Goal: Task Accomplishment & Management: Manage account settings

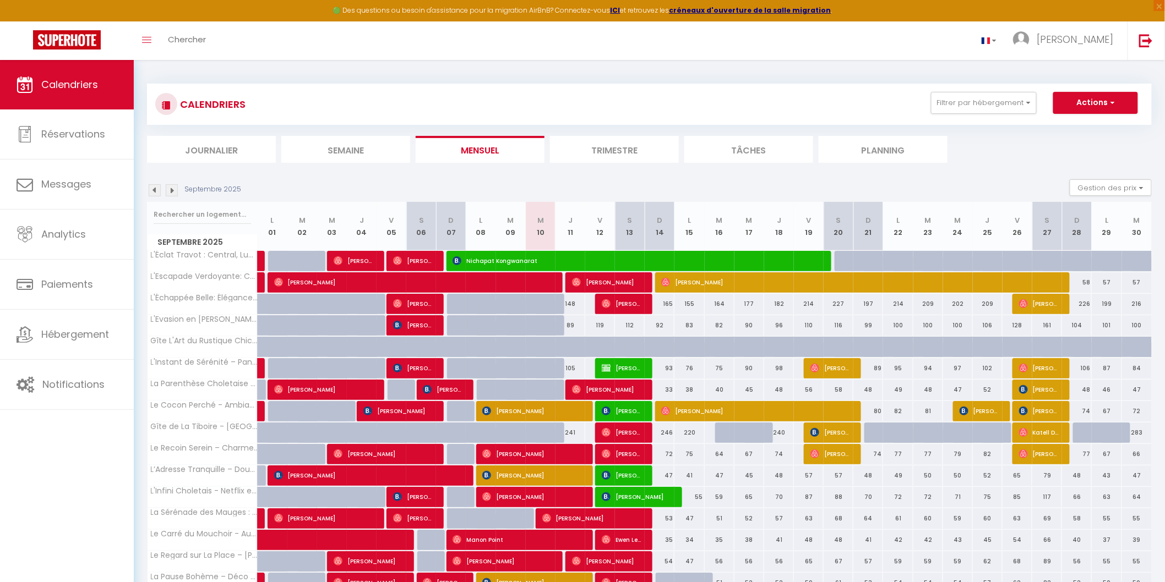
click at [883, 145] on li "Planning" at bounding box center [883, 149] width 129 height 27
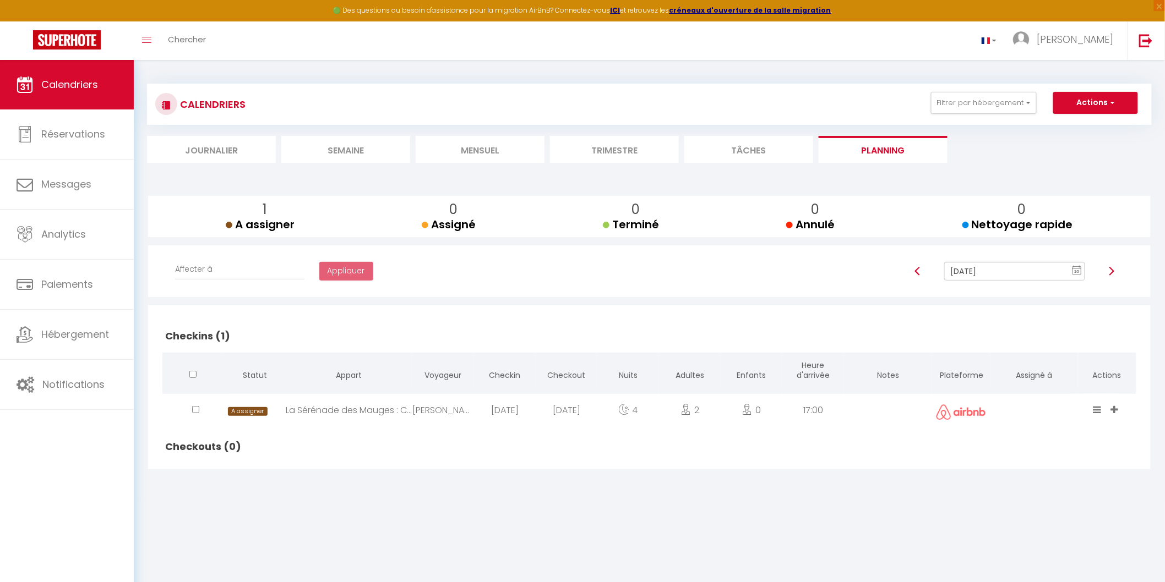
click at [1076, 269] on text "10" at bounding box center [1077, 271] width 6 height 5
click at [1032, 350] on td "11" at bounding box center [1034, 348] width 18 height 18
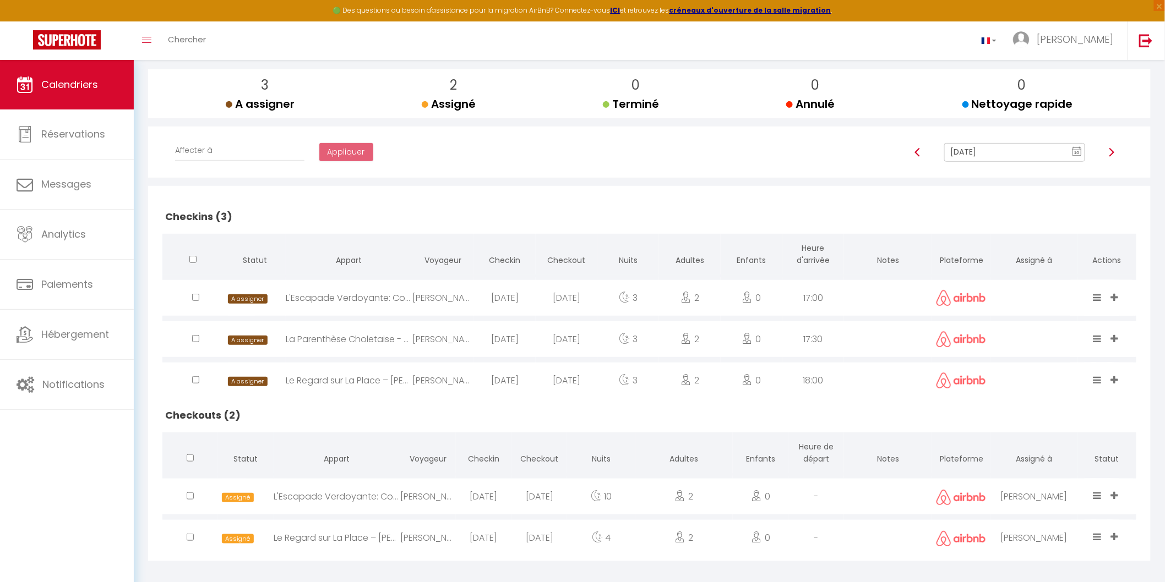
scroll to position [134, 0]
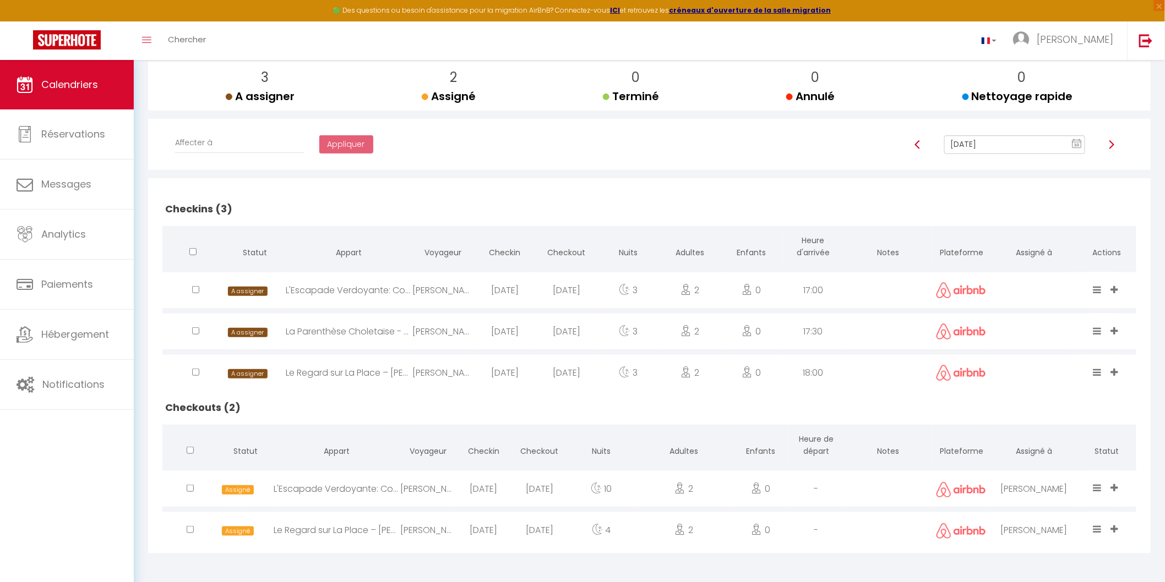
click at [1011, 147] on input "[DATE]" at bounding box center [1014, 144] width 140 height 19
click at [1056, 220] on td "12" at bounding box center [1052, 222] width 18 height 18
type input "[DATE]"
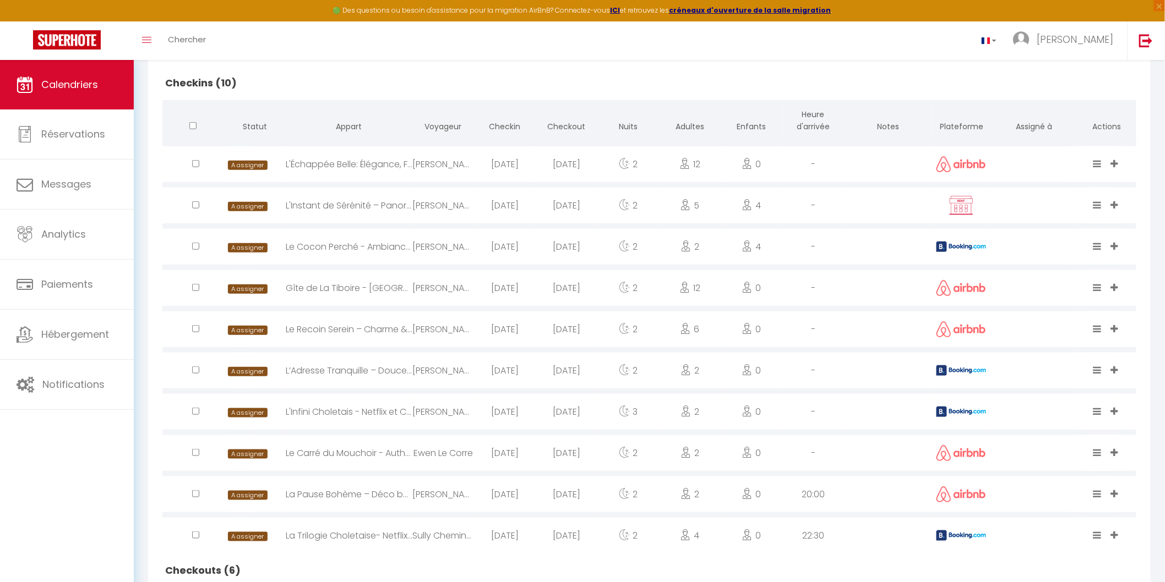
scroll to position [298, 0]
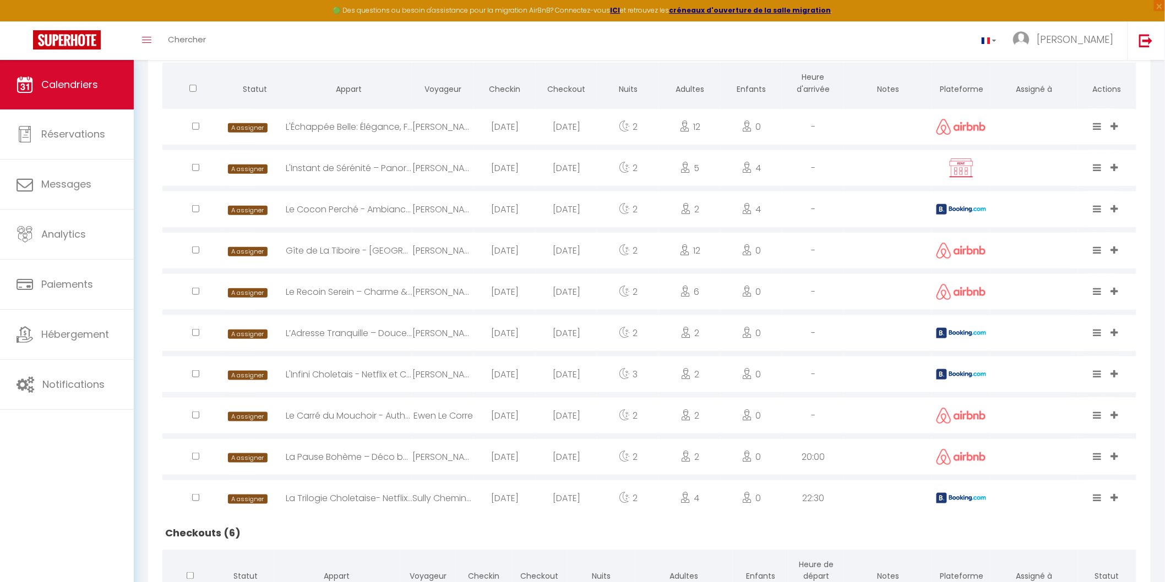
click at [942, 204] on img at bounding box center [961, 209] width 50 height 10
select select "0"
select select "1"
select select
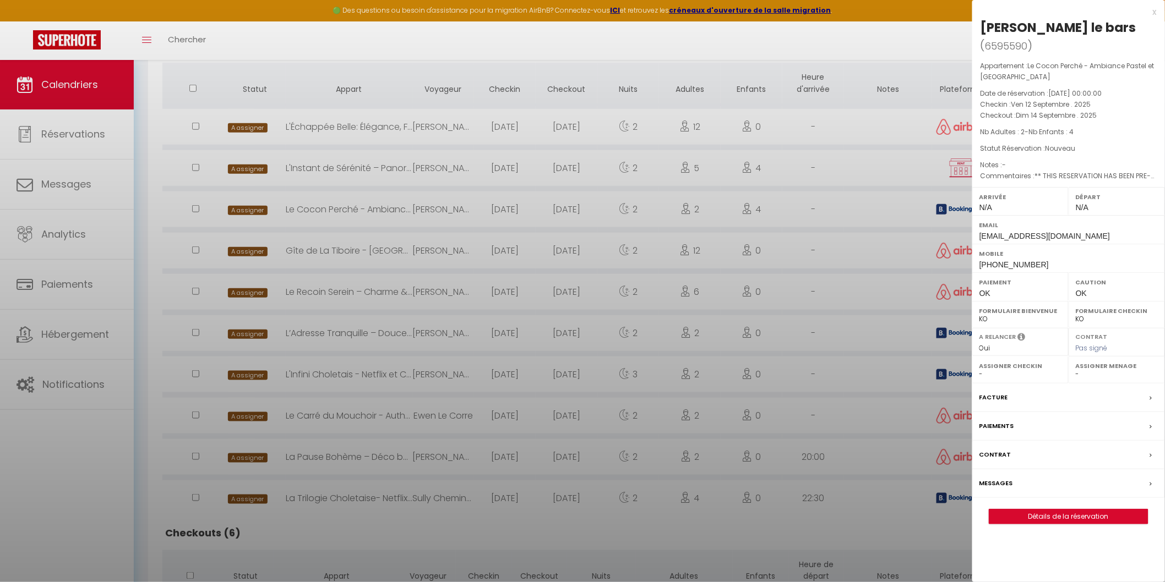
select select "44117"
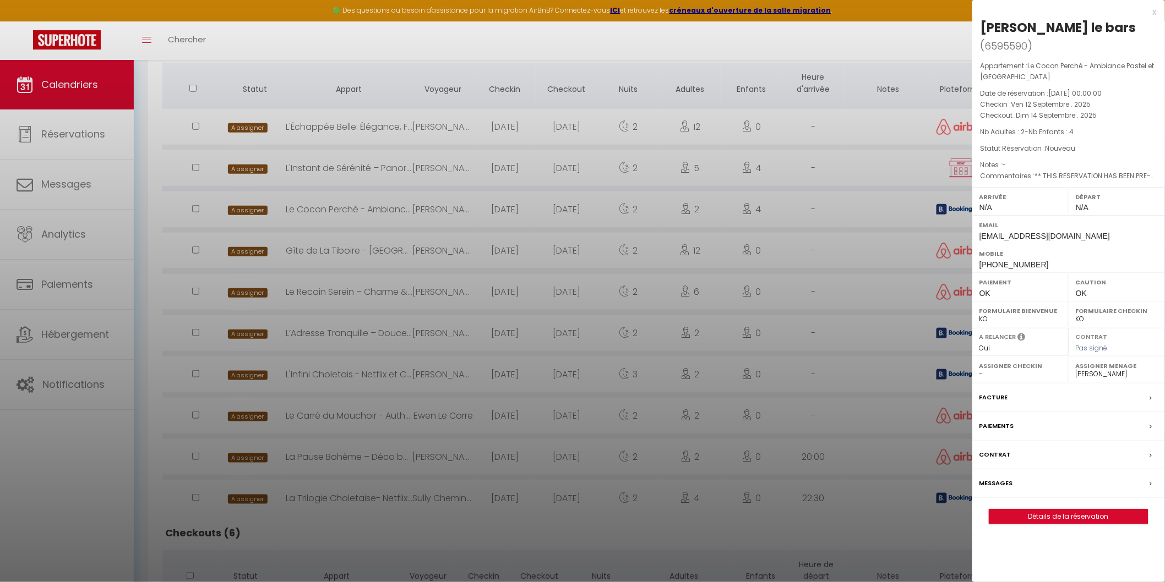
click at [911, 332] on div at bounding box center [582, 291] width 1165 height 582
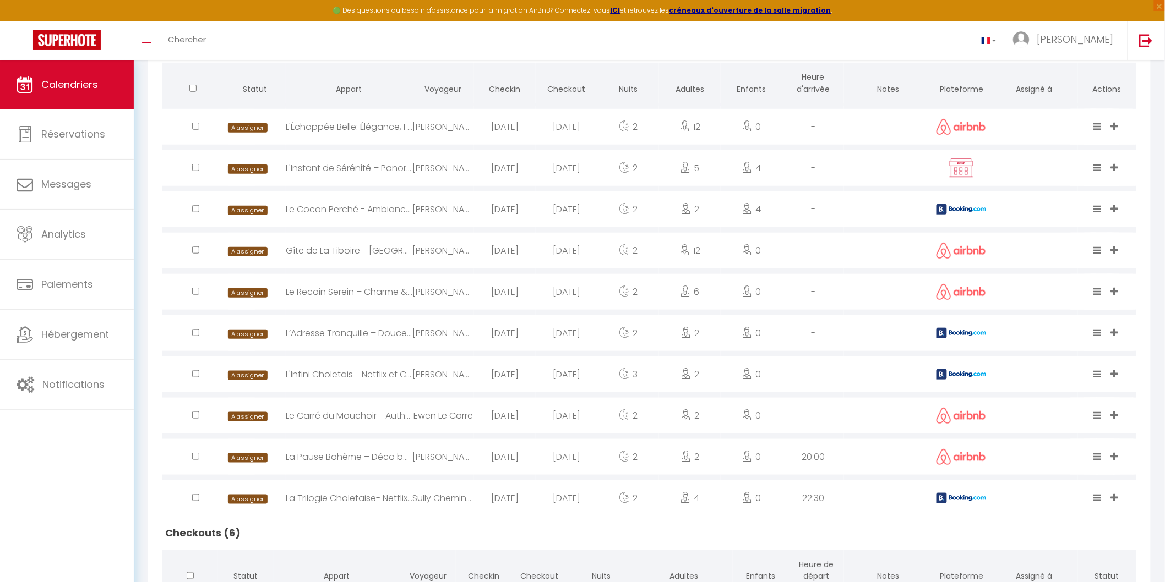
click at [941, 329] on img at bounding box center [961, 333] width 50 height 10
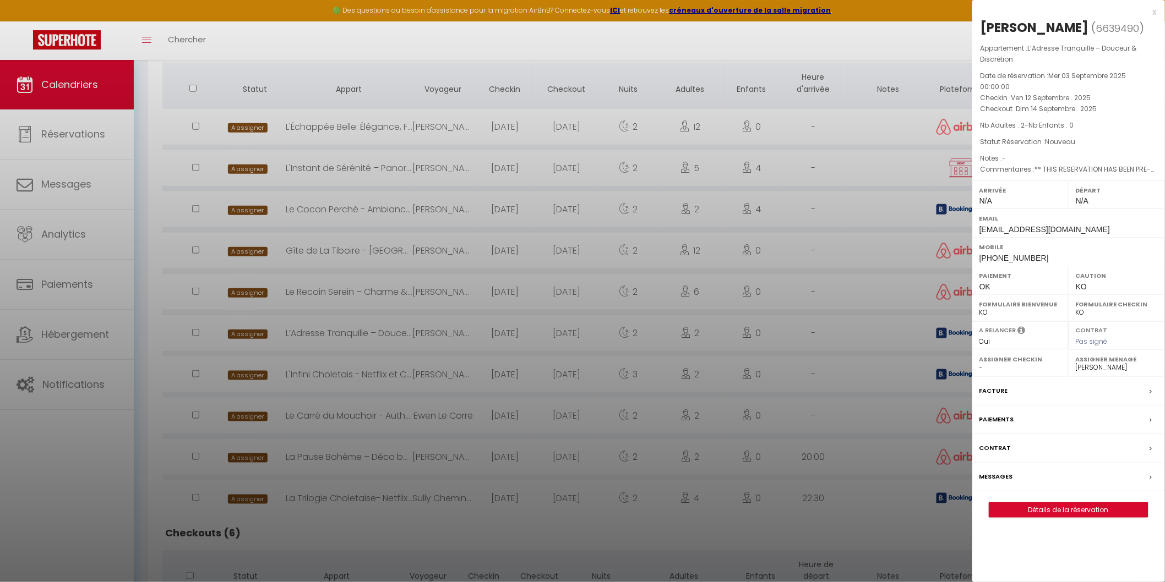
click at [941, 329] on div at bounding box center [582, 291] width 1165 height 582
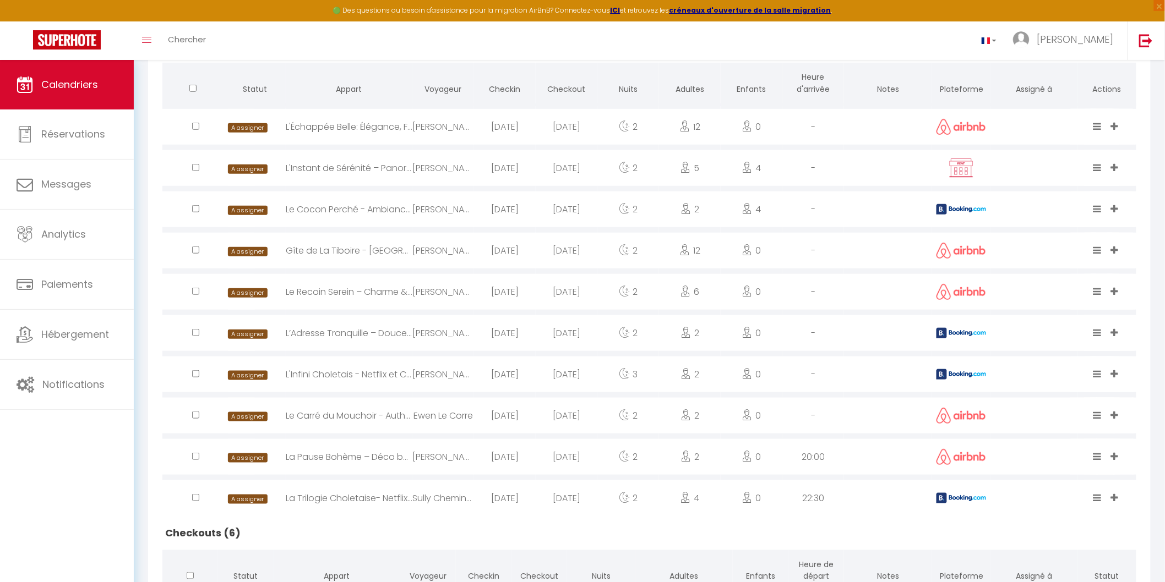
click at [939, 368] on div at bounding box center [961, 375] width 58 height 36
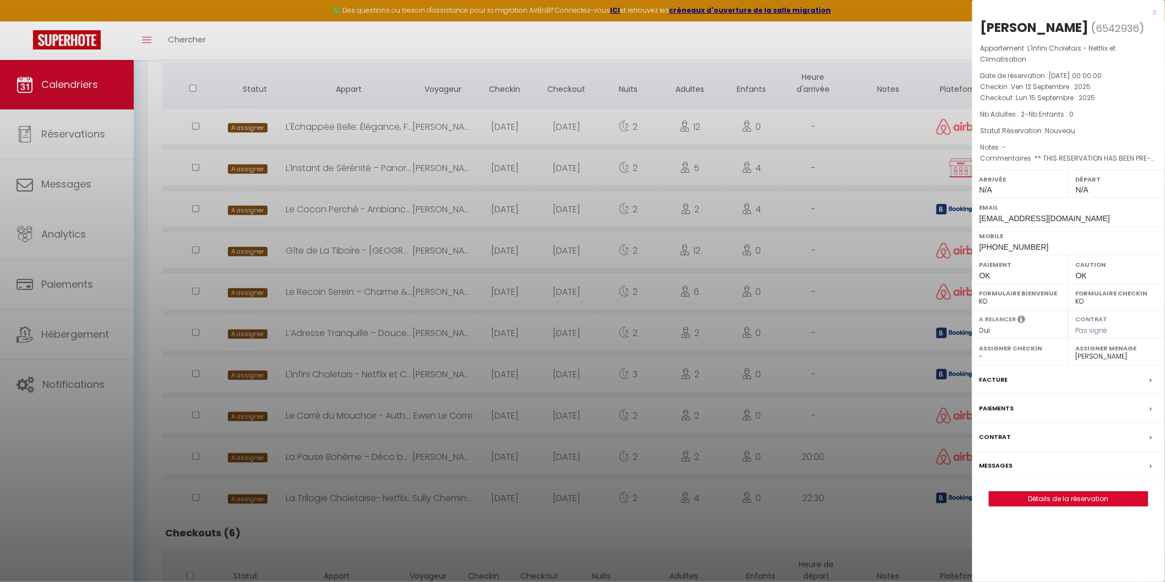
click at [939, 368] on div at bounding box center [582, 291] width 1165 height 582
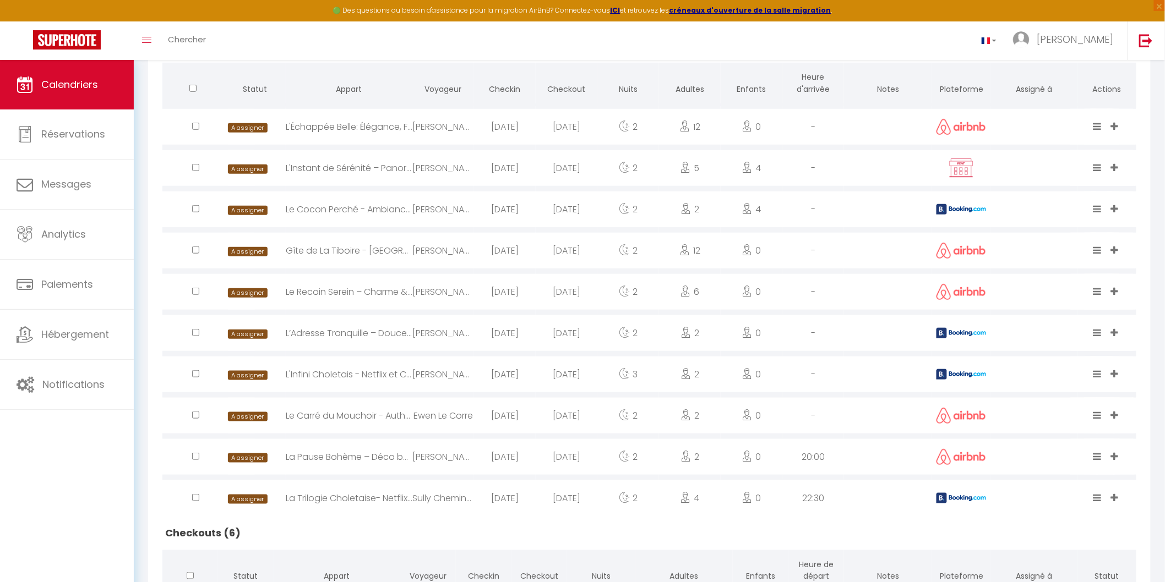
click at [943, 498] on img at bounding box center [961, 498] width 50 height 10
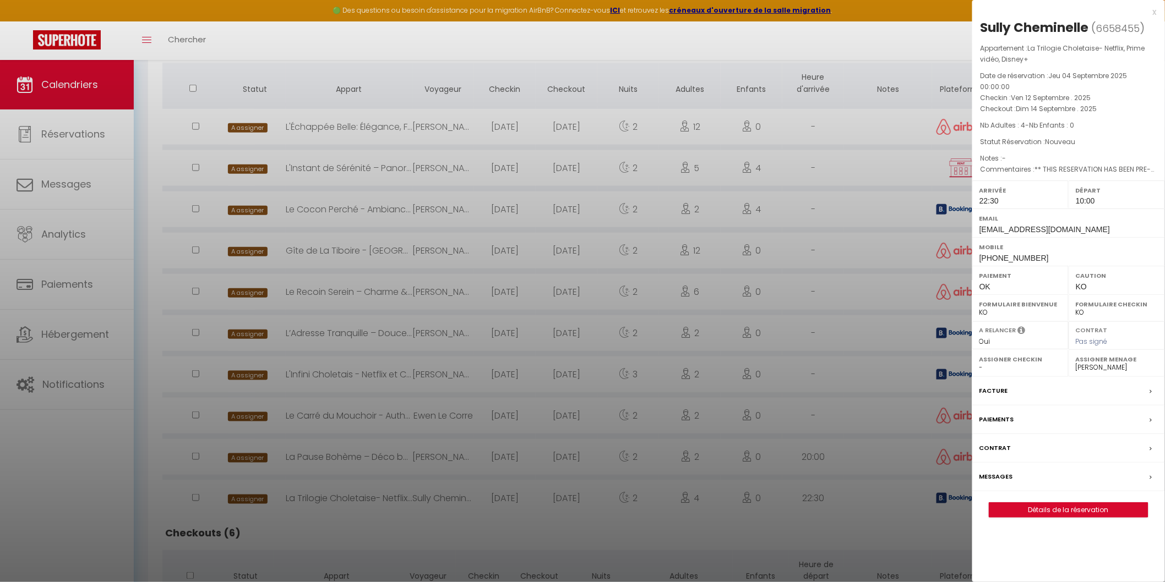
click at [943, 498] on div at bounding box center [582, 291] width 1165 height 582
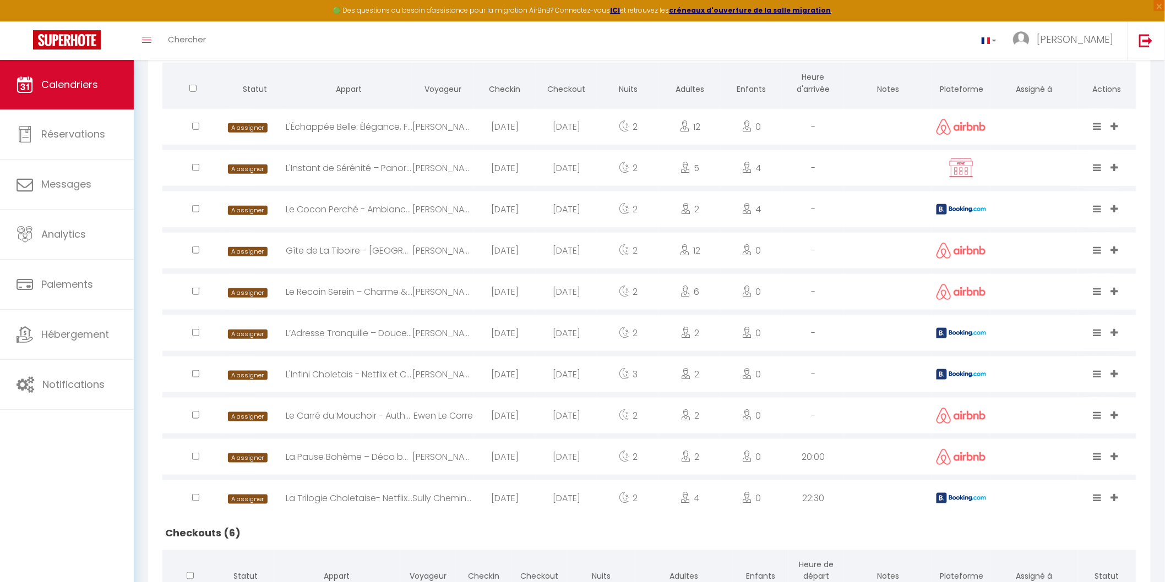
click at [947, 204] on img at bounding box center [961, 209] width 50 height 10
select select "0"
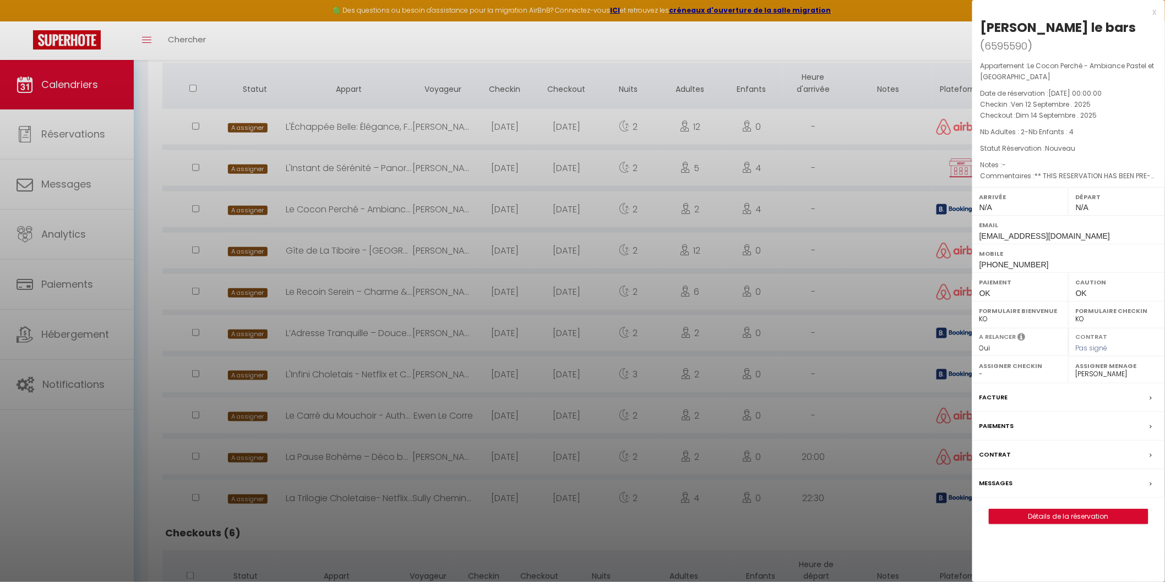
click at [947, 204] on div at bounding box center [582, 291] width 1165 height 582
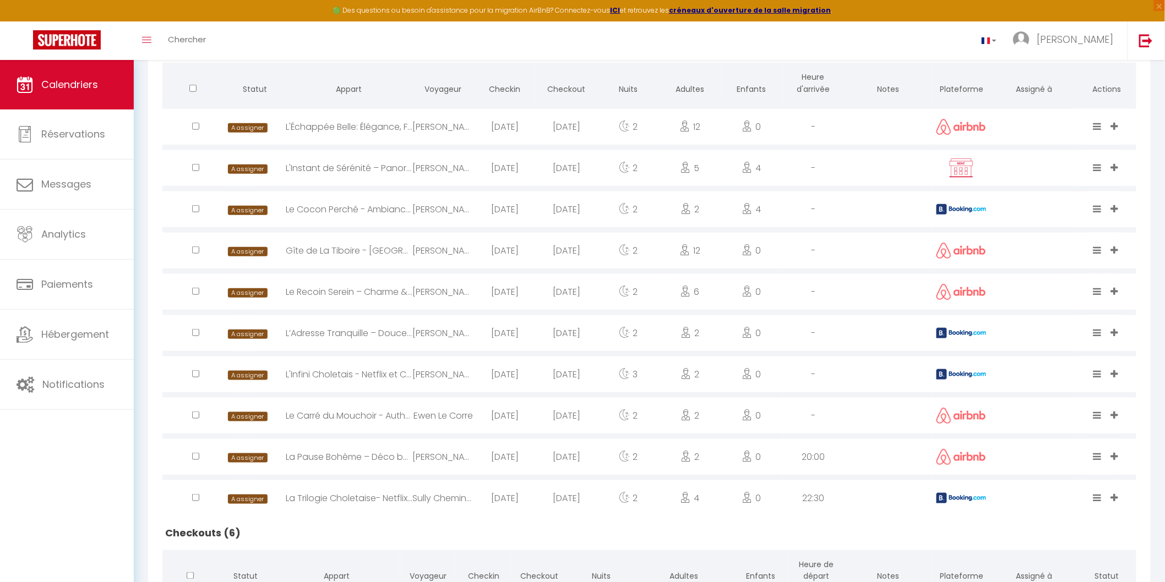
click at [944, 331] on img at bounding box center [961, 333] width 50 height 10
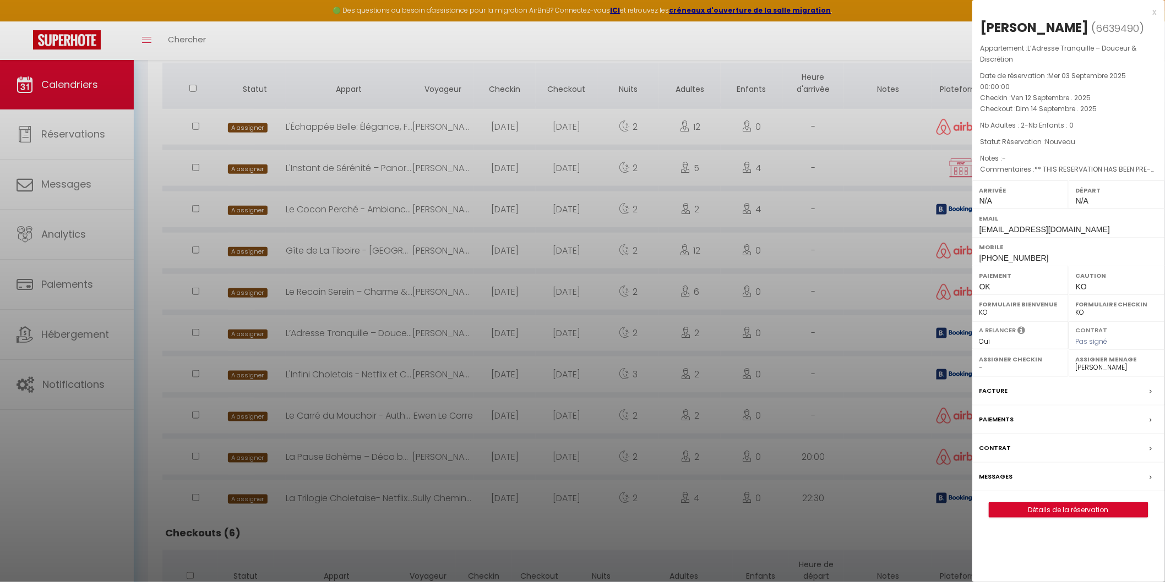
click at [944, 331] on div at bounding box center [582, 291] width 1165 height 582
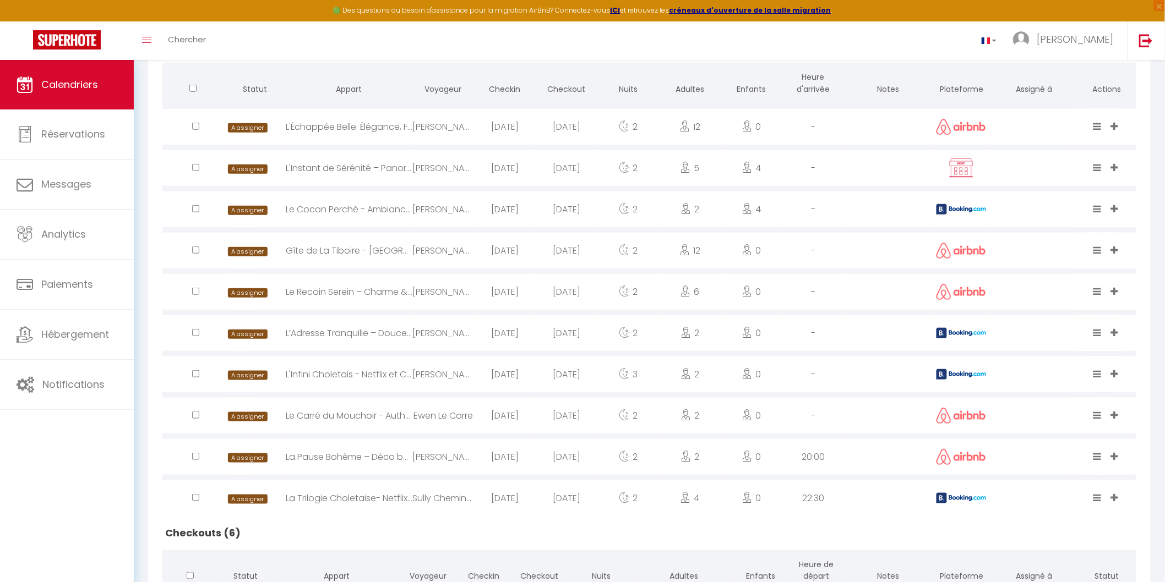
click at [942, 373] on img at bounding box center [961, 374] width 50 height 10
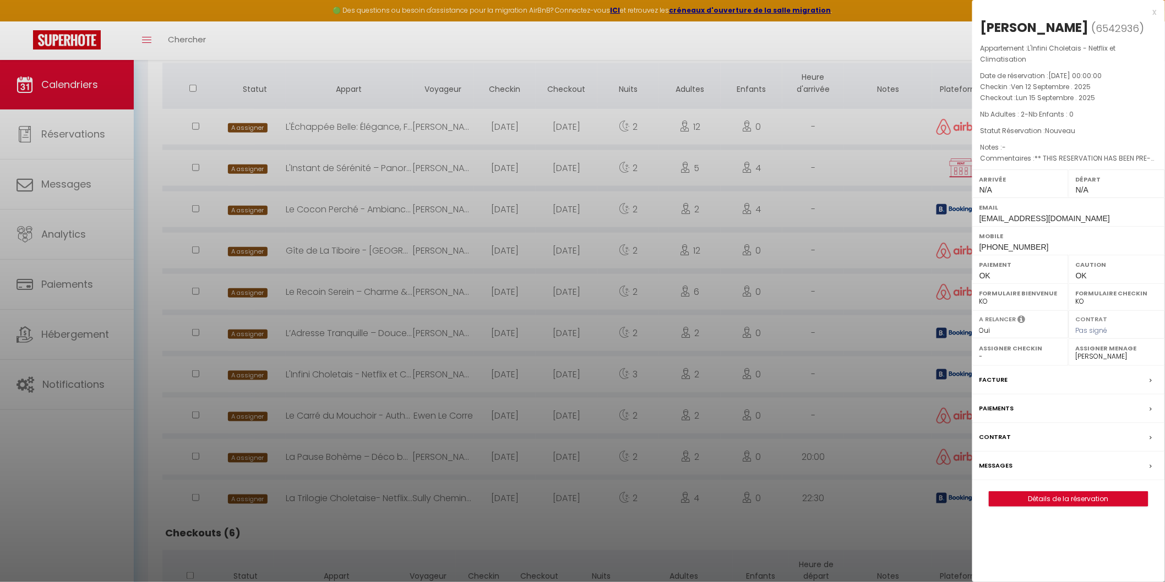
click at [942, 373] on div at bounding box center [582, 291] width 1165 height 582
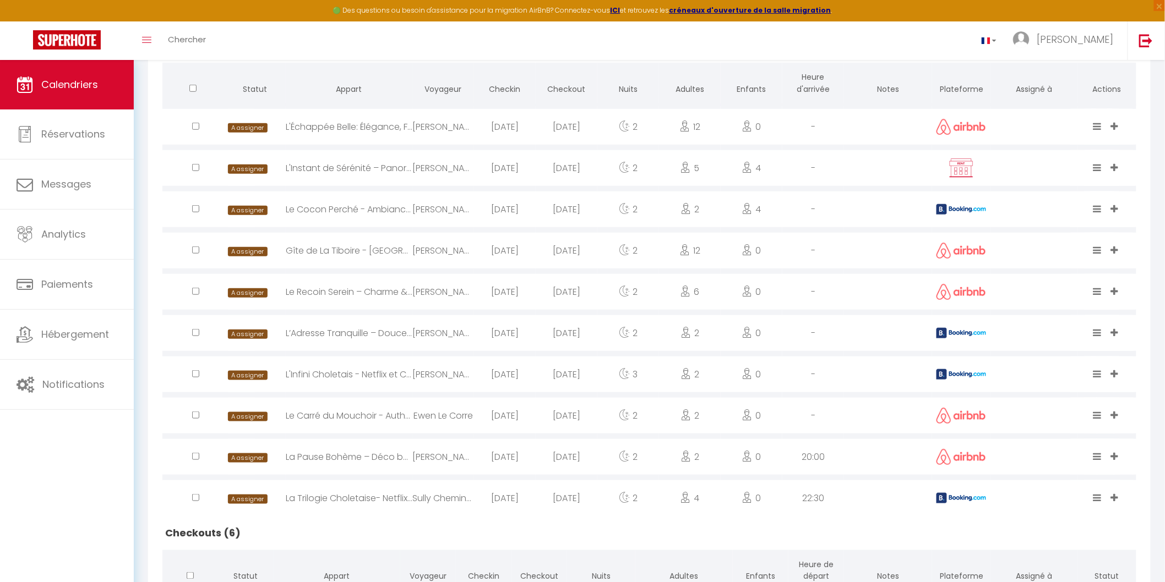
click at [946, 497] on img at bounding box center [961, 498] width 50 height 10
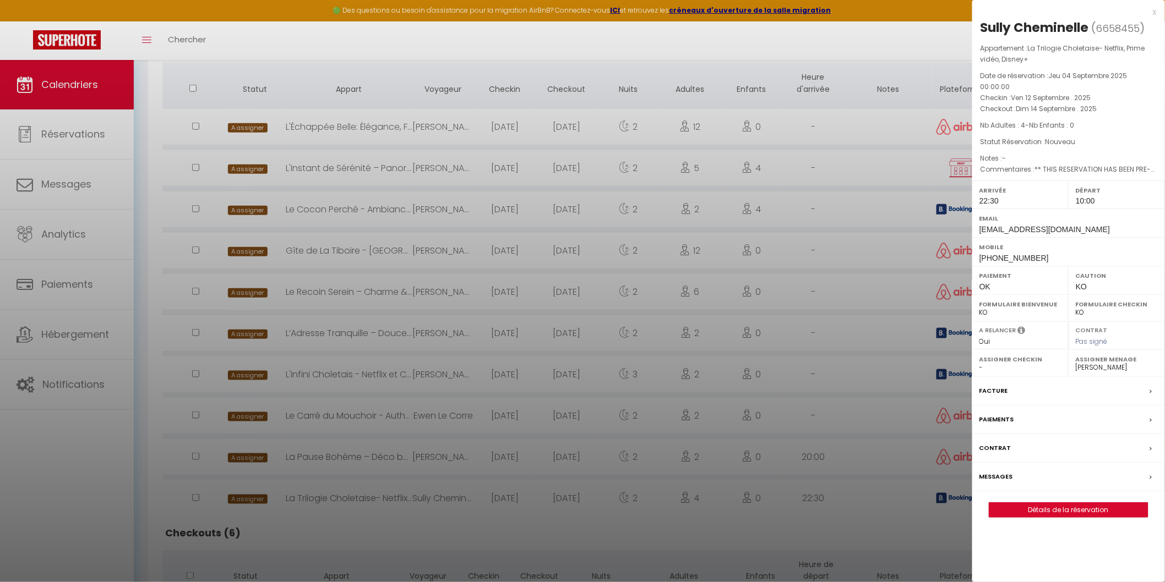
click at [946, 497] on div at bounding box center [582, 291] width 1165 height 582
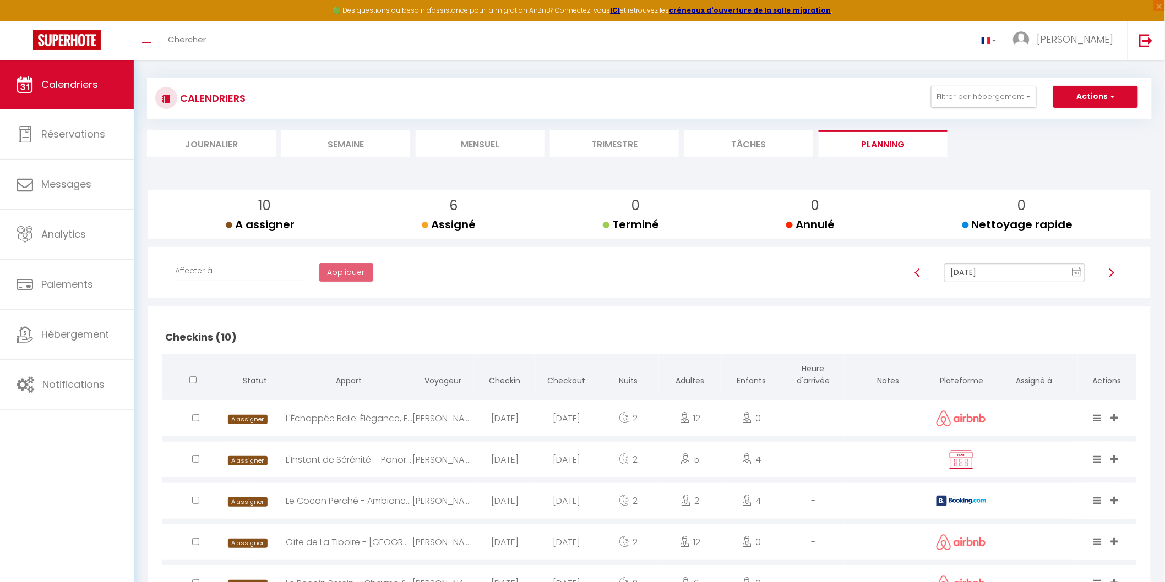
scroll to position [0, 0]
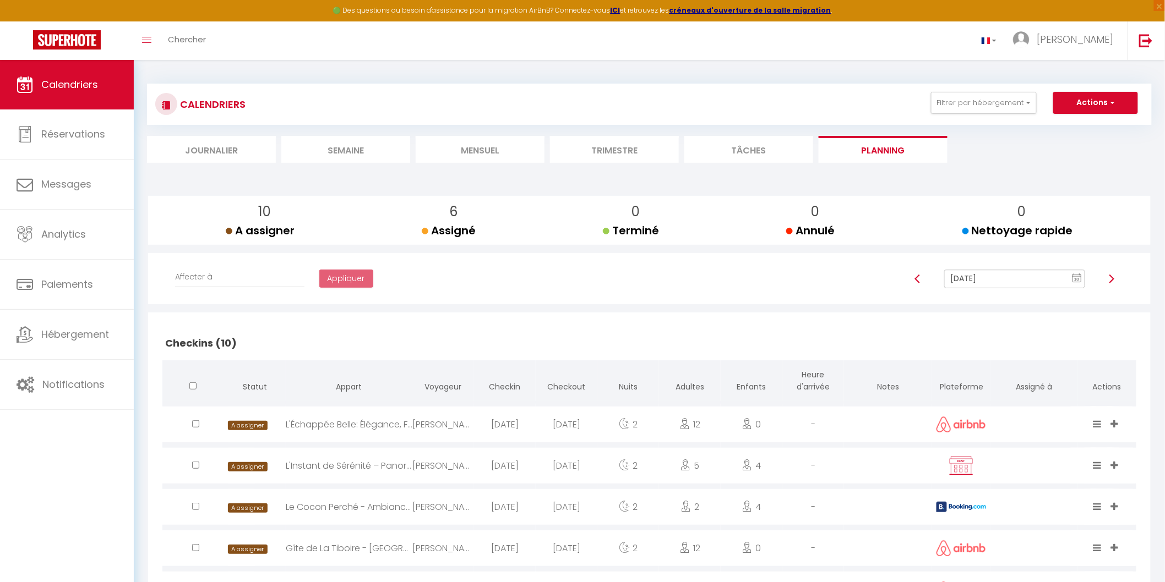
click at [490, 147] on li "Mensuel" at bounding box center [480, 149] width 129 height 27
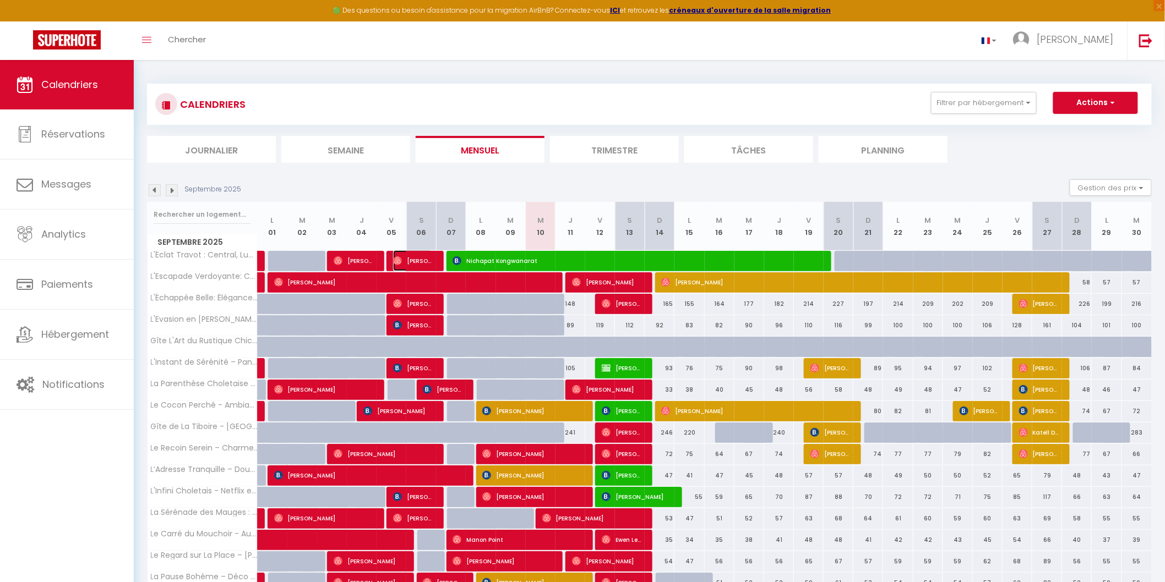
click at [397, 259] on img at bounding box center [397, 261] width 9 height 9
select select "OK"
select select "1"
select select "0"
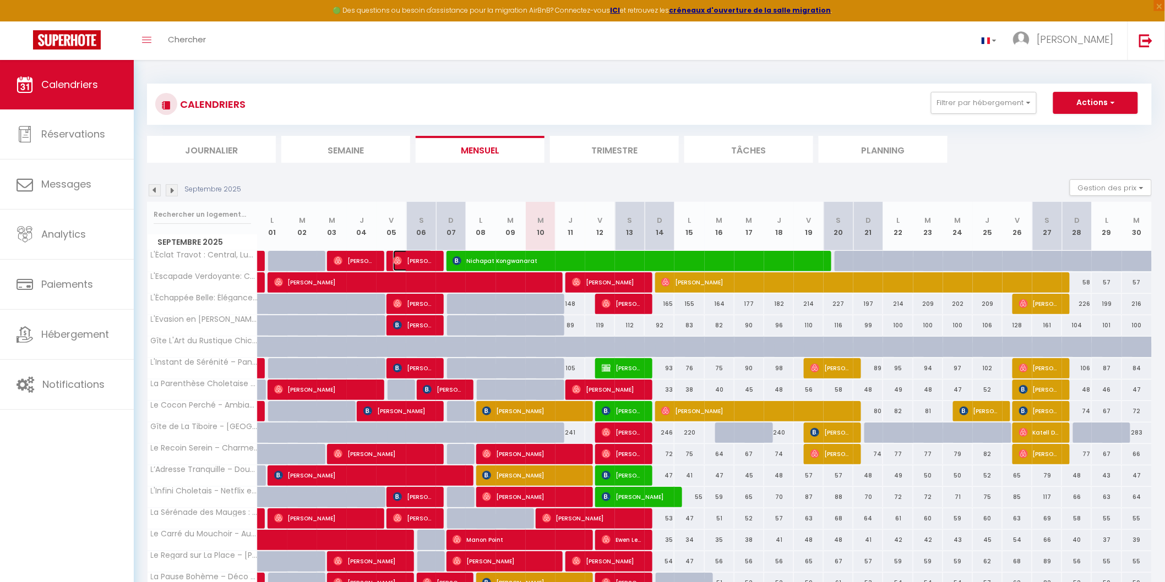
select select "1"
select select
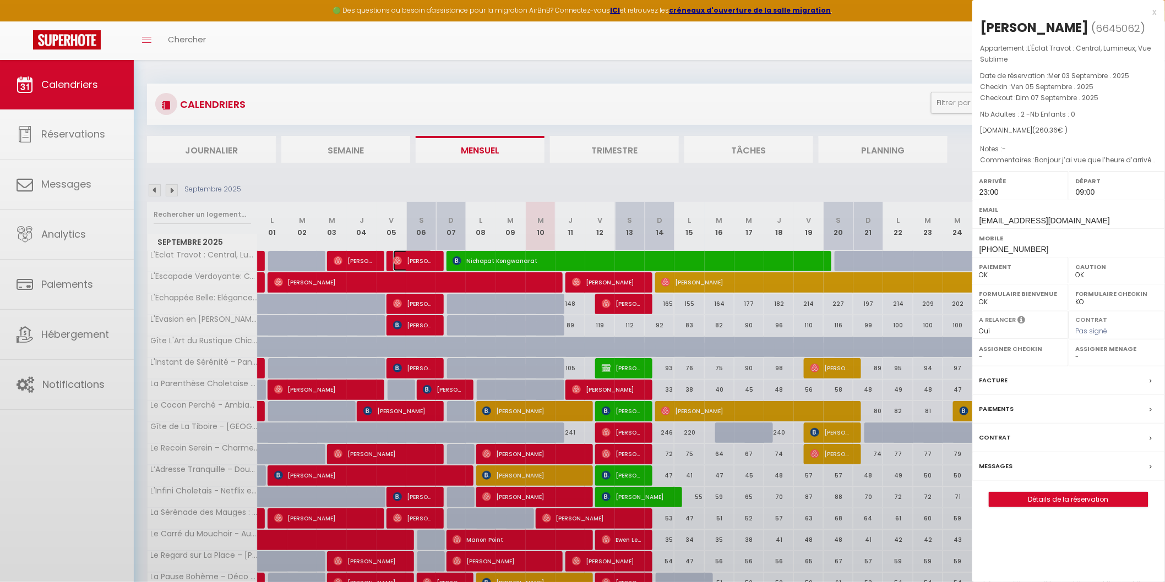
select select "46993"
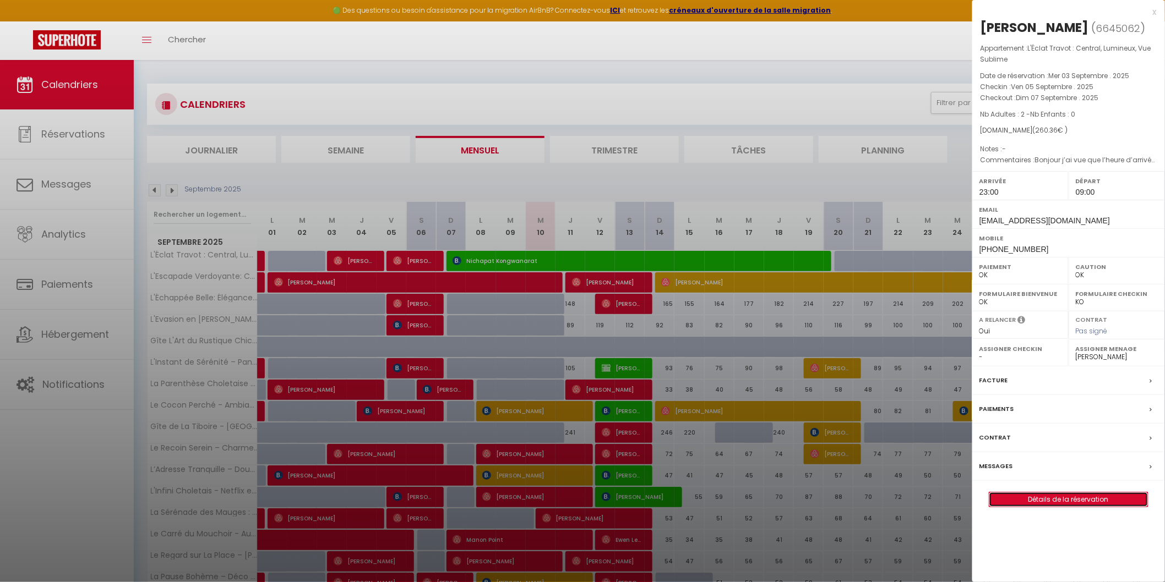
click at [1076, 501] on link "Détails de la réservation" at bounding box center [1068, 500] width 159 height 14
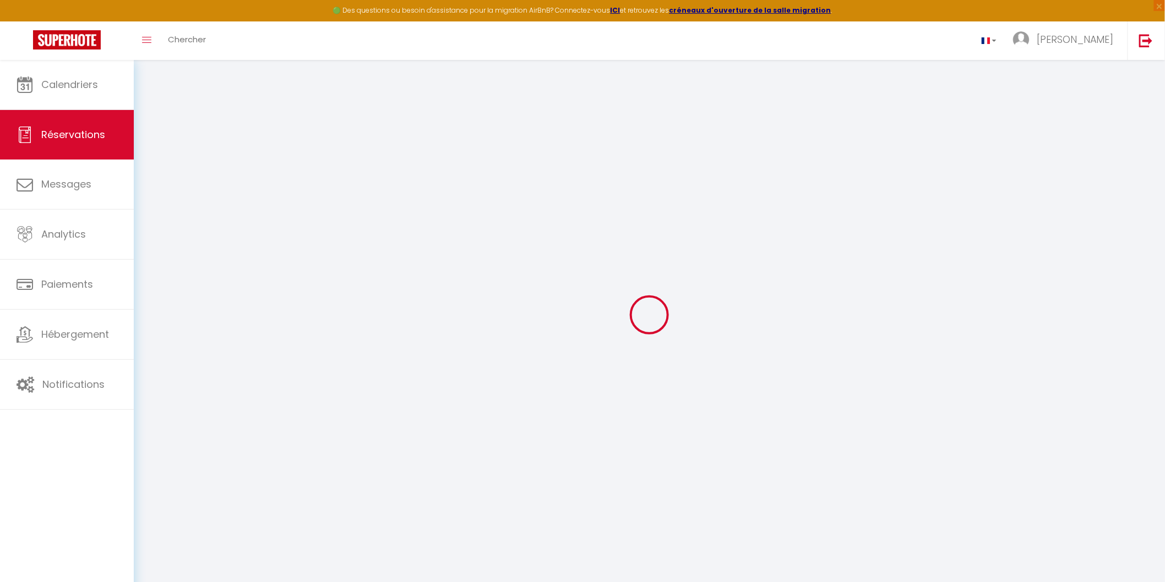
select select
checkbox input "false"
select select
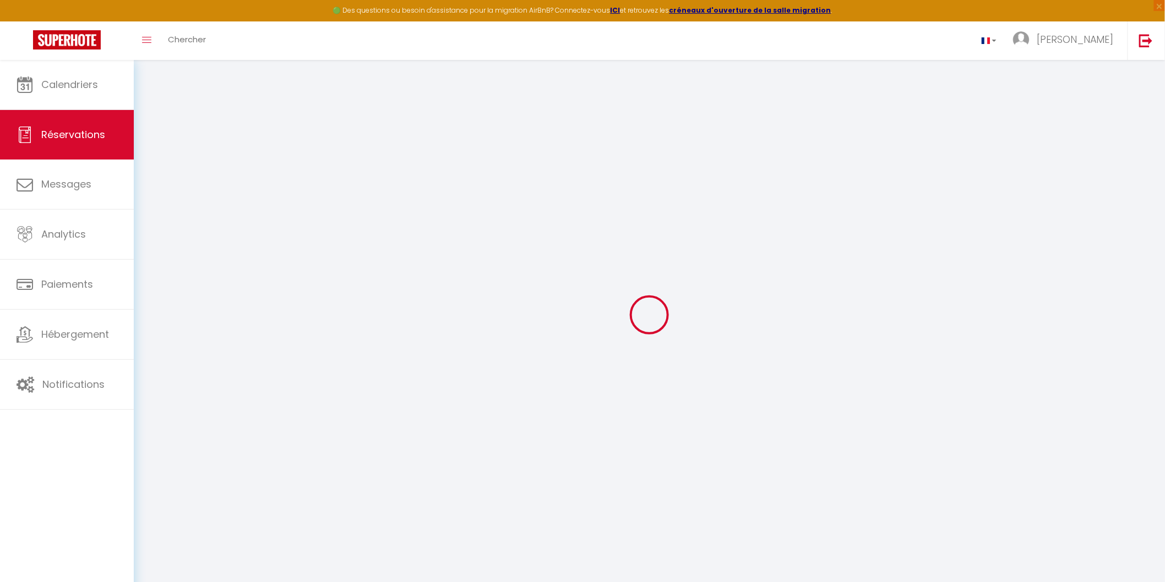
select select
checkbox input "false"
type textarea "Bonjour j’ai vue que l’heure d’arrivée et de 16h a 17h mais nous passons par [P…"
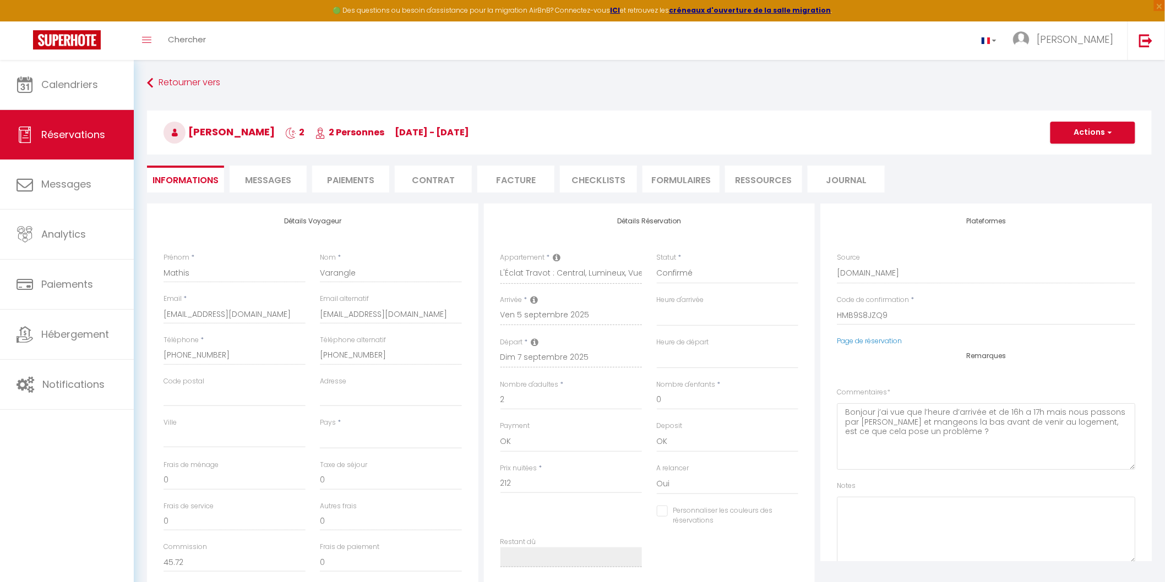
select select
type input "42"
type input "6.36"
select select
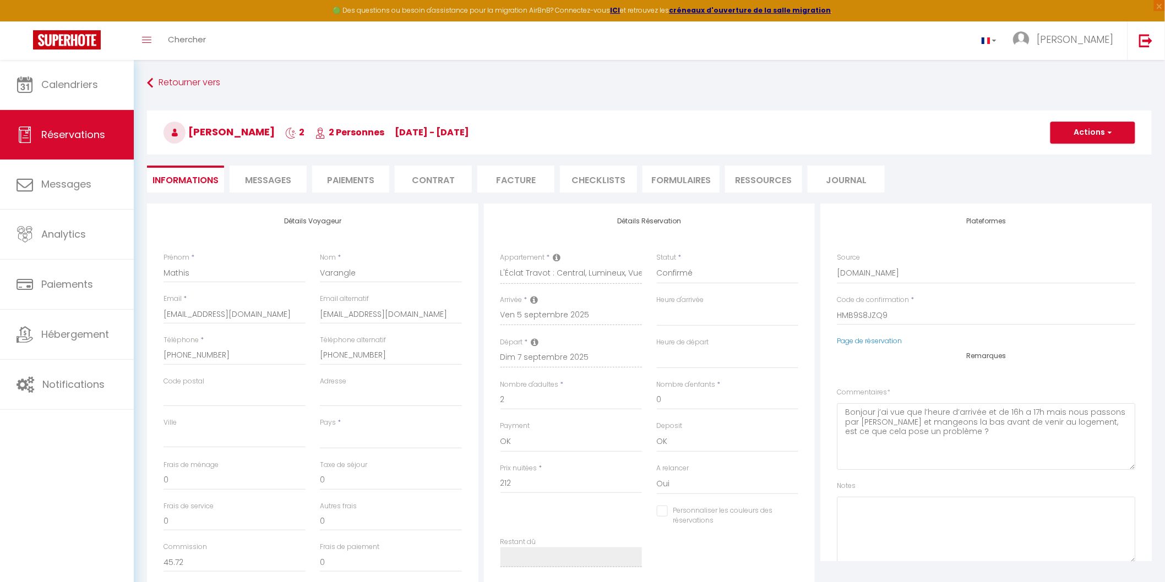
checkbox input "false"
select select
checkbox input "false"
select select "23:00"
select select "09:00"
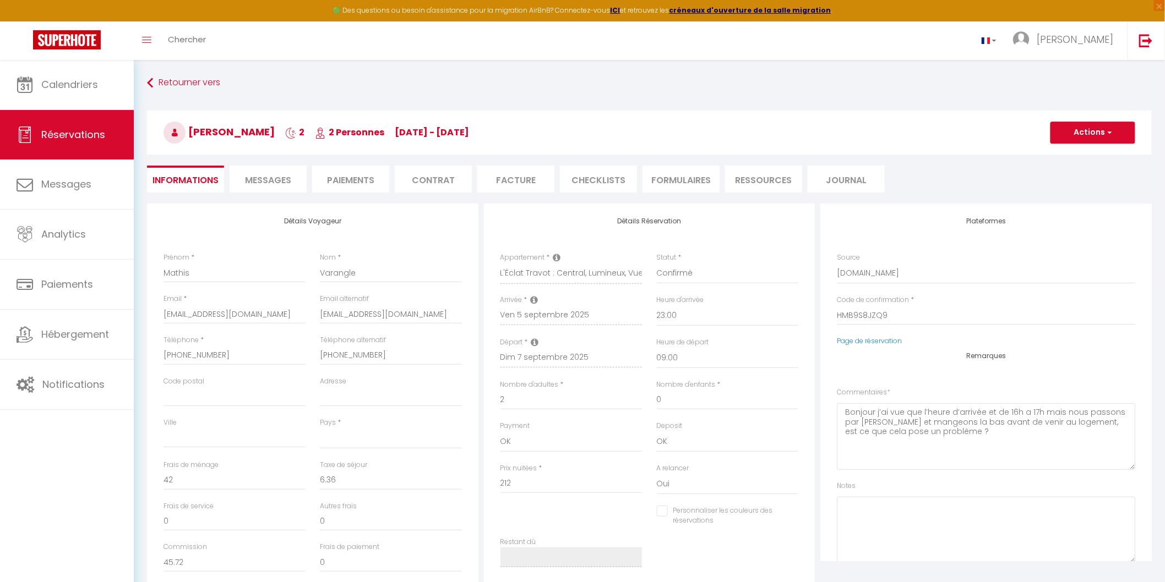
select select
checkbox input "false"
click at [582, 178] on li "CHECKLISTS" at bounding box center [598, 179] width 77 height 27
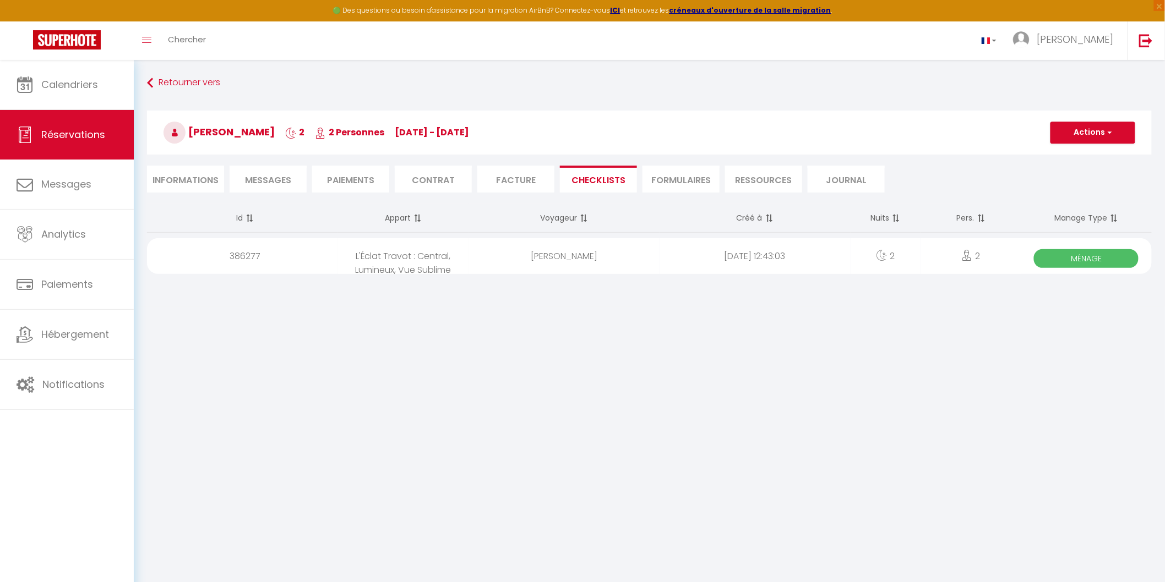
click at [1087, 257] on span "Ménage" at bounding box center [1086, 258] width 105 height 19
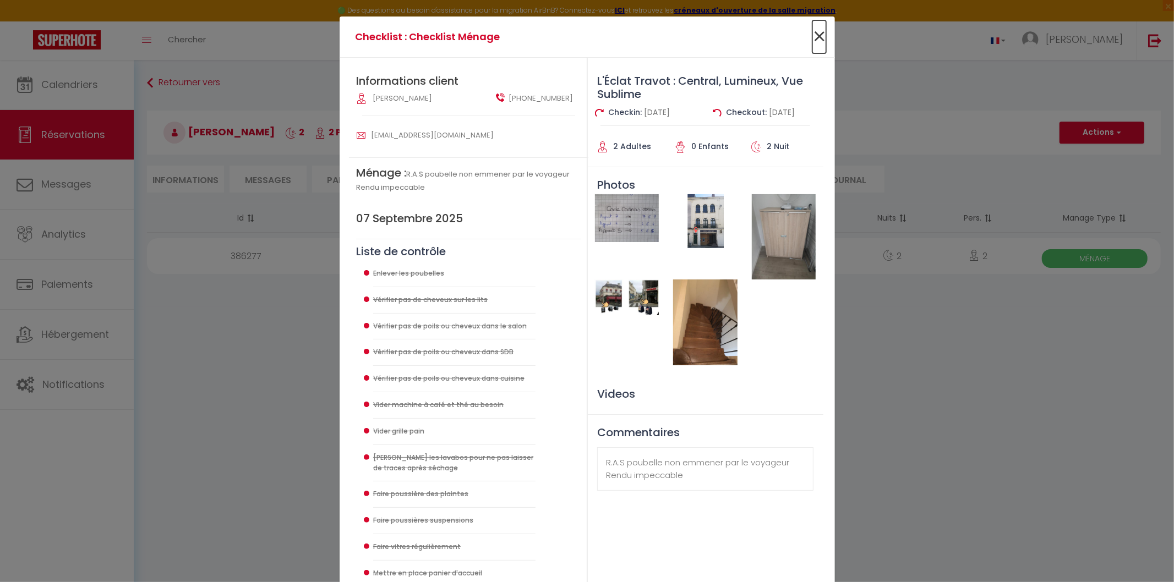
click at [813, 31] on span "×" at bounding box center [820, 36] width 14 height 33
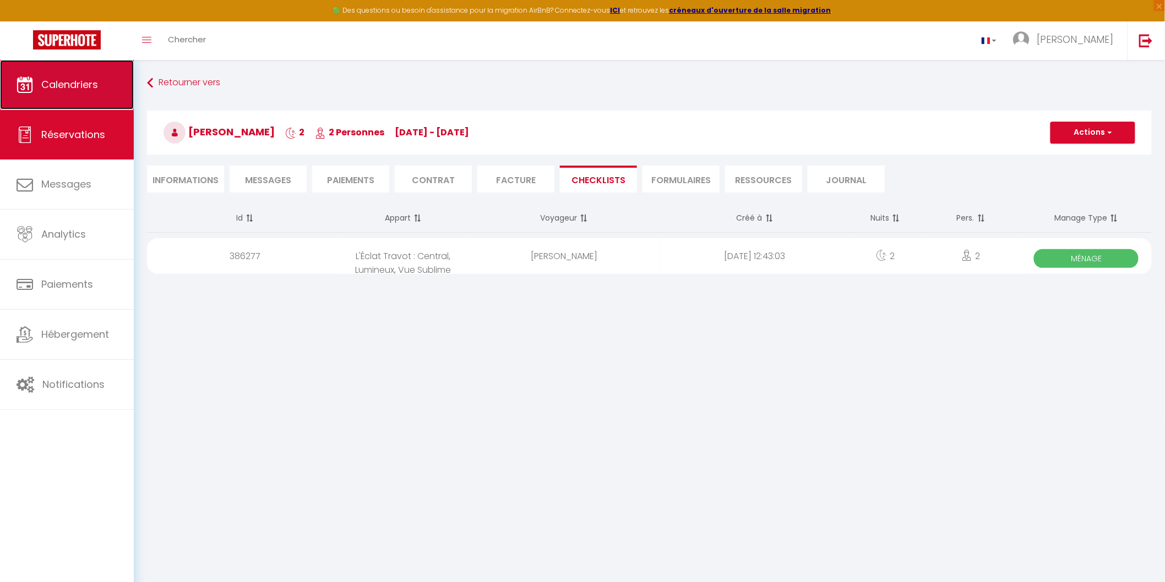
click at [65, 86] on span "Calendriers" at bounding box center [69, 85] width 57 height 14
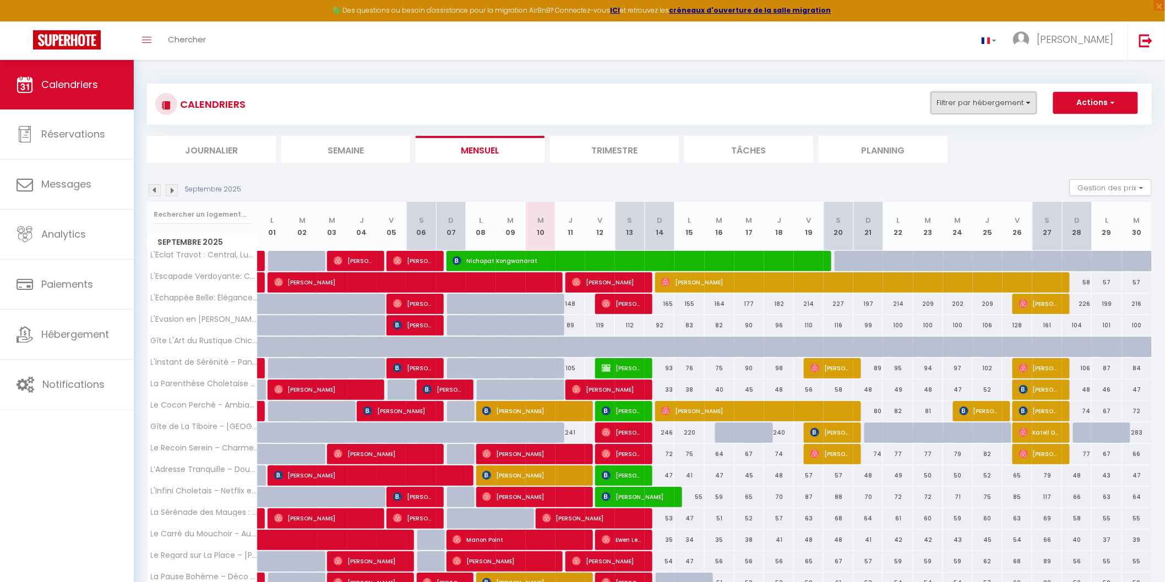
click at [1032, 105] on button "Filtrer par hébergement" at bounding box center [984, 103] width 106 height 22
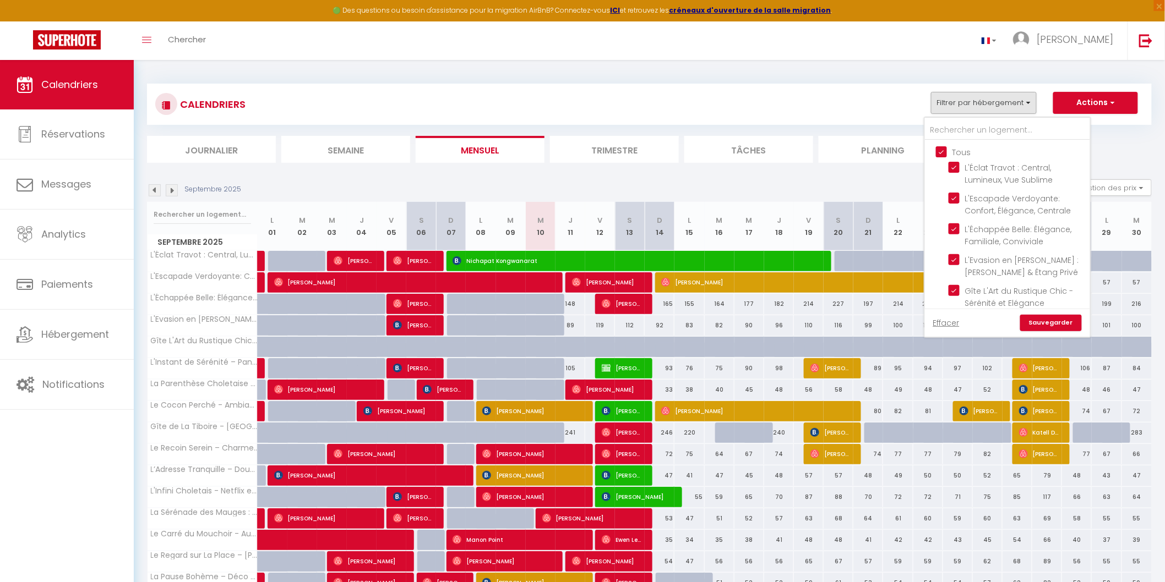
click at [943, 152] on input "Tous" at bounding box center [1018, 151] width 165 height 11
checkbox input "false"
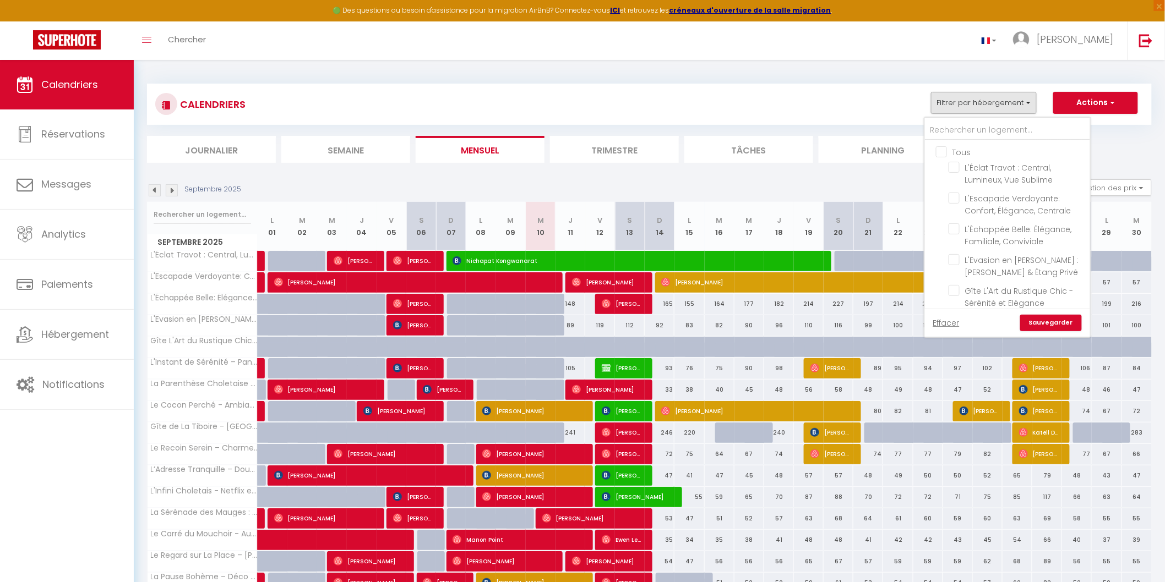
checkbox input "false"
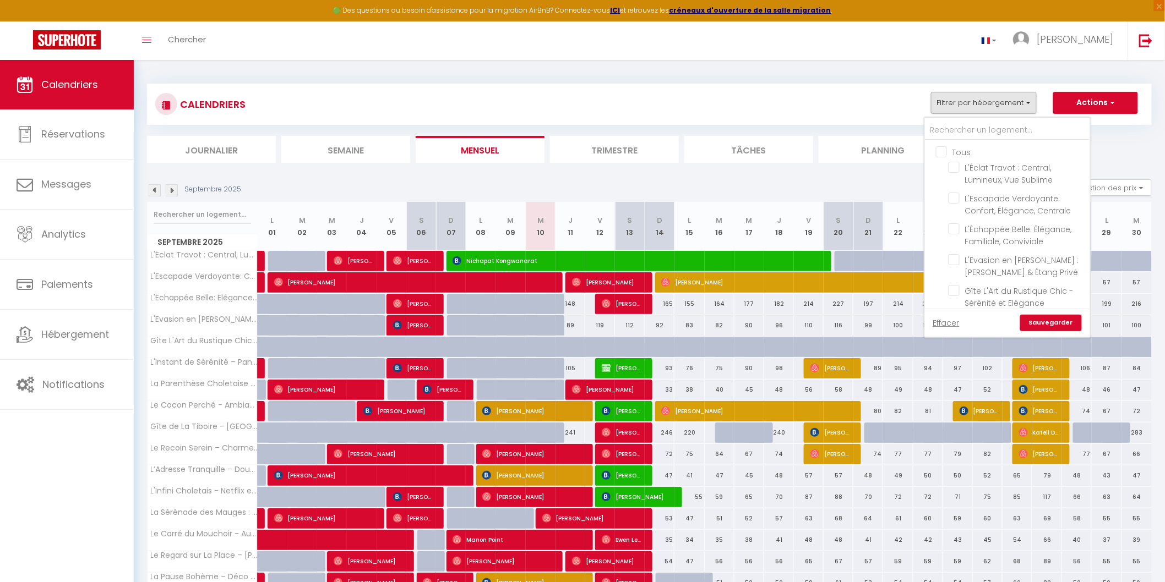
checkbox input "false"
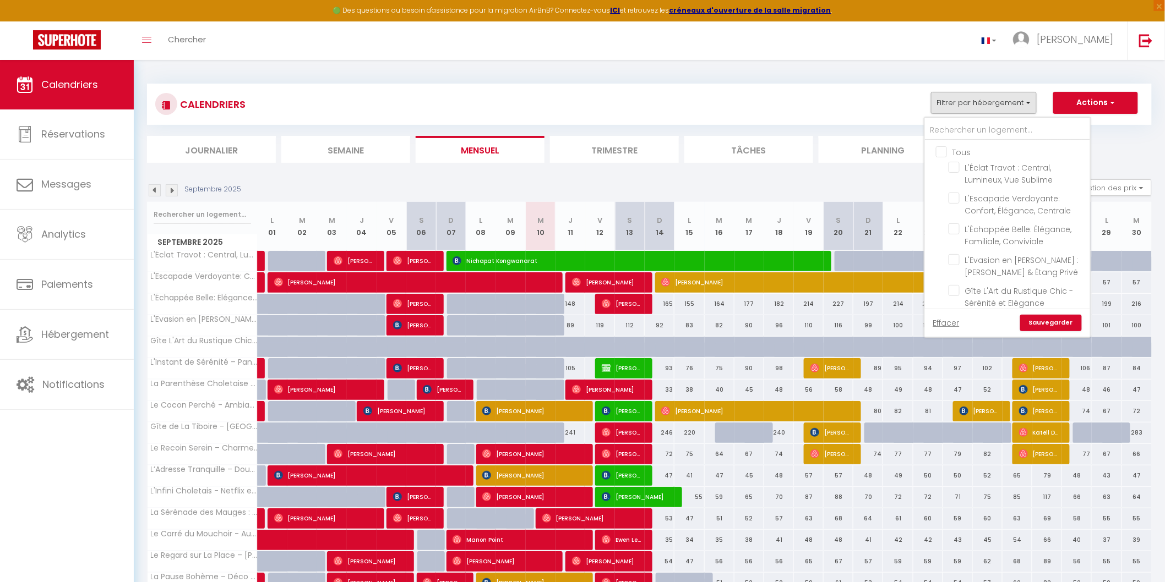
checkbox input "false"
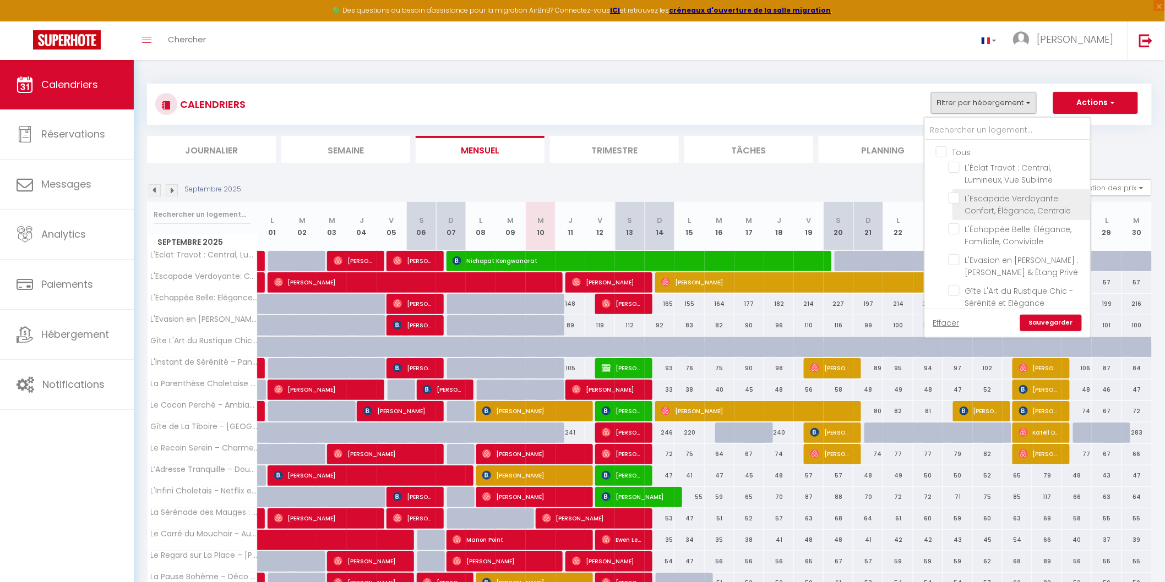
click at [958, 204] on li "L'Escapade Verdoyante: Confort, Élégance, Centrale" at bounding box center [1021, 204] width 138 height 31
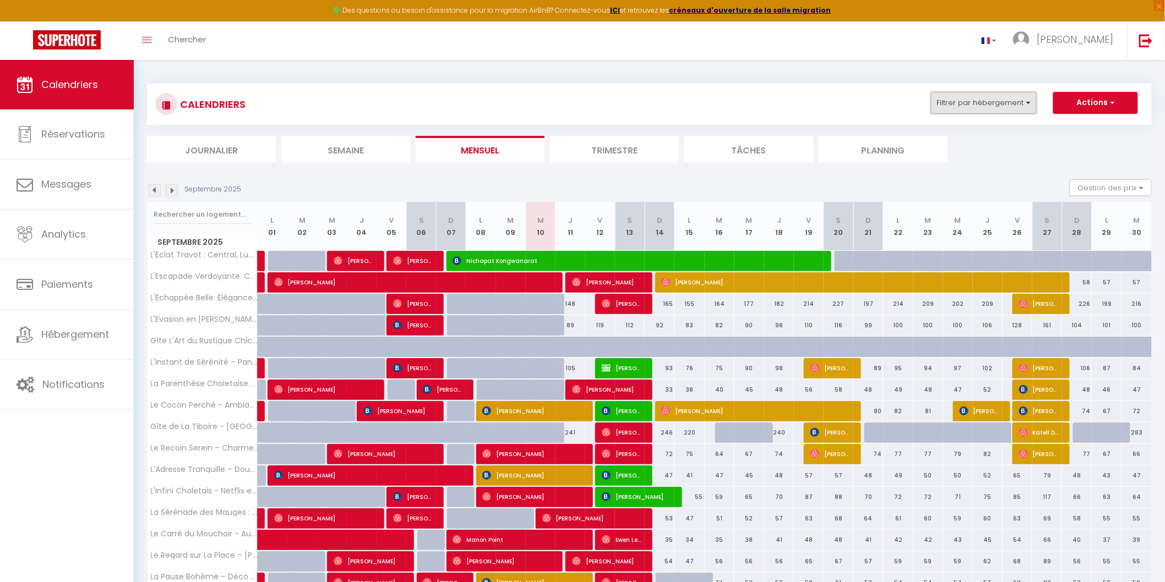
click at [973, 108] on button "Filtrer par hébergement" at bounding box center [984, 103] width 106 height 22
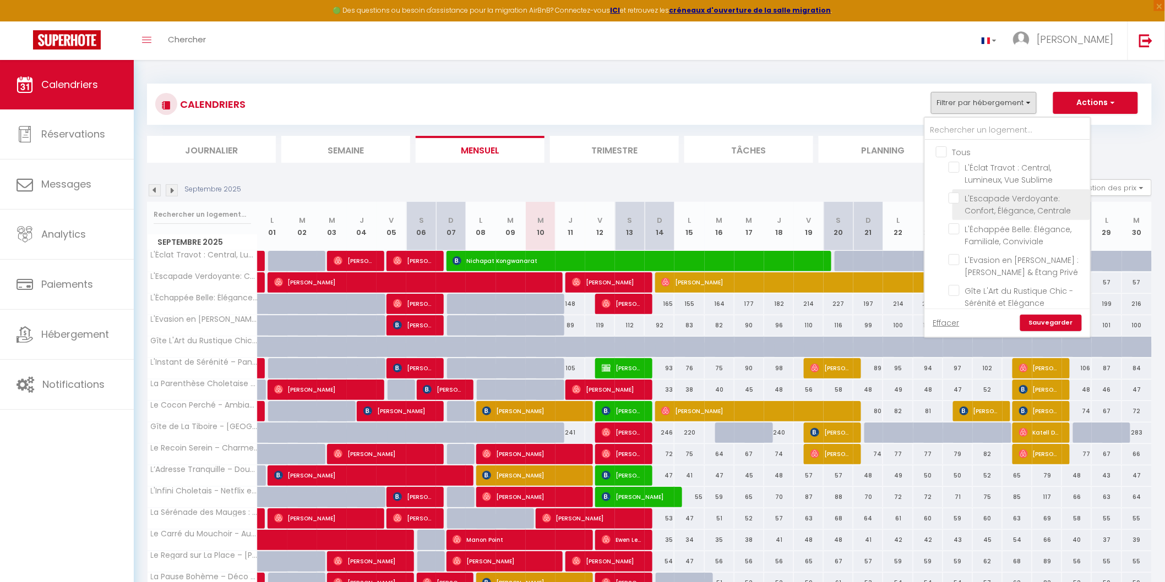
click at [959, 197] on input "L'Escapade Verdoyante: Confort, Élégance, Centrale" at bounding box center [1018, 198] width 138 height 11
checkbox input "true"
click at [1031, 321] on link "Sauvegarder" at bounding box center [1051, 323] width 62 height 17
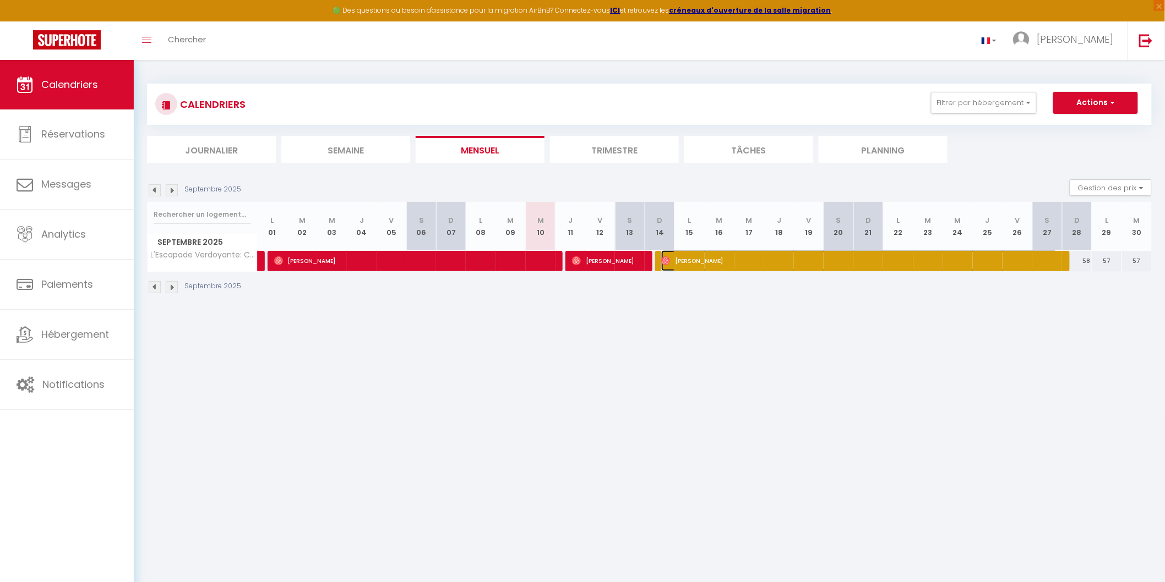
click at [667, 262] on img at bounding box center [665, 261] width 9 height 9
select select "OK"
select select "0"
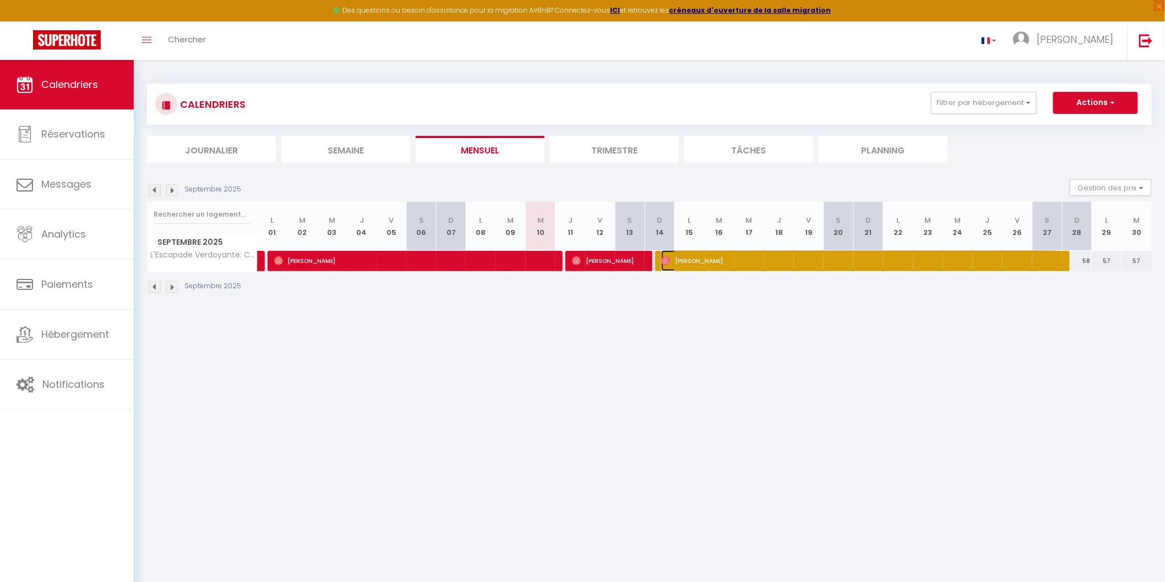
select select "1"
select select
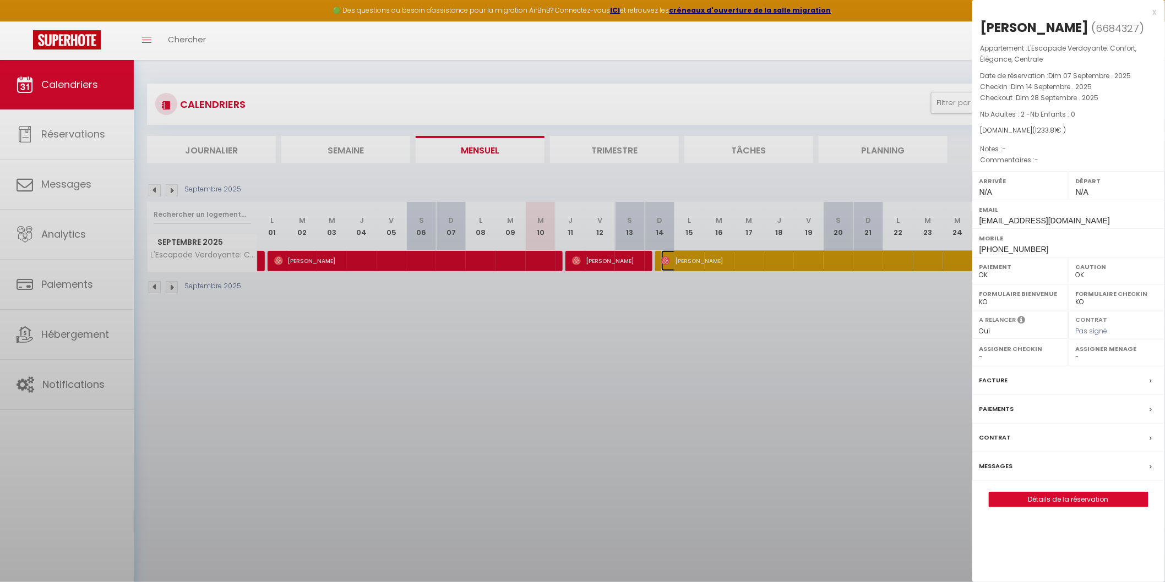
select select "46993"
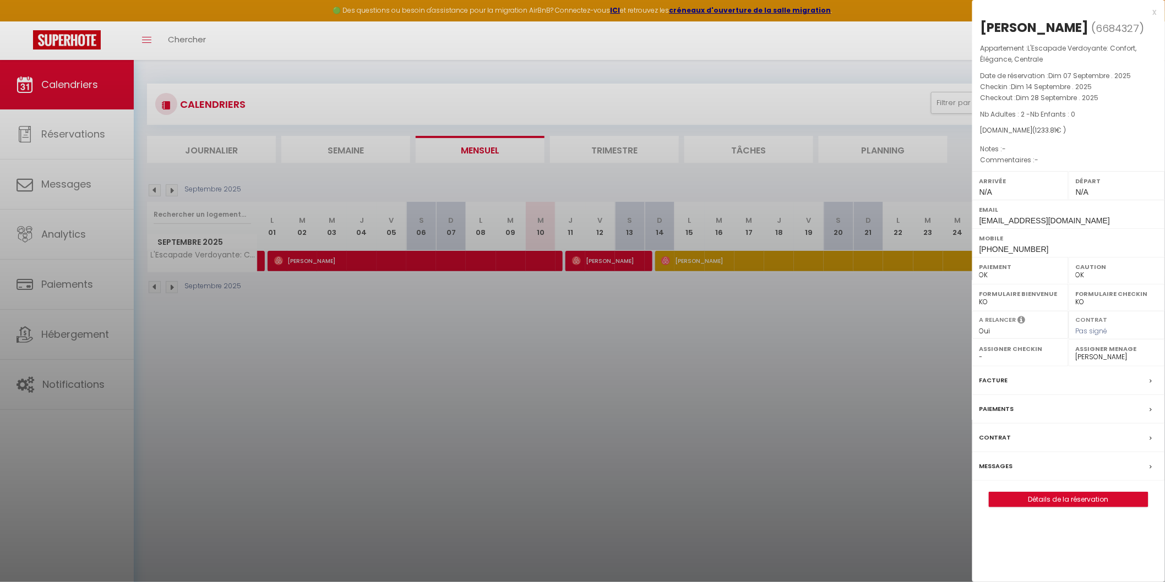
click at [514, 342] on div at bounding box center [582, 291] width 1165 height 582
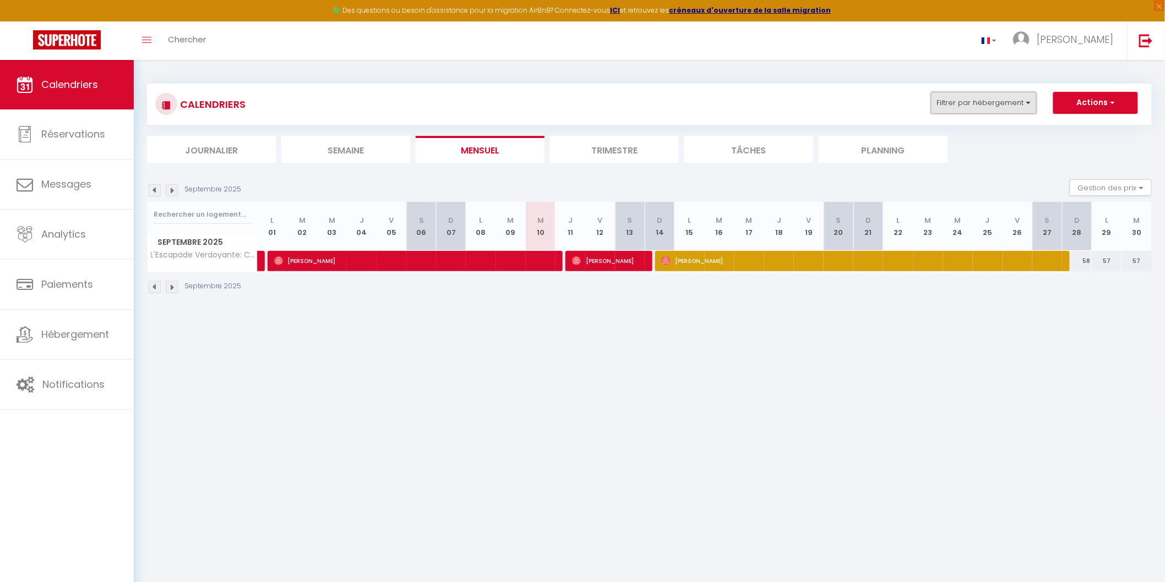
click at [1031, 100] on button "Filtrer par hébergement" at bounding box center [984, 103] width 106 height 22
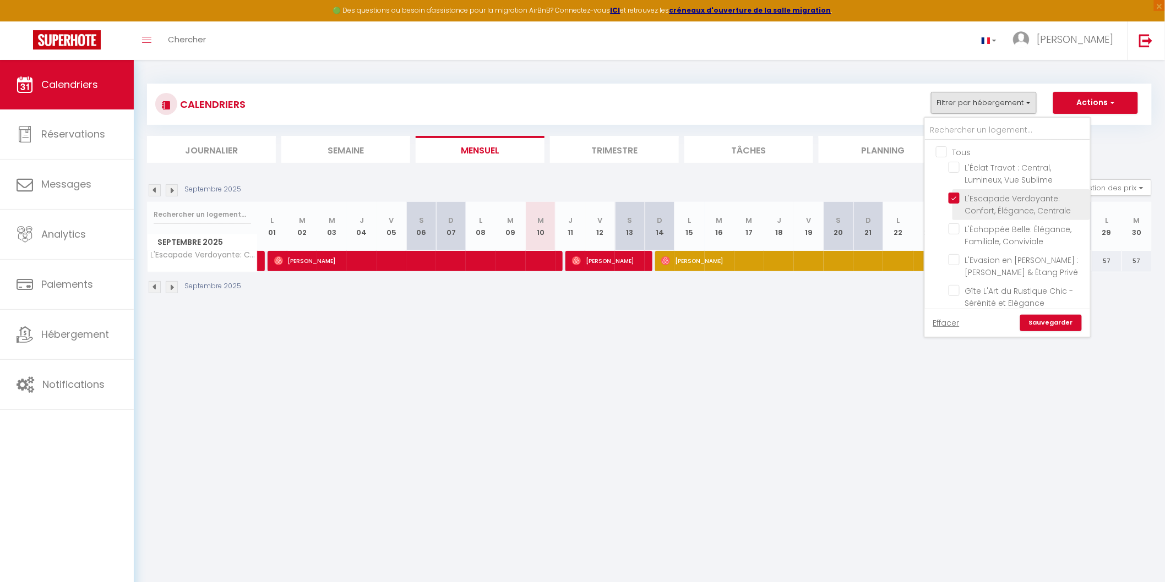
click at [956, 197] on input "L'Escapade Verdoyante: Confort, Élégance, Centrale" at bounding box center [1018, 198] width 138 height 11
checkbox input "false"
click at [956, 271] on input "La Parenthèse Choletaise - Sérénité en [GEOGRAPHIC_DATA]" at bounding box center [1018, 271] width 138 height 11
checkbox input "true"
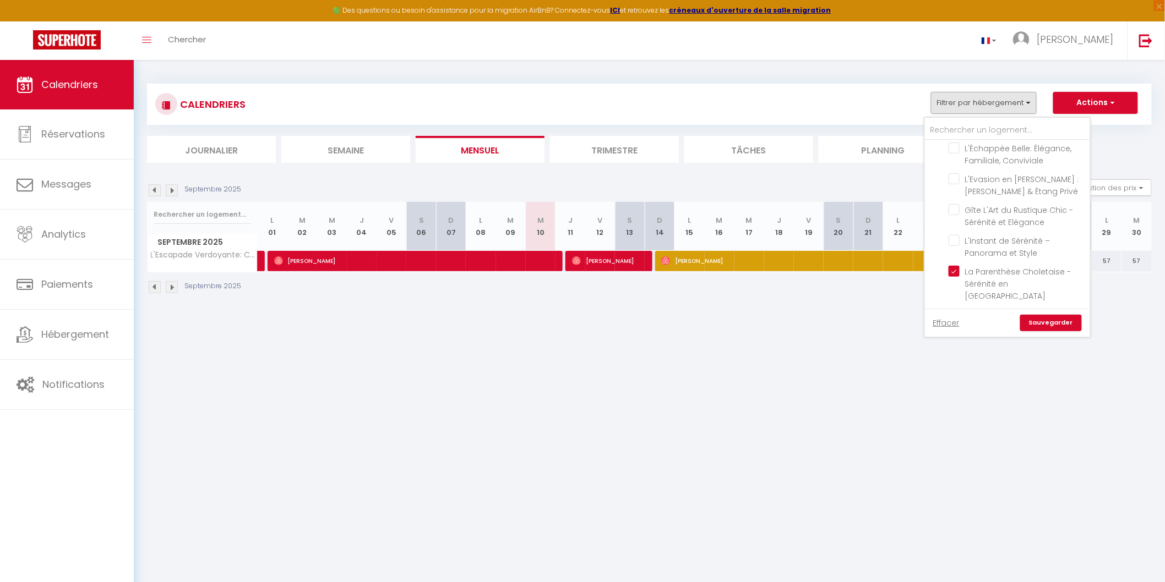
click at [1044, 320] on link "Sauvegarder" at bounding box center [1051, 323] width 62 height 17
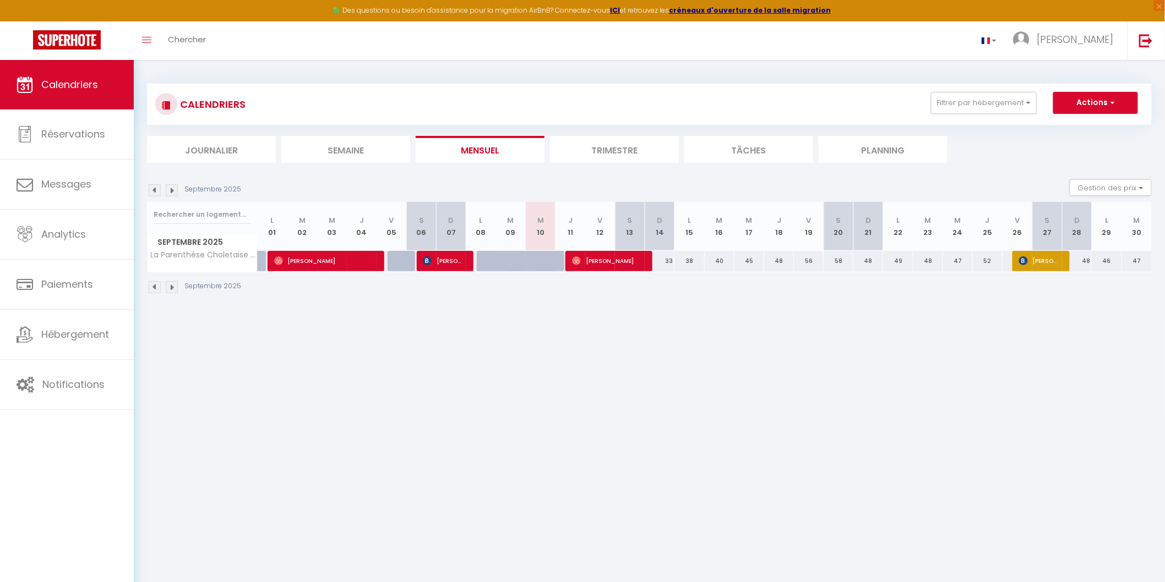
click at [820, 411] on body "🟢 Des questions ou besoin d'assistance pour la migration AirBnB? Connectez-vous…" at bounding box center [582, 351] width 1165 height 582
click at [1030, 105] on button "Filtrer par hébergement" at bounding box center [984, 103] width 106 height 22
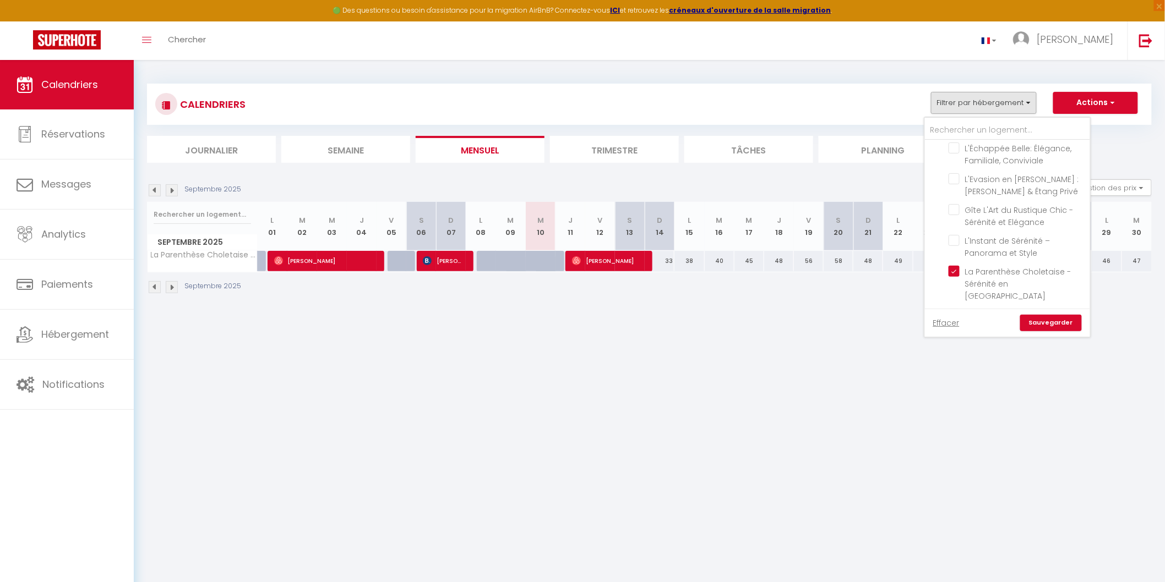
click at [1053, 326] on link "Sauvegarder" at bounding box center [1051, 323] width 62 height 17
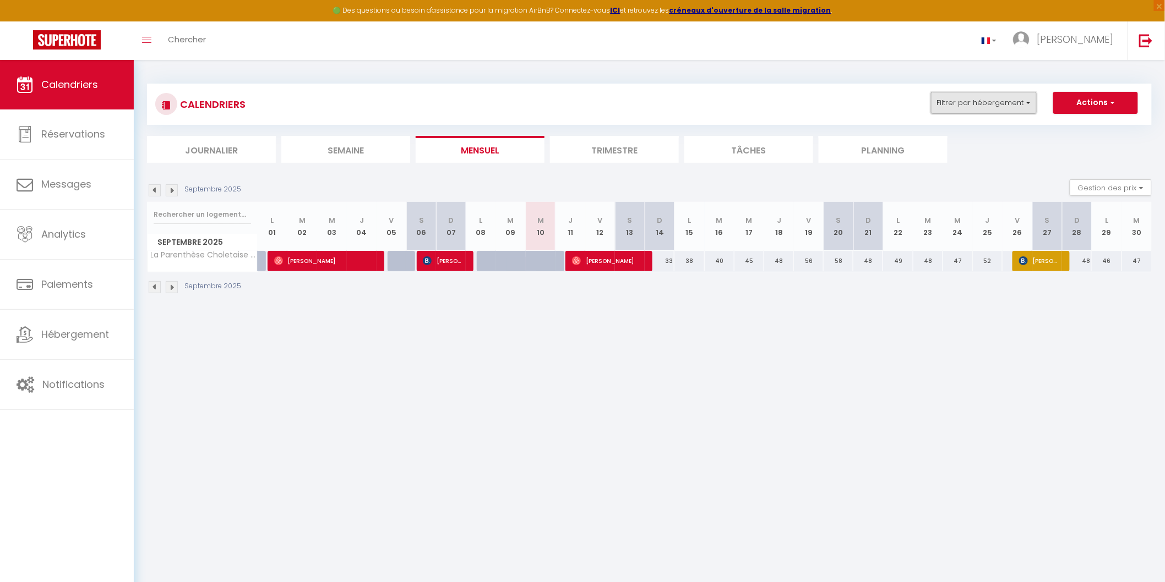
click at [1030, 101] on button "Filtrer par hébergement" at bounding box center [984, 103] width 106 height 22
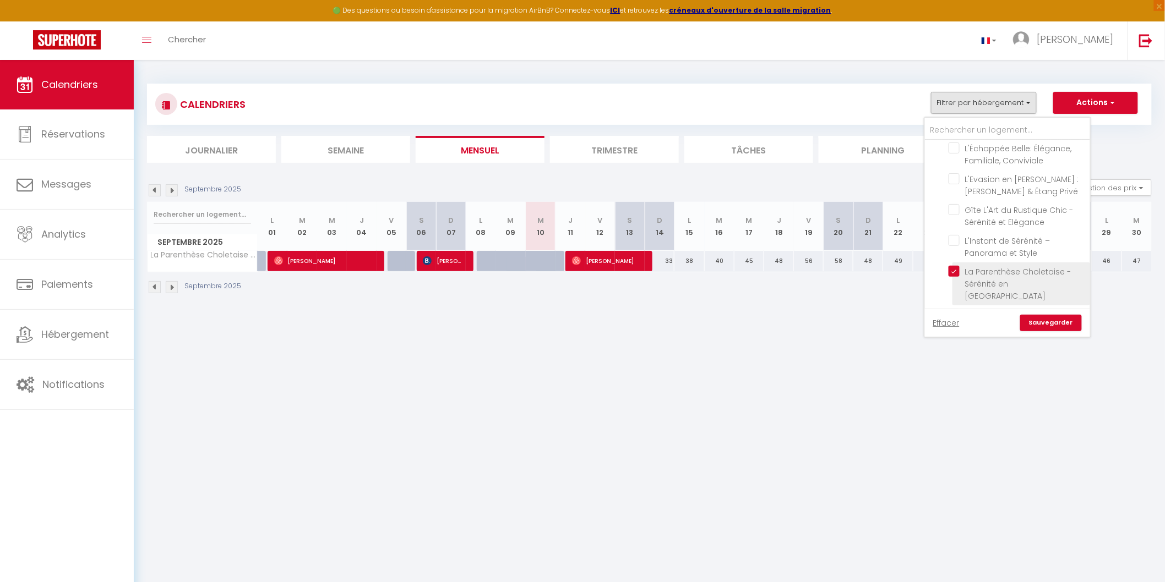
click at [956, 272] on input "La Parenthèse Choletaise - Sérénité en [GEOGRAPHIC_DATA]" at bounding box center [1018, 271] width 138 height 11
checkbox input "false"
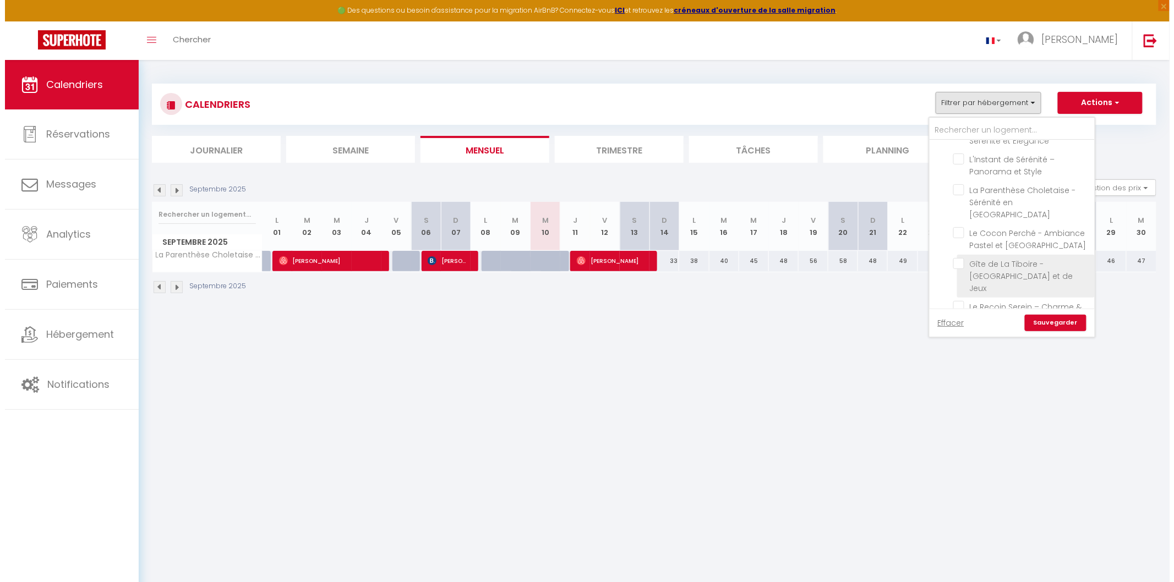
scroll to position [163, 0]
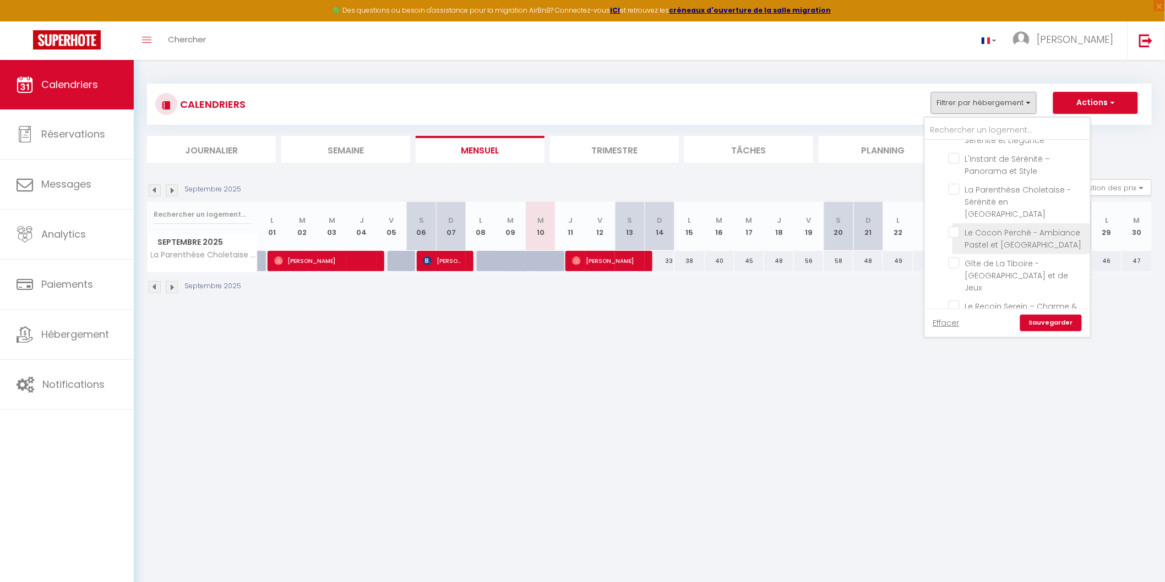
click at [957, 227] on input "Le Cocon Perché - Ambiance Pastel et [GEOGRAPHIC_DATA]" at bounding box center [1018, 232] width 138 height 11
checkbox input "true"
click at [1052, 325] on link "Sauvegarder" at bounding box center [1051, 323] width 62 height 17
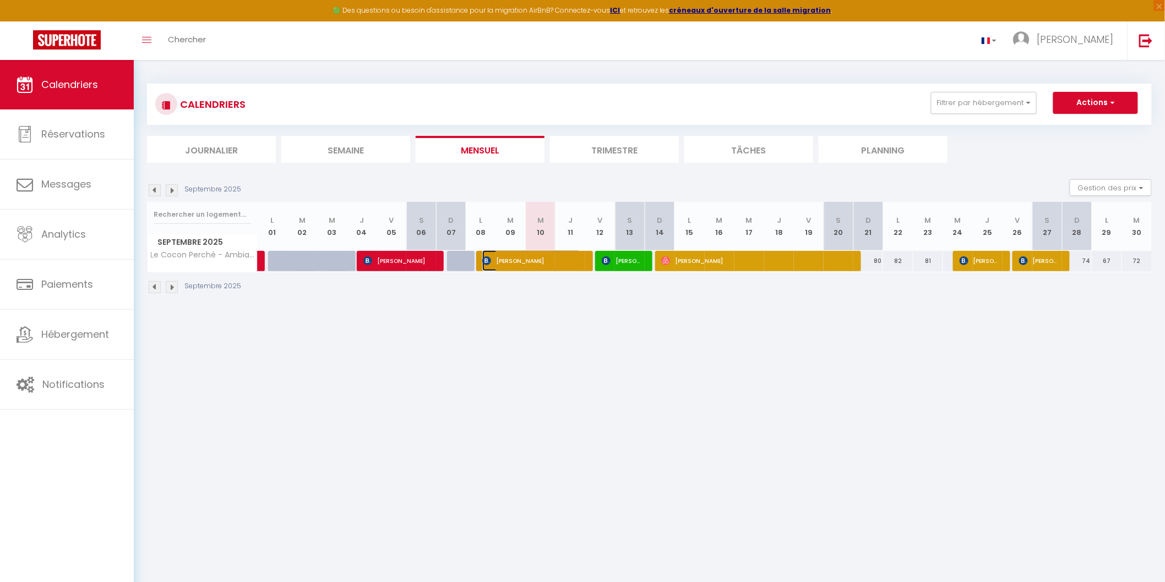
click at [487, 260] on img at bounding box center [486, 261] width 9 height 9
select select "44117"
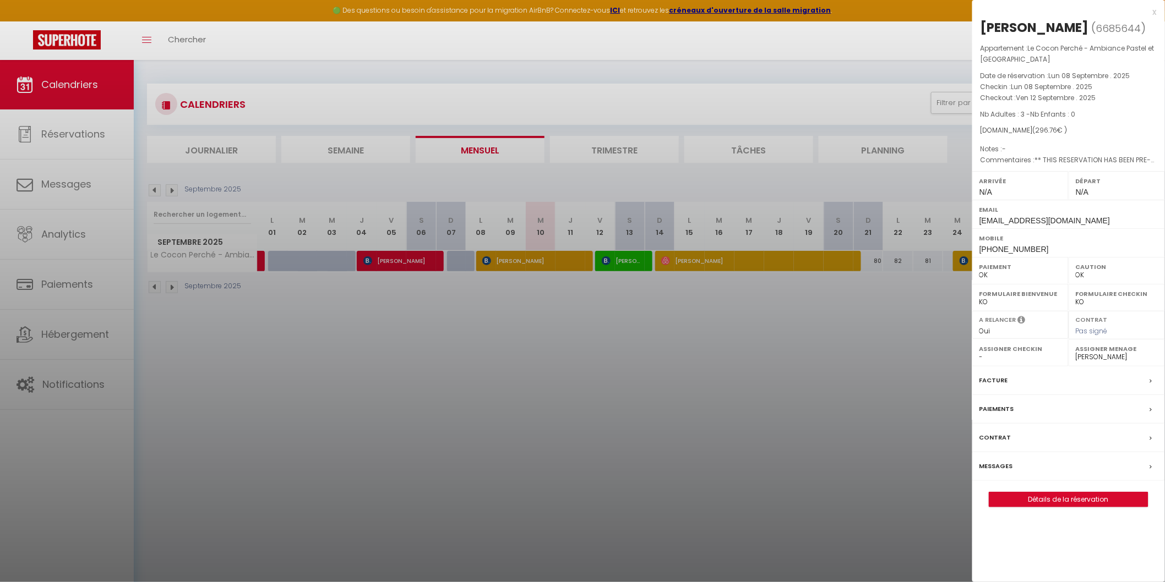
click at [483, 331] on div at bounding box center [582, 291] width 1165 height 582
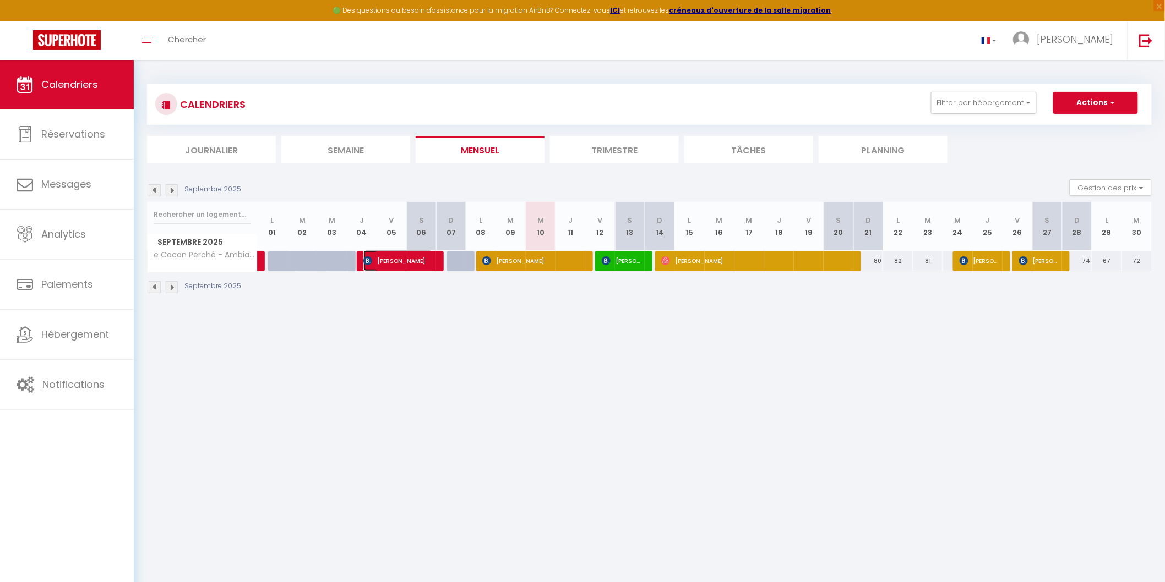
click at [367, 259] on img at bounding box center [367, 261] width 9 height 9
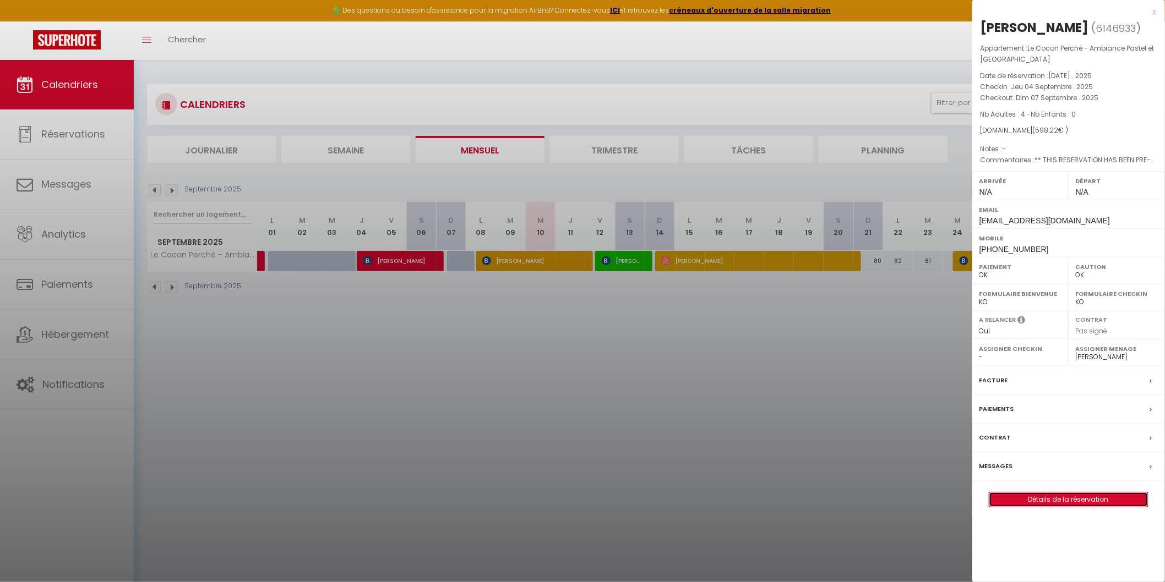
click at [1075, 498] on link "Détails de la réservation" at bounding box center [1068, 500] width 159 height 14
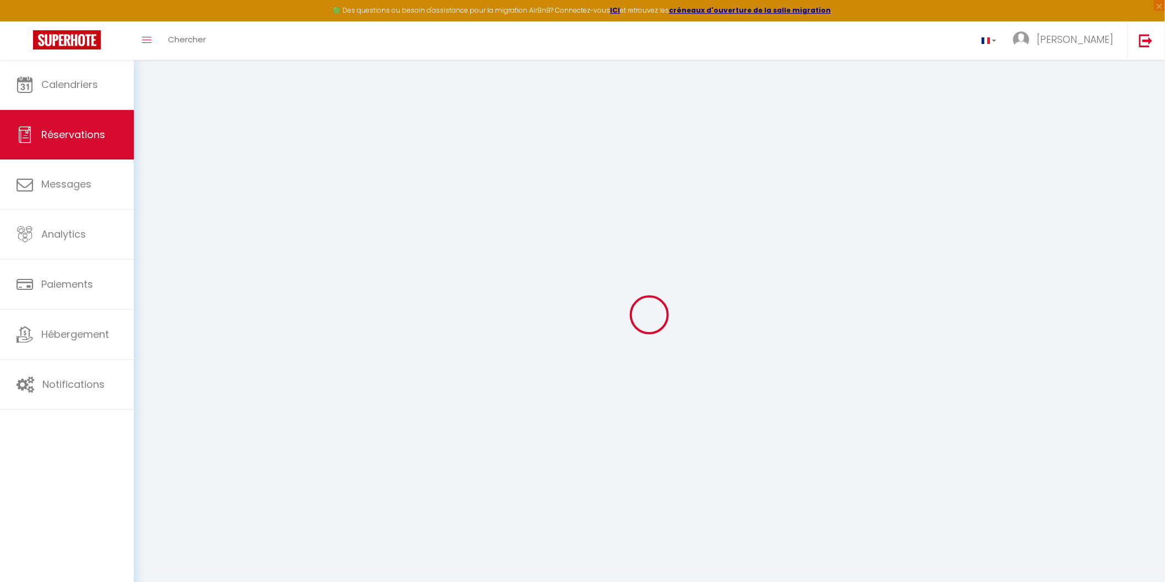
type input "[PERSON_NAME]"
type input "KNEIPP"
type input "[EMAIL_ADDRESS][DOMAIN_NAME]"
type input "[PHONE_NUMBER]"
select select "FR"
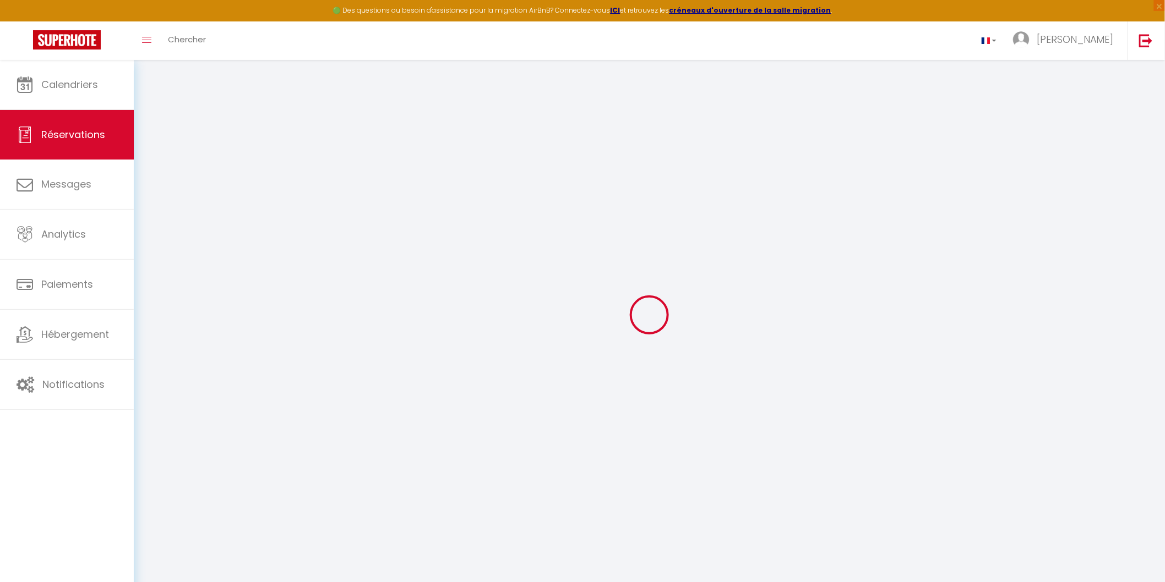
type input "75.02"
type input "10"
type input "87.96"
type input "8.38"
select select "57765"
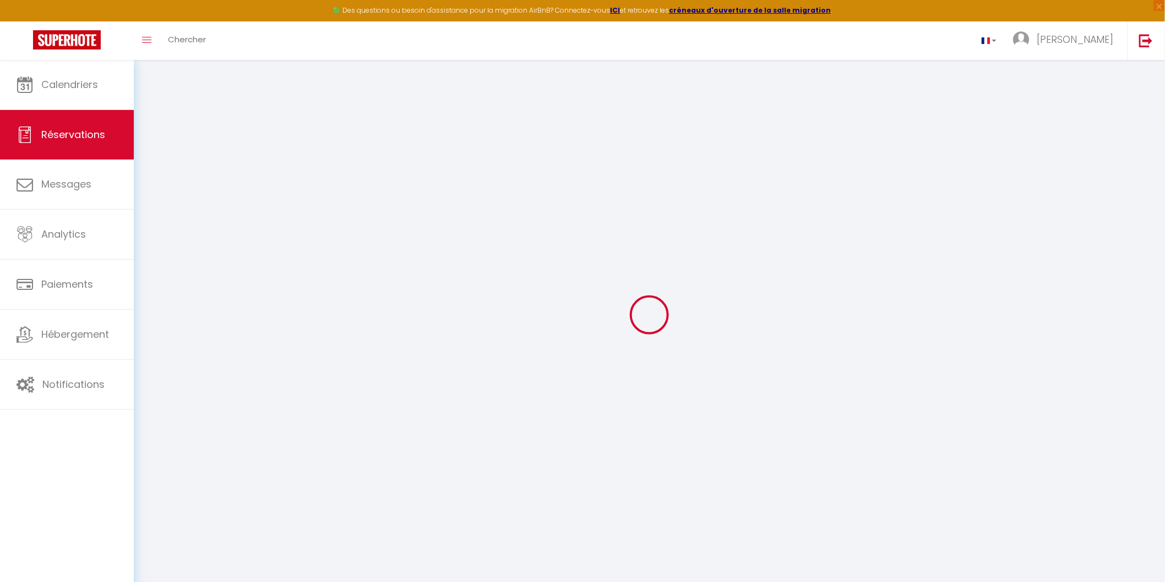
select select "1"
select select
type input "4"
select select "12"
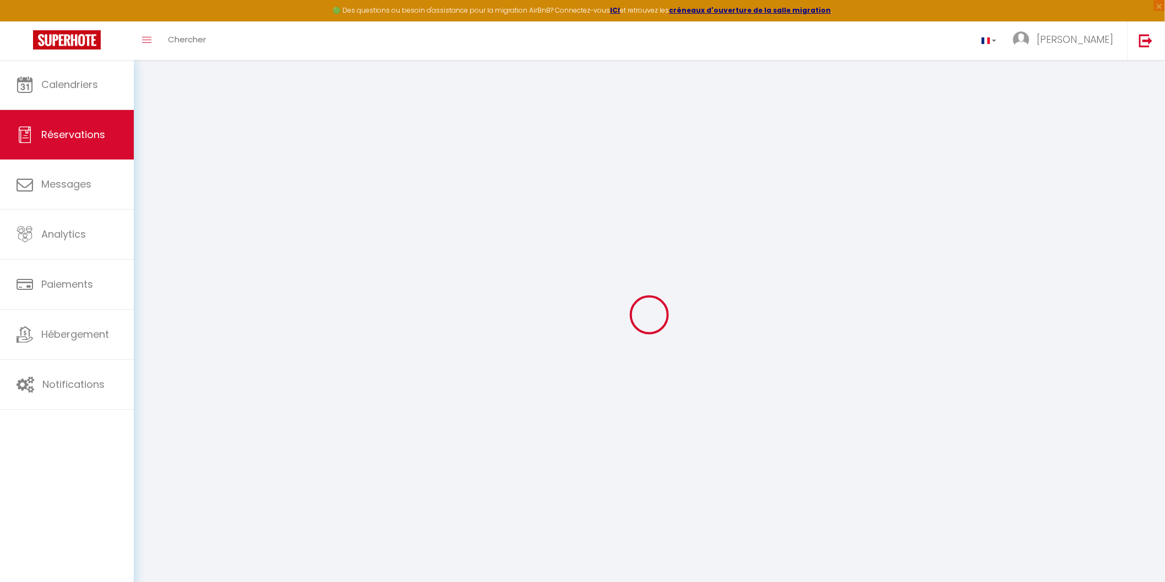
select select "15"
type input "434.35"
checkbox input "false"
select select "2"
type input "0"
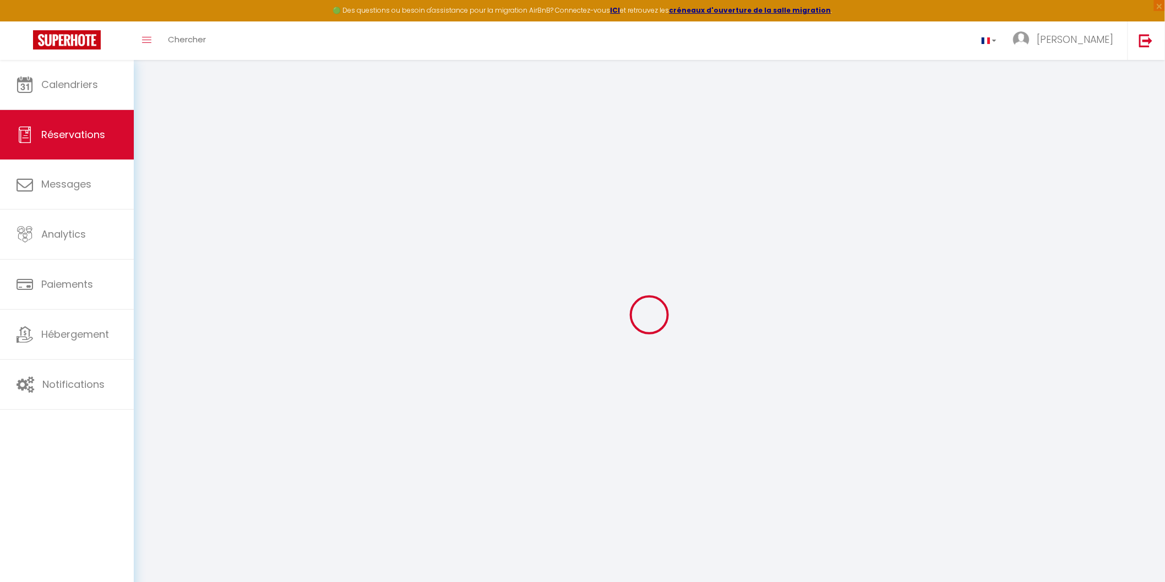
type input "0"
select select
checkbox input "false"
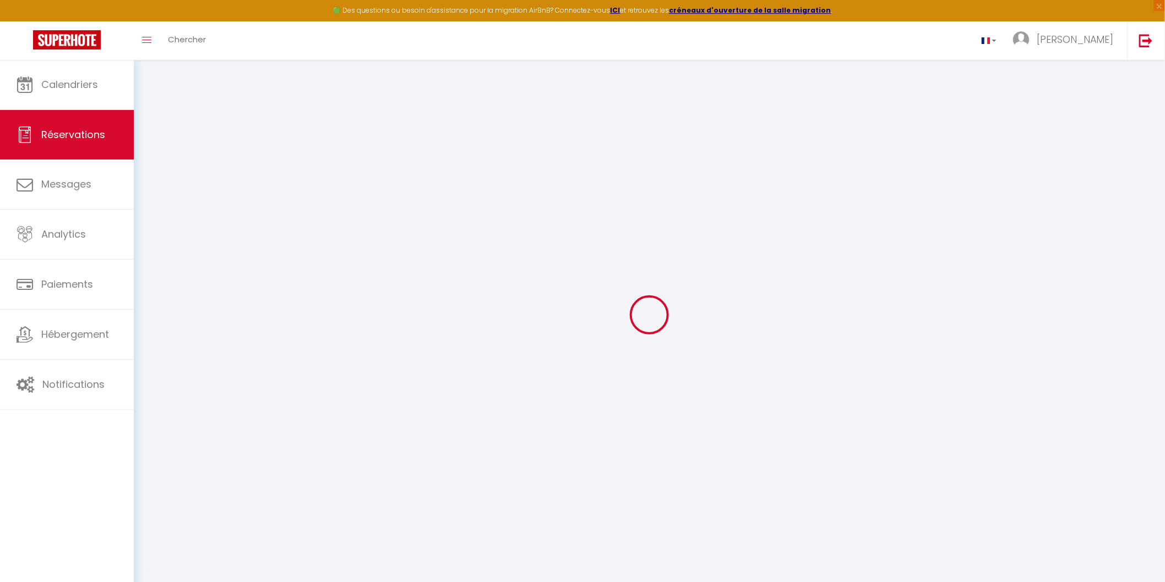
select select
checkbox input "false"
select select
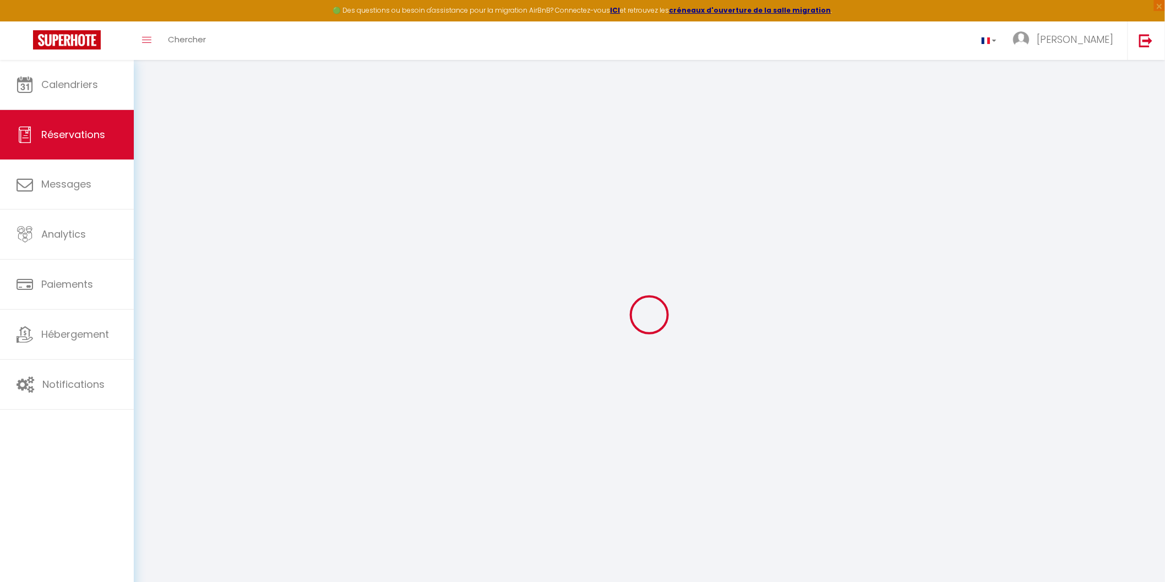
checkbox input "false"
type textarea "** THIS RESERVATION HAS BEEN PRE-PAID ** BOOKING NOTE : Payment charge is EUR 8…"
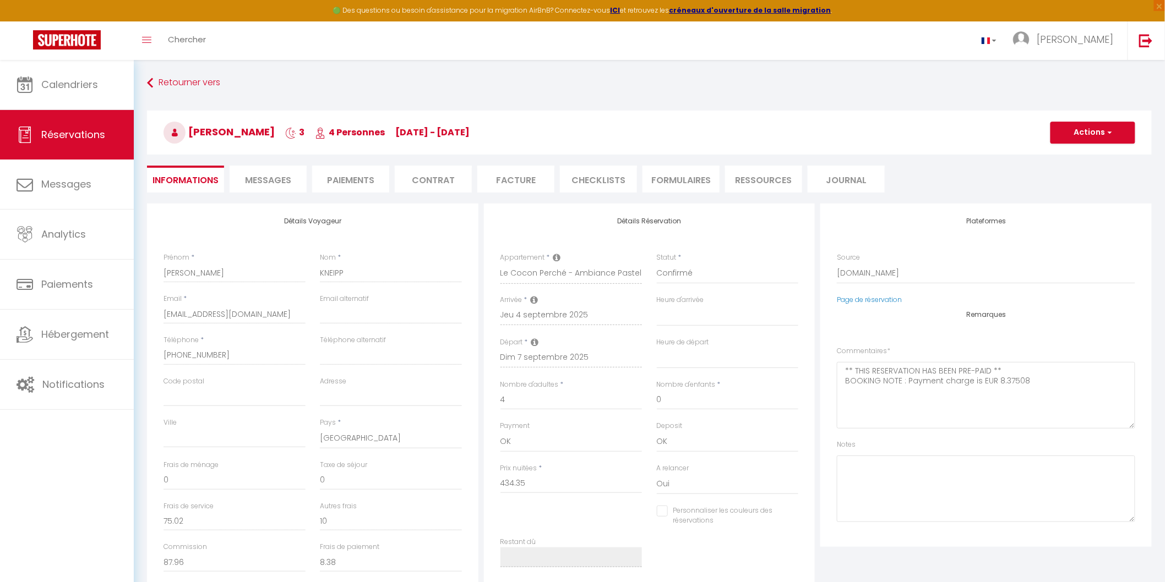
type input "67"
type input "11.85"
select select
checkbox input "false"
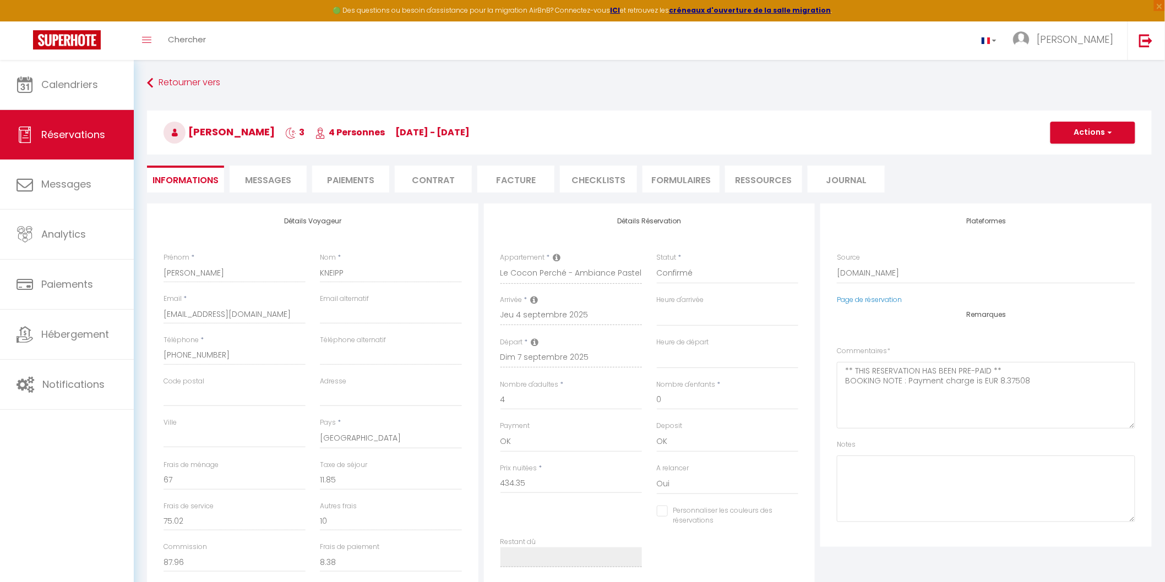
select select
checkbox input "false"
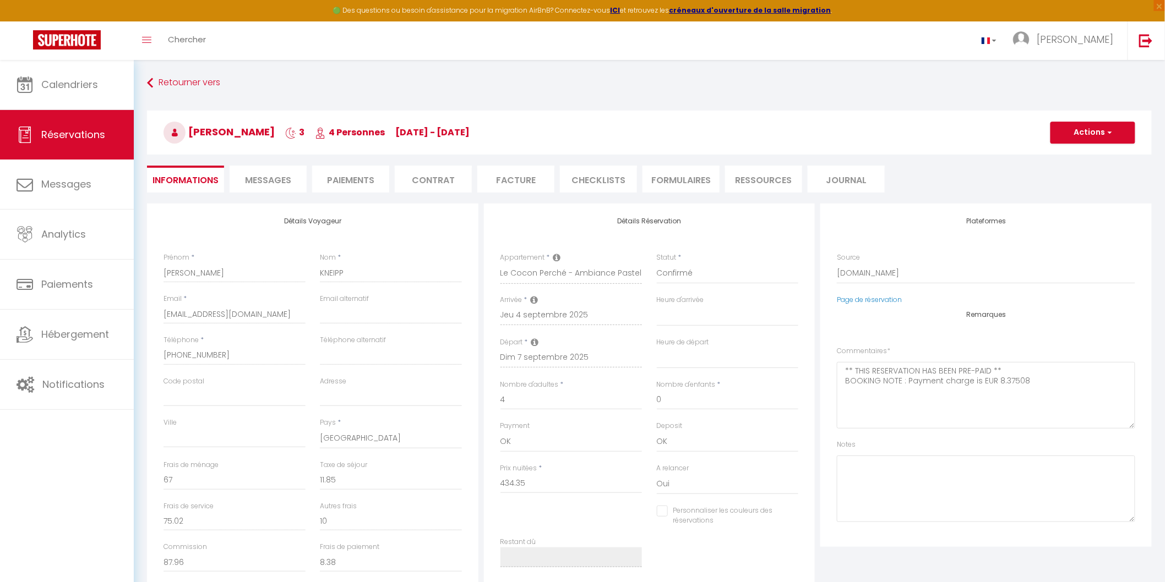
click at [588, 182] on li "CHECKLISTS" at bounding box center [598, 179] width 77 height 27
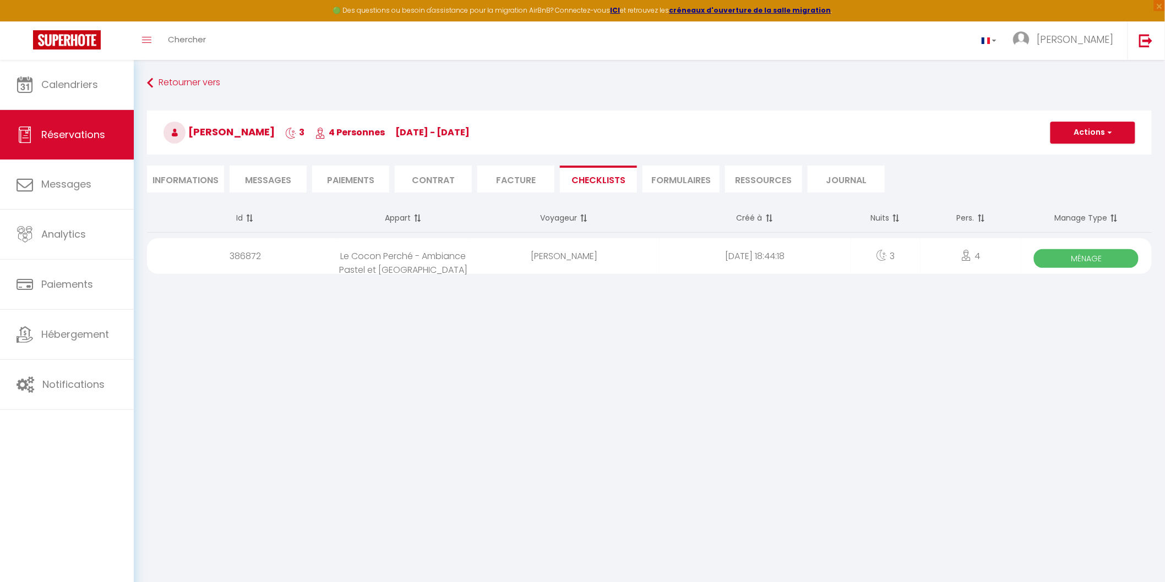
click at [1086, 260] on span "Ménage" at bounding box center [1086, 258] width 105 height 19
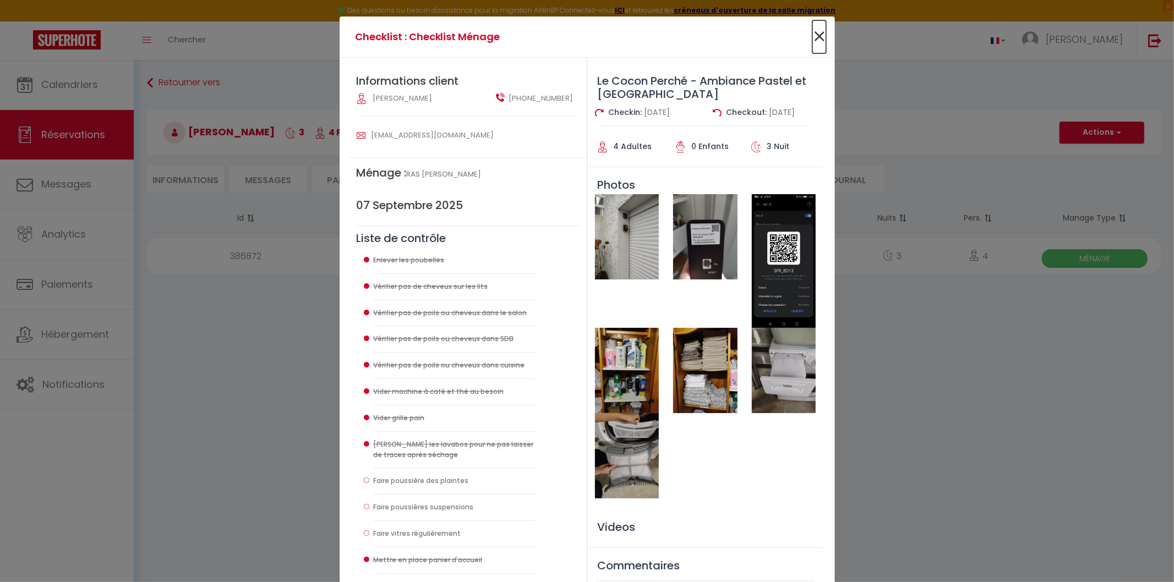
click at [815, 33] on span "×" at bounding box center [820, 36] width 14 height 33
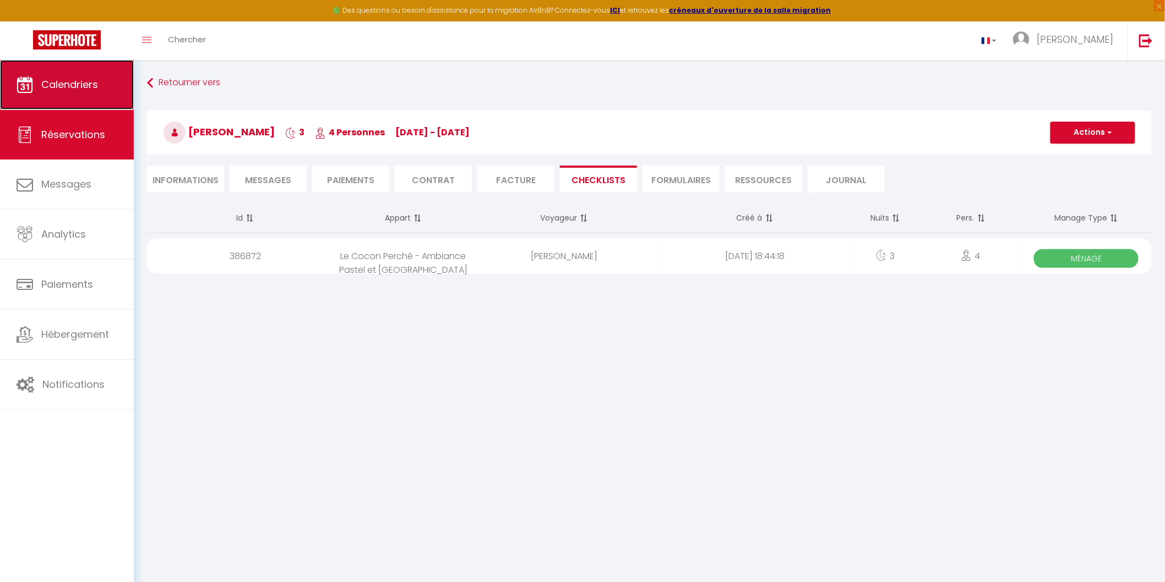
click at [59, 83] on span "Calendriers" at bounding box center [69, 85] width 57 height 14
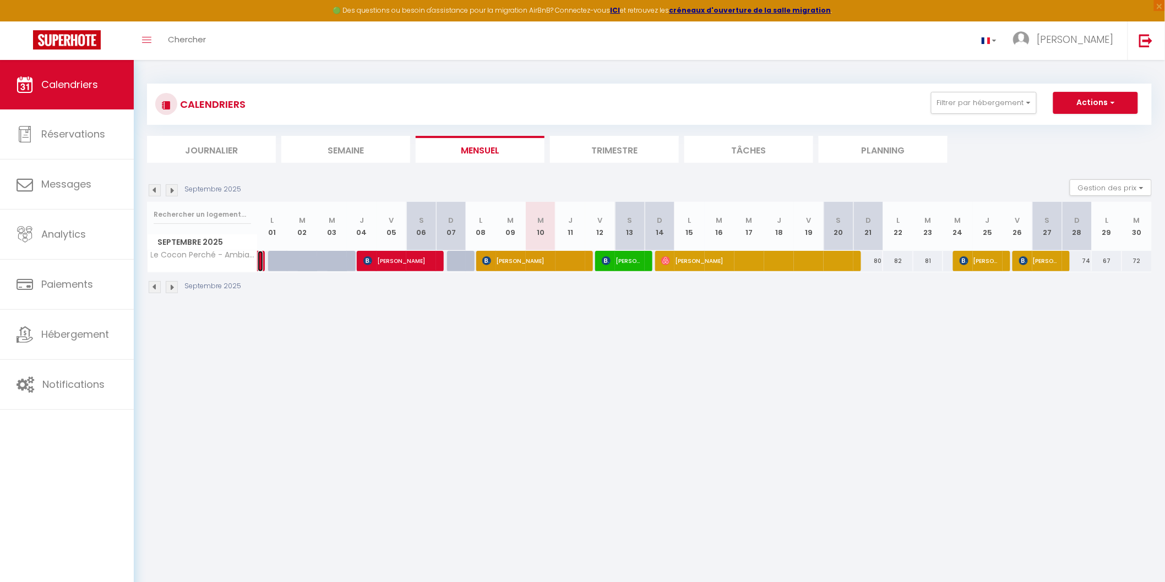
click at [259, 260] on link at bounding box center [261, 261] width 6 height 21
select select "OK"
select select "0"
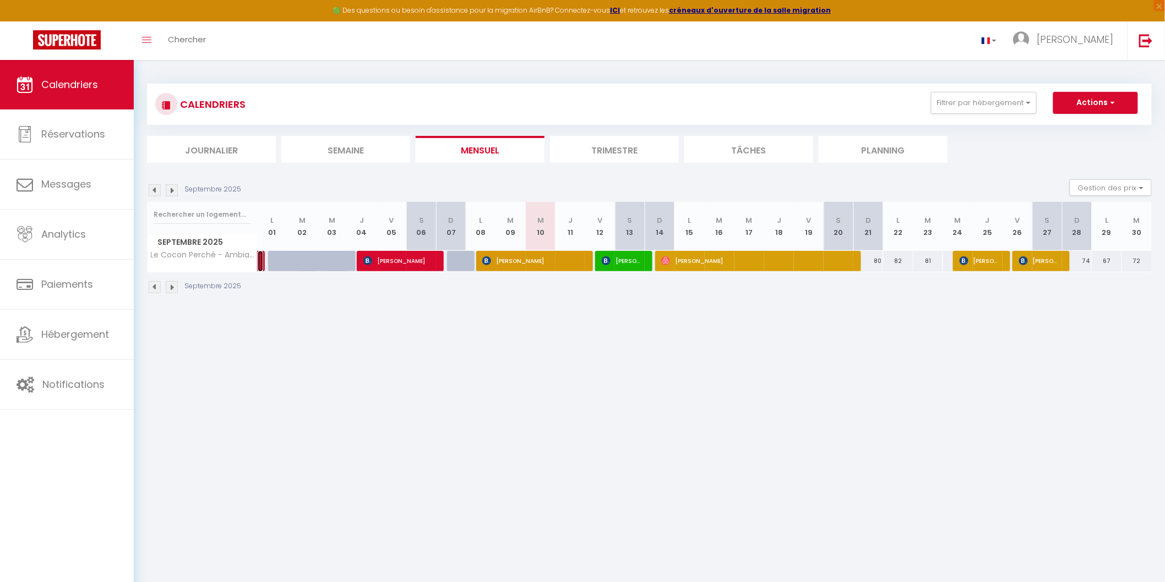
select select "1"
select select
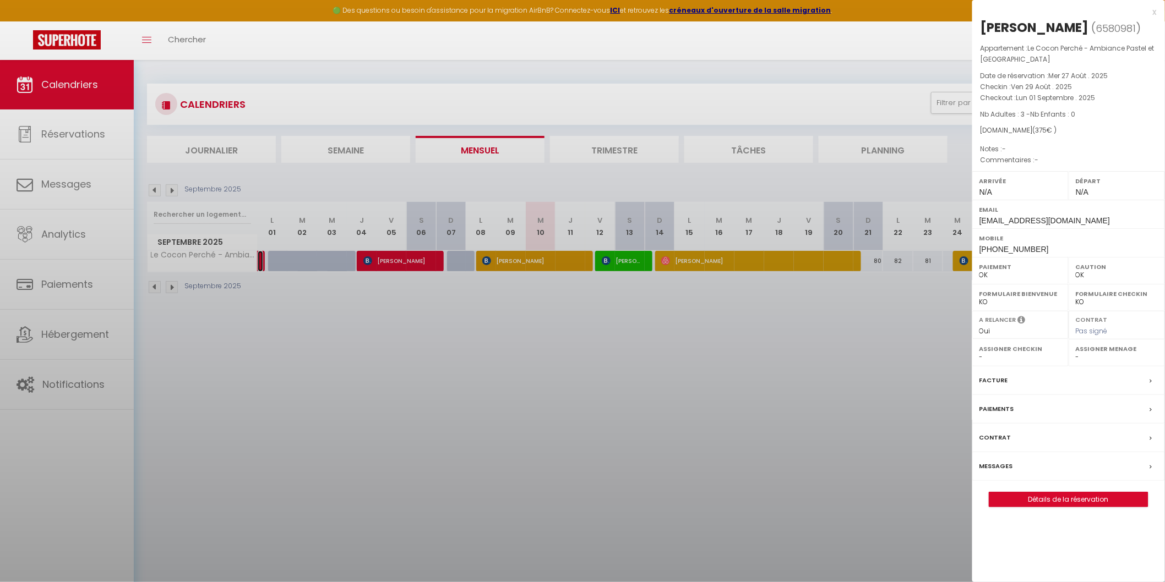
select select "44117"
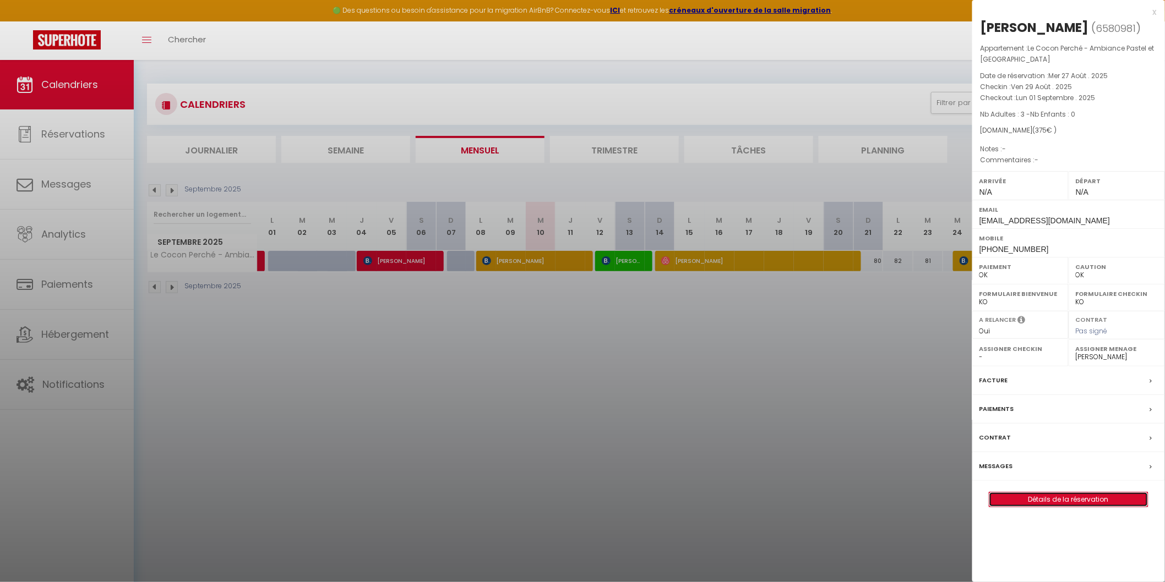
click at [1061, 498] on link "Détails de la réservation" at bounding box center [1068, 500] width 159 height 14
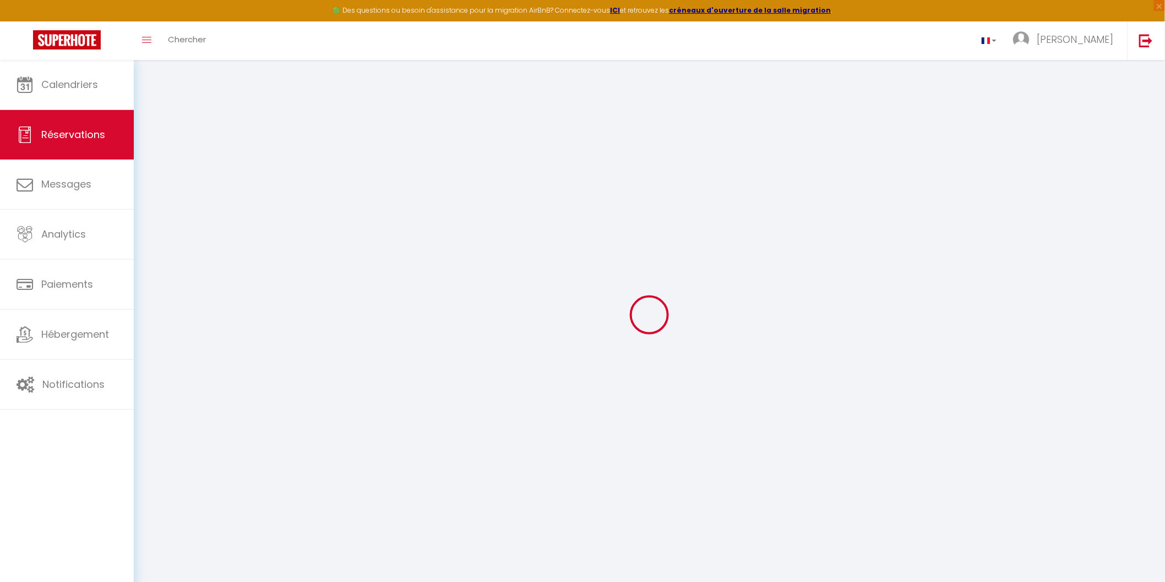
type input "Mireille"
type input "Daumalle"
type input "[EMAIL_ADDRESS][DOMAIN_NAME]"
type input "[PHONE_NUMBER]"
select select
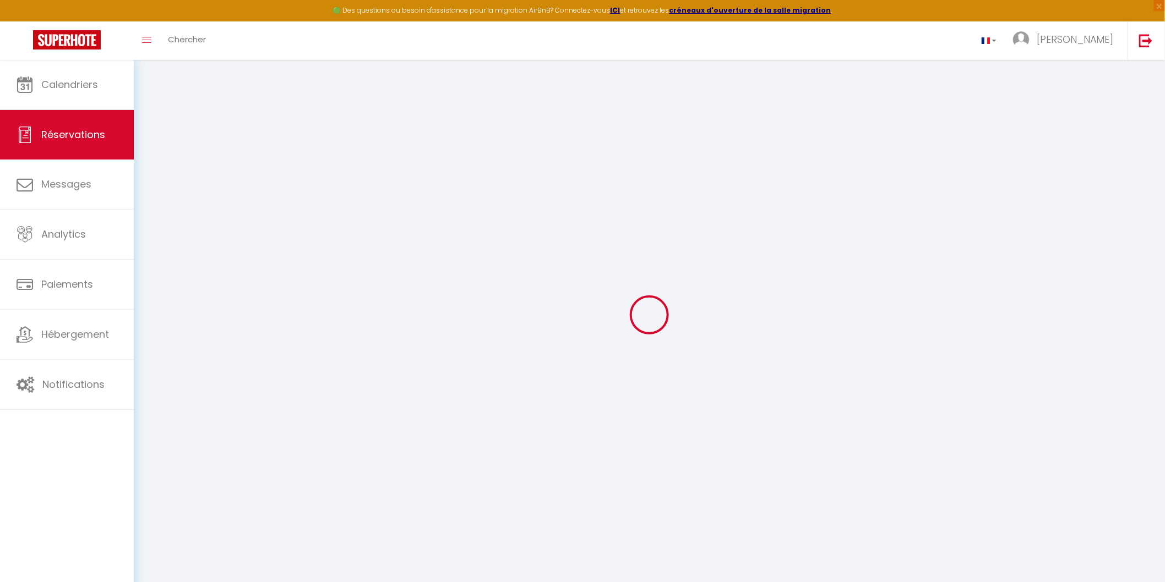
type input "54.04"
select select "57765"
select select "1"
select select
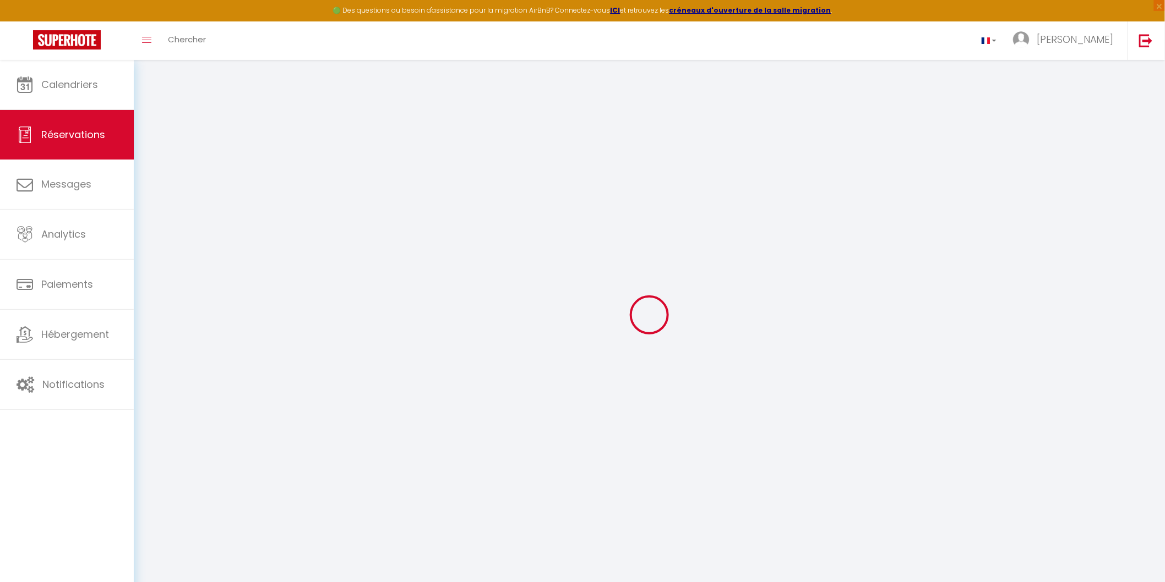
type input "3"
select select "12"
select select
type input "301"
checkbox input "false"
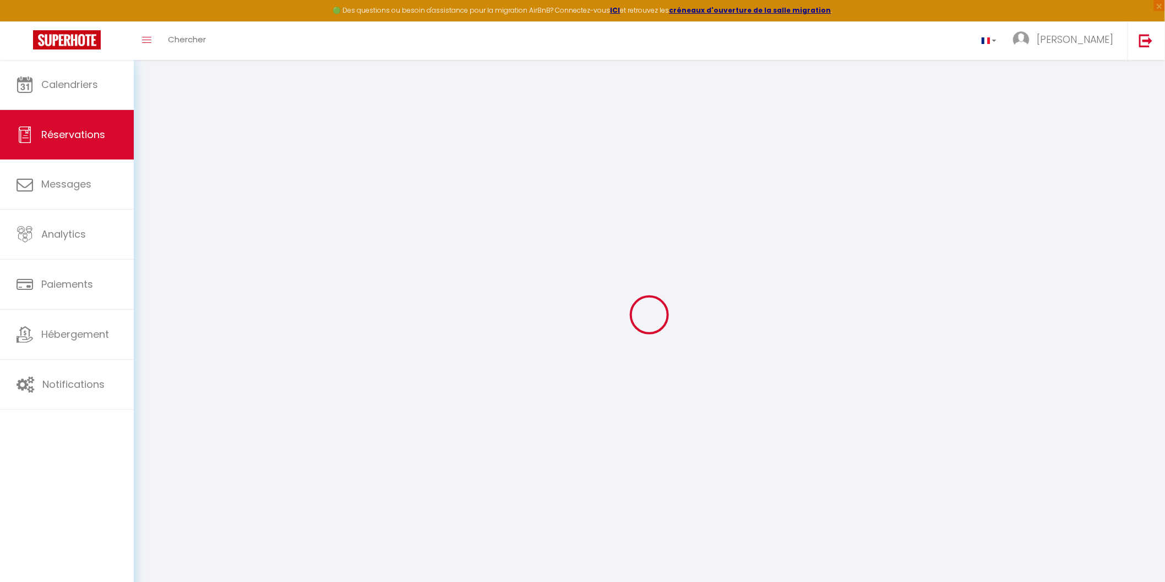
select select "1"
type input "0"
select select
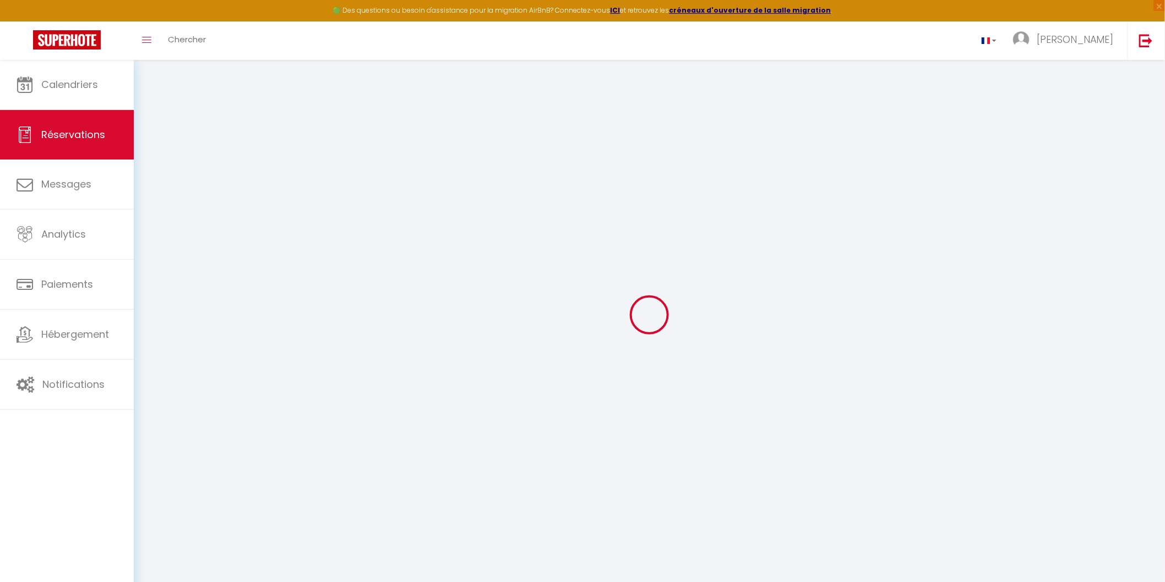
select select
select select "15"
checkbox input "false"
select select
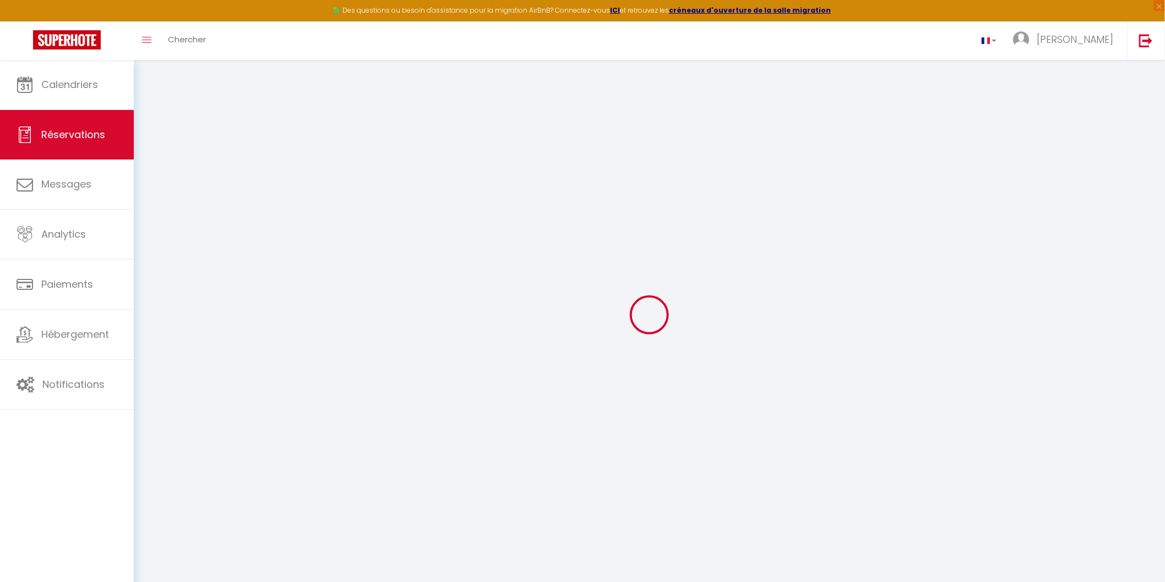
select select
checkbox input "false"
select select
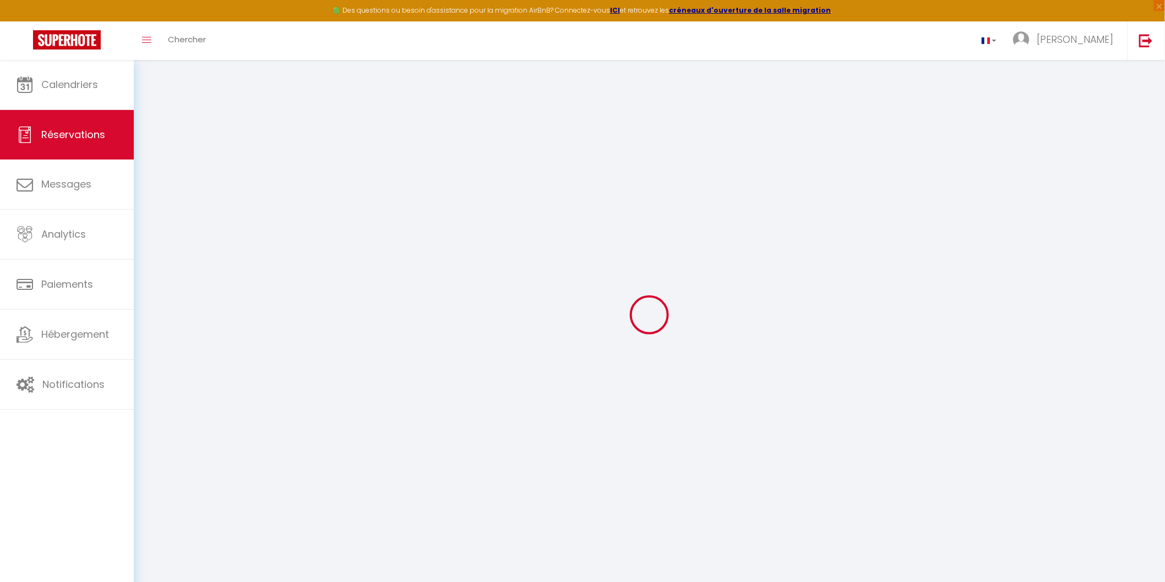
select select
checkbox input "false"
select select
type input "67"
type input "7"
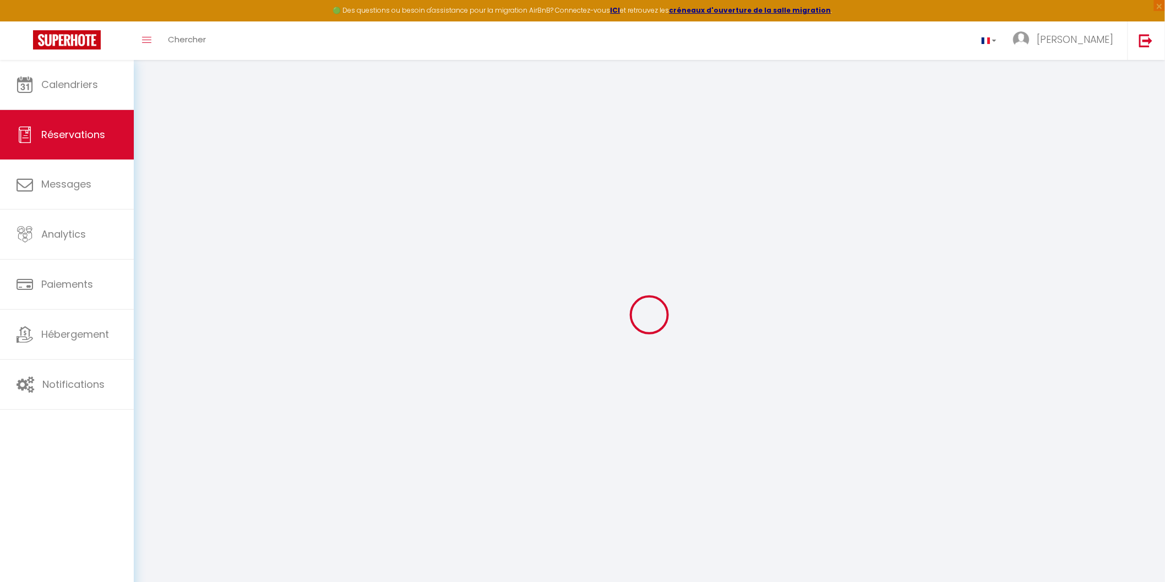
select select
checkbox input "false"
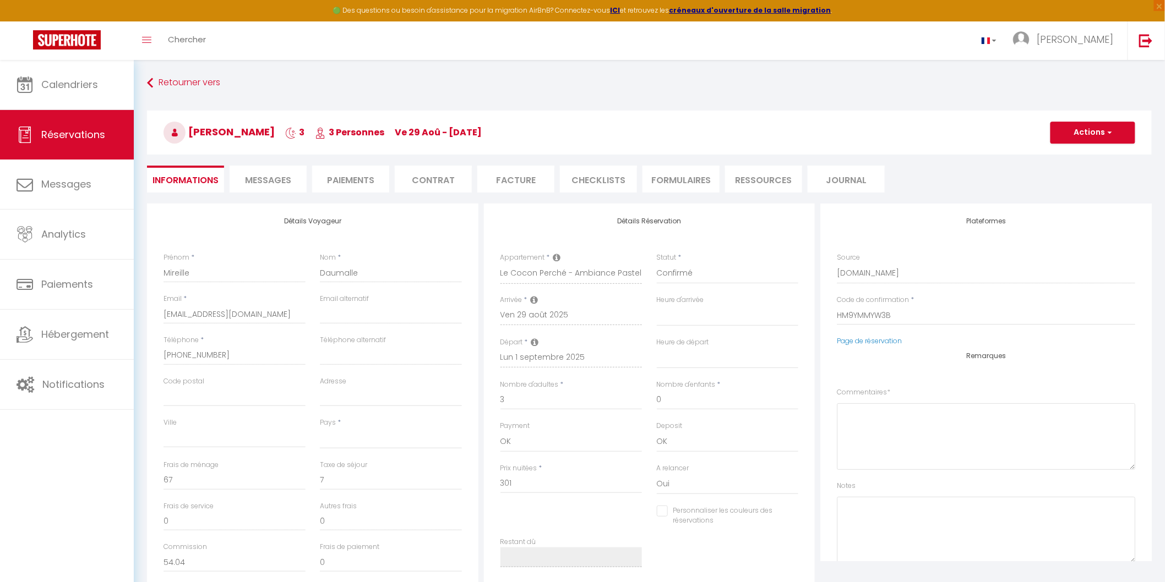
select select
checkbox input "false"
select select
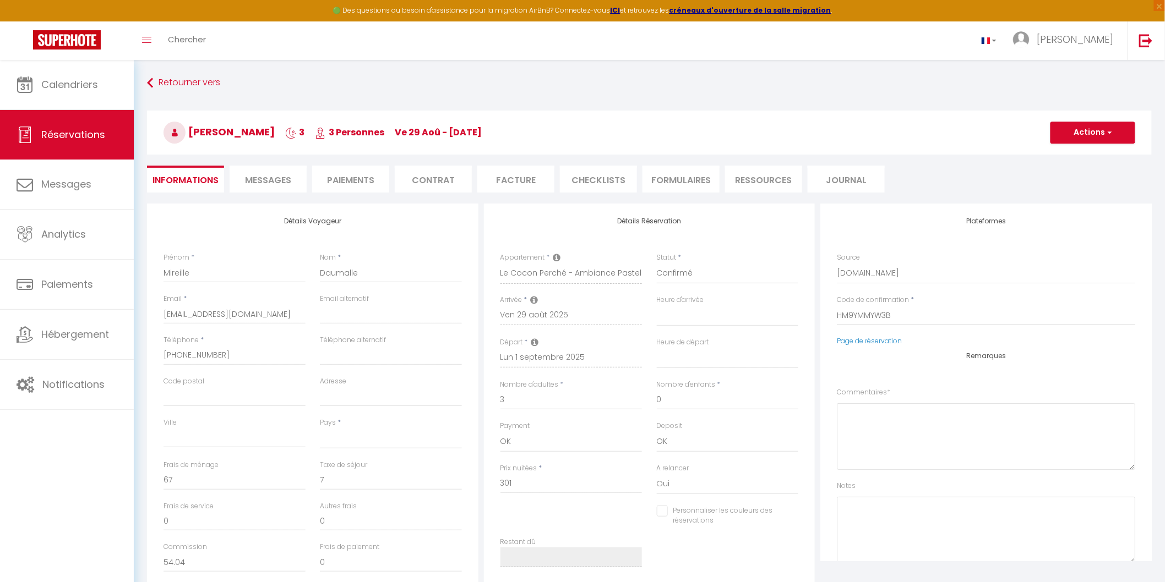
select select
checkbox input "false"
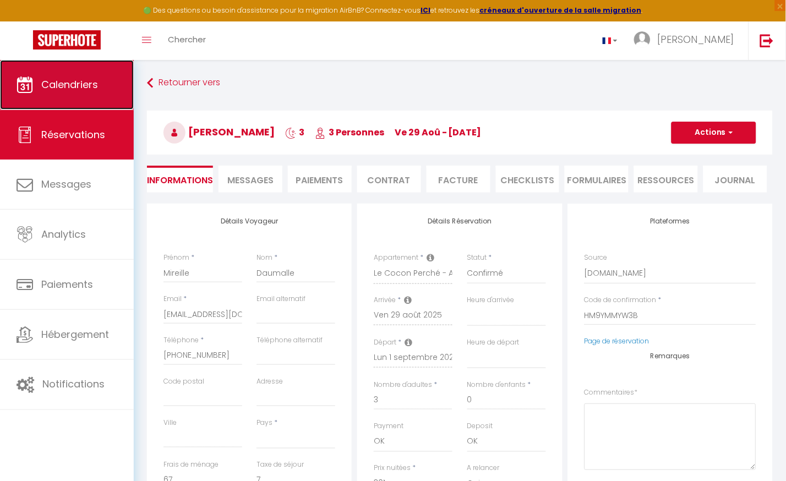
click at [53, 87] on span "Calendriers" at bounding box center [69, 85] width 57 height 14
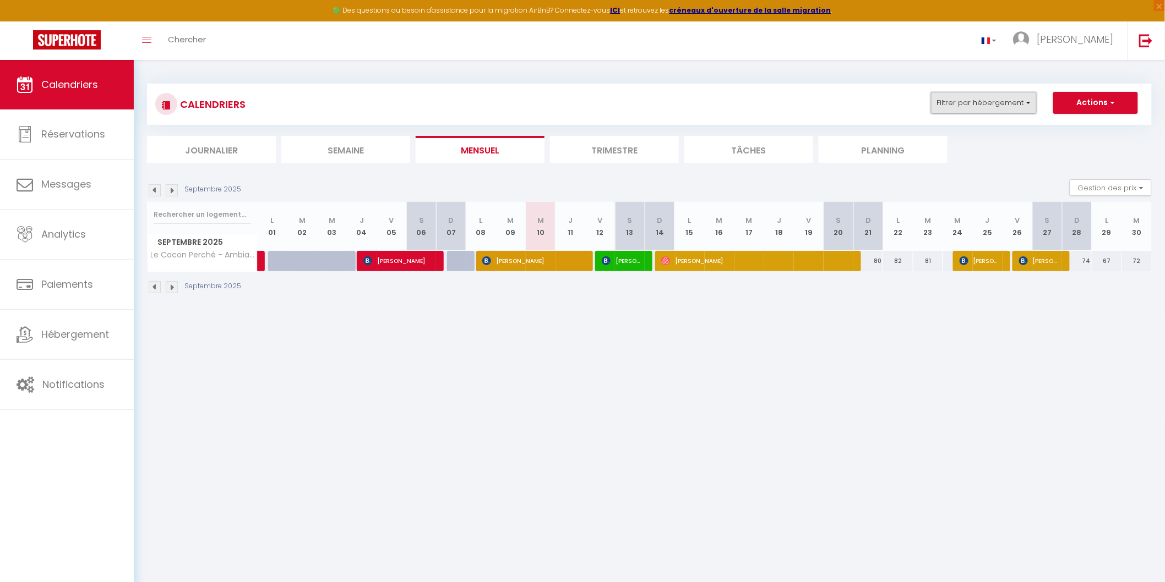
click at [1030, 103] on button "Filtrer par hébergement" at bounding box center [984, 103] width 106 height 22
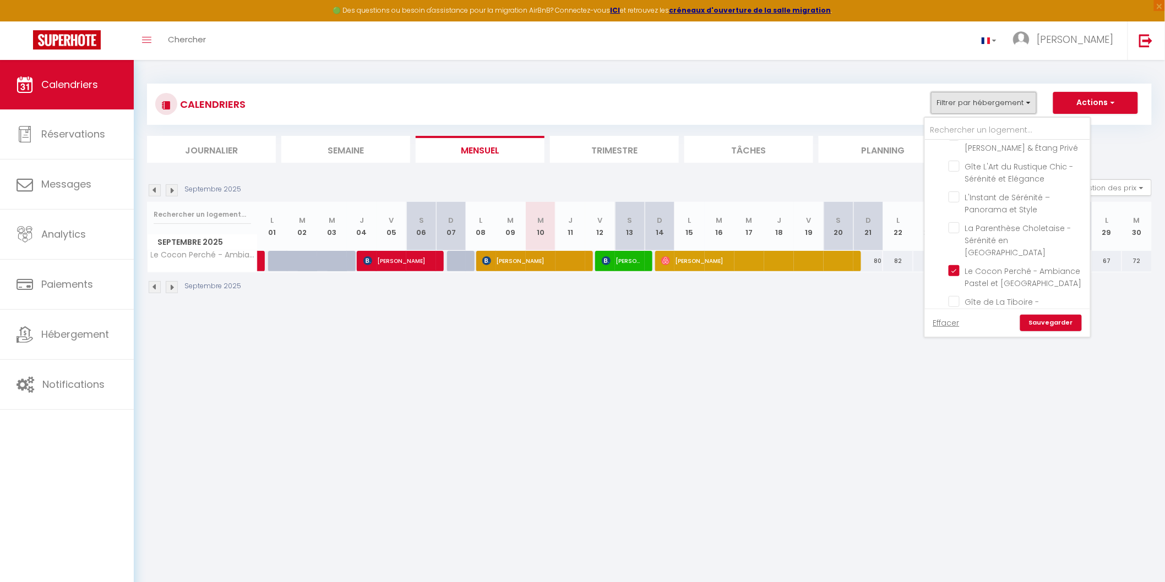
scroll to position [163, 0]
click at [956, 227] on input "Le Cocon Perché - Ambiance Pastel et [GEOGRAPHIC_DATA]" at bounding box center [1018, 232] width 138 height 11
checkbox input "false"
click at [956, 250] on input "L’Adresse Tranquille – Douceur & Discrétion" at bounding box center [1018, 255] width 138 height 11
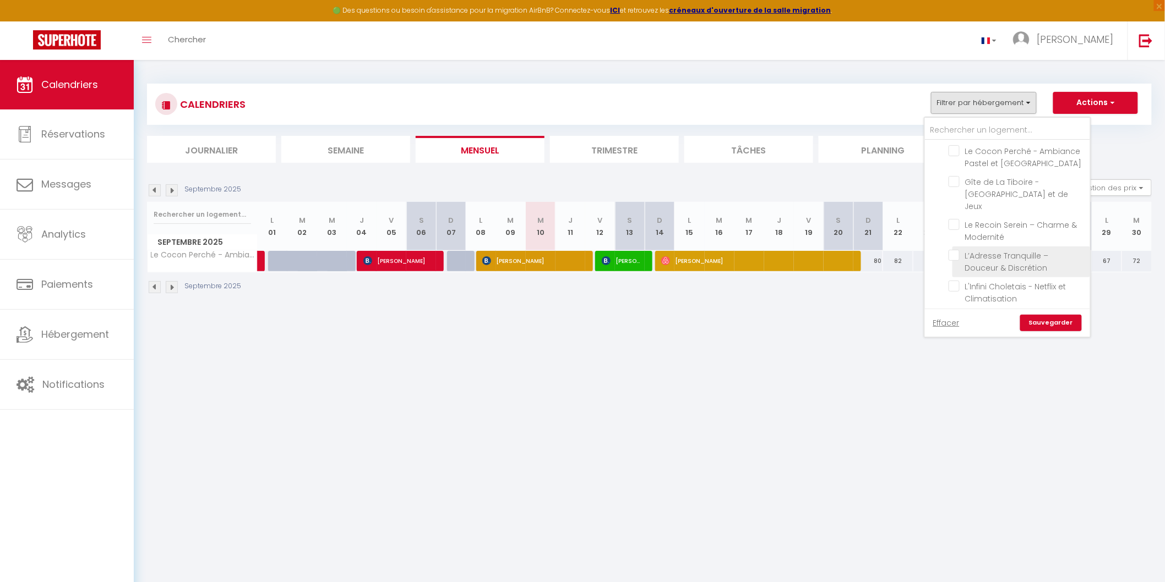
checkbox input "true"
checkbox input "false"
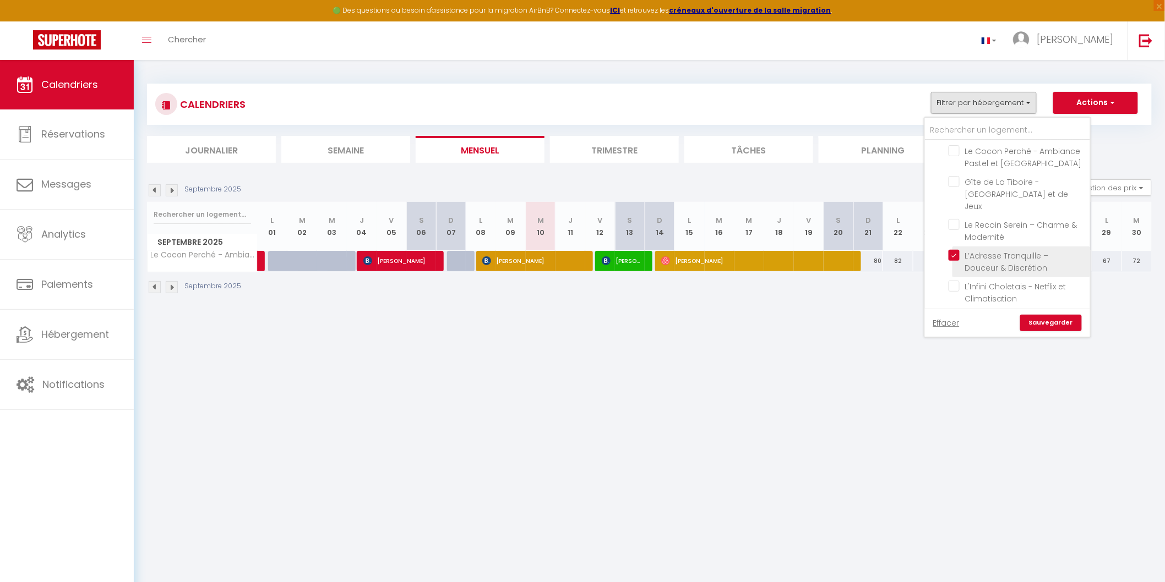
checkbox input "false"
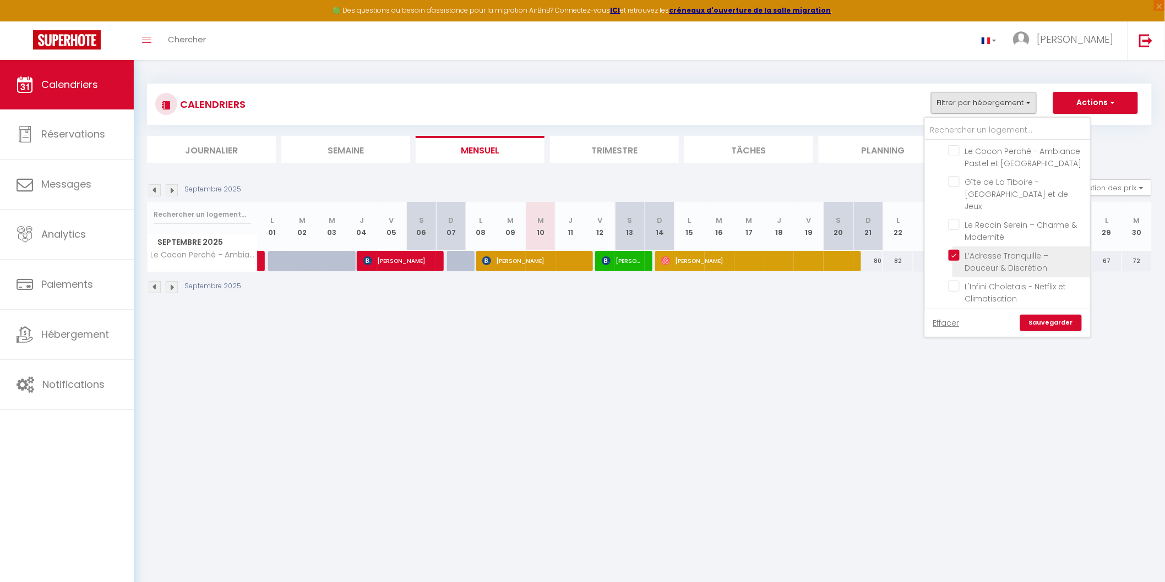
checkbox input "false"
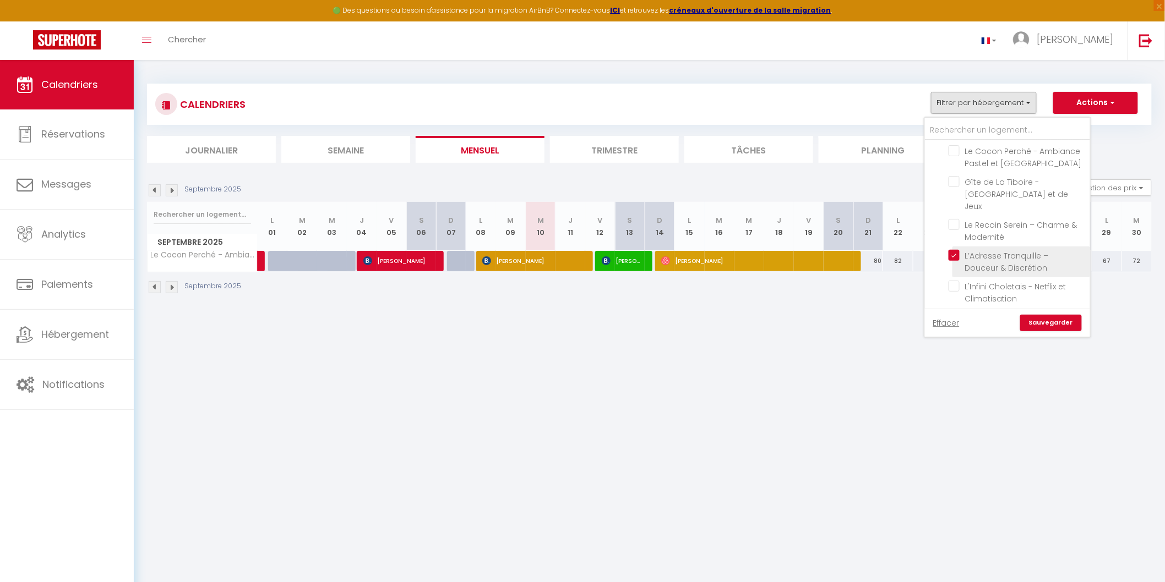
checkbox input "false"
click at [1049, 323] on link "Sauvegarder" at bounding box center [1051, 323] width 62 height 17
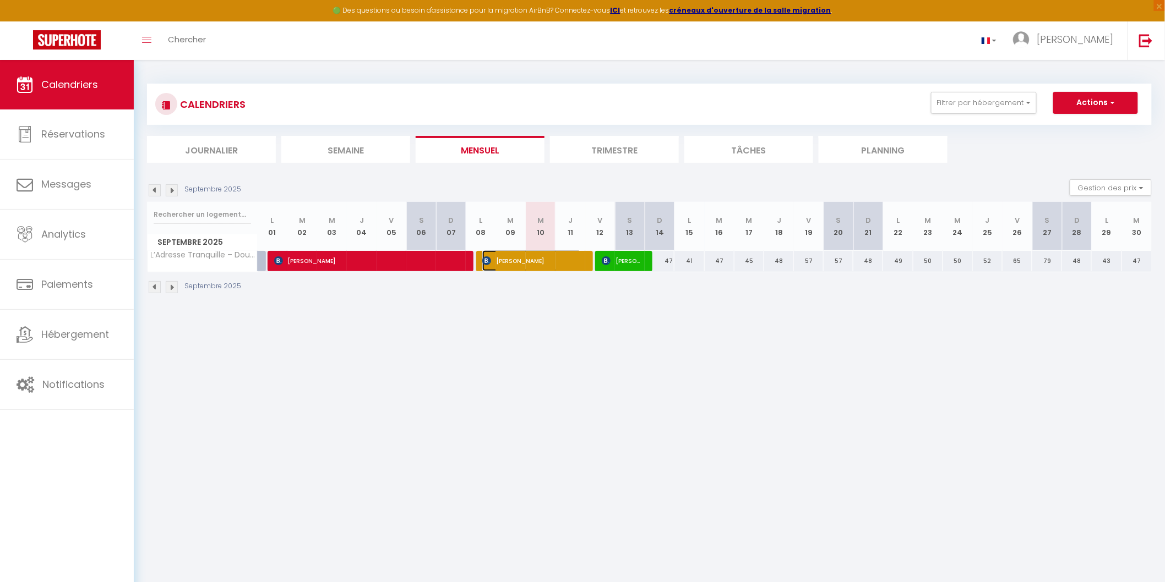
click at [487, 261] on img at bounding box center [486, 261] width 9 height 9
select select "OK"
select select "1"
select select "0"
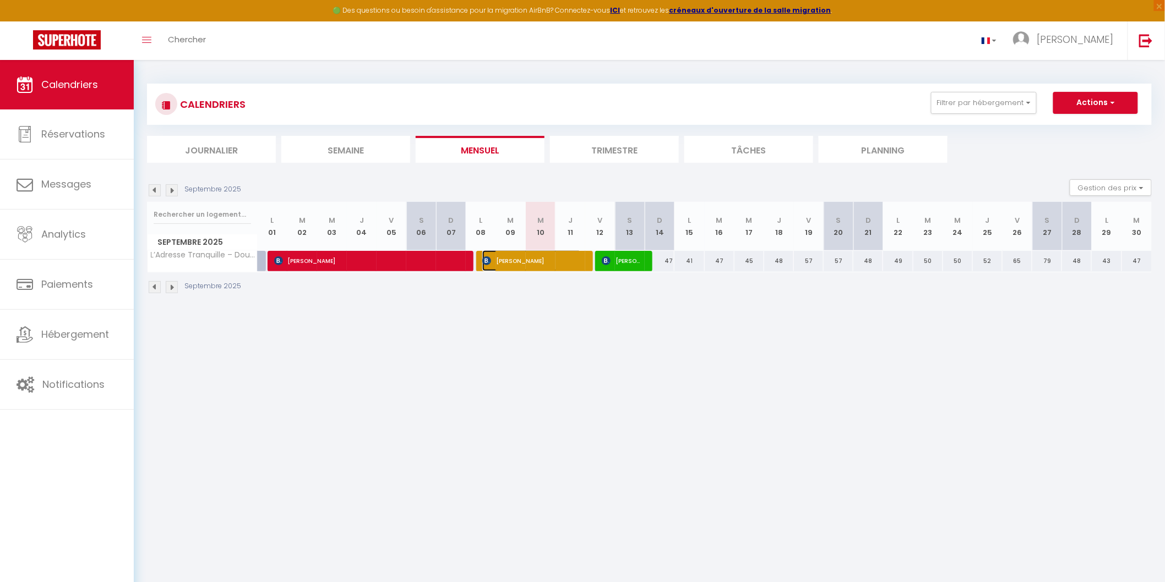
select select "1"
select select
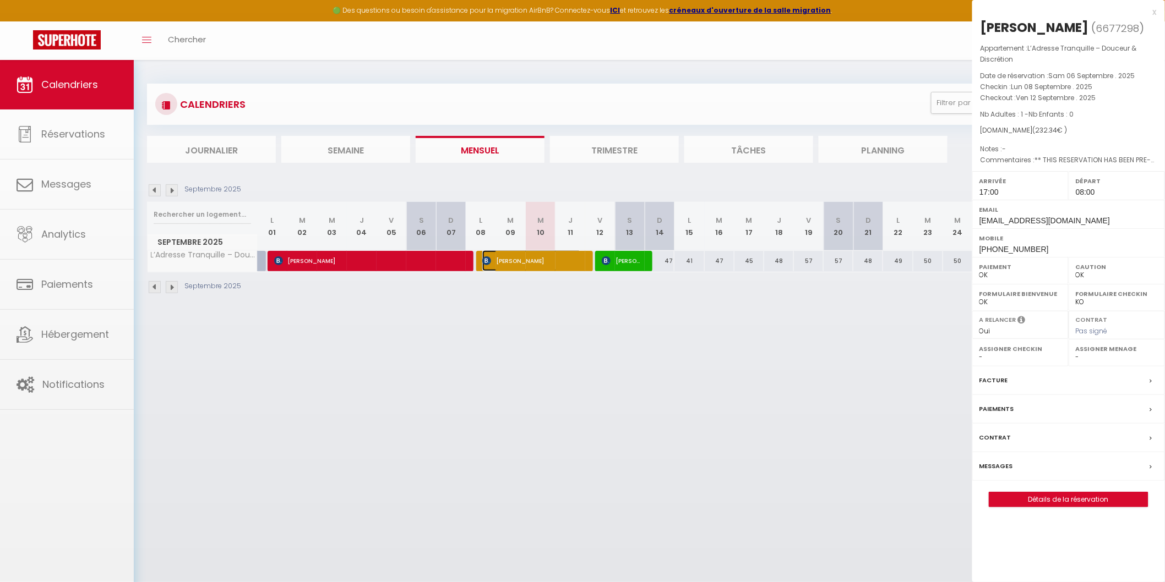
select select "44117"
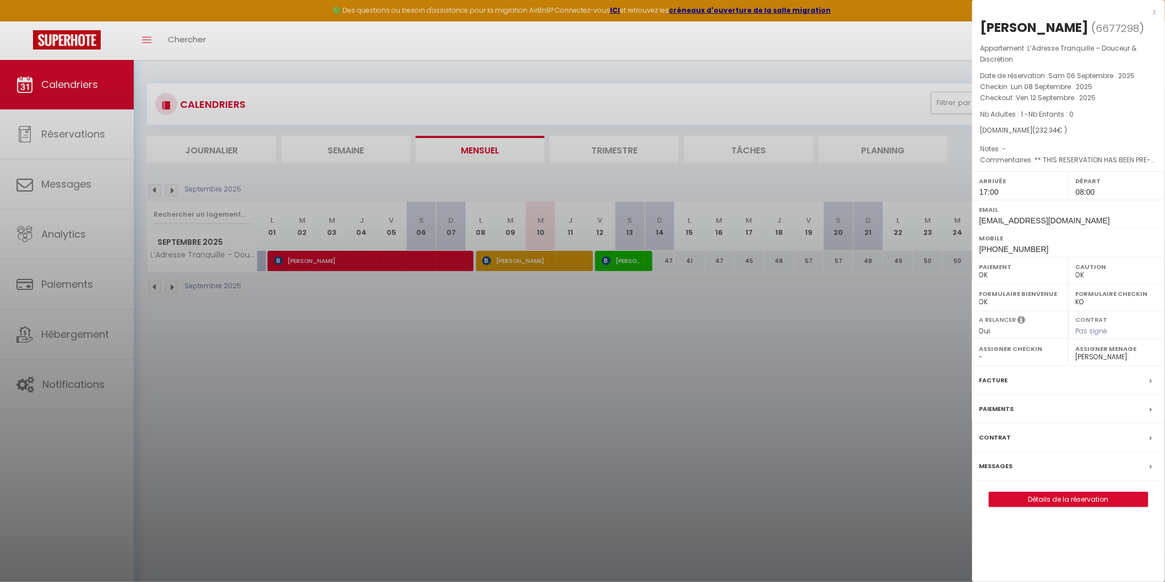
click at [578, 388] on div at bounding box center [582, 291] width 1165 height 582
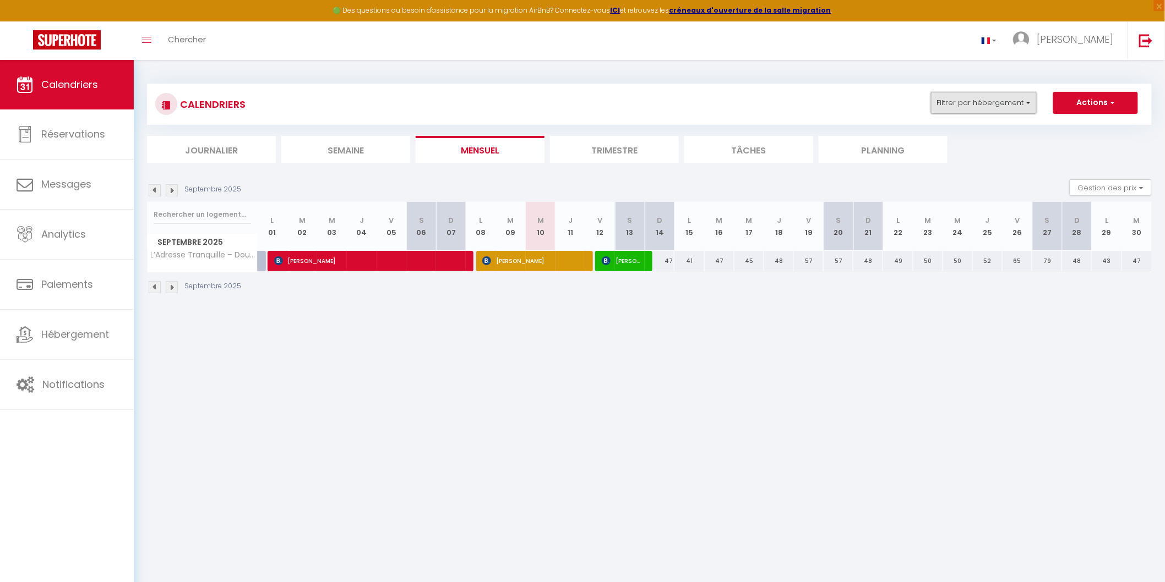
click at [1027, 102] on button "Filtrer par hébergement" at bounding box center [984, 103] width 106 height 22
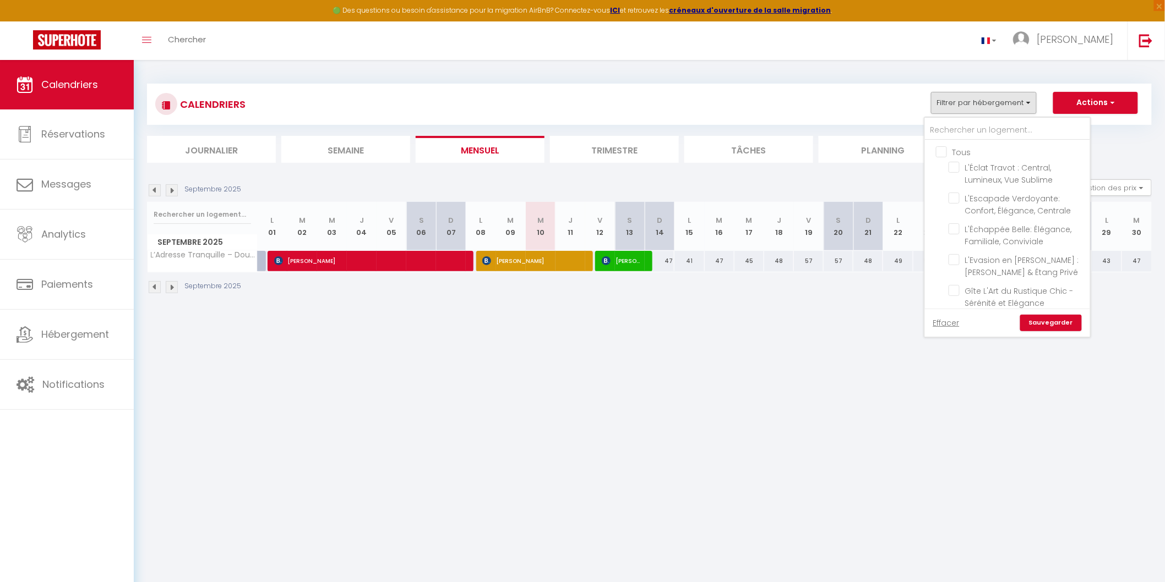
click at [944, 152] on input "Tous" at bounding box center [1018, 151] width 165 height 11
checkbox input "true"
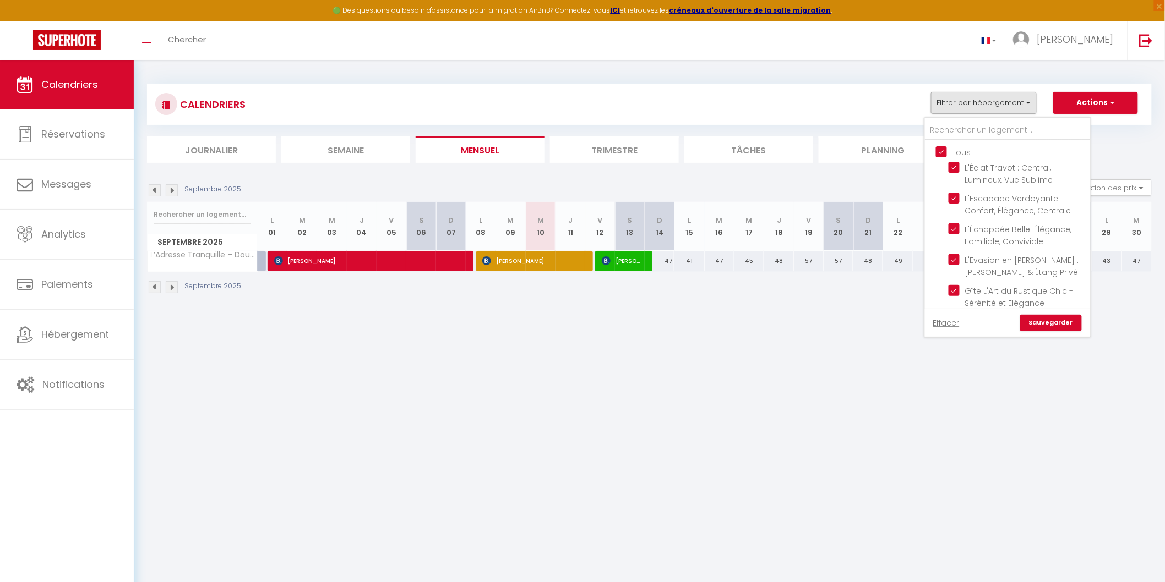
checkbox input "true"
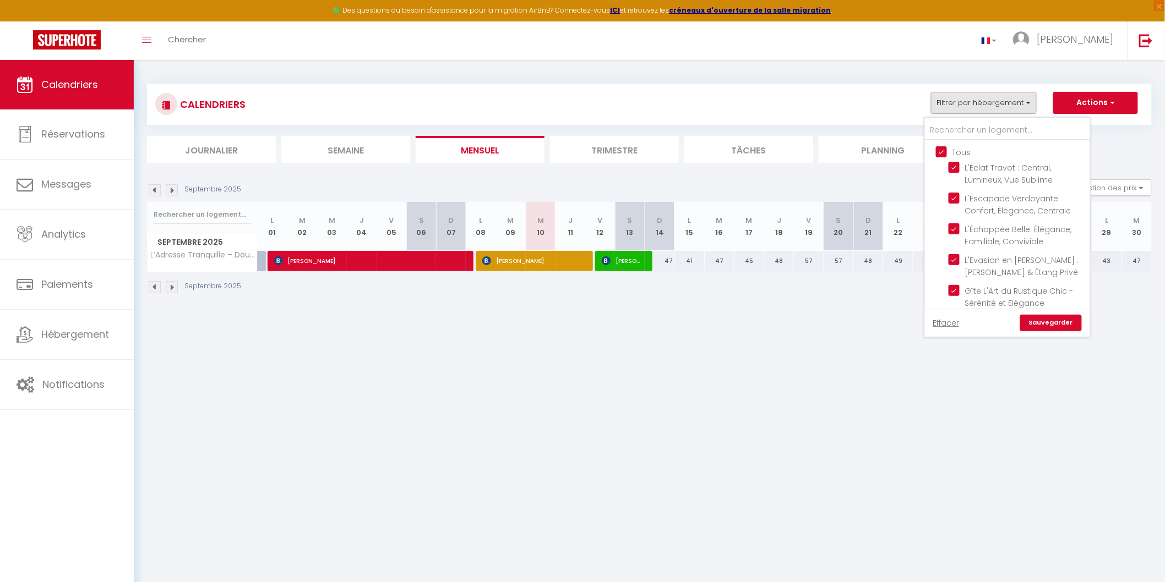
checkbox input "true"
click at [944, 152] on input "Tous" at bounding box center [1018, 151] width 165 height 11
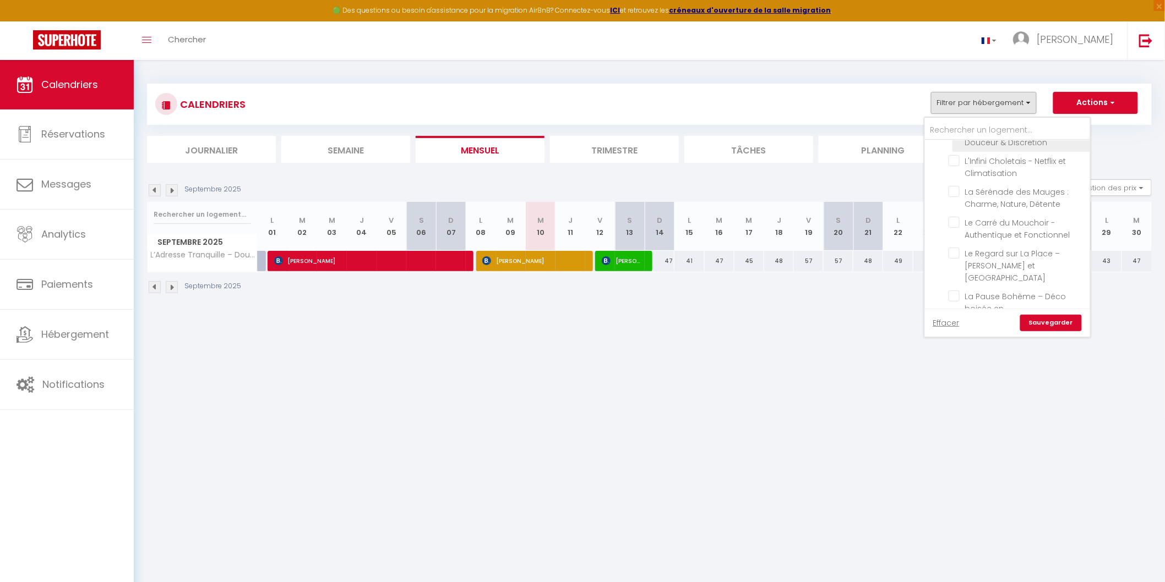
scroll to position [408, 0]
click at [957, 296] on input "La Trilogie Choletaise- Netflix, Prime vidéo, Disney+" at bounding box center [1018, 301] width 138 height 11
click at [1048, 325] on link "Sauvegarder" at bounding box center [1051, 323] width 62 height 17
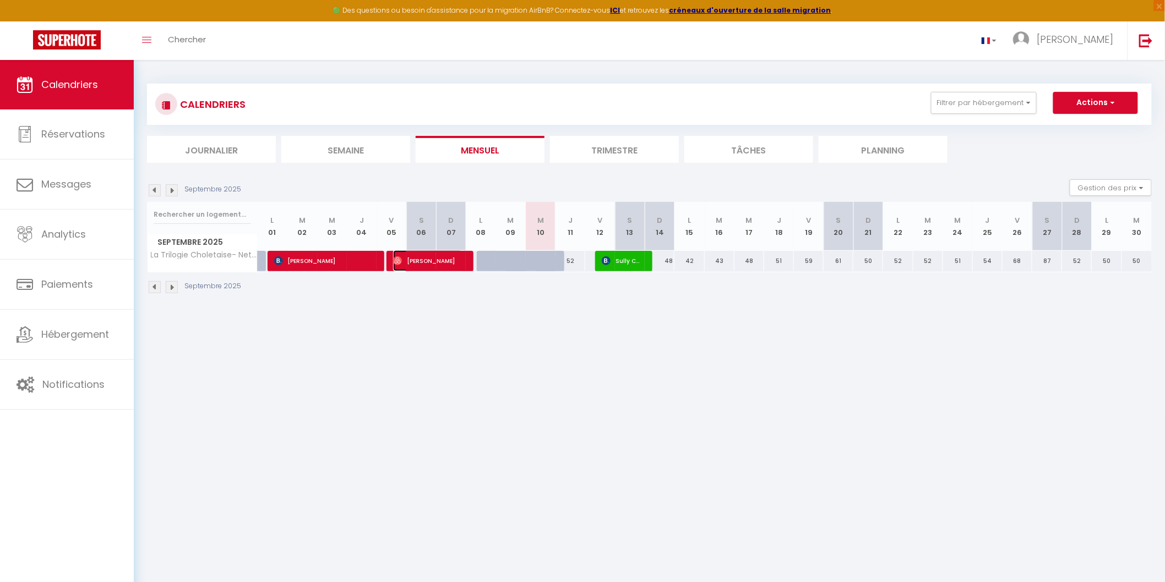
click at [428, 265] on span "[PERSON_NAME]" at bounding box center [427, 260] width 69 height 21
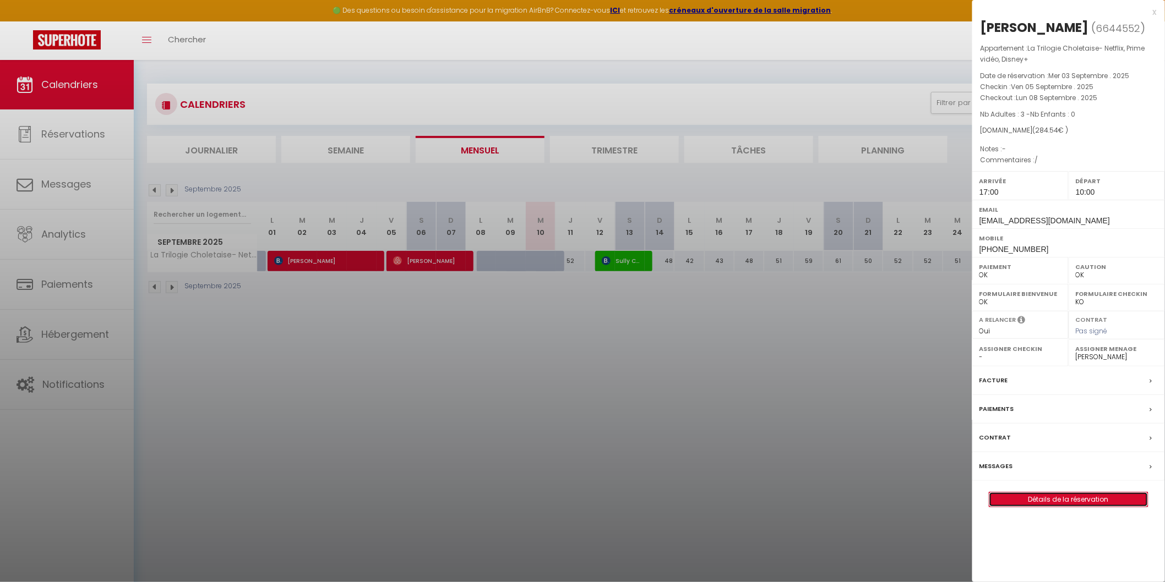
click at [1066, 507] on link "Détails de la réservation" at bounding box center [1068, 500] width 159 height 14
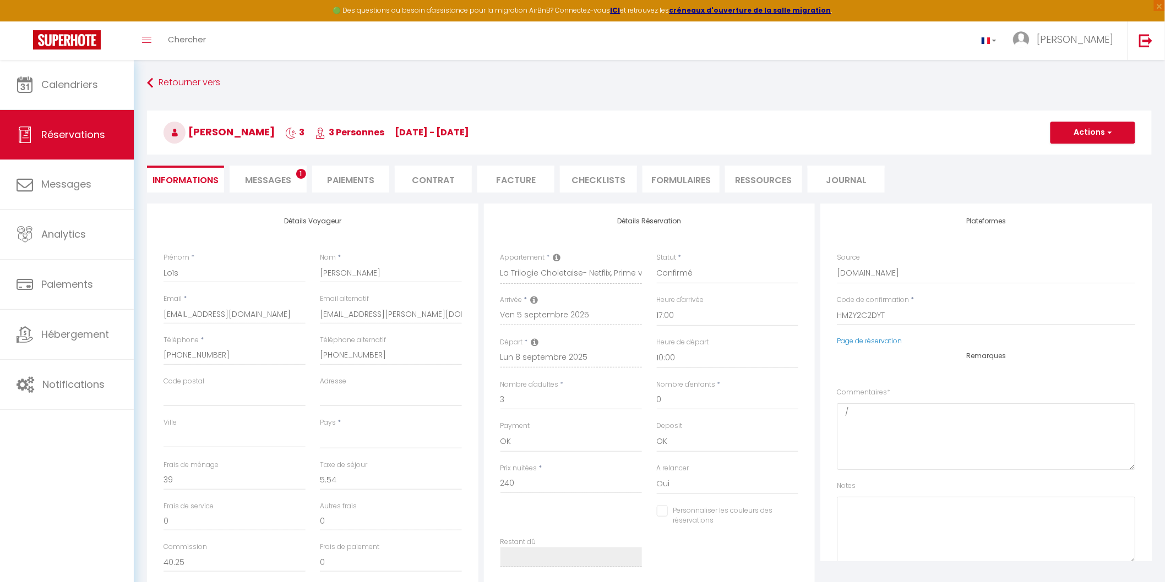
click at [597, 178] on li "CHECKLISTS" at bounding box center [598, 179] width 77 height 27
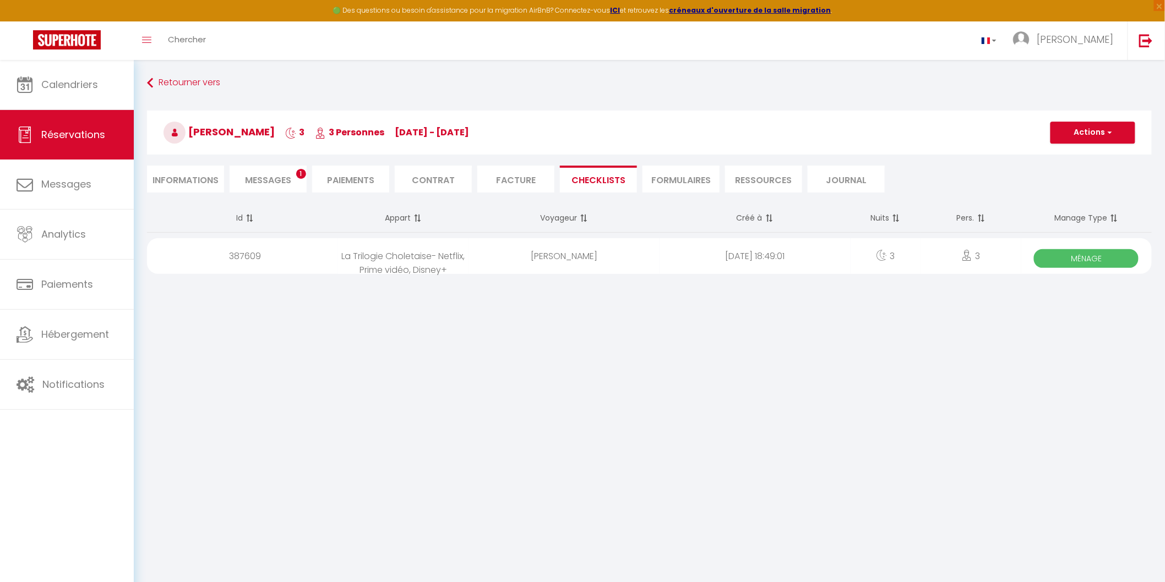
click at [1075, 257] on span "Ménage" at bounding box center [1086, 258] width 105 height 19
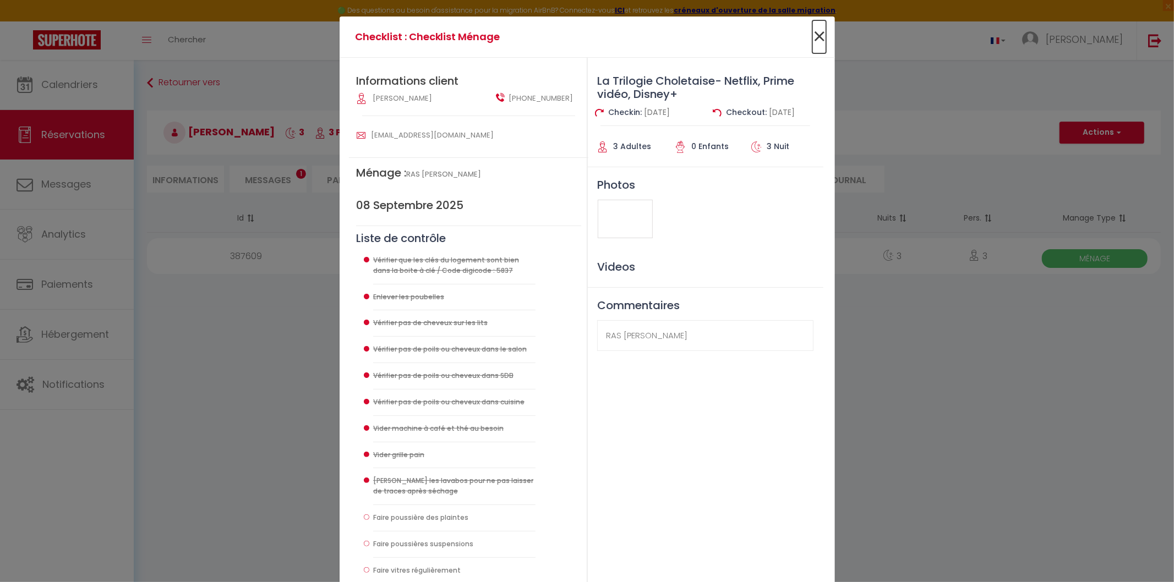
click at [815, 30] on span "×" at bounding box center [820, 36] width 14 height 33
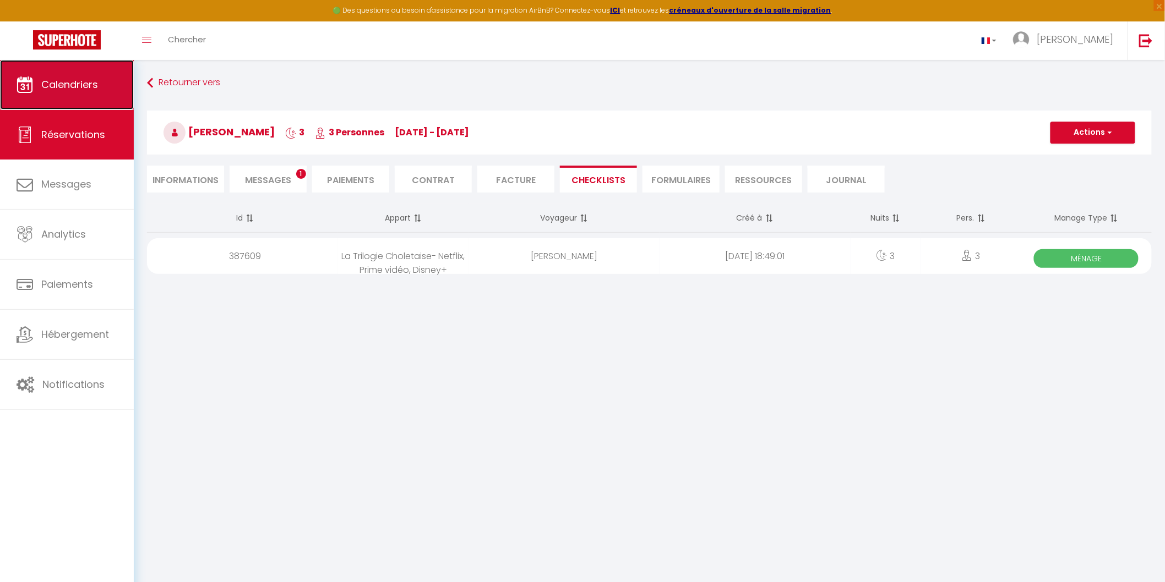
click at [66, 84] on span "Calendriers" at bounding box center [69, 85] width 57 height 14
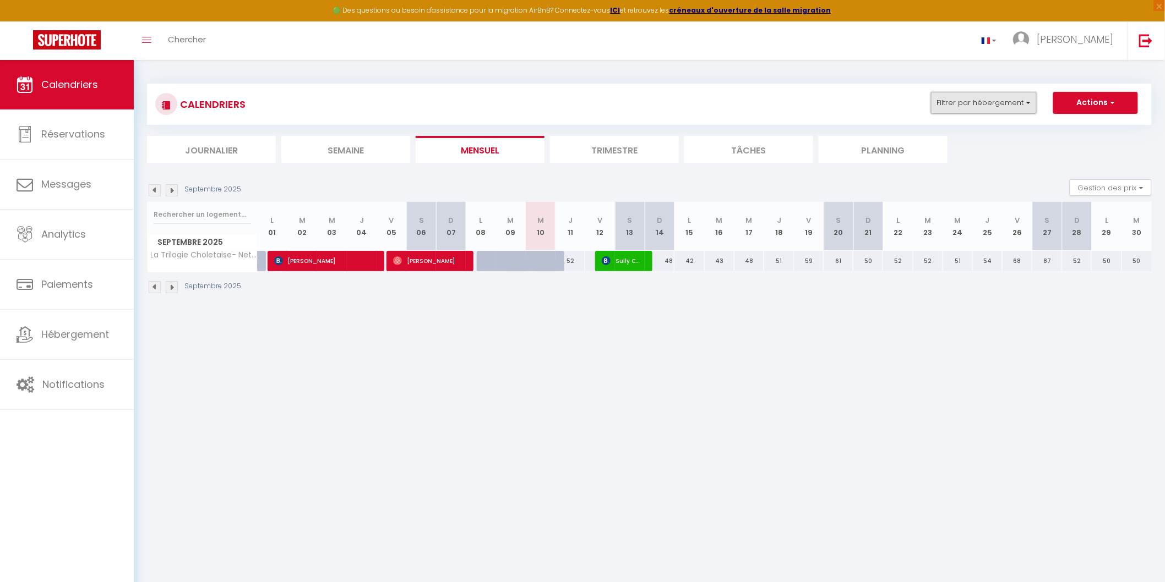
click at [1036, 100] on button "Filtrer par hébergement" at bounding box center [984, 103] width 106 height 22
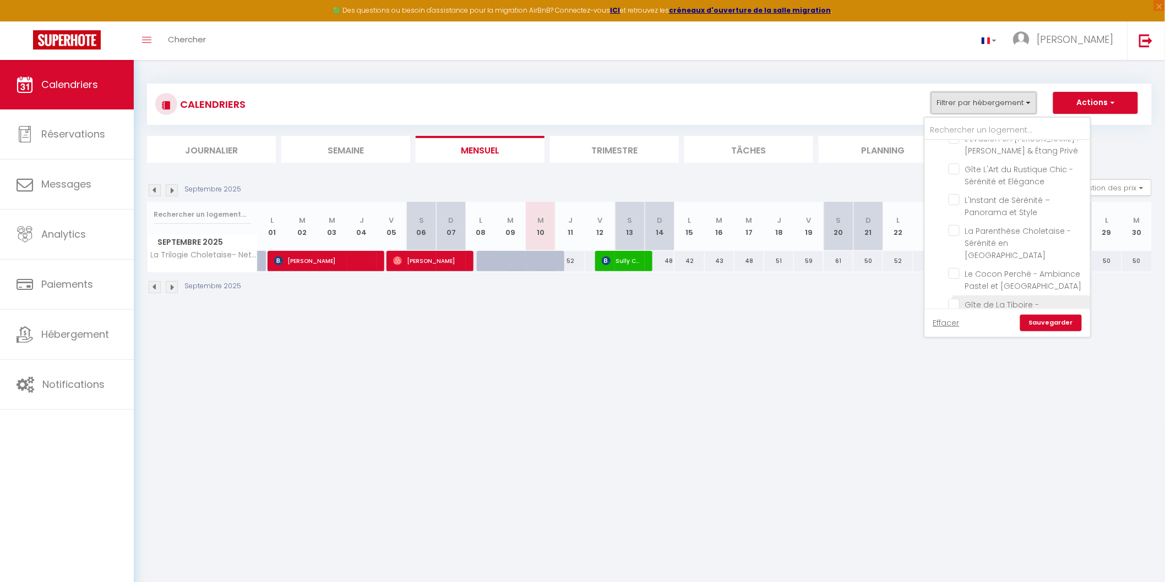
scroll to position [163, 0]
click at [977, 130] on input "text" at bounding box center [1007, 131] width 165 height 20
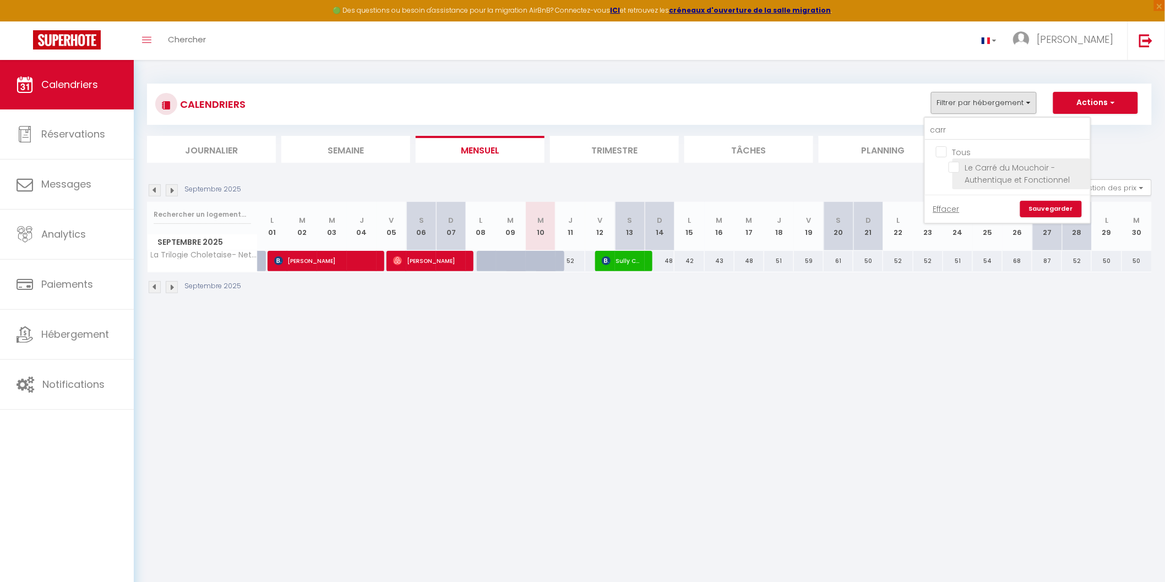
click at [955, 168] on input "Le Carré du Mouchoir - Authentique et Fonctionnel" at bounding box center [1018, 167] width 138 height 11
click at [1053, 206] on link "Sauvegarder" at bounding box center [1051, 209] width 62 height 17
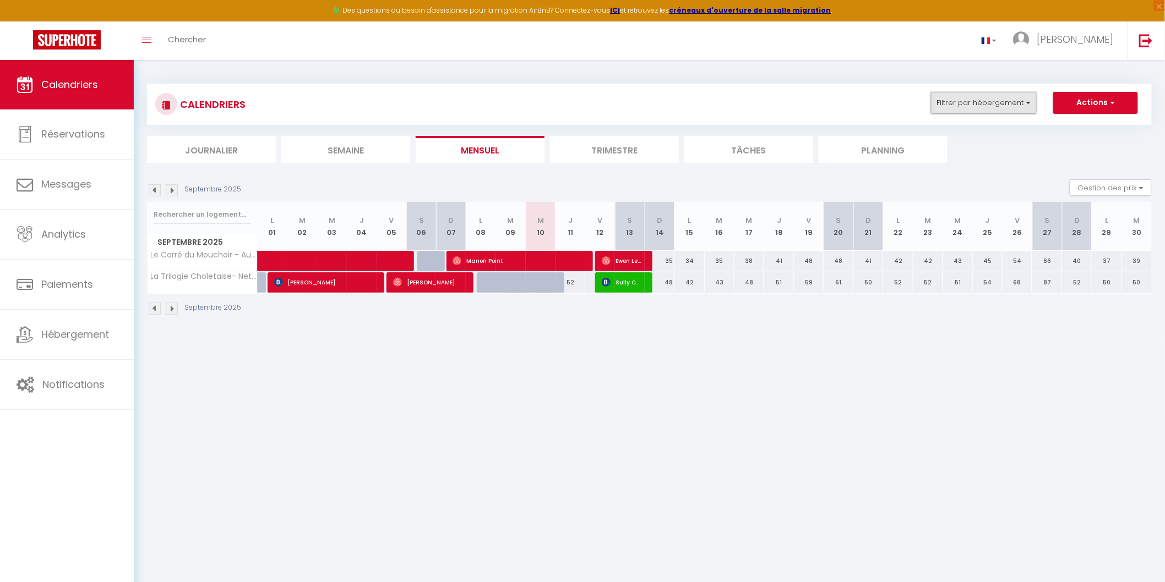
click at [1030, 100] on button "Filtrer par hébergement" at bounding box center [984, 103] width 106 height 22
click at [943, 123] on input "carr" at bounding box center [1007, 131] width 165 height 20
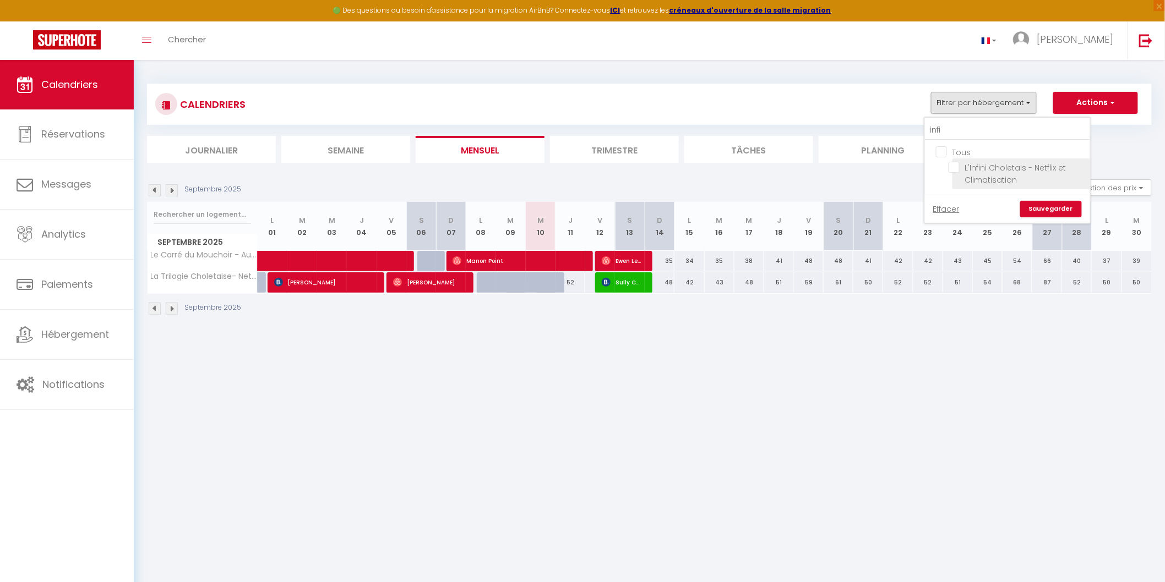
click at [961, 164] on input "L'Infini Choletais - Netflix et Climatisation" at bounding box center [1018, 167] width 138 height 11
click at [1043, 206] on link "Sauvegarder" at bounding box center [1051, 209] width 62 height 17
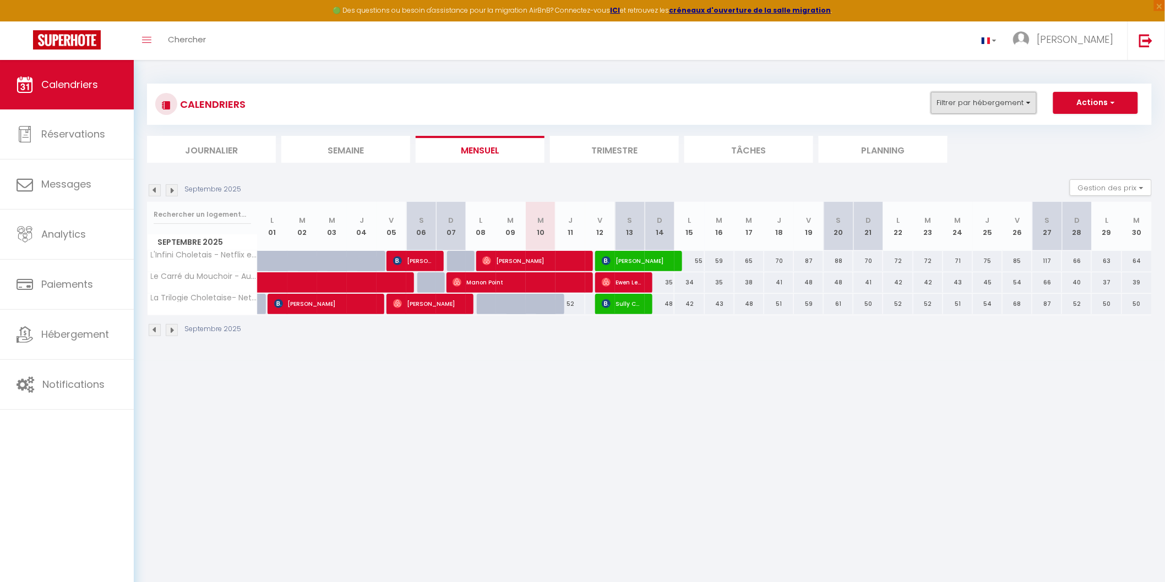
click at [1030, 102] on button "Filtrer par hébergement" at bounding box center [984, 103] width 106 height 22
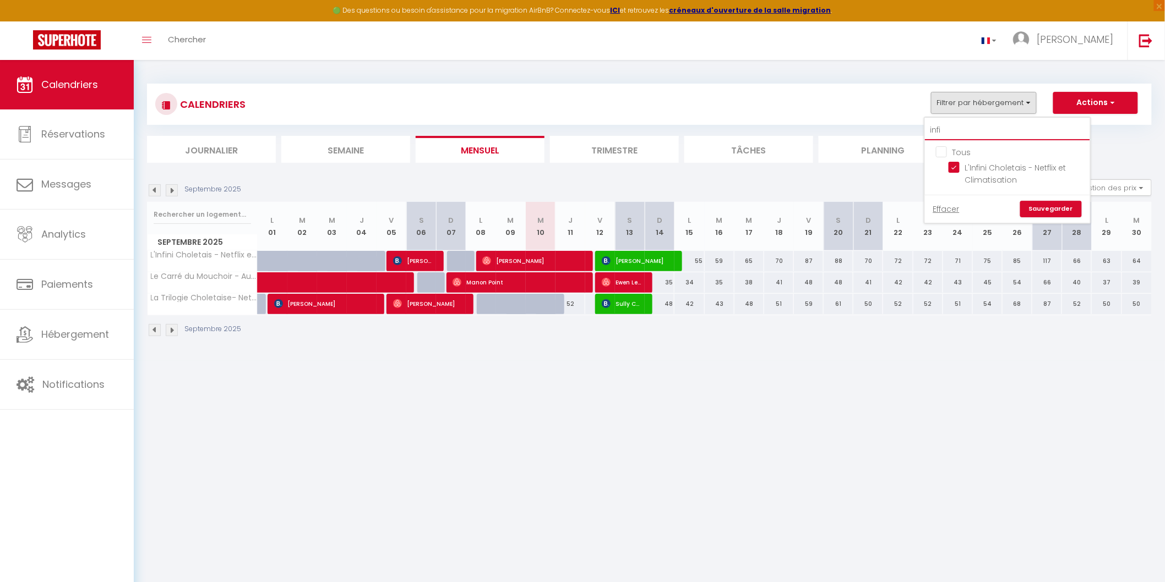
click at [943, 130] on input "infi" at bounding box center [1007, 131] width 165 height 20
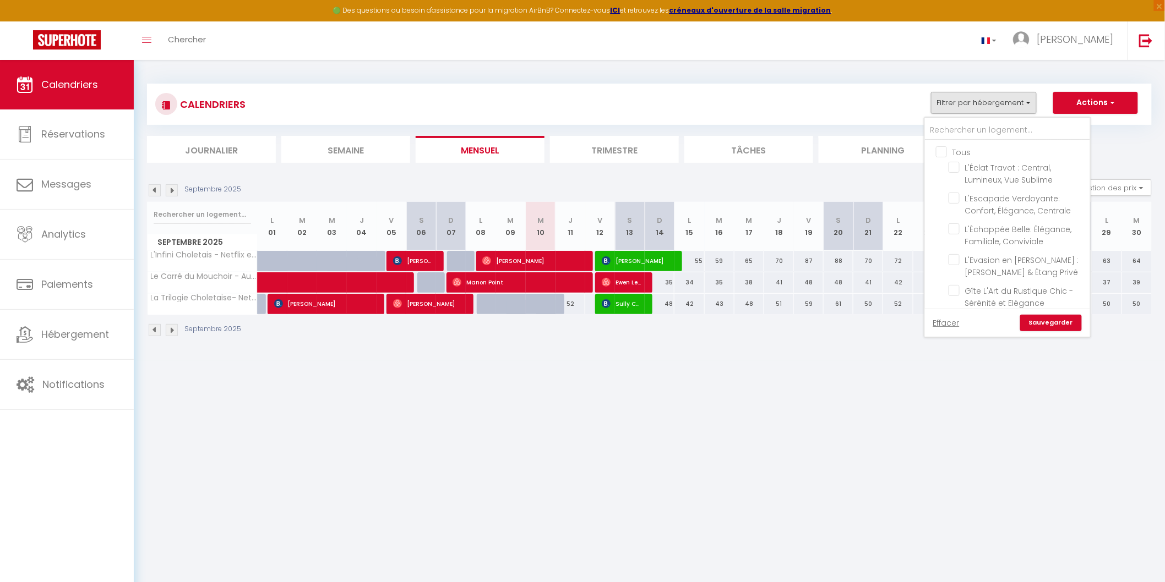
click at [944, 153] on input "Tous" at bounding box center [1018, 151] width 165 height 11
click at [1052, 319] on link "Sauvegarder" at bounding box center [1051, 323] width 62 height 17
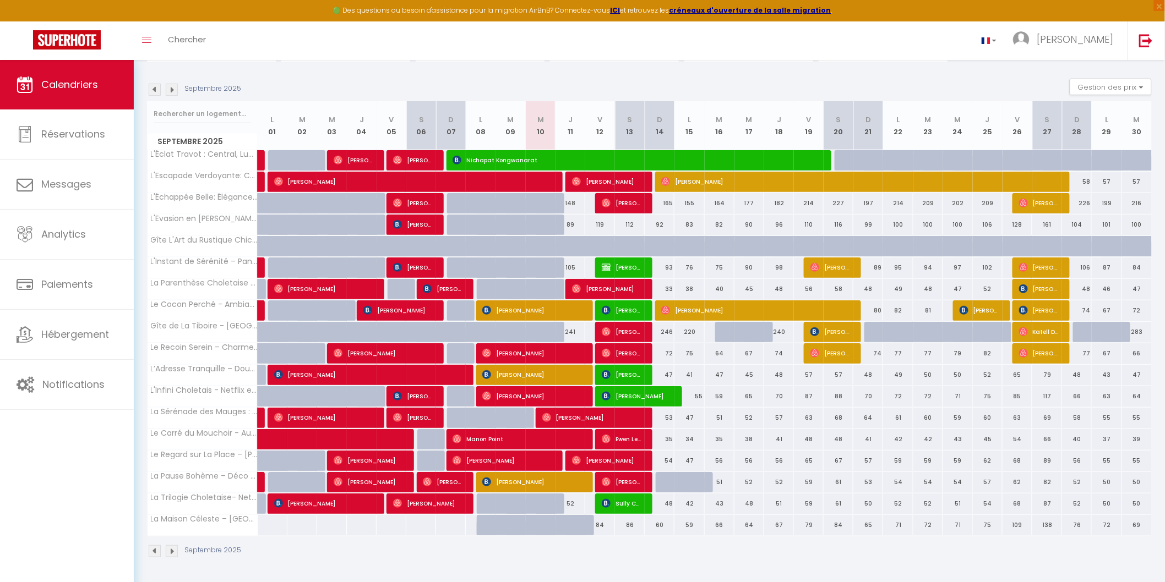
scroll to position [101, 0]
click at [400, 397] on img at bounding box center [397, 396] width 9 height 9
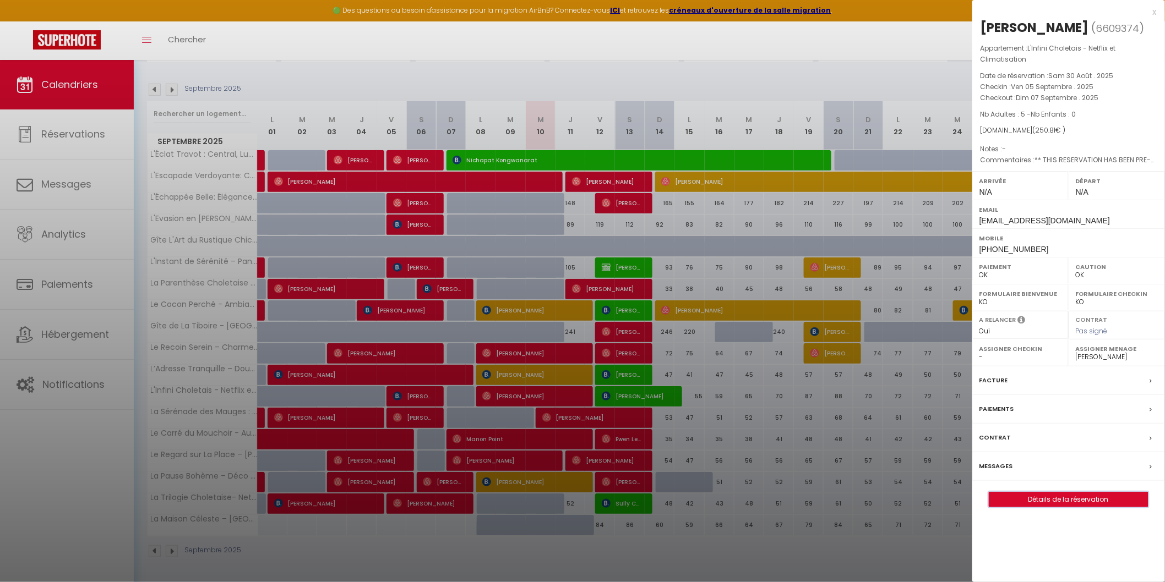
click at [1074, 492] on button "Détails de la réservation" at bounding box center [1069, 499] width 160 height 15
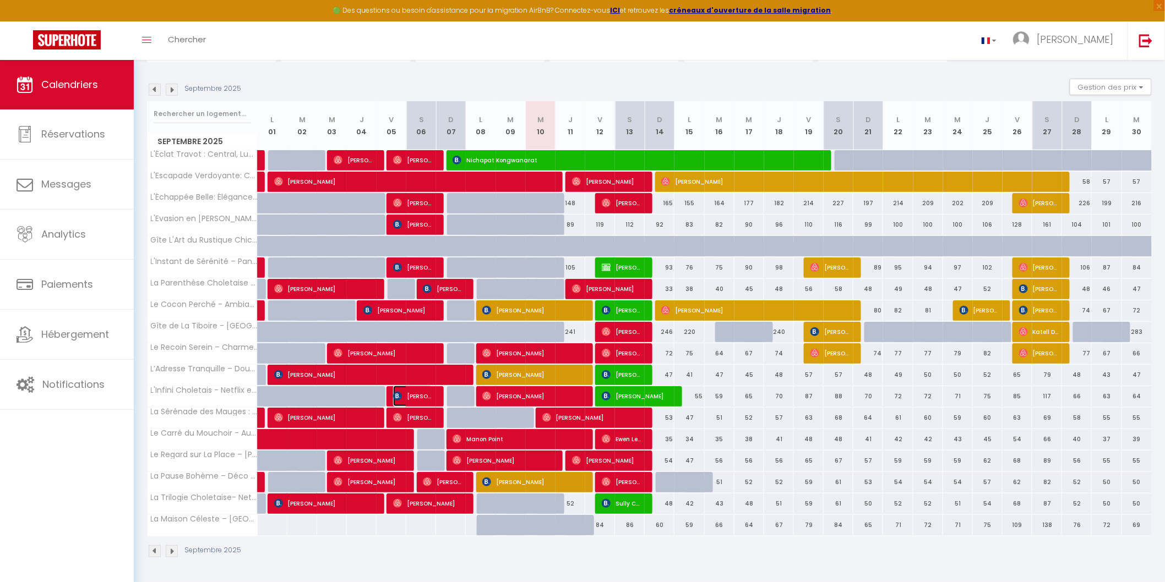
click at [398, 395] on img at bounding box center [397, 396] width 9 height 9
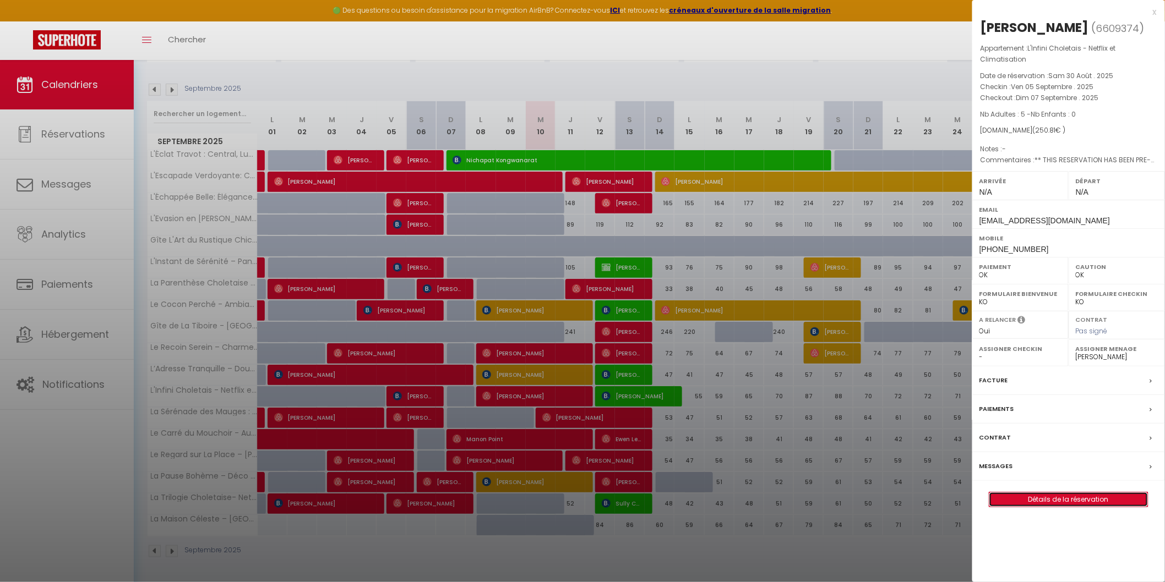
click at [1064, 496] on link "Détails de la réservation" at bounding box center [1068, 500] width 159 height 14
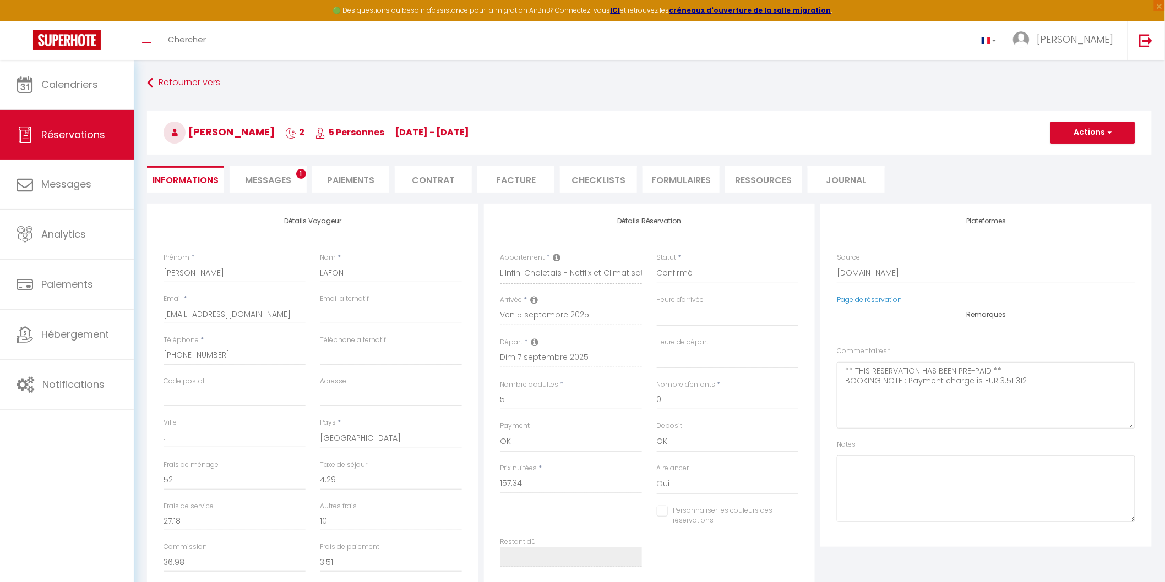
click at [623, 179] on li "CHECKLISTS" at bounding box center [598, 179] width 77 height 27
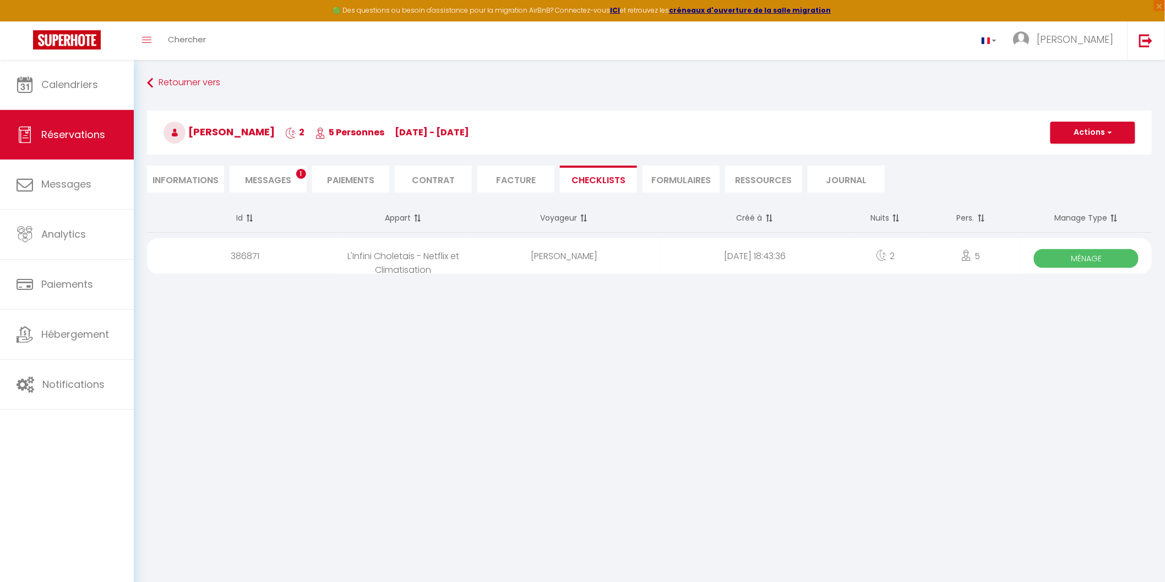
click at [1083, 259] on span "Ménage" at bounding box center [1086, 258] width 105 height 19
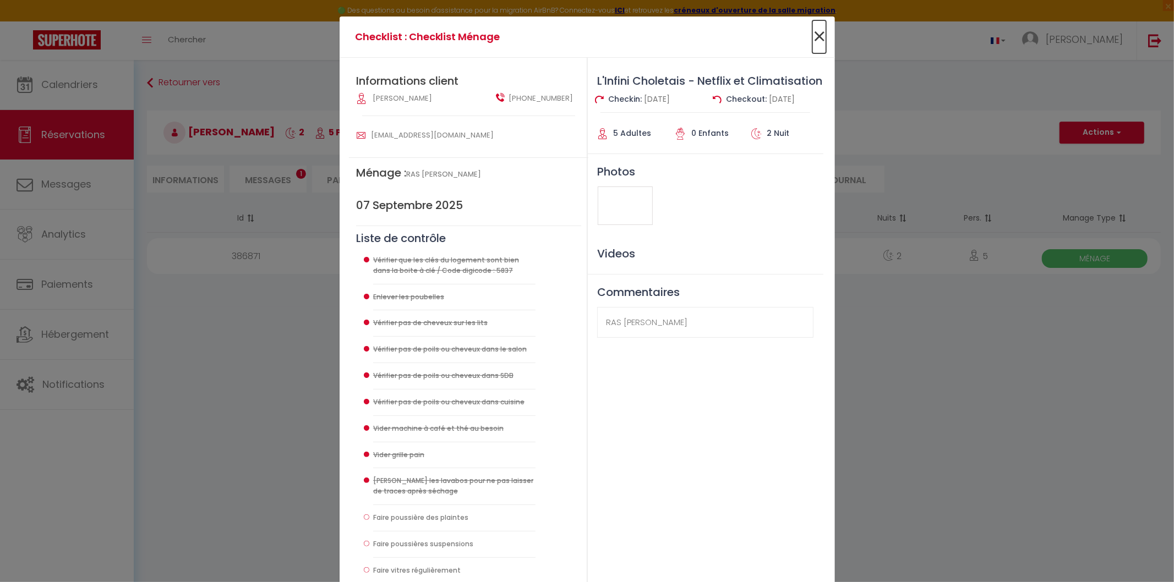
click at [813, 40] on span "×" at bounding box center [820, 36] width 14 height 33
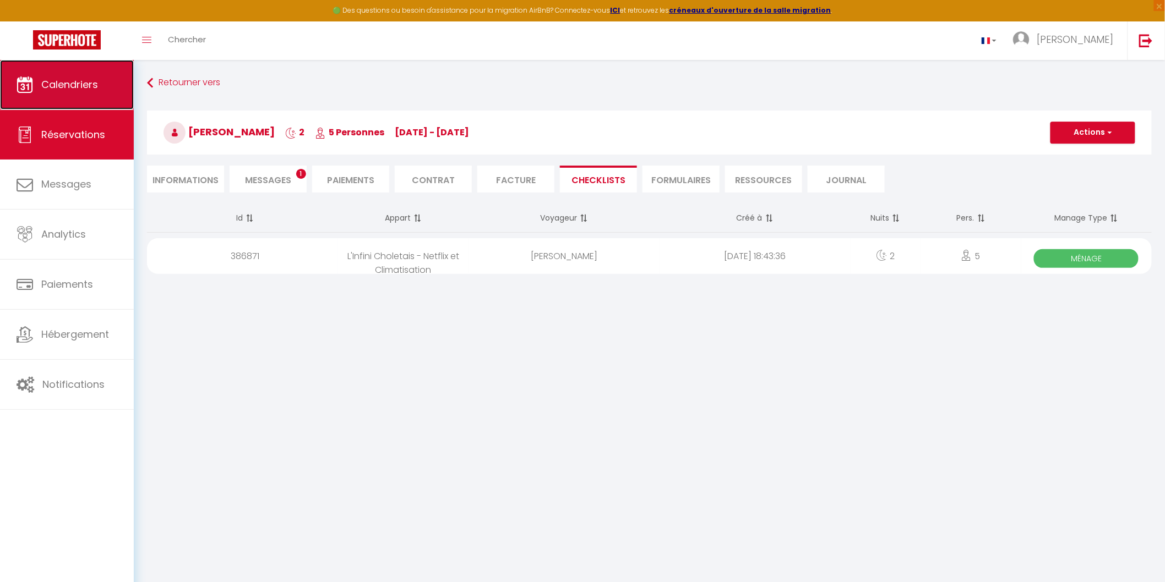
click at [72, 83] on span "Calendriers" at bounding box center [69, 85] width 57 height 14
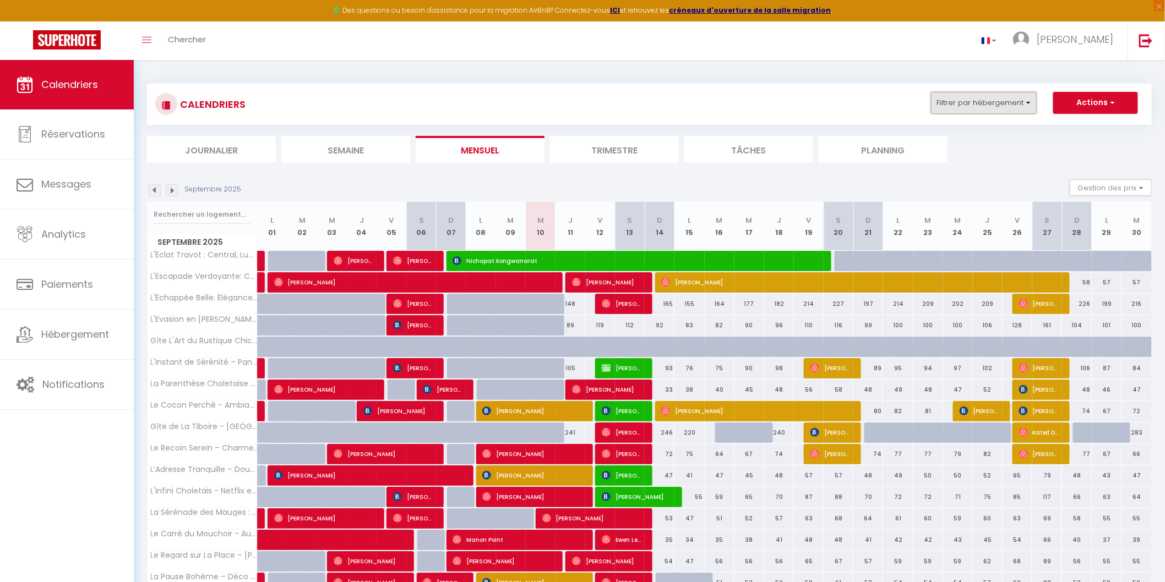
click at [1028, 100] on button "Filtrer par hébergement" at bounding box center [984, 103] width 106 height 22
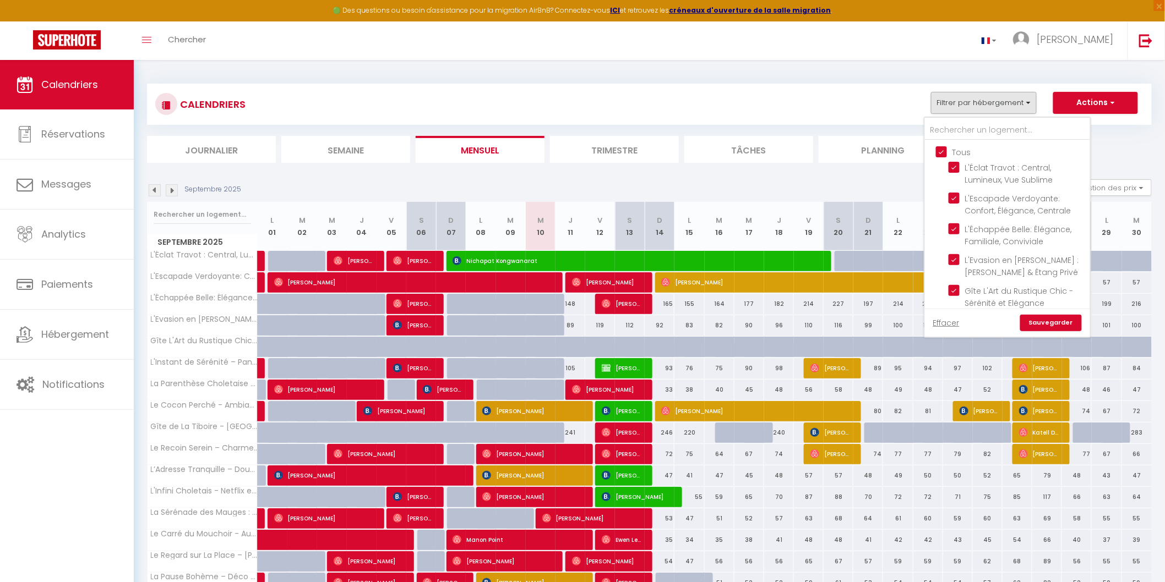
click at [943, 151] on input "Tous" at bounding box center [1018, 151] width 165 height 11
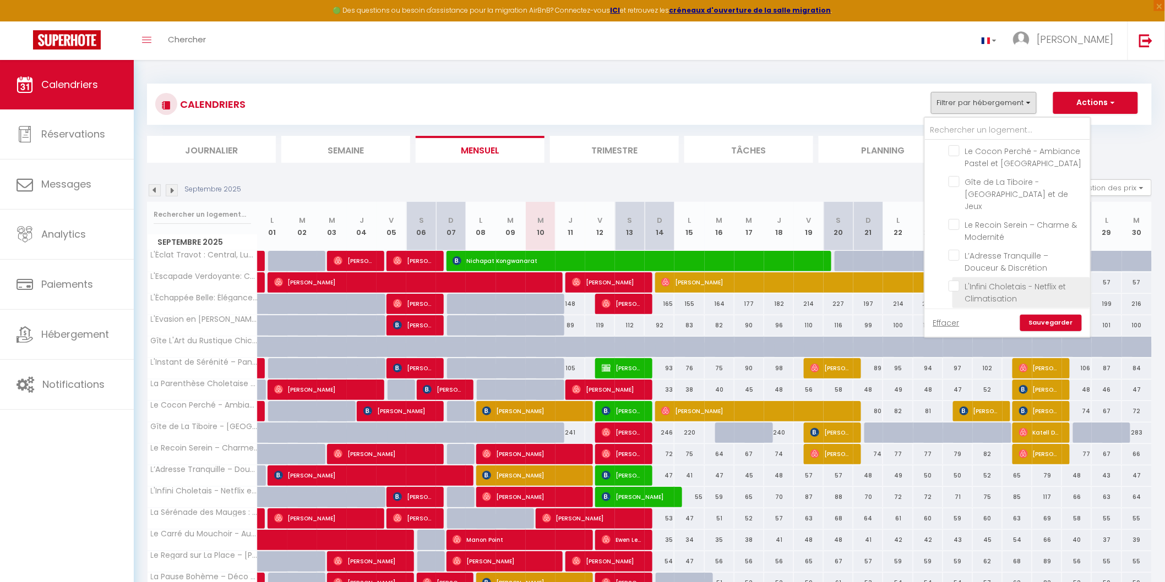
click at [956, 281] on input "L'Infini Choletais - Netflix et Climatisation" at bounding box center [1018, 286] width 138 height 11
click at [1045, 324] on link "Sauvegarder" at bounding box center [1051, 323] width 62 height 17
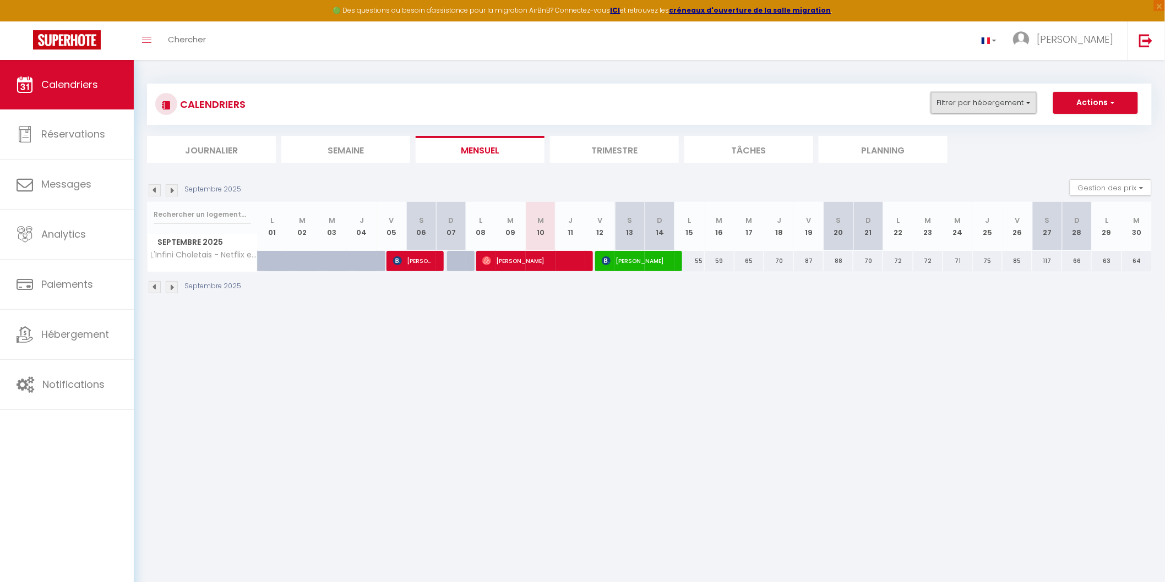
click at [1031, 102] on button "Filtrer par hébergement" at bounding box center [984, 103] width 106 height 22
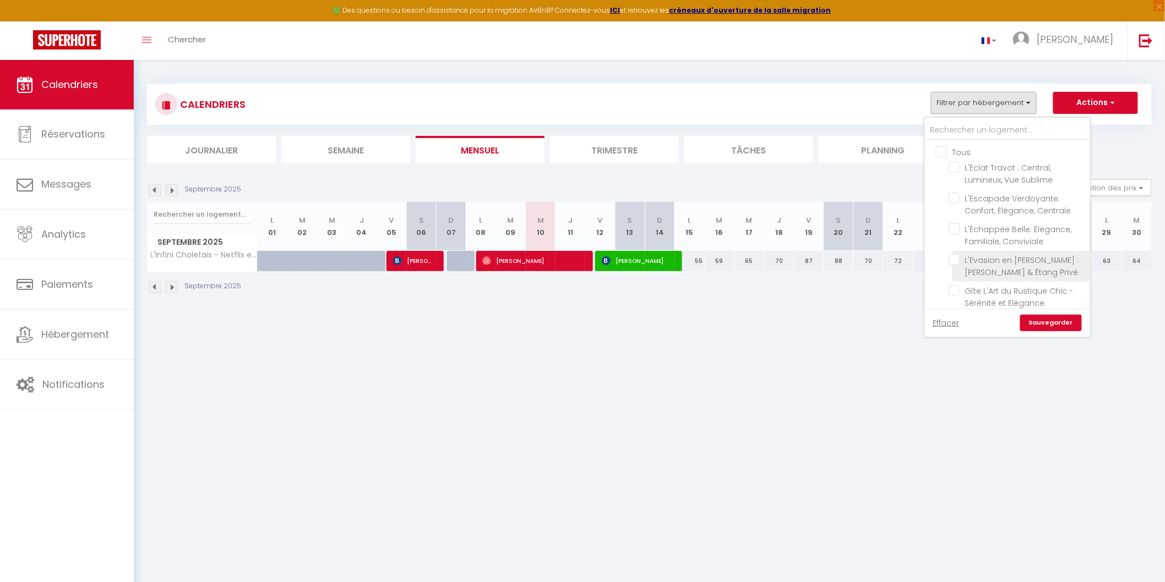
click at [959, 260] on input "L'Evasion en [PERSON_NAME] : [PERSON_NAME] & Étang Privé" at bounding box center [1018, 259] width 138 height 11
click at [1053, 323] on link "Sauvegarder" at bounding box center [1051, 323] width 62 height 17
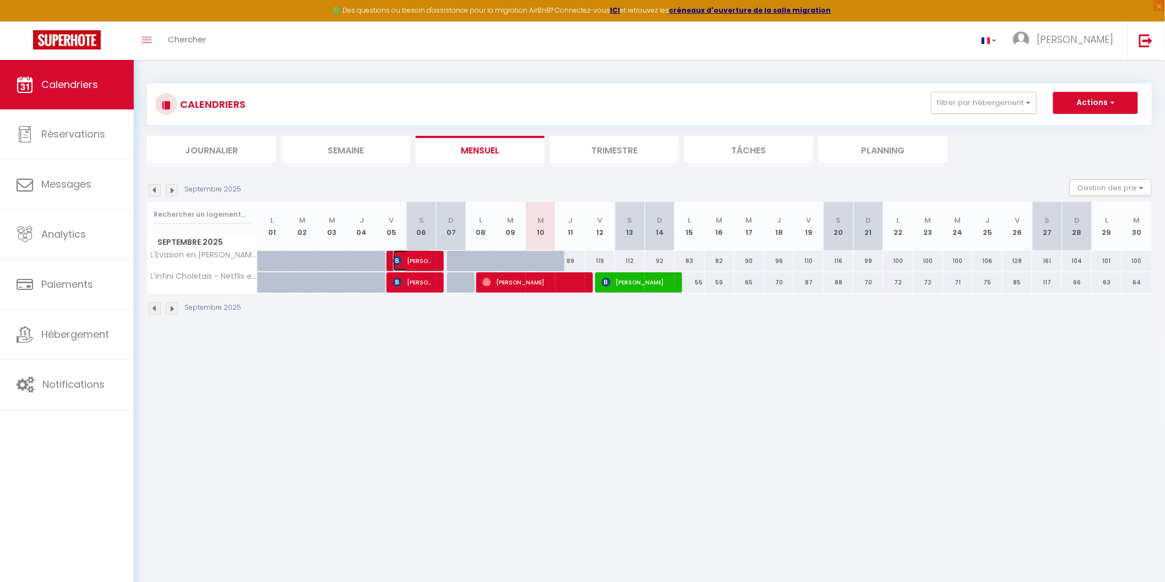
click at [395, 261] on img at bounding box center [397, 261] width 9 height 9
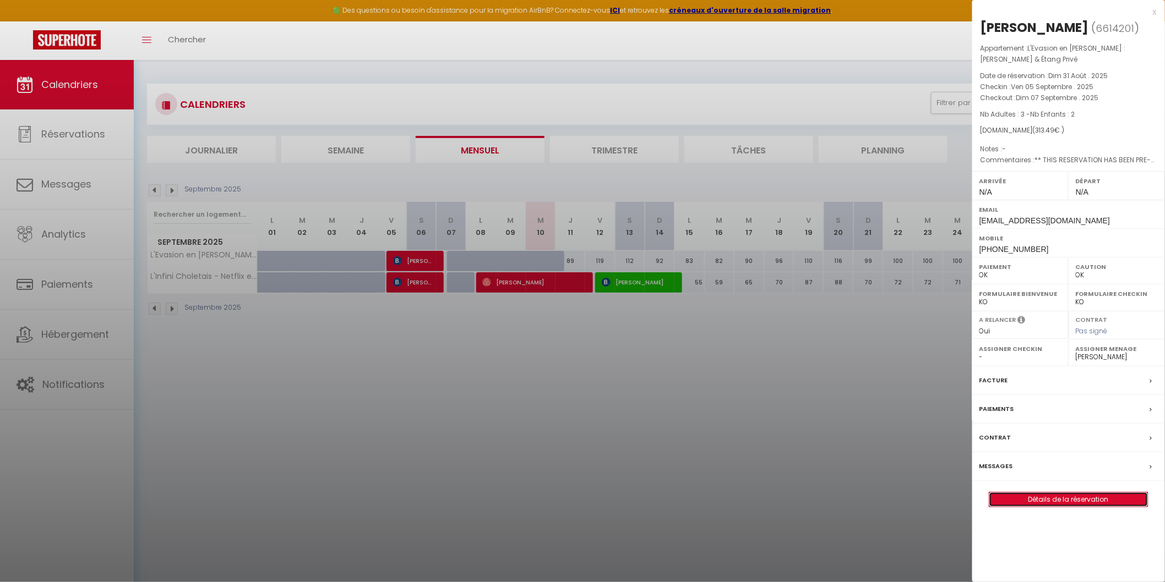
click at [1067, 500] on link "Détails de la réservation" at bounding box center [1068, 500] width 159 height 14
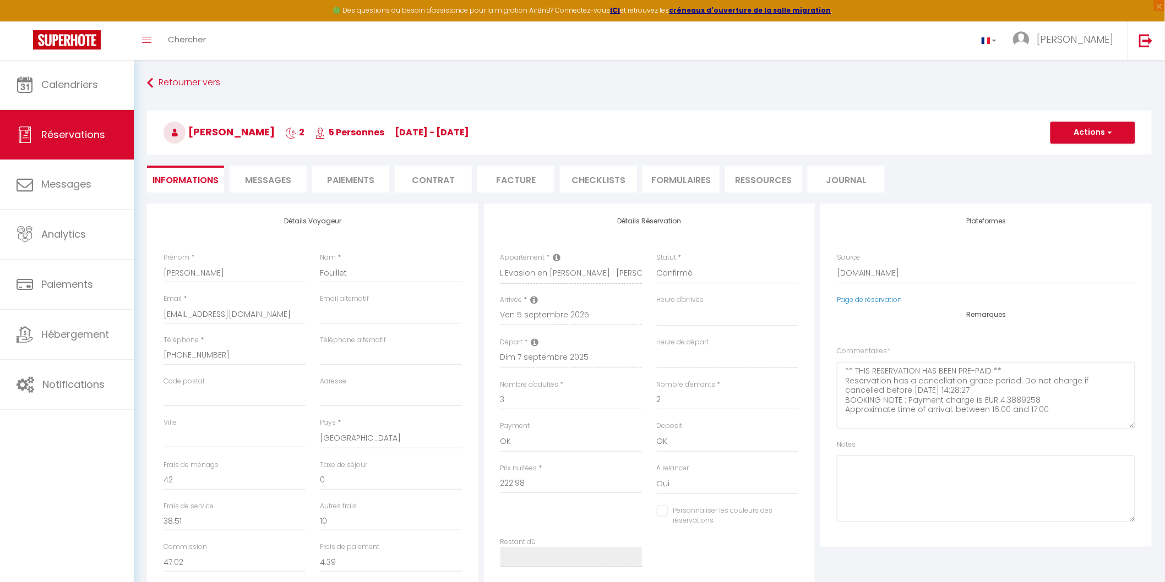
click at [599, 184] on li "CHECKLISTS" at bounding box center [598, 179] width 77 height 27
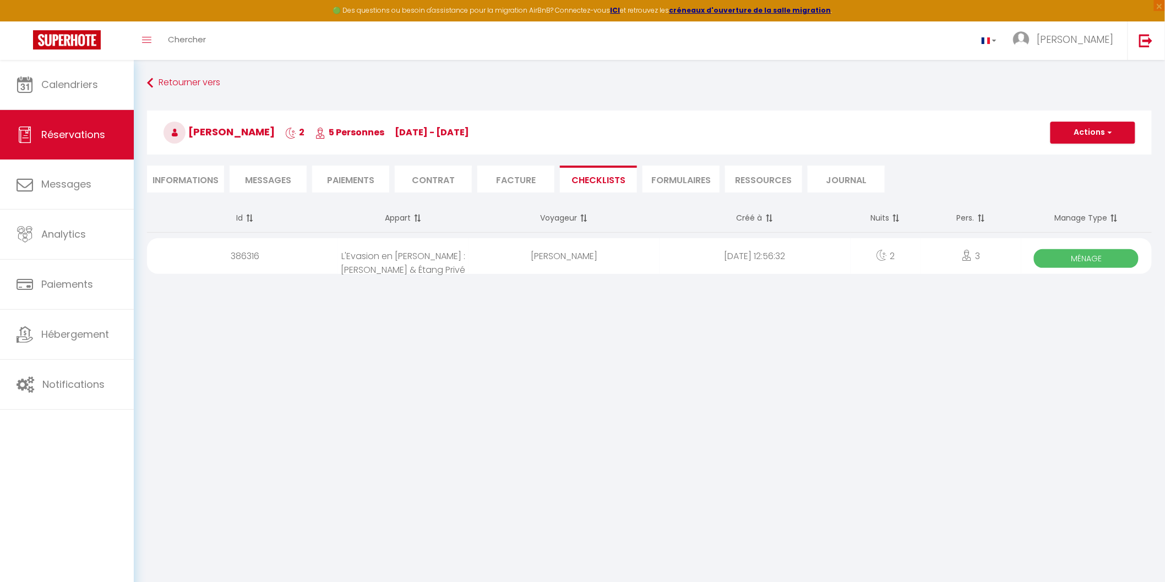
click at [1072, 257] on span "Ménage" at bounding box center [1086, 258] width 105 height 19
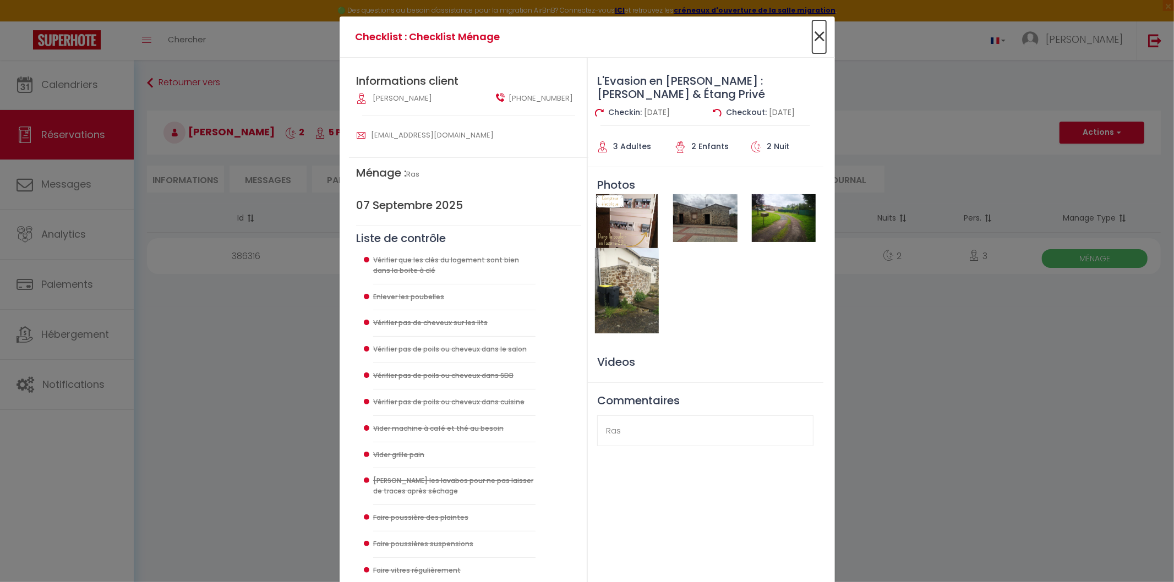
click at [815, 34] on span "×" at bounding box center [820, 36] width 14 height 33
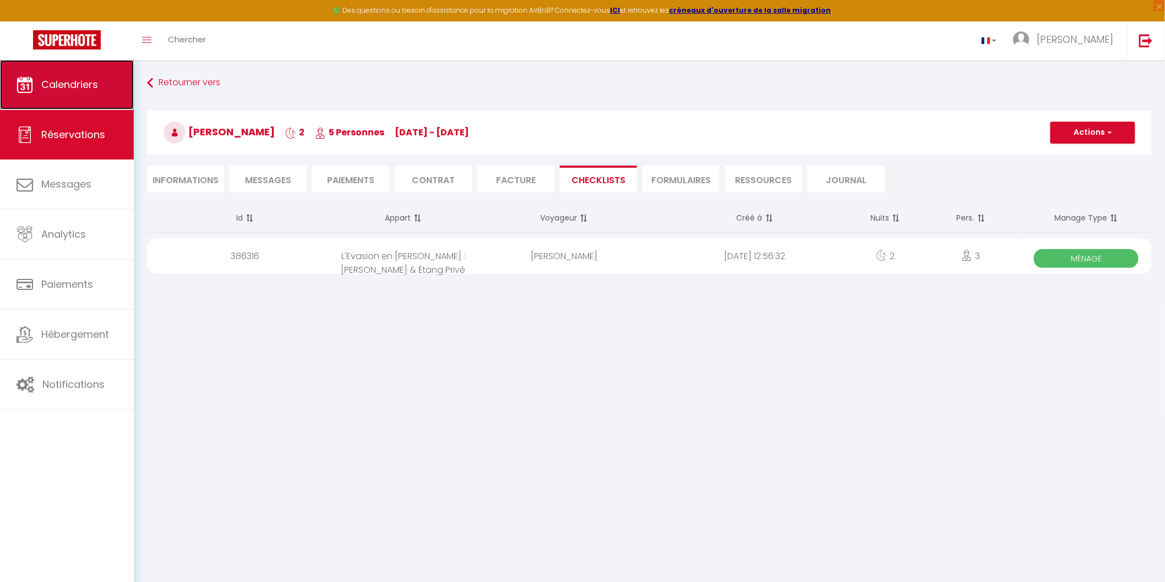
click at [77, 85] on span "Calendriers" at bounding box center [69, 85] width 57 height 14
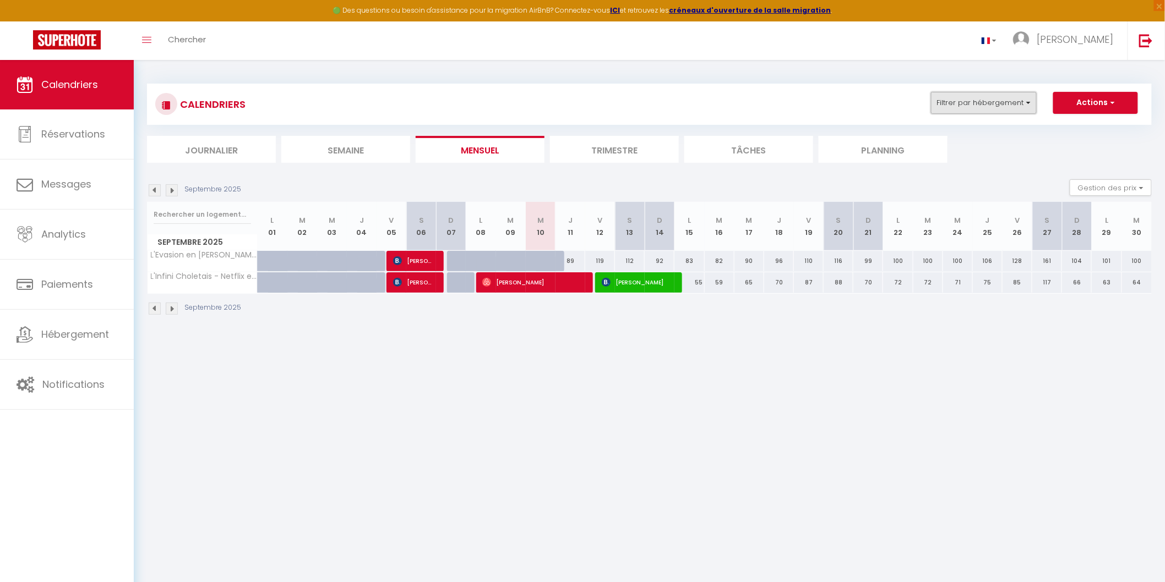
click at [1028, 105] on button "Filtrer par hébergement" at bounding box center [984, 103] width 106 height 22
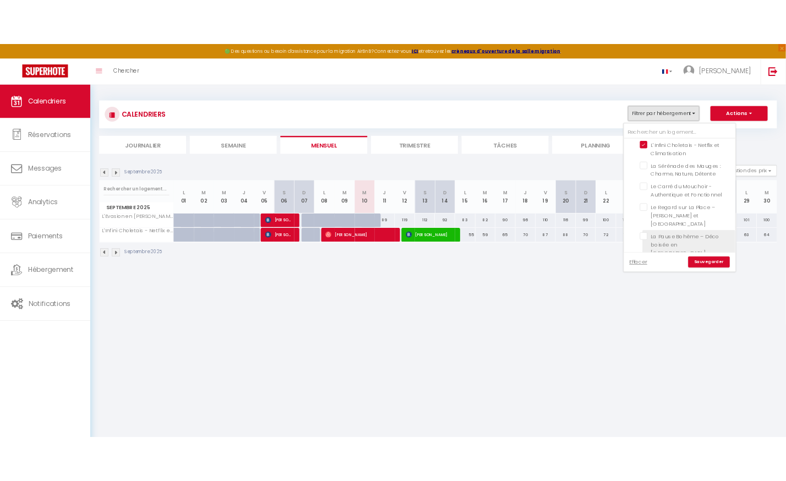
scroll to position [408, 0]
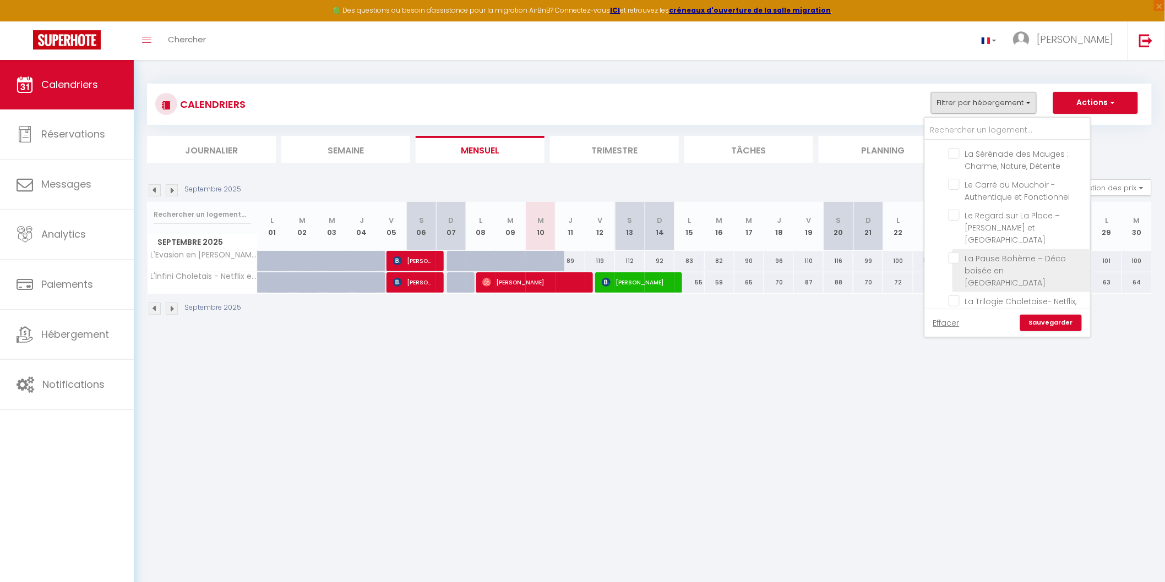
click at [960, 253] on input "La Pause Bohème – Déco boisée en [GEOGRAPHIC_DATA]" at bounding box center [1018, 258] width 138 height 11
click at [1047, 315] on link "Sauvegarder" at bounding box center [1051, 323] width 62 height 17
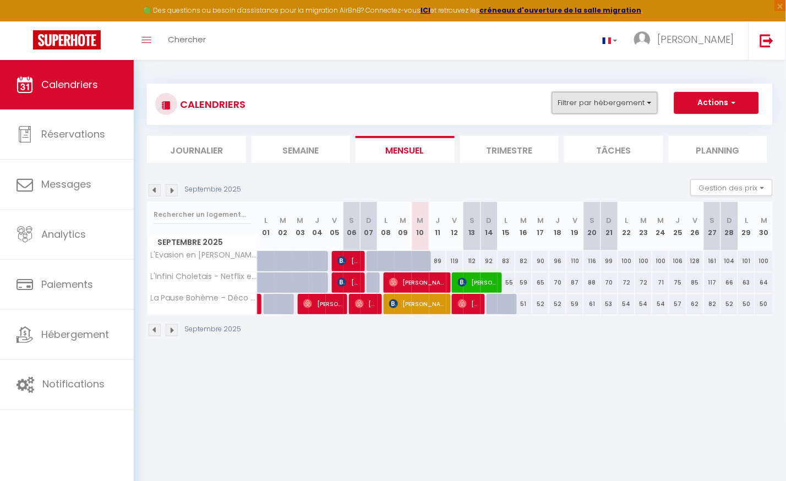
click at [651, 102] on button "Filtrer par hébergement" at bounding box center [605, 103] width 106 height 22
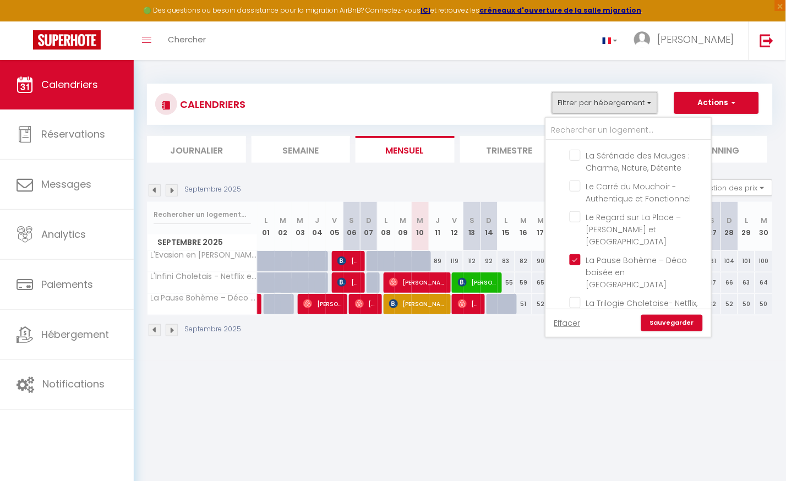
scroll to position [409, 0]
click at [663, 325] on link "Sauvegarder" at bounding box center [672, 323] width 62 height 17
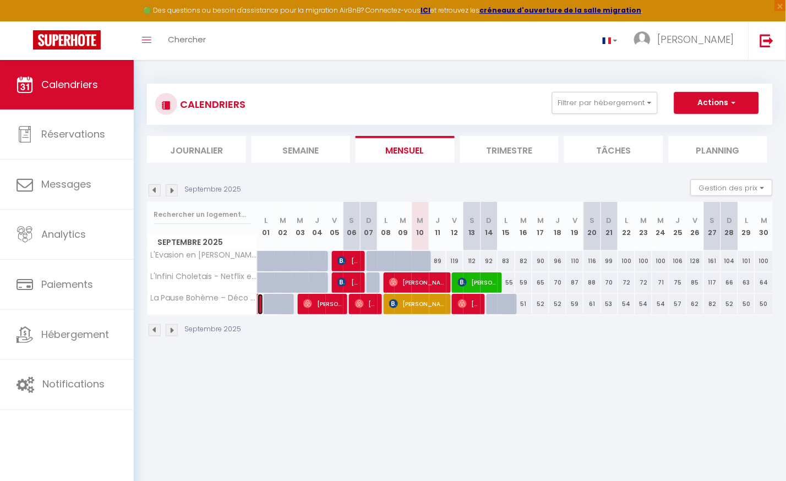
click at [259, 304] on link at bounding box center [261, 304] width 6 height 21
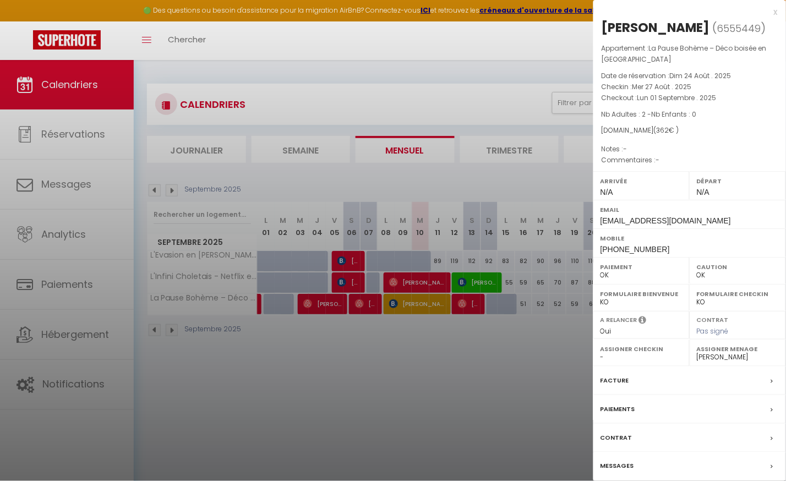
click at [629, 464] on label "Messages" at bounding box center [618, 467] width 34 height 12
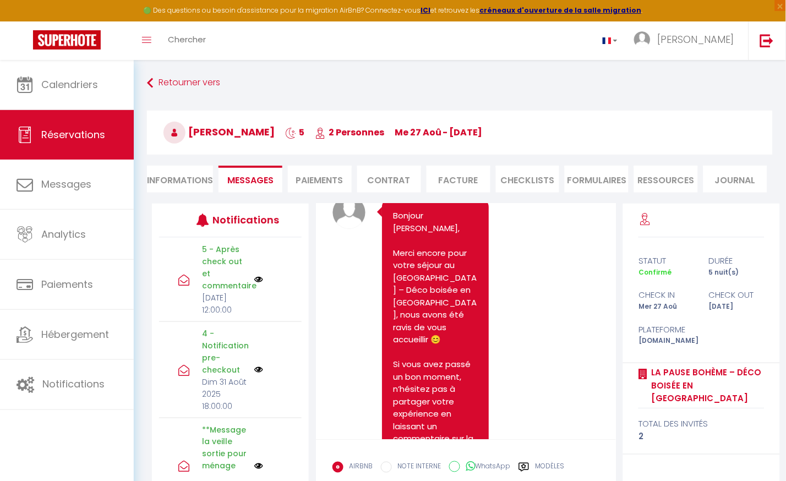
scroll to position [4441, 0]
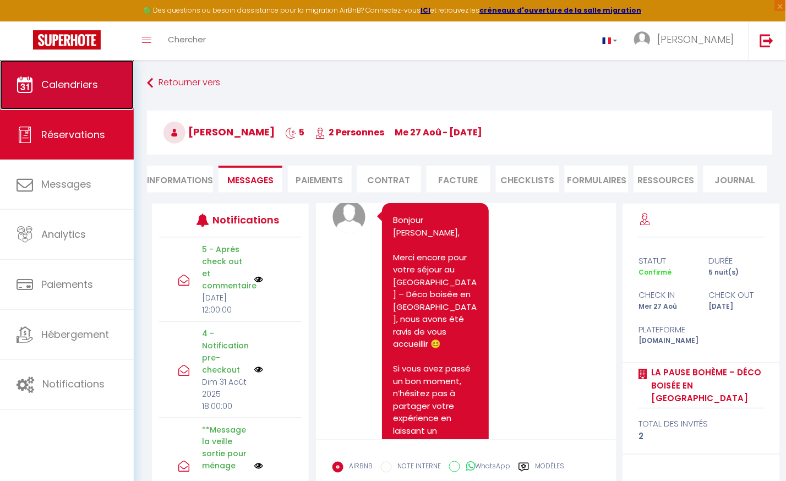
click at [68, 86] on span "Calendriers" at bounding box center [69, 85] width 57 height 14
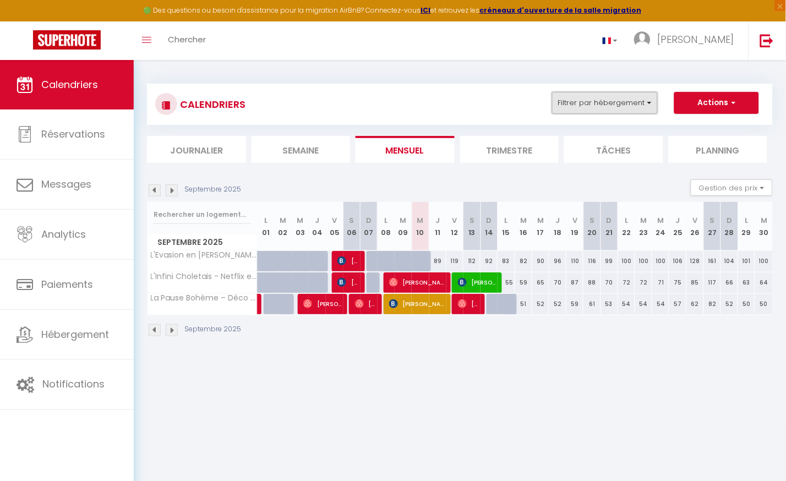
click at [653, 102] on button "Filtrer par hébergement" at bounding box center [605, 103] width 106 height 22
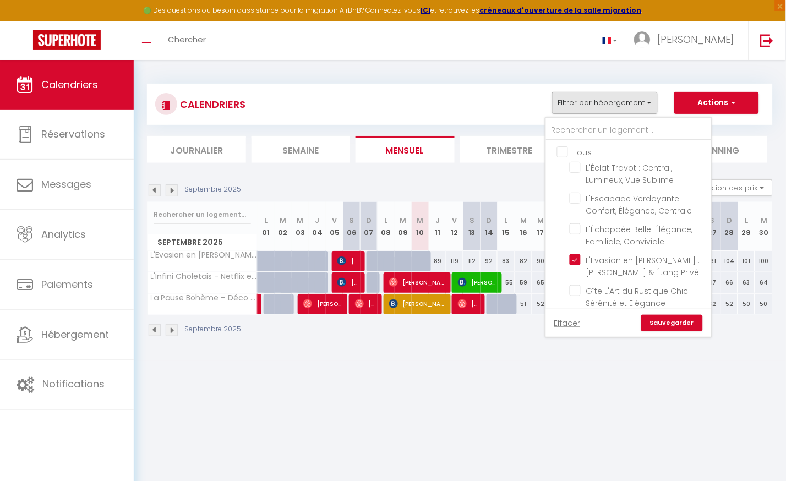
click at [566, 152] on input "Tous" at bounding box center [639, 151] width 165 height 11
click at [565, 151] on input "Tous" at bounding box center [639, 151] width 165 height 11
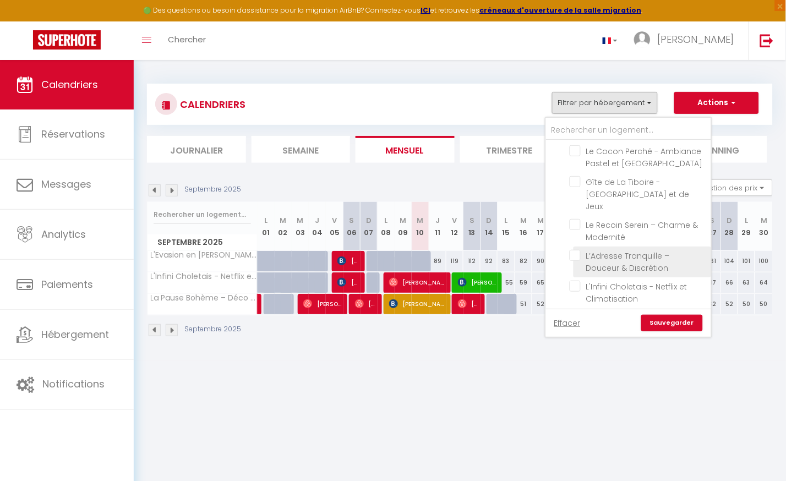
scroll to position [326, 0]
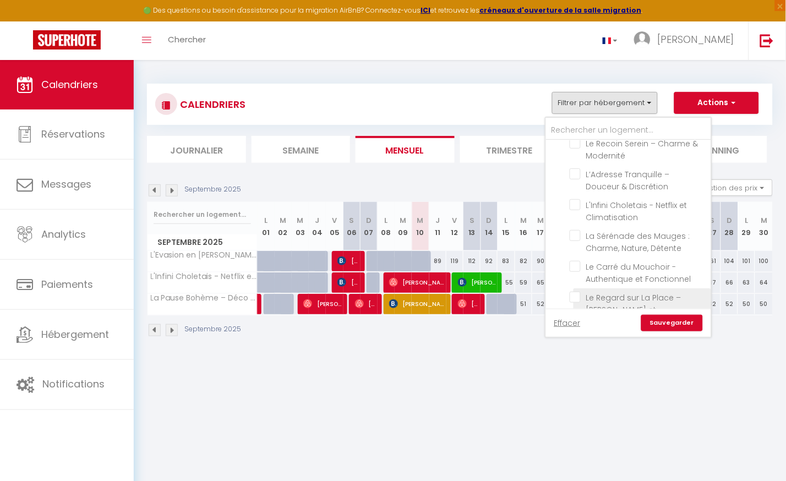
click at [575, 292] on input "Le Regard sur La Place – [PERSON_NAME] et [GEOGRAPHIC_DATA]" at bounding box center [639, 297] width 138 height 11
click at [673, 320] on link "Sauvegarder" at bounding box center [672, 323] width 62 height 17
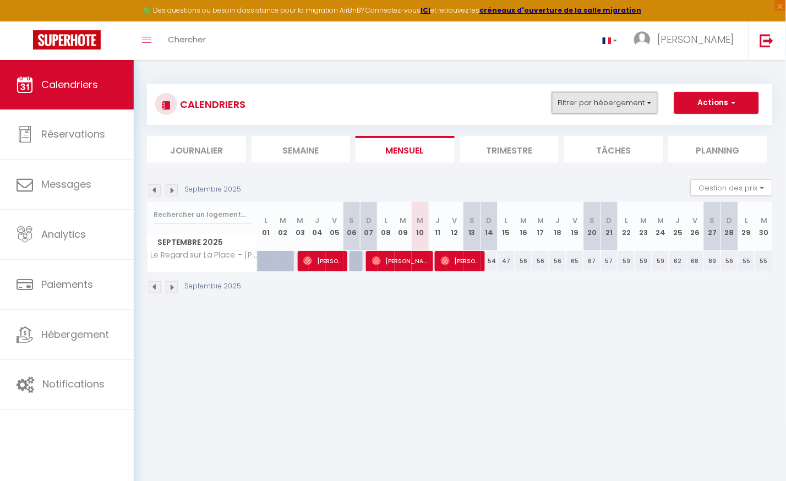
click at [657, 99] on button "Filtrer par hébergement" at bounding box center [605, 103] width 106 height 22
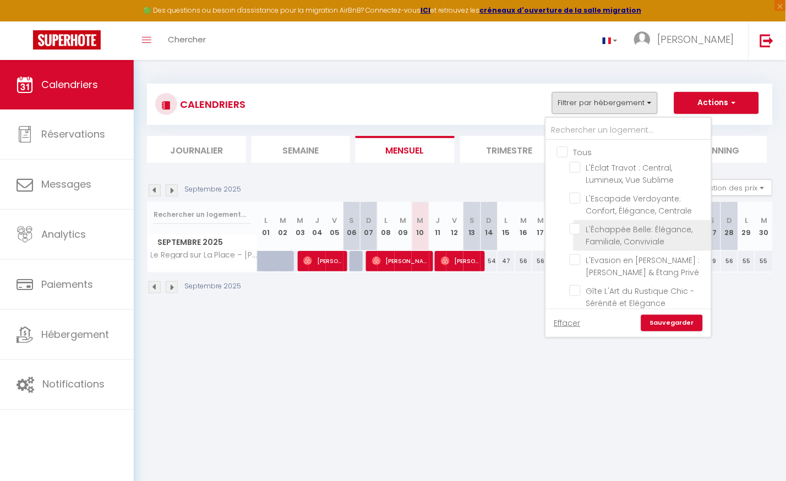
click at [578, 227] on input "L'Échappée Belle: Élégance, Familiale, Conviviale" at bounding box center [639, 229] width 138 height 11
click at [670, 326] on link "Sauvegarder" at bounding box center [672, 323] width 62 height 17
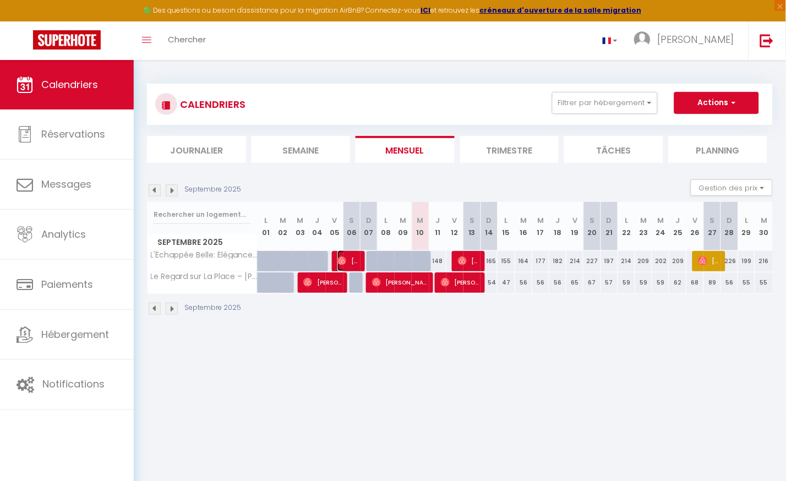
click at [342, 262] on img at bounding box center [341, 261] width 9 height 9
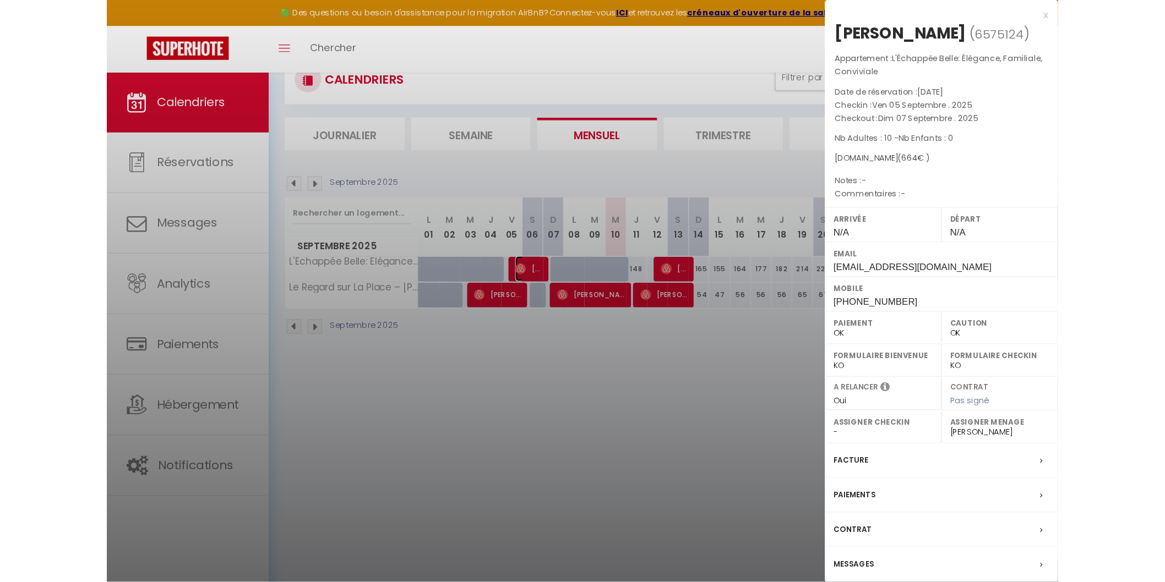
scroll to position [59, 0]
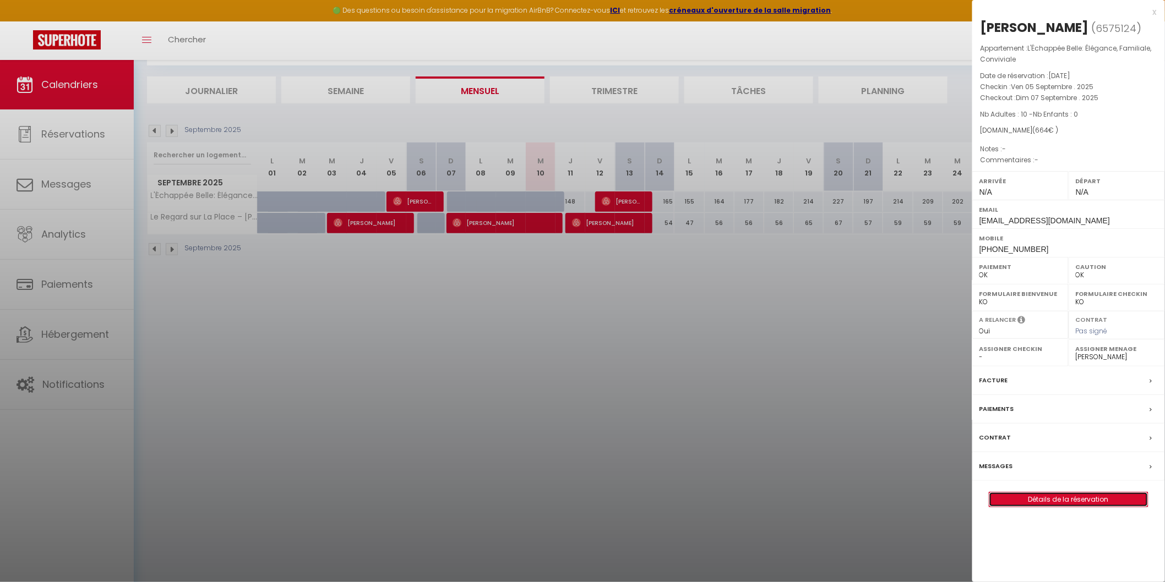
click at [1058, 502] on link "Détails de la réservation" at bounding box center [1068, 500] width 159 height 14
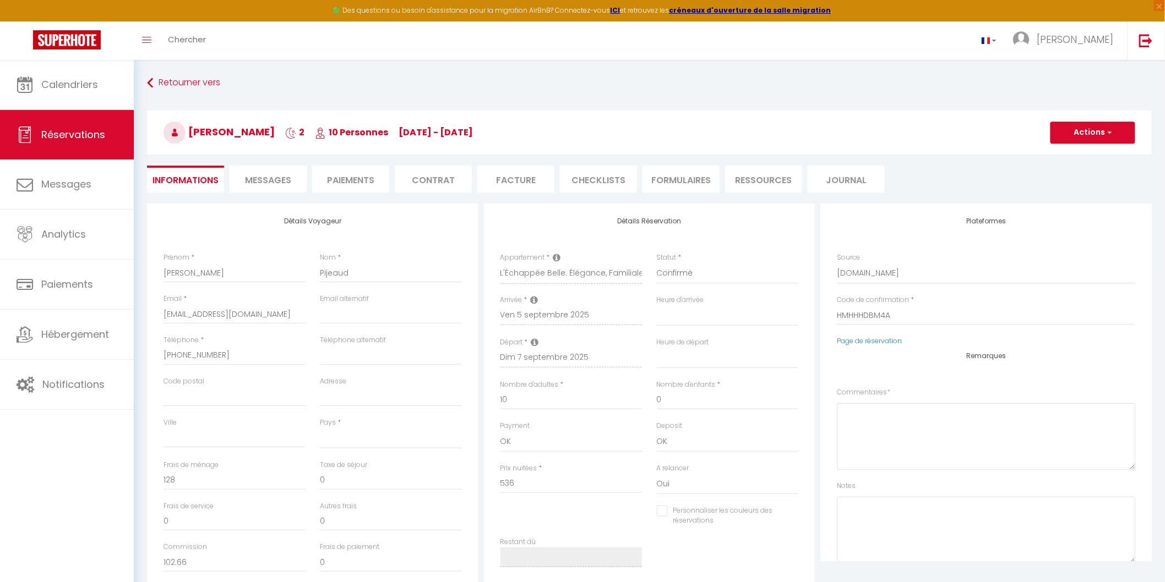
click at [593, 178] on li "CHECKLISTS" at bounding box center [598, 179] width 77 height 27
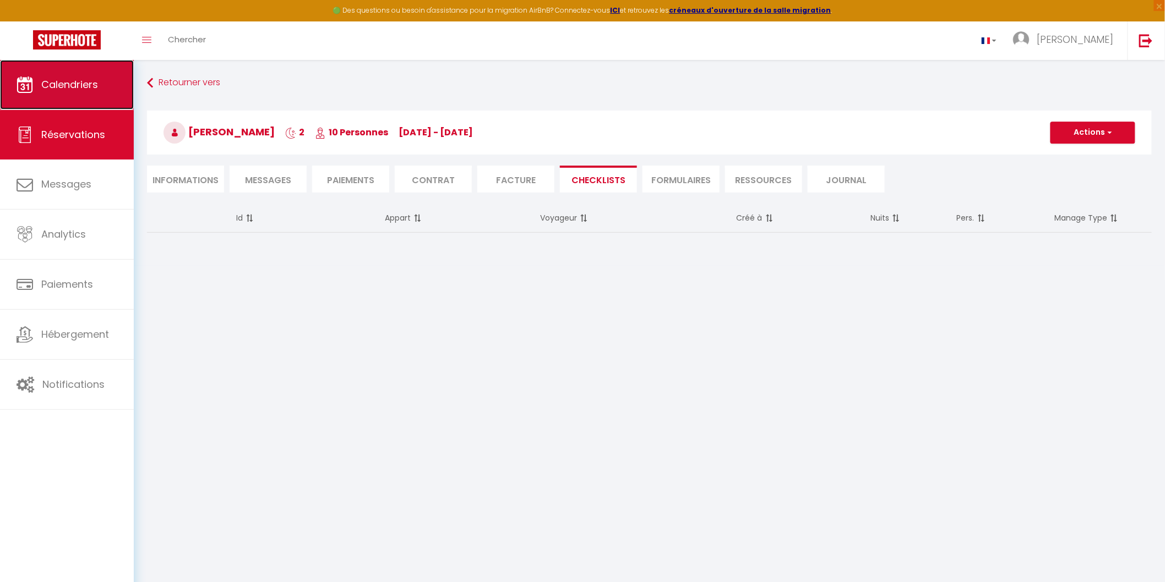
click at [59, 83] on span "Calendriers" at bounding box center [69, 85] width 57 height 14
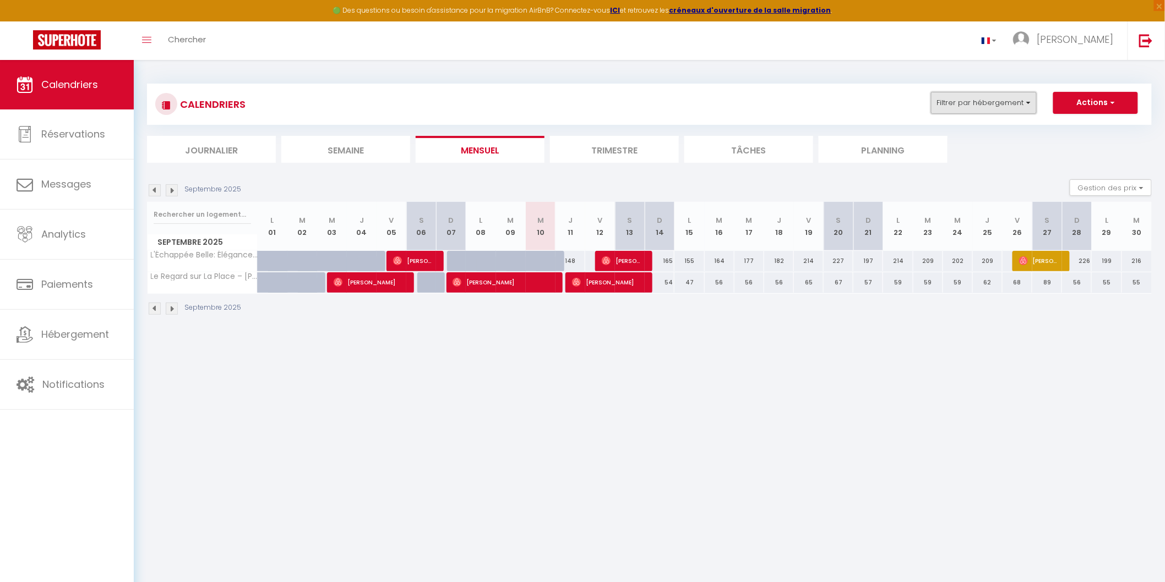
click at [1030, 101] on button "Filtrer par hébergement" at bounding box center [984, 103] width 106 height 22
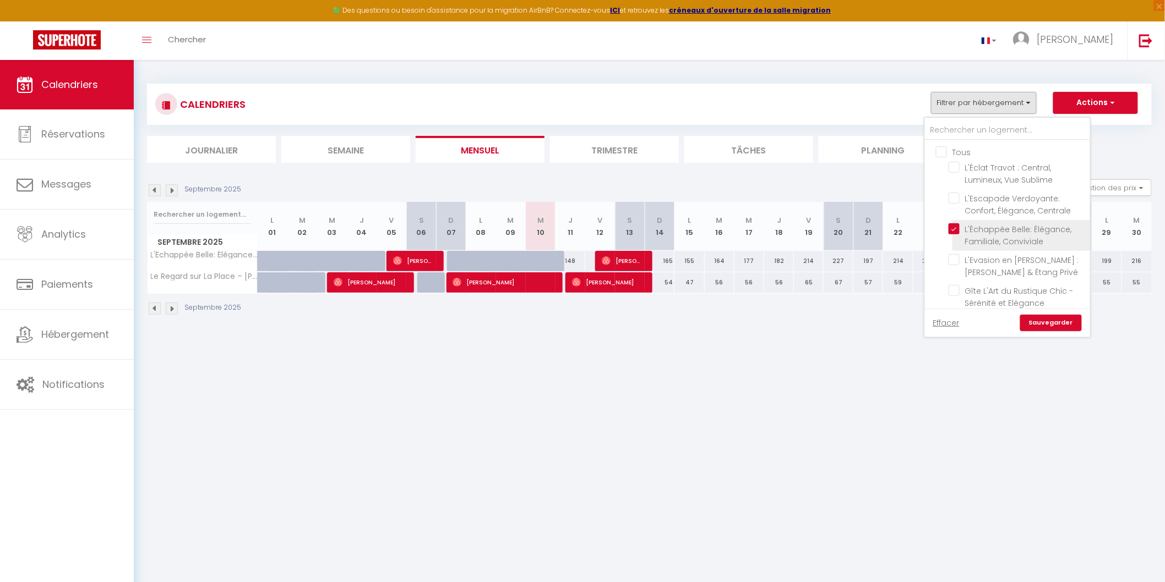
drag, startPoint x: 958, startPoint y: 228, endPoint x: 995, endPoint y: 263, distance: 49.9
click at [960, 228] on input "L'Échappée Belle: Élégance, Familiale, Conviviale" at bounding box center [1018, 229] width 138 height 11
click at [960, 258] on input "Gîte de La Tiboire - [GEOGRAPHIC_DATA] et de Jeux" at bounding box center [1018, 263] width 138 height 11
click at [1037, 322] on link "Sauvegarder" at bounding box center [1051, 323] width 62 height 17
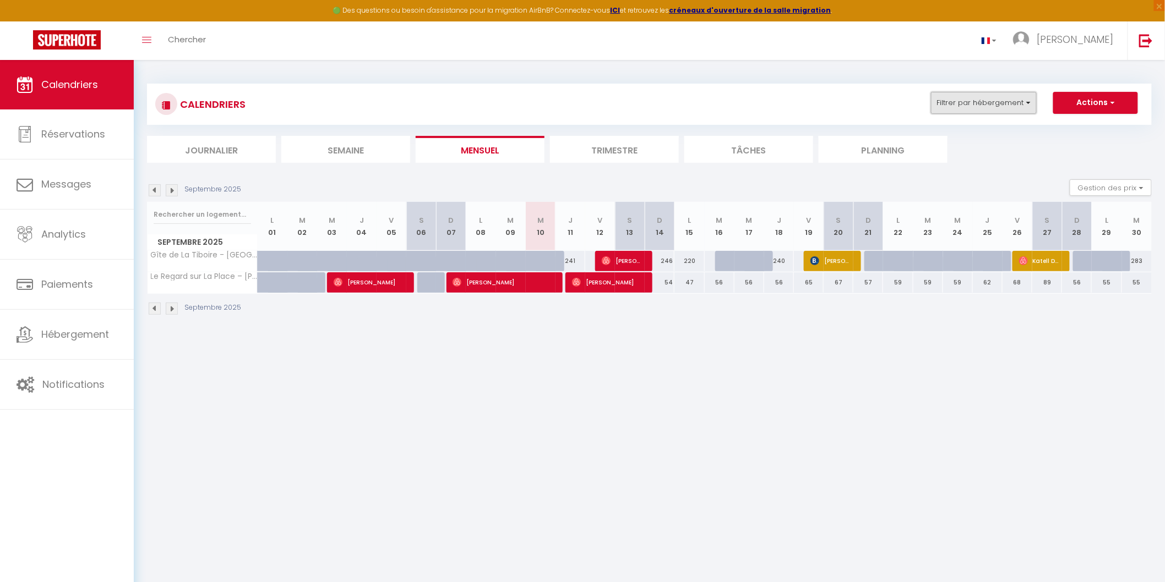
click at [1030, 100] on button "Filtrer par hébergement" at bounding box center [984, 103] width 106 height 22
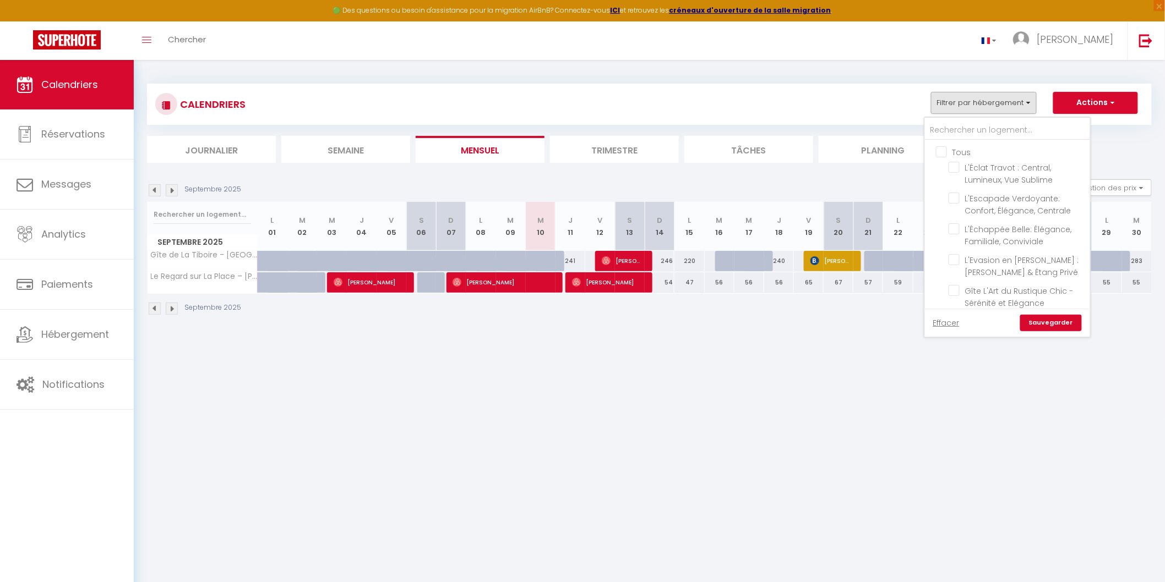
click at [946, 154] on input "Tous" at bounding box center [1018, 151] width 165 height 11
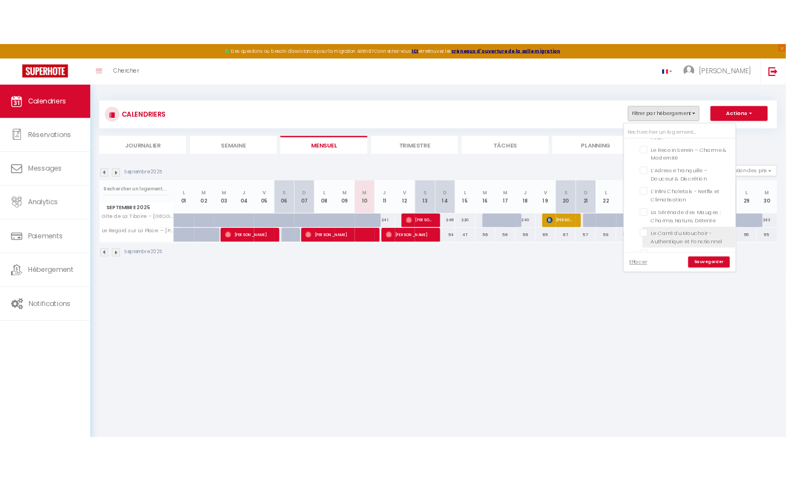
scroll to position [326, 0]
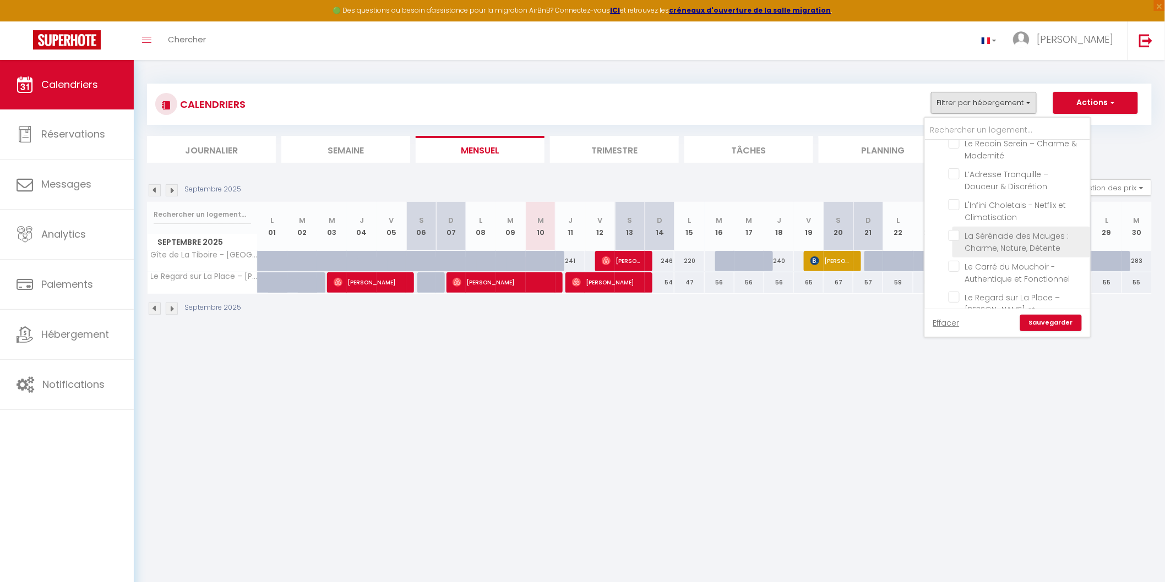
click at [955, 230] on input "La Sérénade des Mauges : Charme, Nature, Détente" at bounding box center [1018, 235] width 138 height 11
click at [1050, 319] on link "Sauvegarder" at bounding box center [1051, 323] width 62 height 17
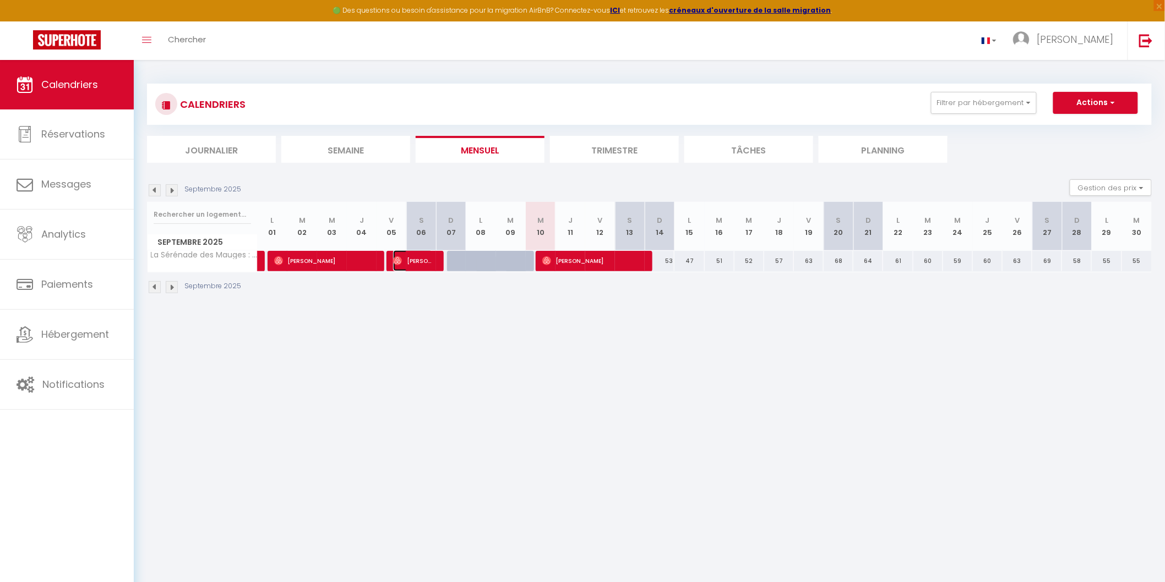
click at [407, 263] on span "[PERSON_NAME]" at bounding box center [413, 260] width 40 height 21
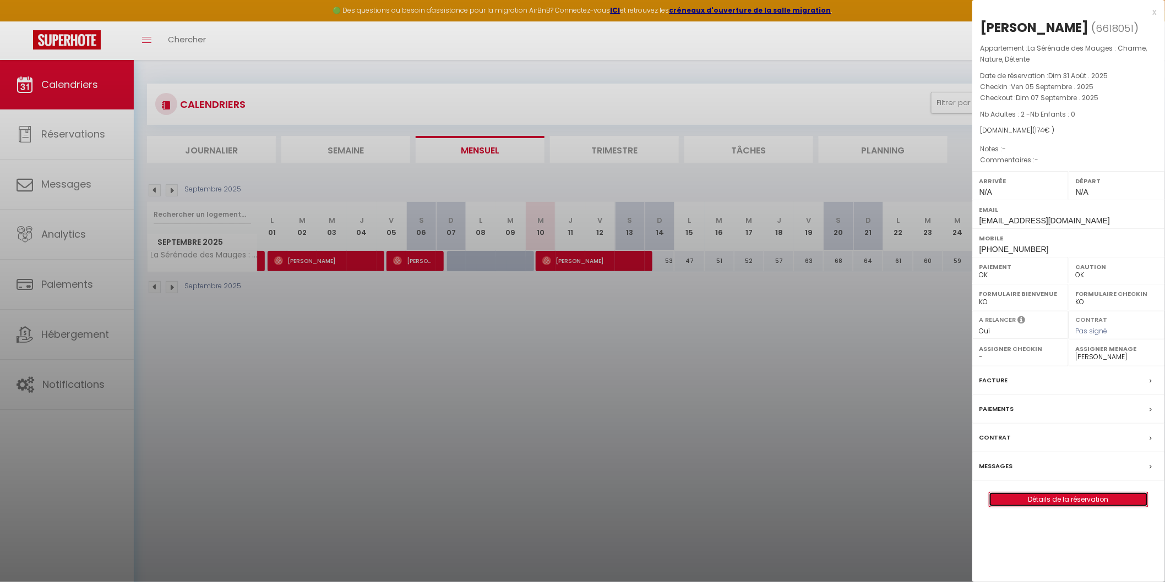
click at [1050, 503] on link "Détails de la réservation" at bounding box center [1068, 500] width 159 height 14
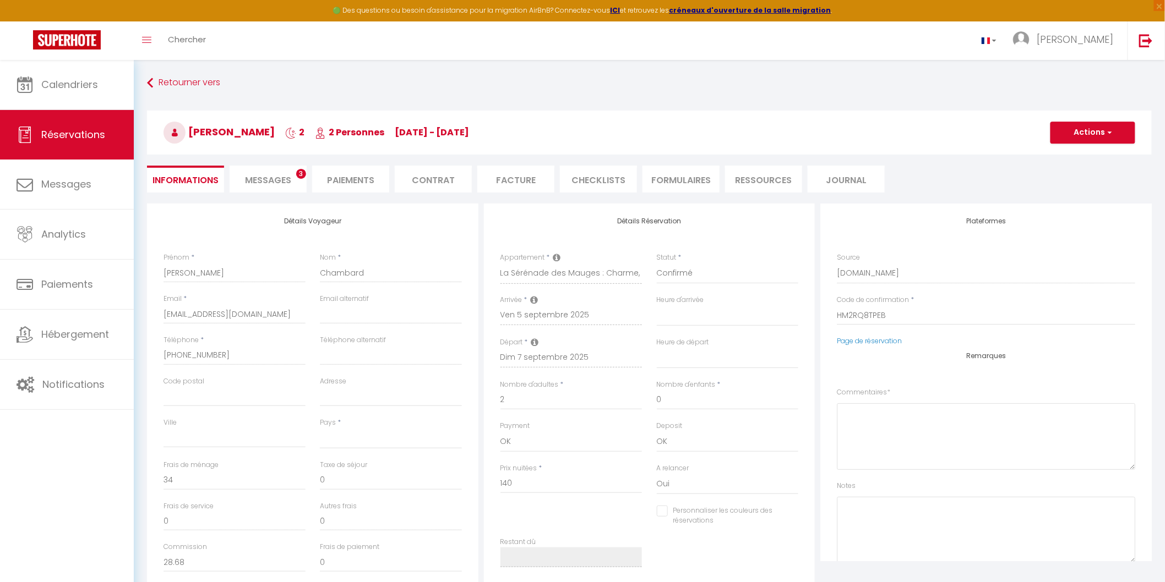
click at [591, 177] on li "CHECKLISTS" at bounding box center [598, 179] width 77 height 27
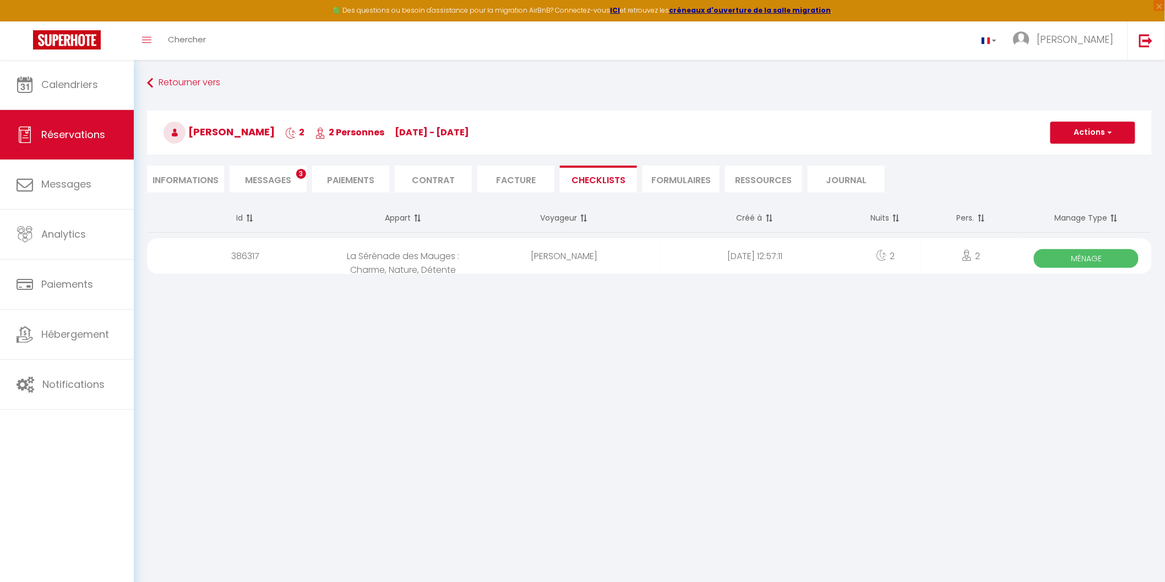
click at [1063, 262] on span "Ménage" at bounding box center [1086, 258] width 105 height 19
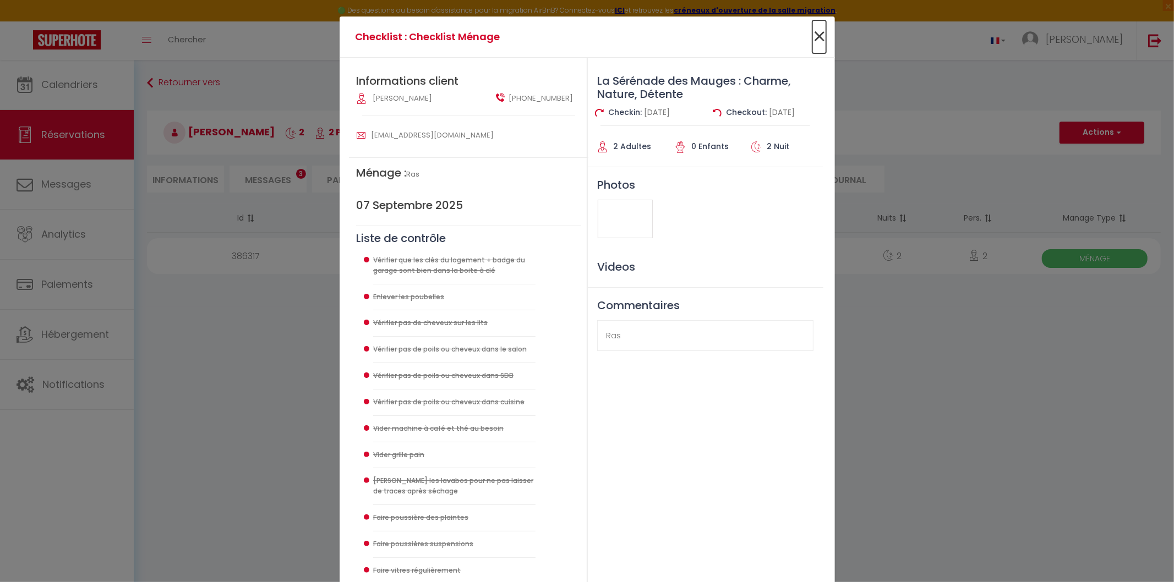
click at [814, 35] on span "×" at bounding box center [820, 36] width 14 height 33
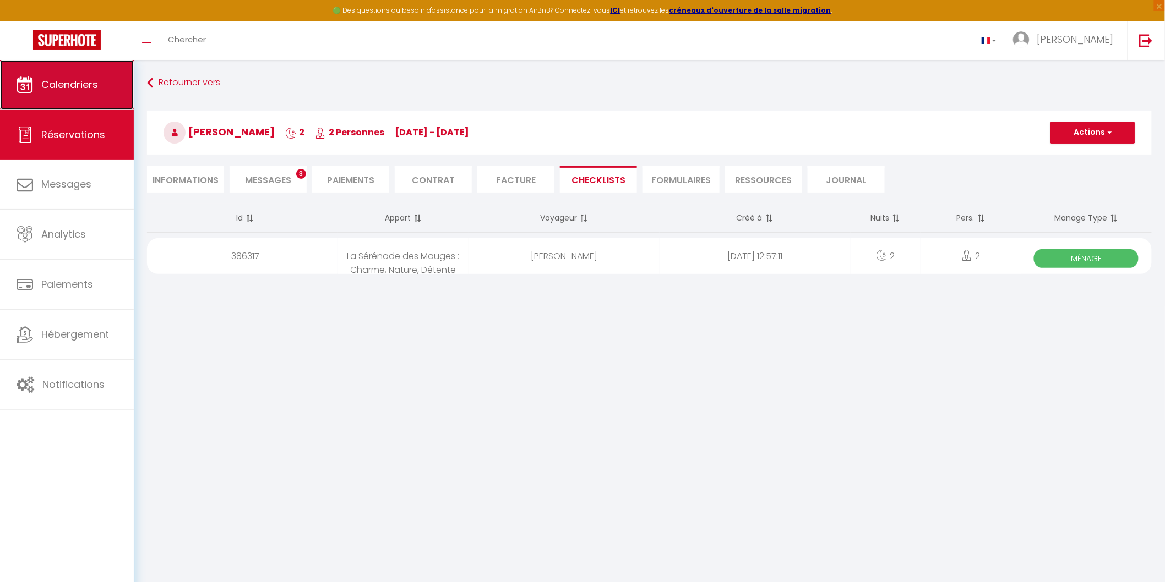
click at [56, 75] on link "Calendriers" at bounding box center [67, 85] width 134 height 50
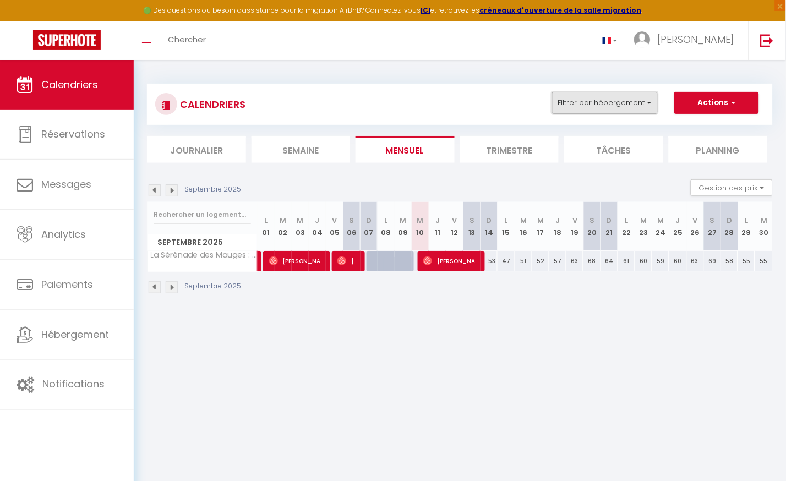
click at [652, 103] on button "Filtrer par hébergement" at bounding box center [605, 103] width 106 height 22
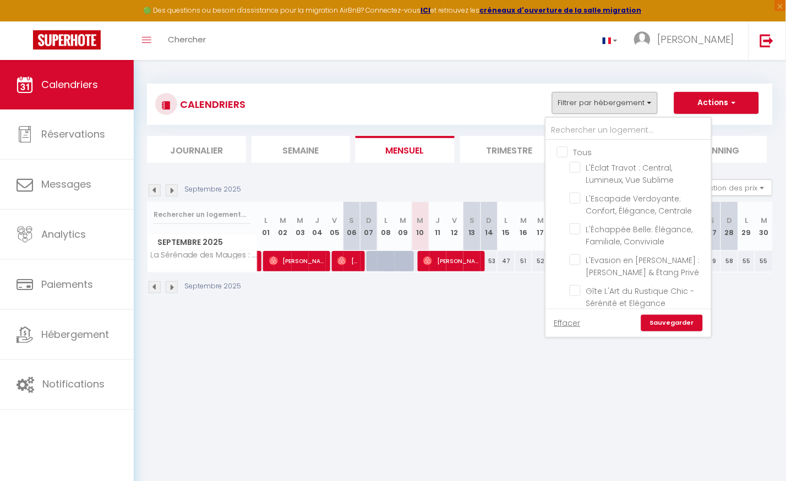
click at [567, 152] on input "Tous" at bounding box center [639, 151] width 165 height 11
click at [567, 151] on input "Tous" at bounding box center [639, 151] width 165 height 11
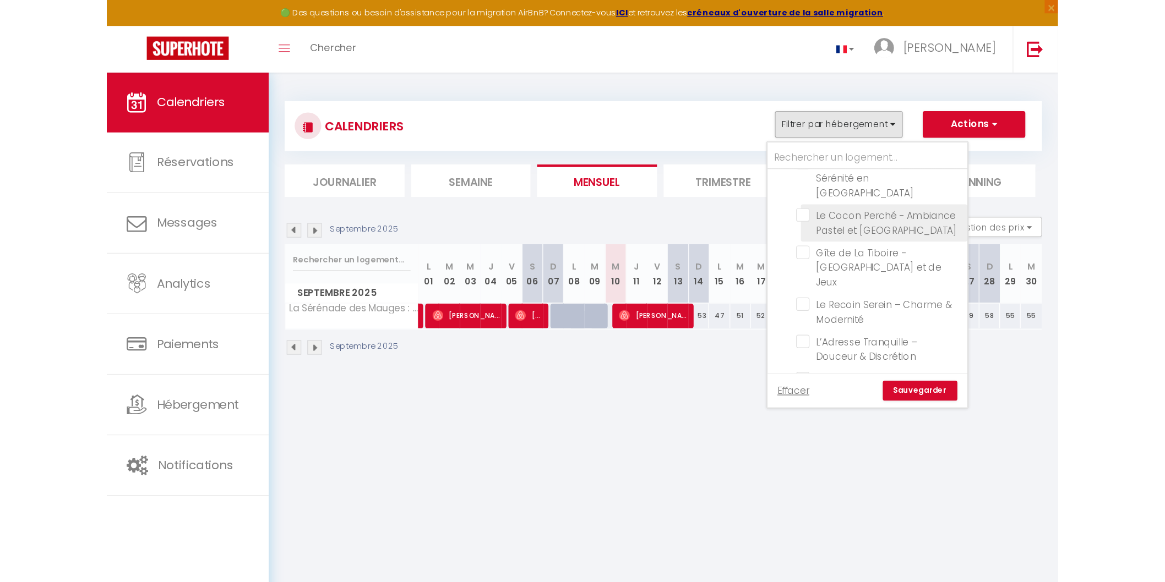
scroll to position [244, 0]
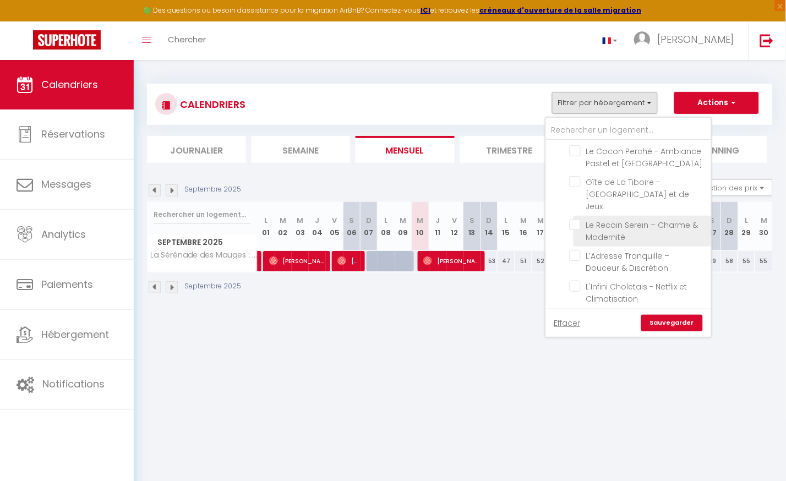
click at [581, 219] on input "Le Recoin Serein – Charme & Modernité" at bounding box center [639, 224] width 138 height 11
click at [673, 325] on link "Sauvegarder" at bounding box center [672, 323] width 62 height 17
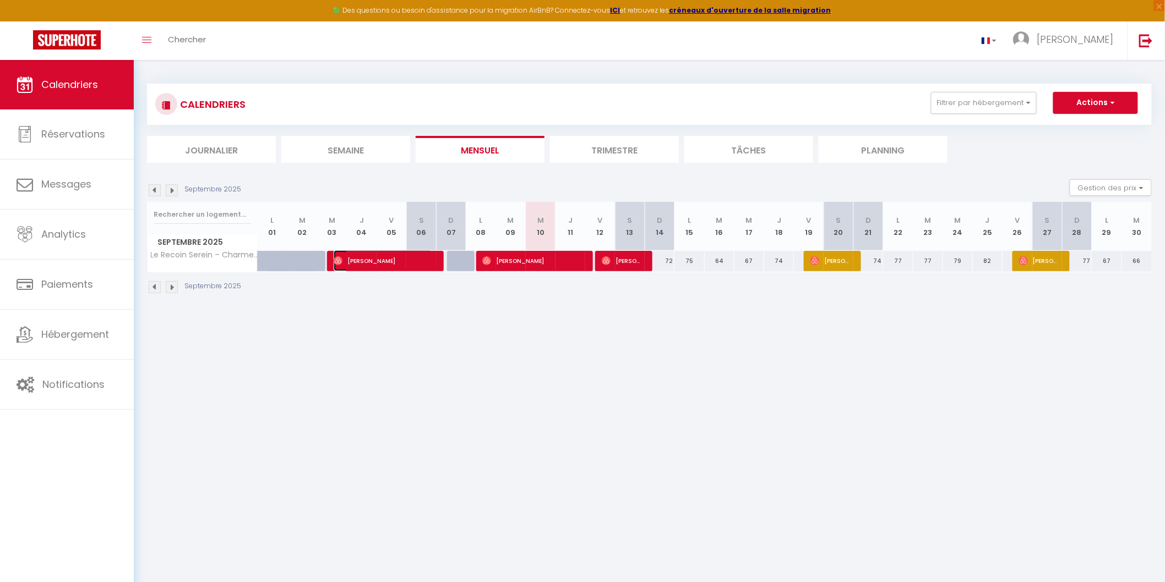
click at [339, 259] on img at bounding box center [338, 261] width 9 height 9
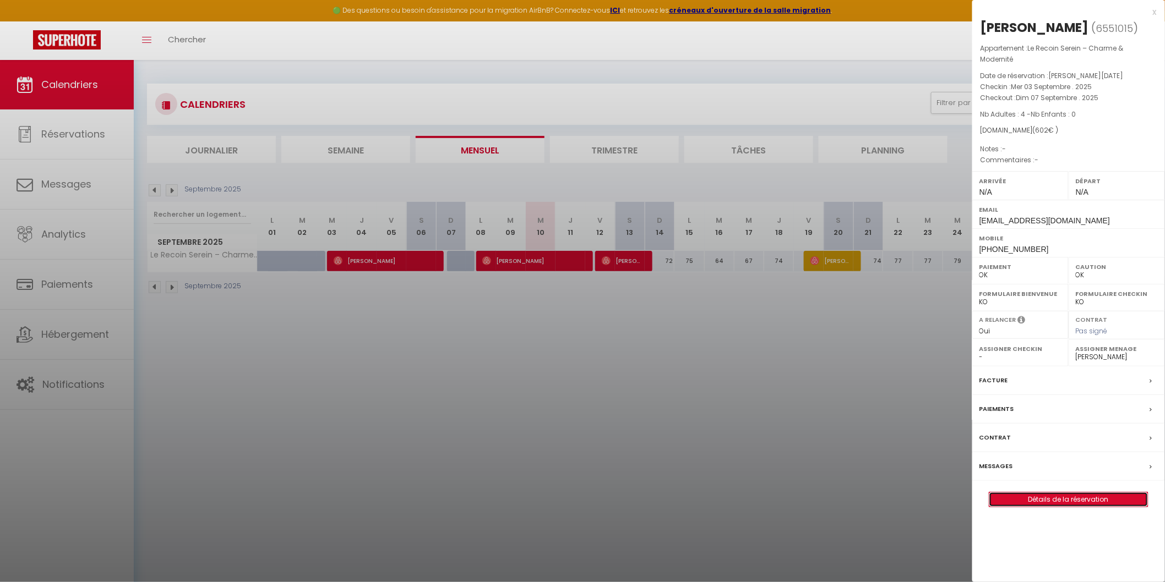
click at [1063, 501] on link "Détails de la réservation" at bounding box center [1068, 500] width 159 height 14
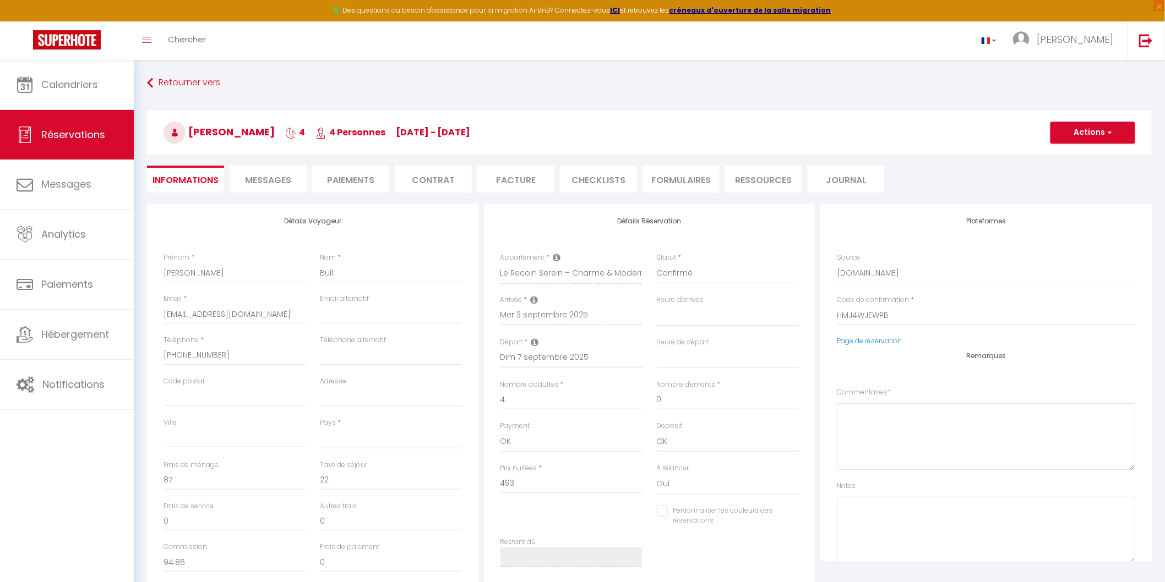
click at [612, 179] on li "CHECKLISTS" at bounding box center [598, 179] width 77 height 27
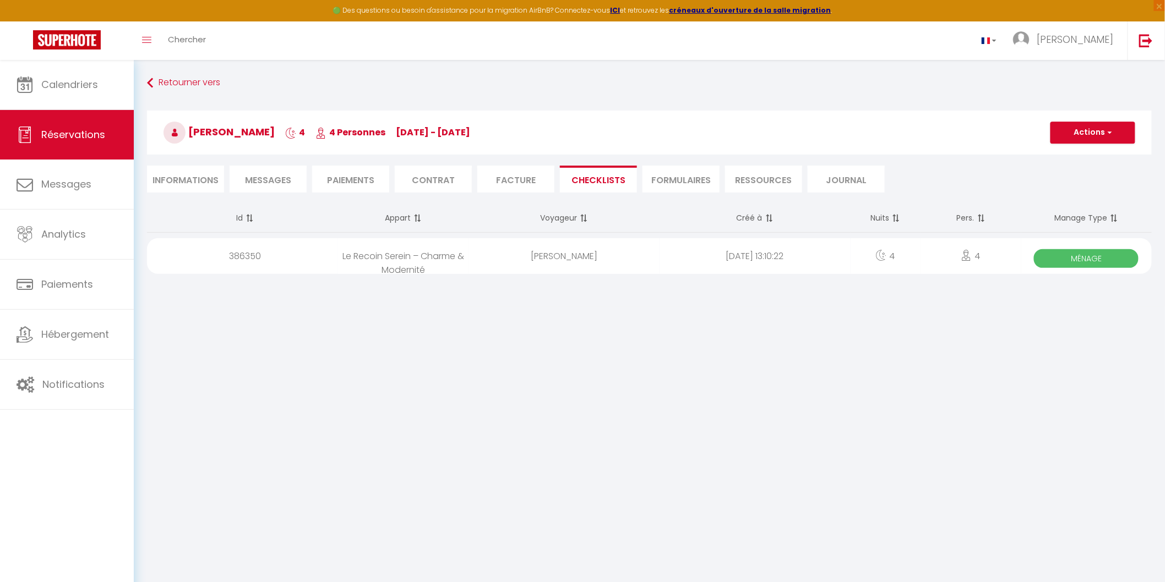
click at [1086, 259] on span "Ménage" at bounding box center [1086, 258] width 105 height 19
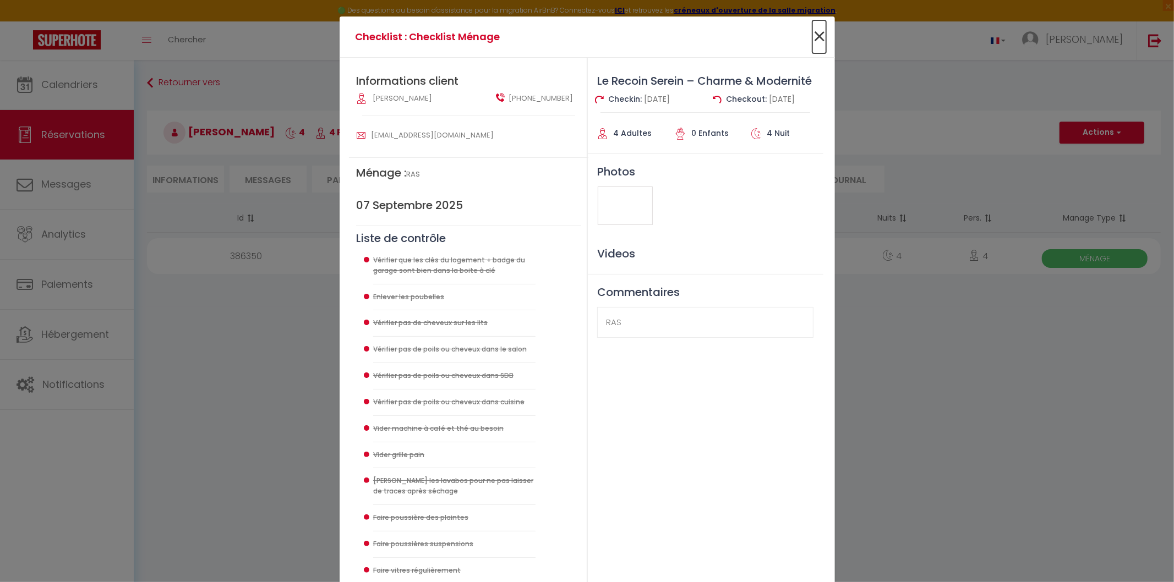
click at [815, 34] on span "×" at bounding box center [820, 36] width 14 height 33
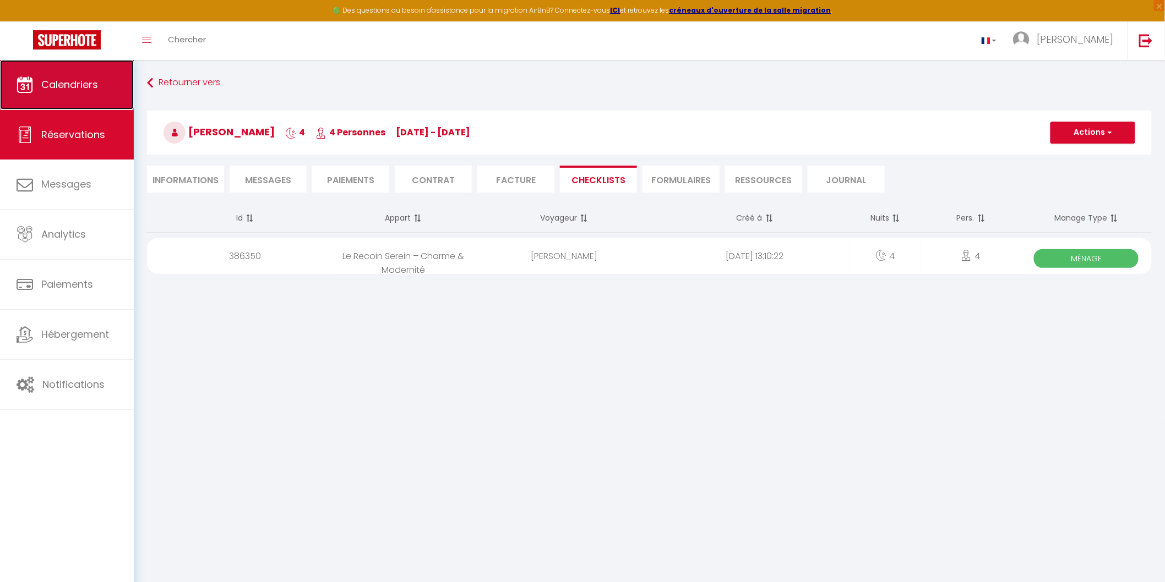
click at [69, 86] on span "Calendriers" at bounding box center [69, 85] width 57 height 14
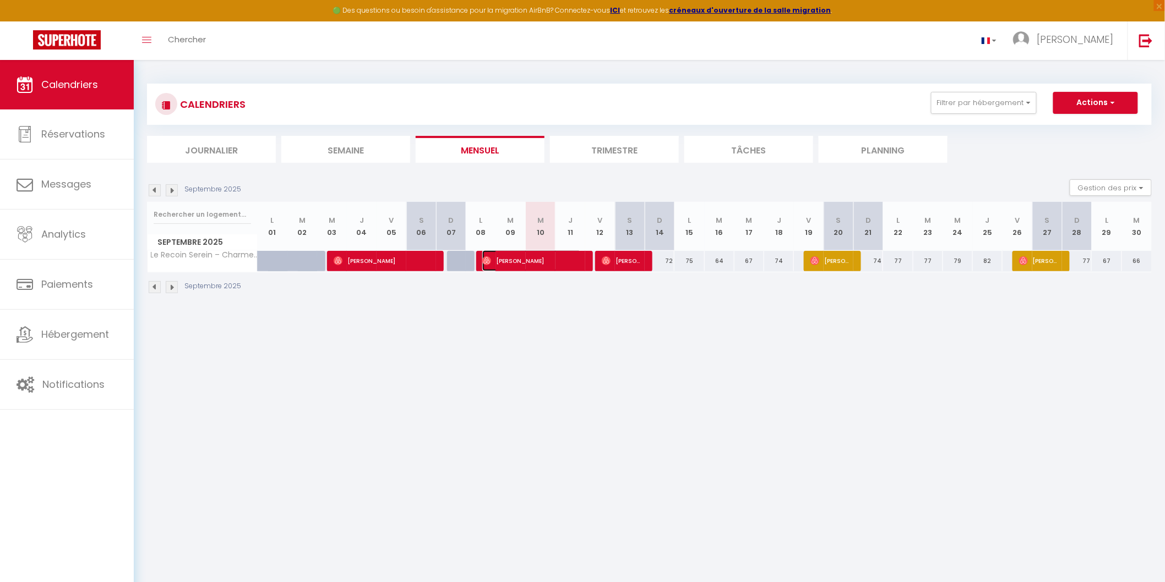
click at [487, 262] on img at bounding box center [486, 261] width 9 height 9
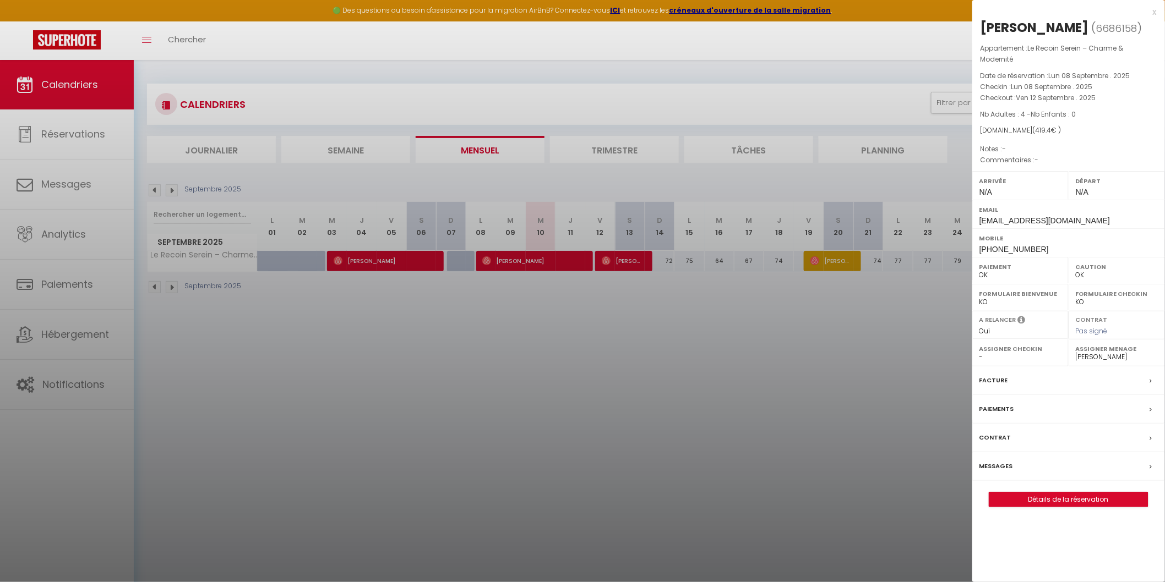
click at [836, 292] on div at bounding box center [582, 291] width 1165 height 582
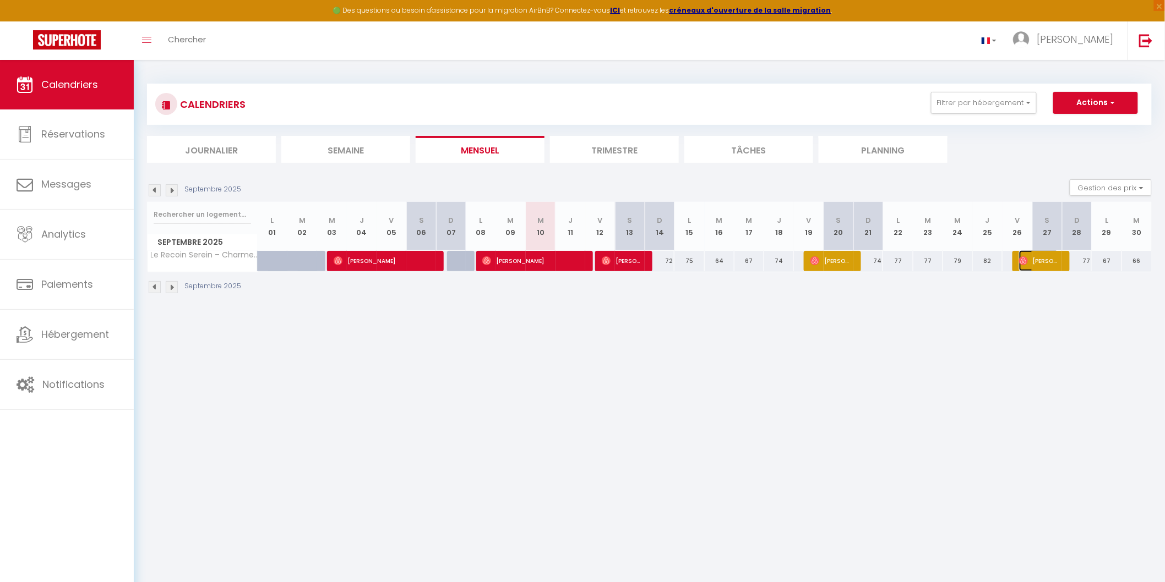
click at [1022, 260] on img at bounding box center [1023, 261] width 9 height 9
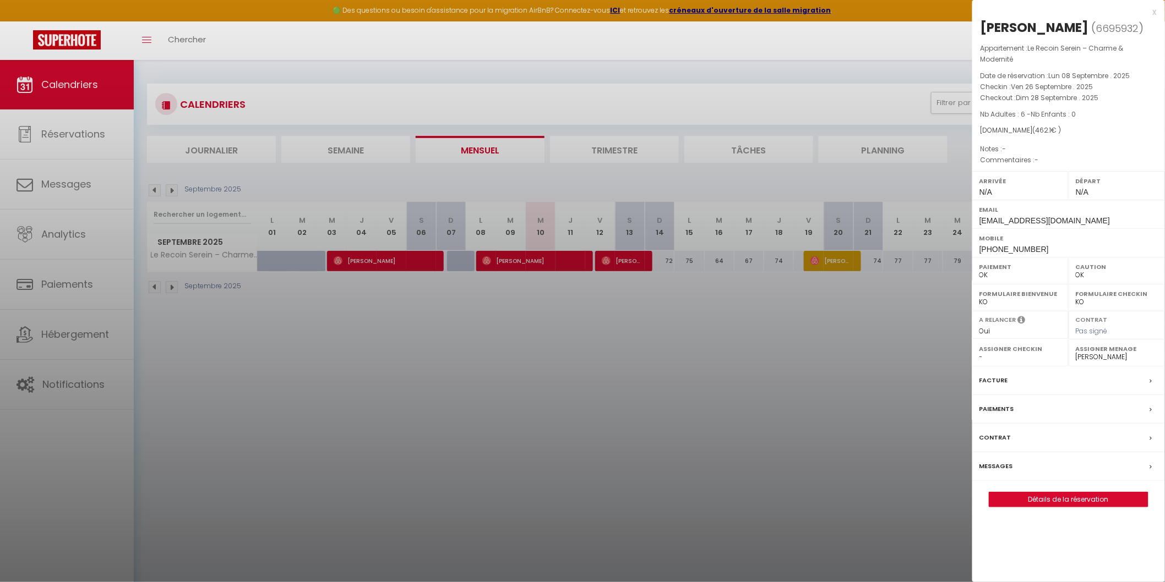
click at [720, 340] on div at bounding box center [582, 291] width 1165 height 582
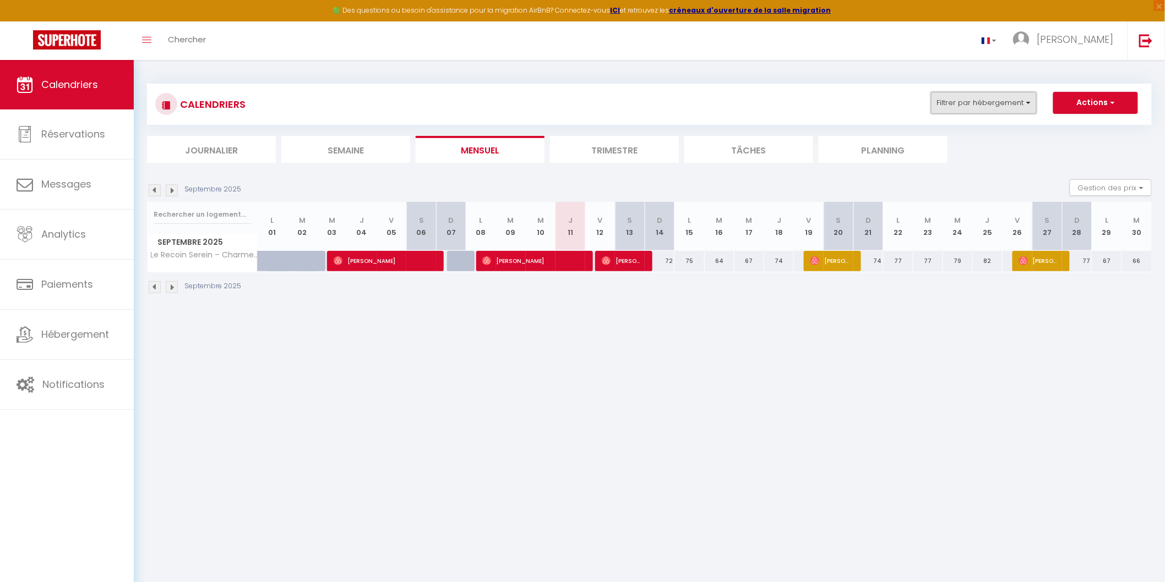
click at [1035, 105] on button "Filtrer par hébergement" at bounding box center [984, 103] width 106 height 22
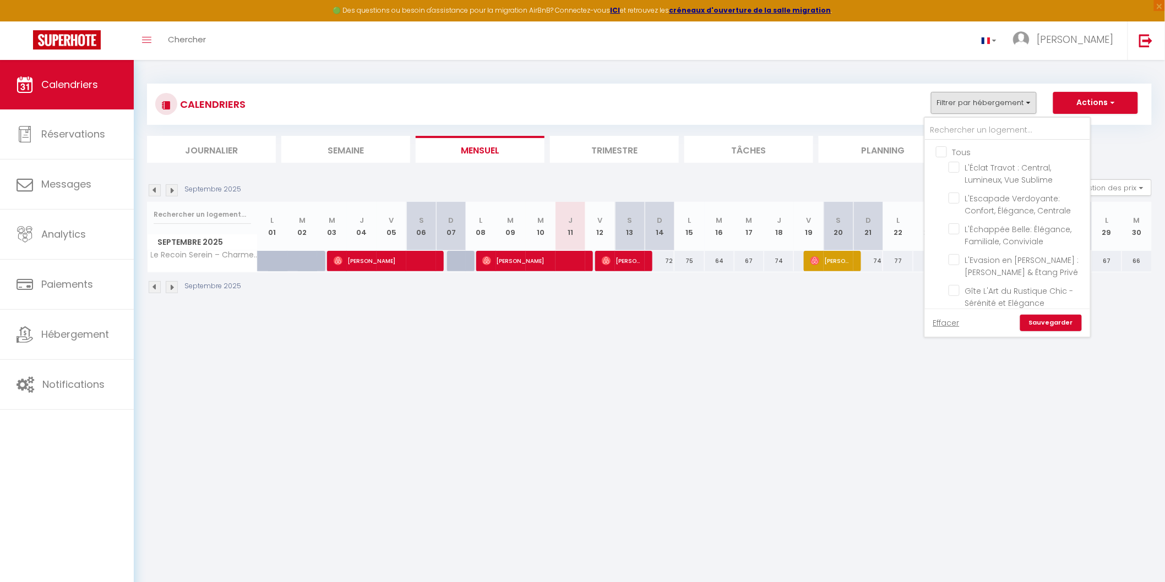
click at [945, 151] on input "Tous" at bounding box center [1018, 151] width 165 height 11
click at [1038, 325] on link "Sauvegarder" at bounding box center [1051, 323] width 62 height 17
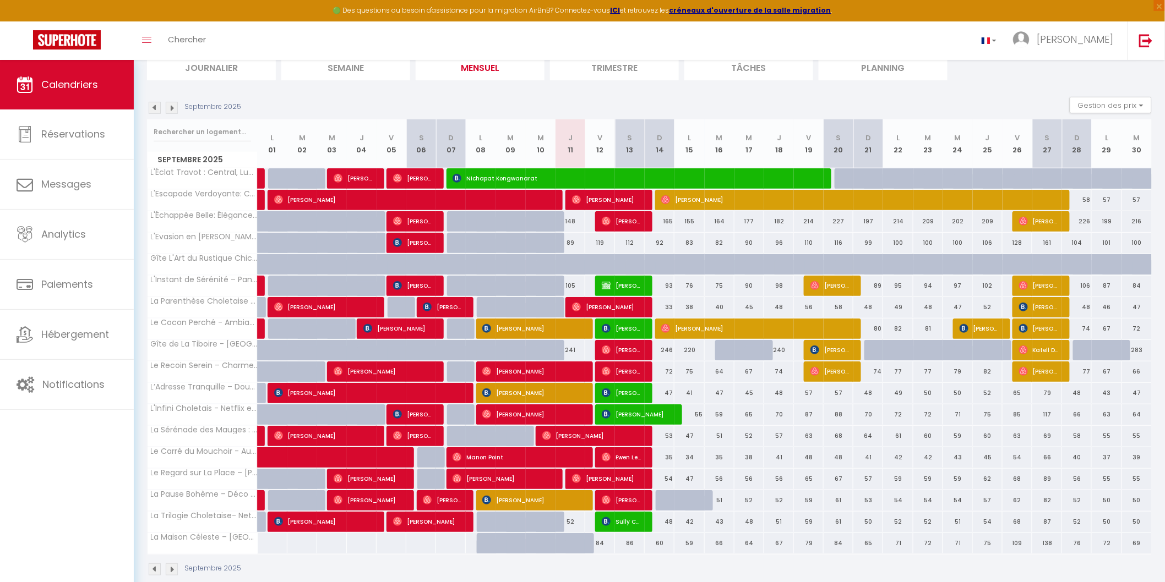
scroll to position [101, 0]
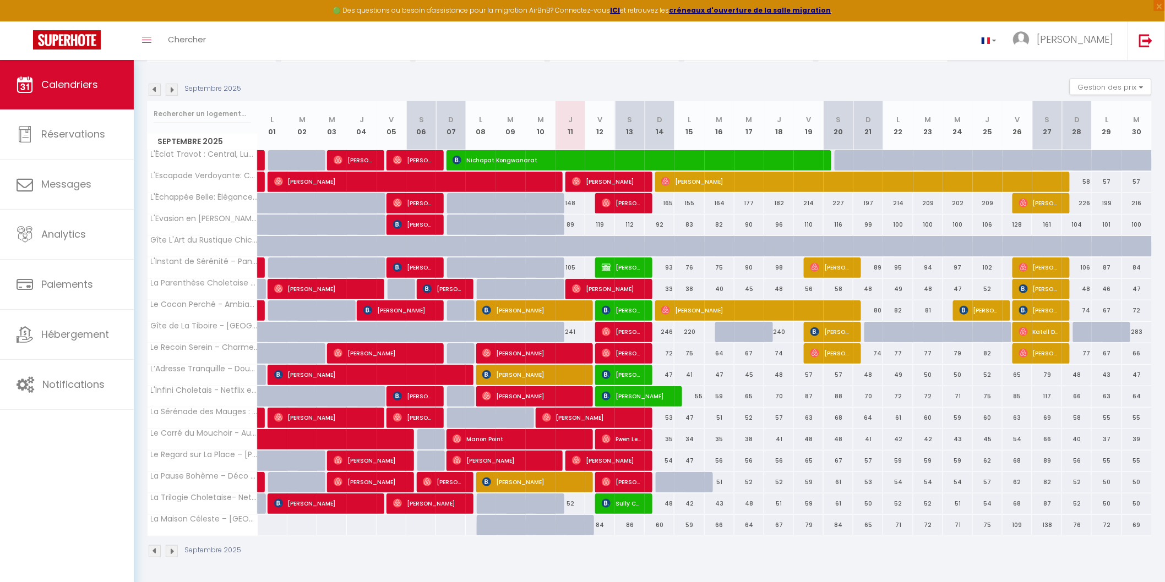
click at [151, 553] on img at bounding box center [155, 552] width 12 height 12
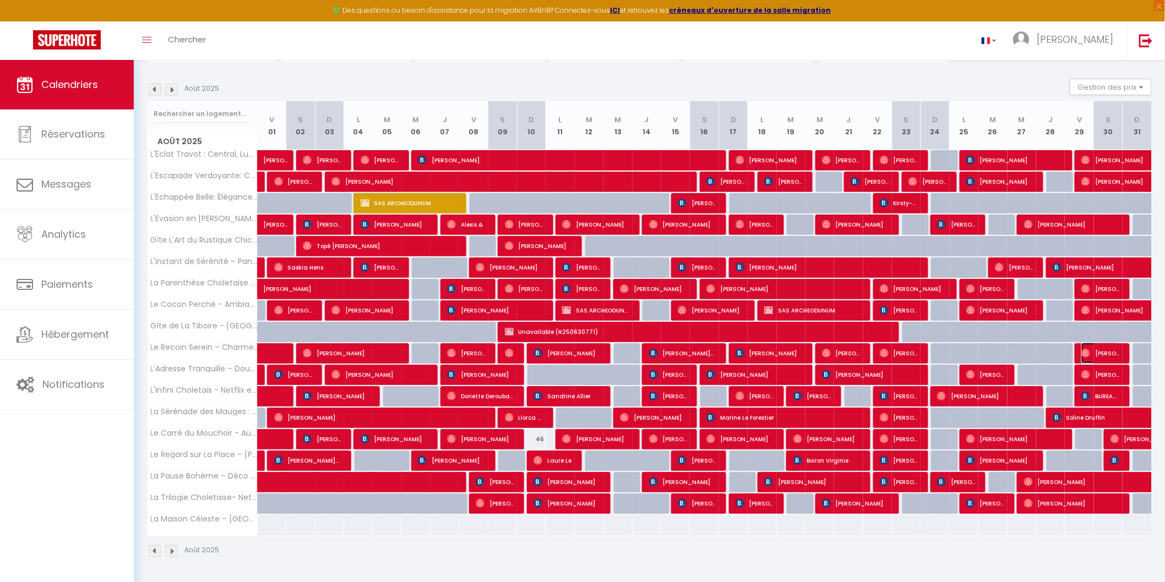
click at [1087, 350] on img at bounding box center [1085, 353] width 9 height 9
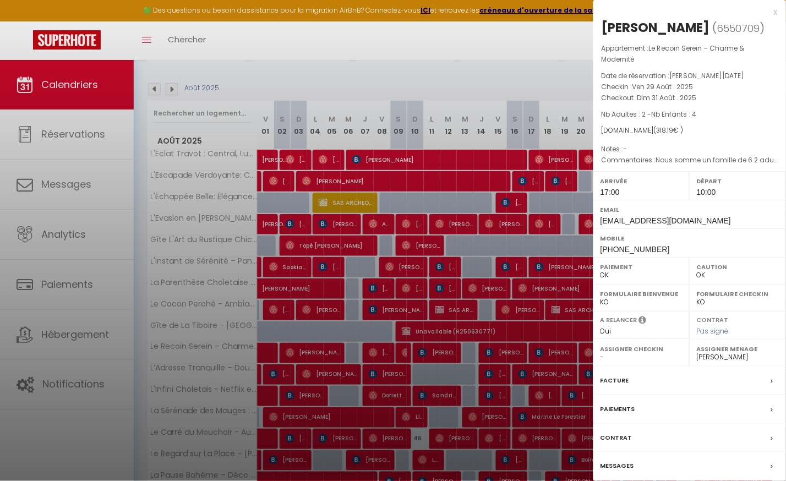
click at [774, 11] on div "x" at bounding box center [685, 12] width 184 height 13
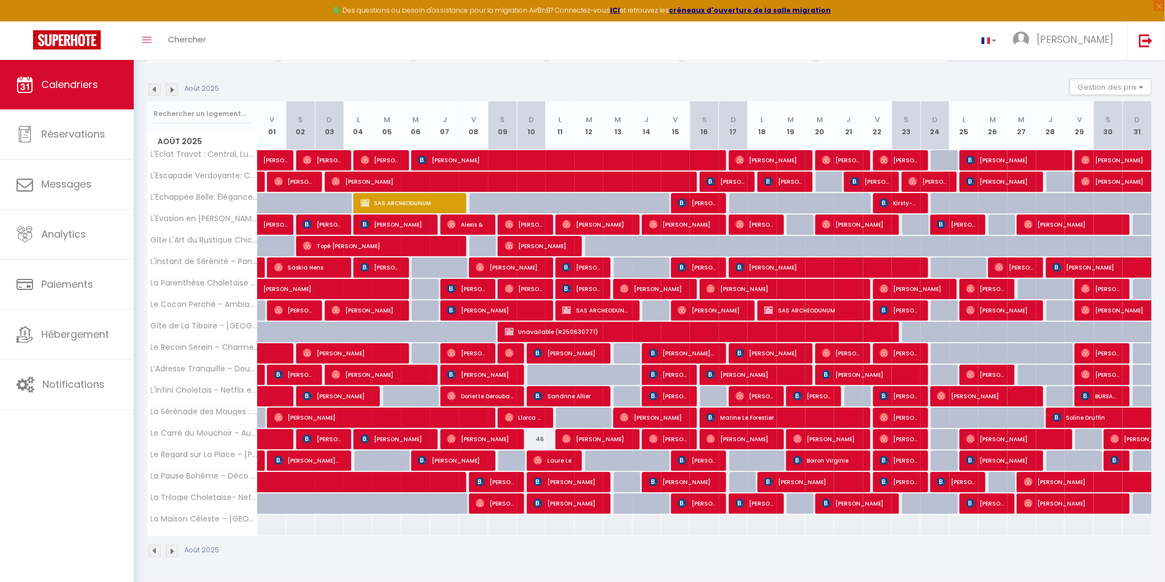
click at [167, 553] on img at bounding box center [172, 552] width 12 height 12
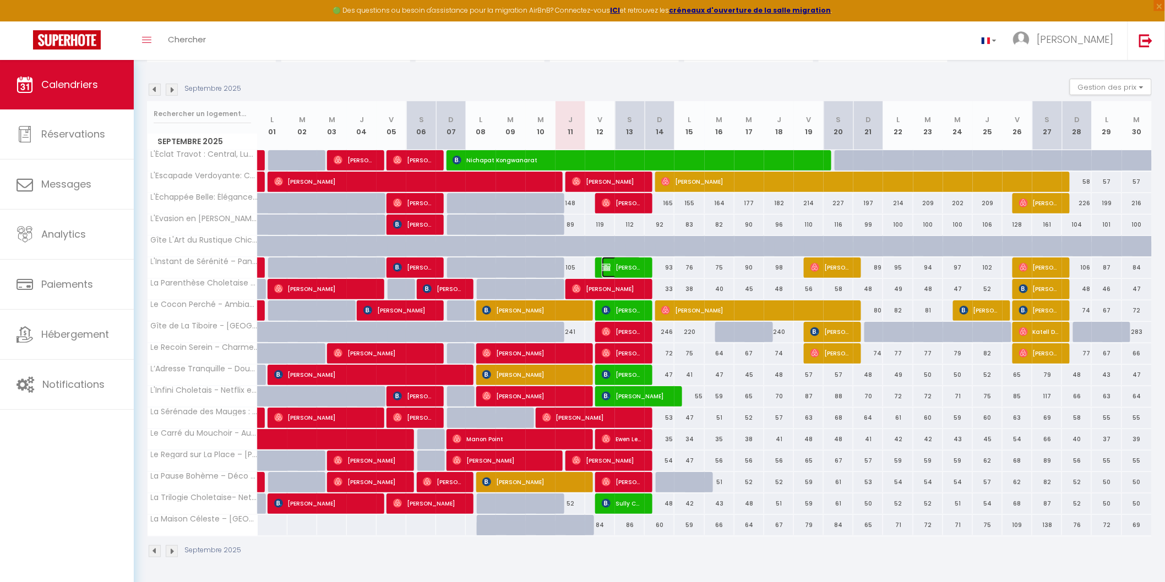
click at [603, 267] on img at bounding box center [606, 267] width 9 height 9
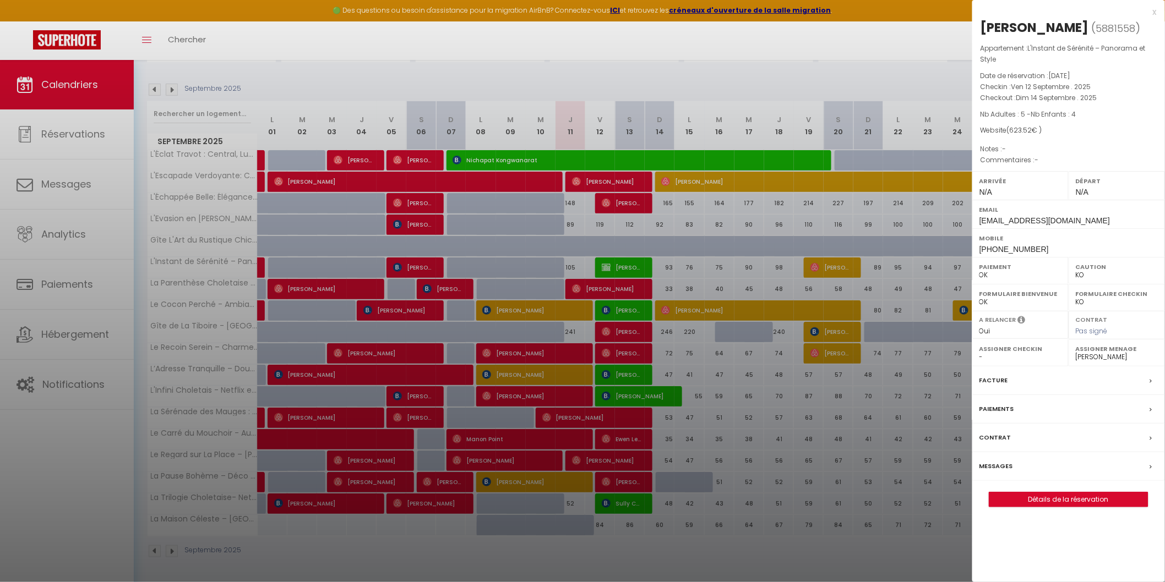
click at [996, 407] on label "Paiements" at bounding box center [996, 410] width 35 height 12
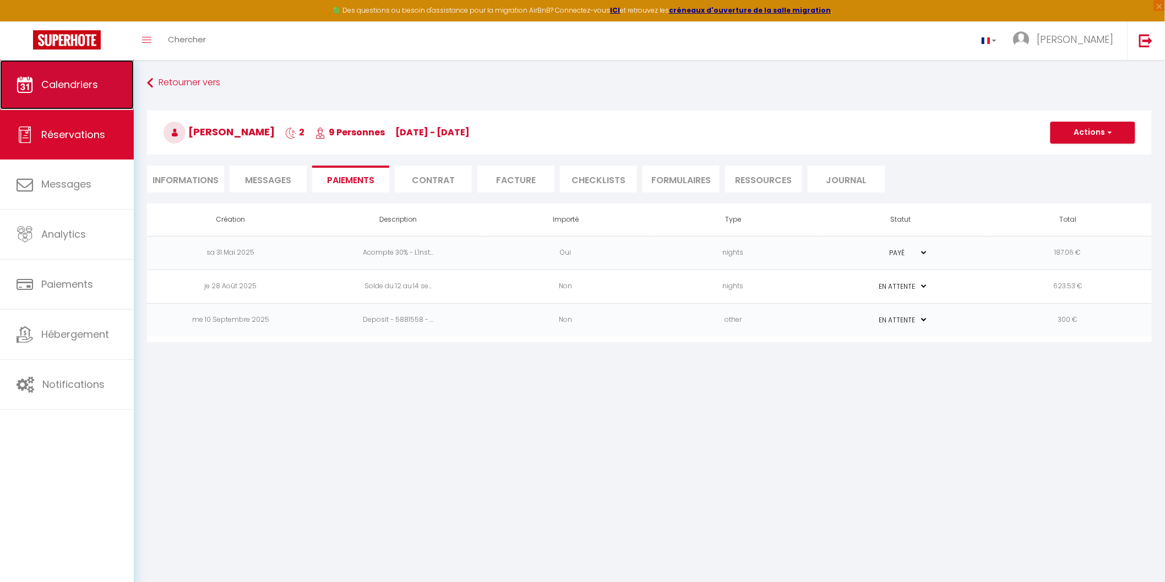
click at [70, 89] on span "Calendriers" at bounding box center [69, 85] width 57 height 14
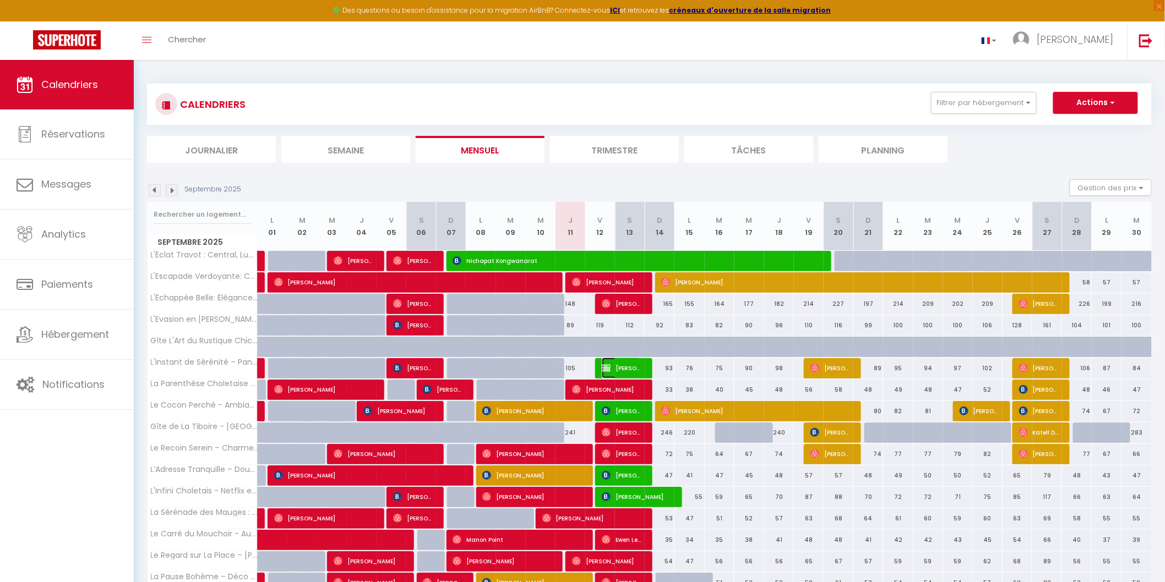
click at [607, 366] on img at bounding box center [606, 368] width 9 height 9
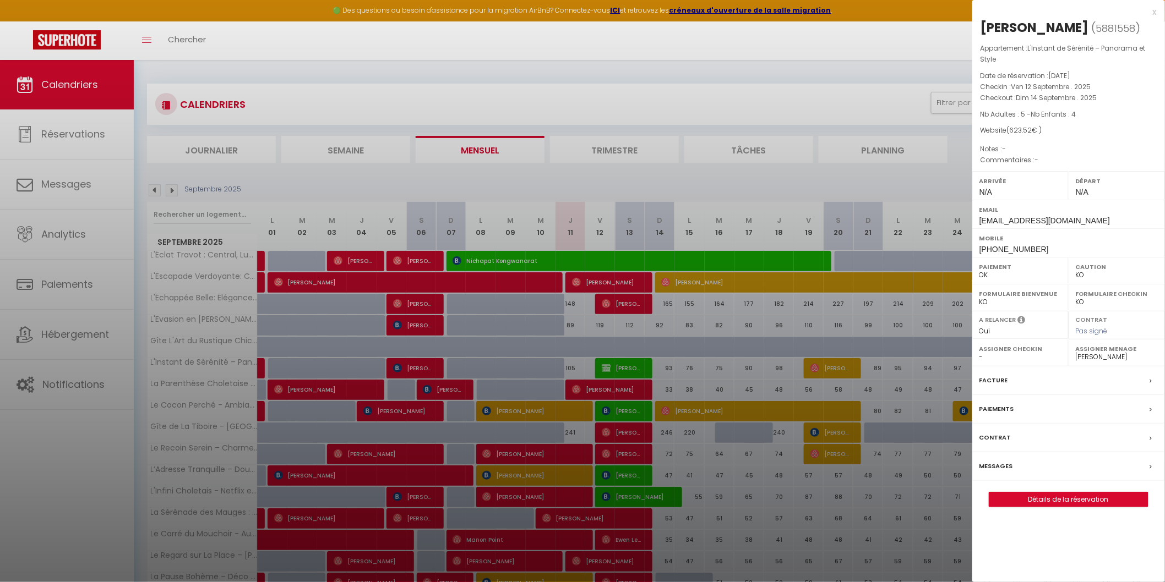
click at [1002, 466] on label "Messages" at bounding box center [996, 467] width 34 height 12
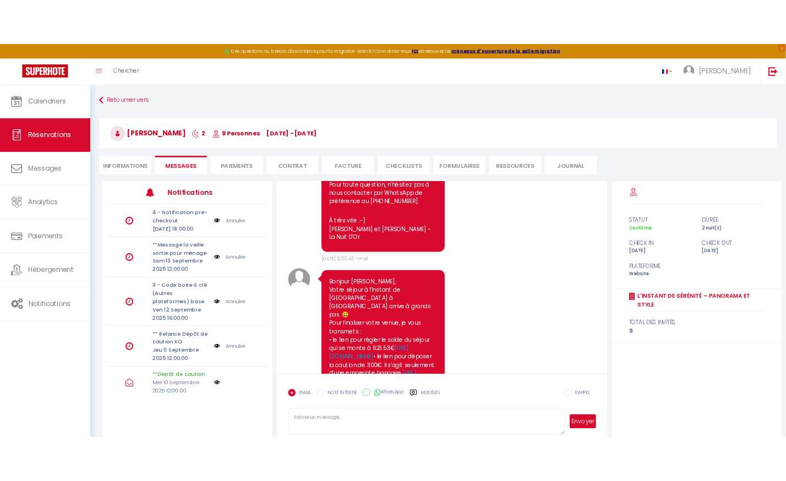
scroll to position [1720, 0]
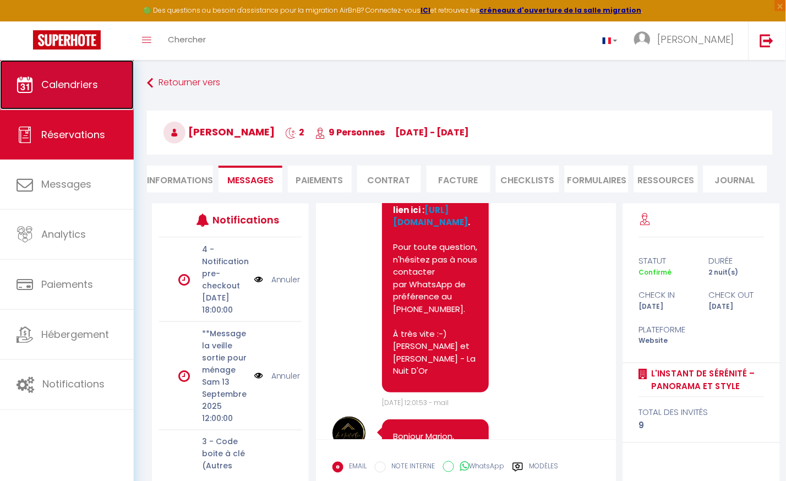
click at [70, 78] on span "Calendriers" at bounding box center [69, 85] width 57 height 14
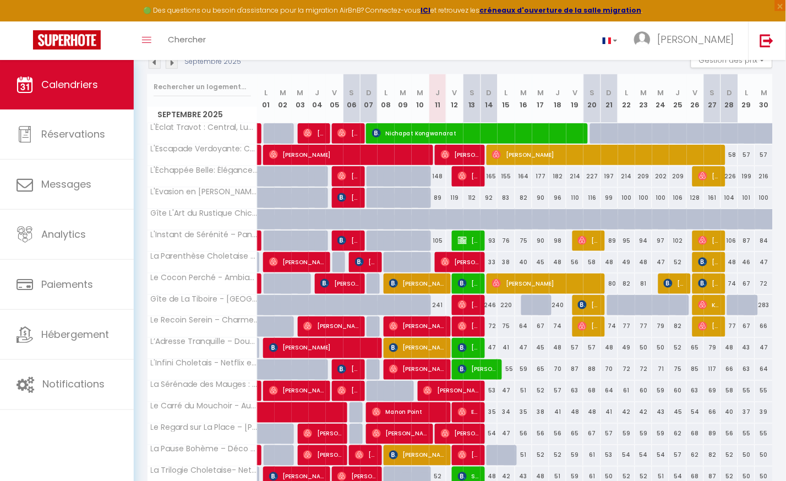
scroll to position [163, 0]
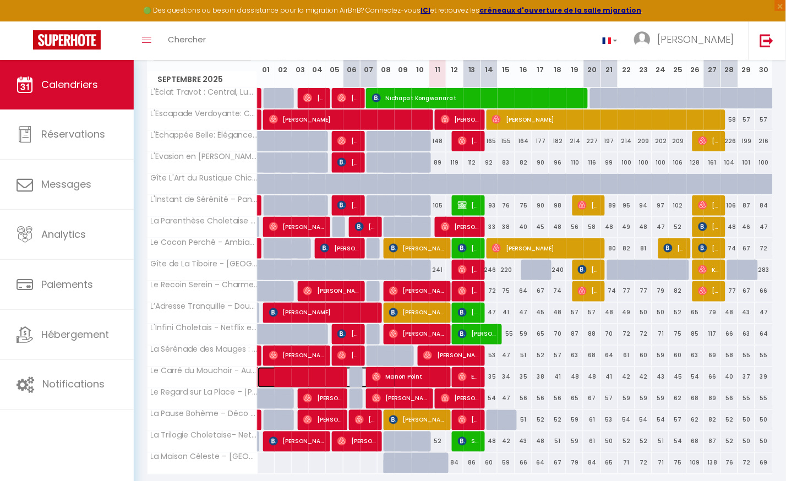
click at [262, 373] on link at bounding box center [266, 377] width 17 height 21
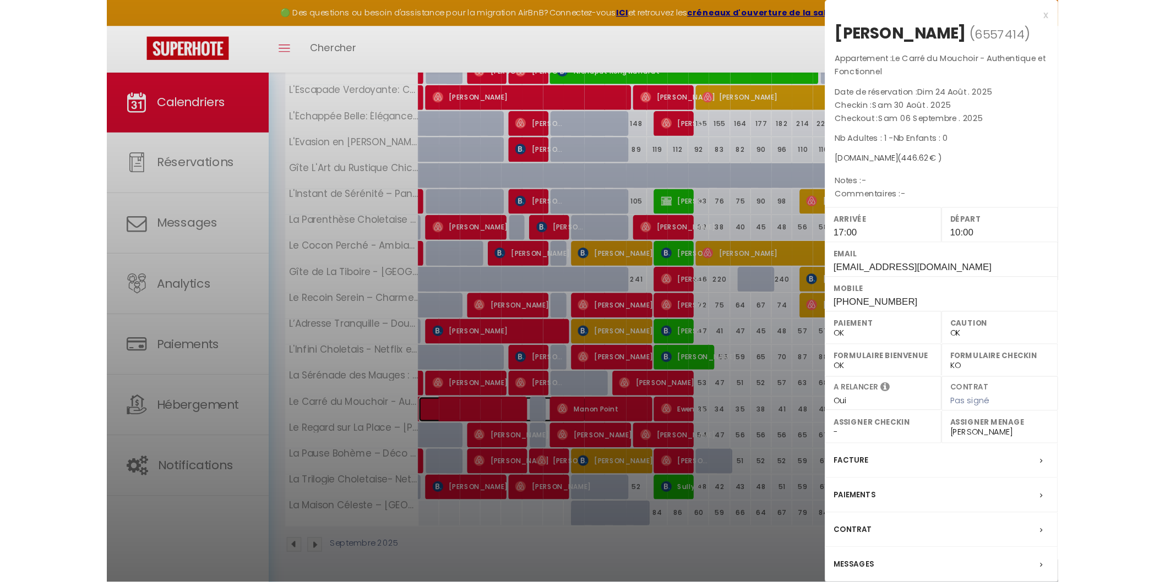
scroll to position [101, 0]
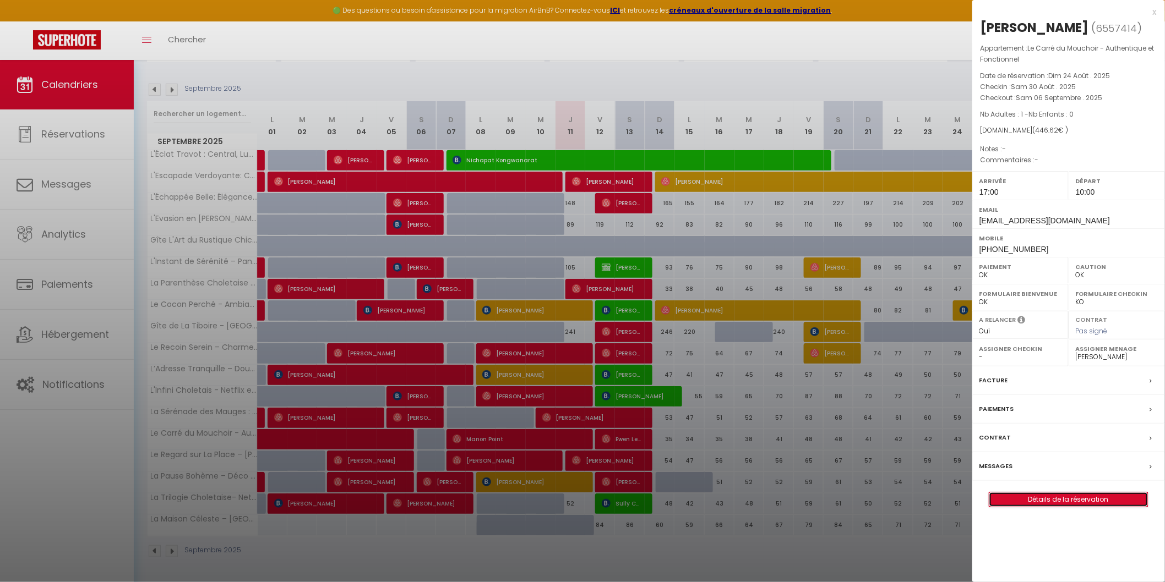
click at [1058, 498] on link "Détails de la réservation" at bounding box center [1068, 500] width 159 height 14
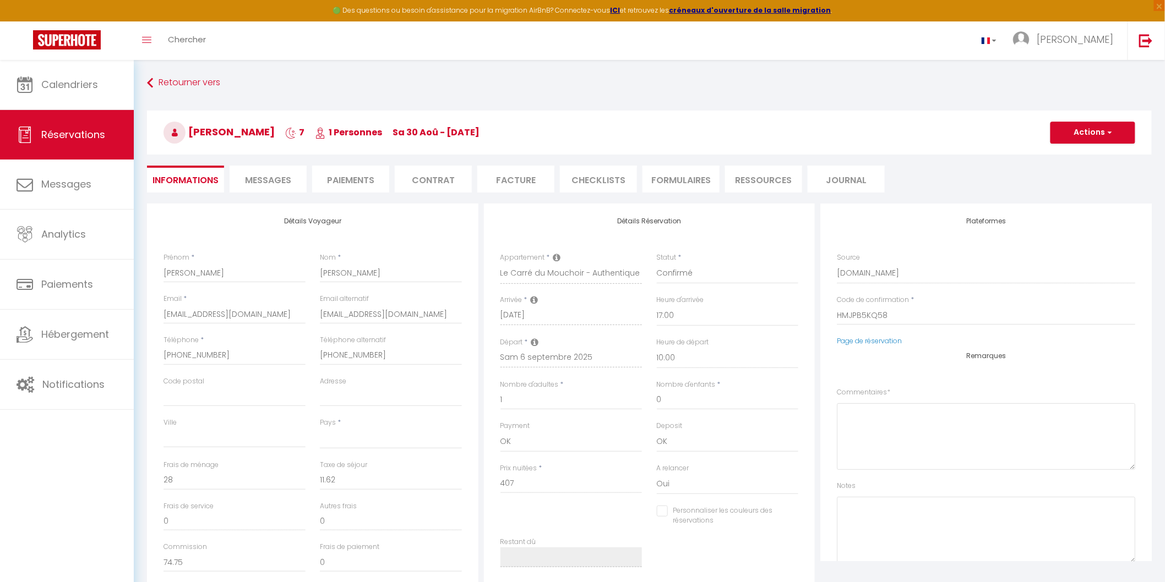
click at [597, 175] on li "CHECKLISTS" at bounding box center [598, 179] width 77 height 27
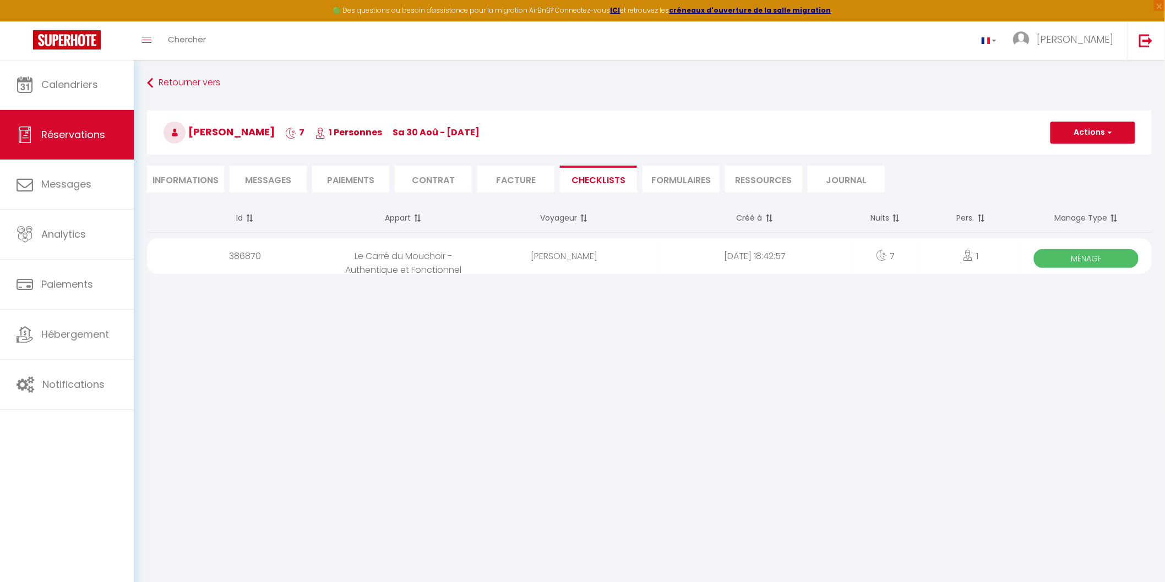
click at [1094, 255] on span "Ménage" at bounding box center [1086, 258] width 105 height 19
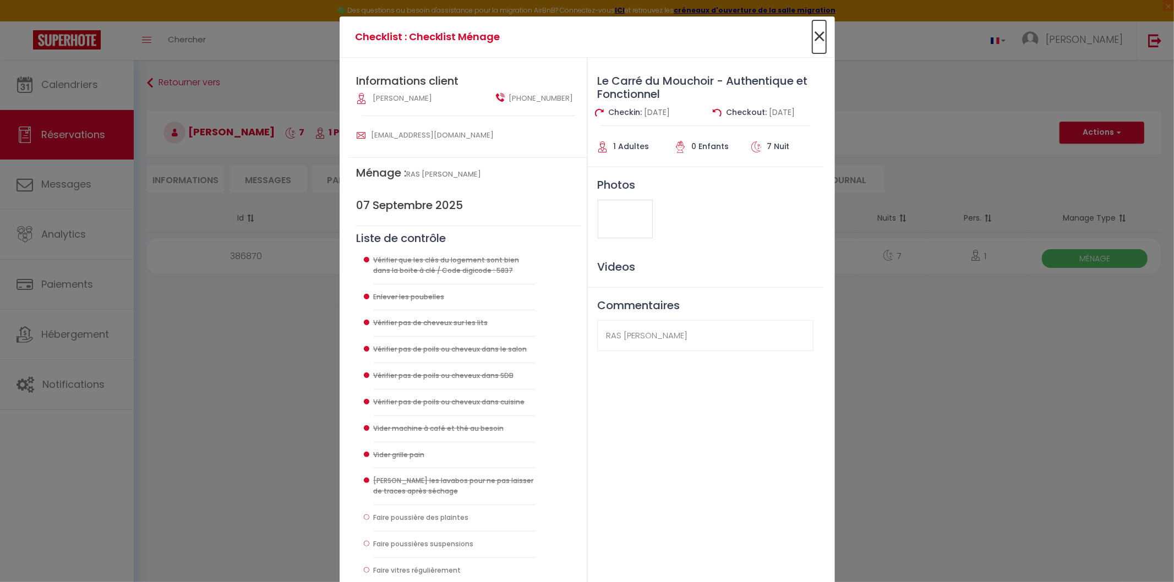
click at [814, 28] on span "×" at bounding box center [820, 36] width 14 height 33
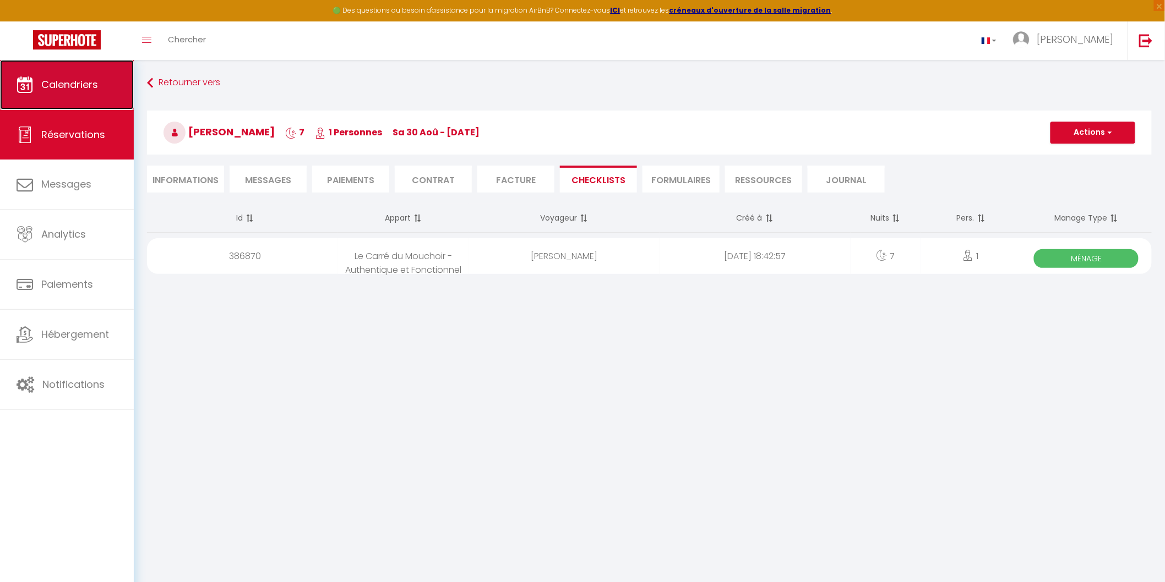
click at [86, 85] on span "Calendriers" at bounding box center [69, 85] width 57 height 14
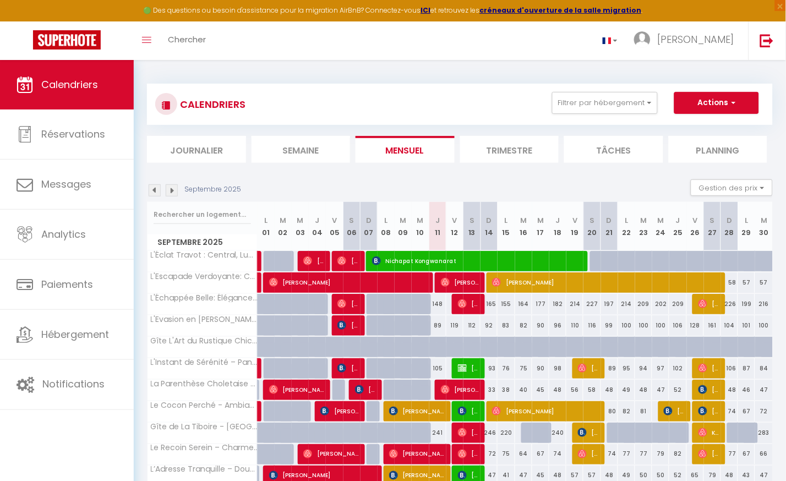
click at [612, 470] on div "48" at bounding box center [609, 476] width 17 height 20
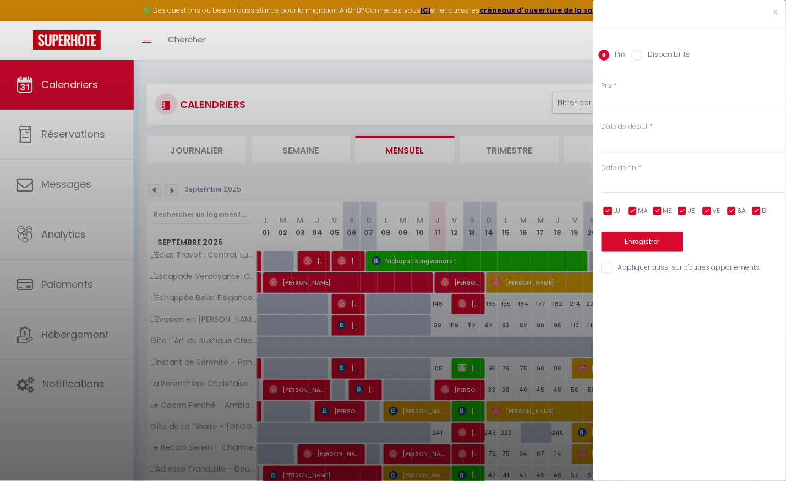
drag, startPoint x: 529, startPoint y: 78, endPoint x: 643, endPoint y: 4, distance: 135.8
click at [530, 75] on div at bounding box center [393, 240] width 786 height 481
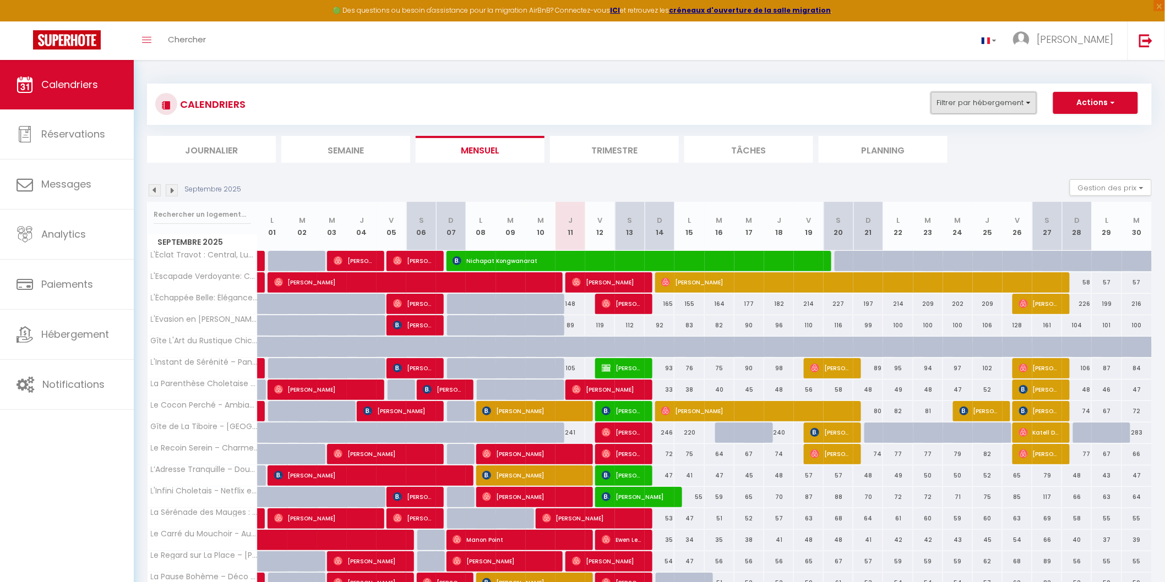
click at [1033, 102] on button "Filtrer par hébergement" at bounding box center [984, 103] width 106 height 22
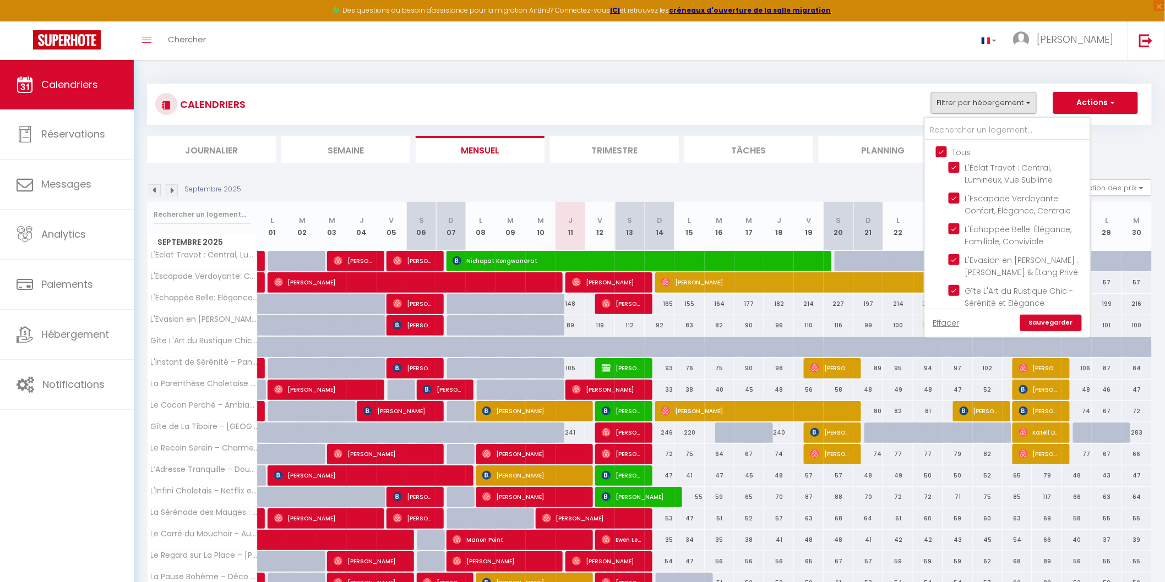
click at [944, 151] on input "Tous" at bounding box center [1018, 151] width 165 height 11
click at [960, 227] on input "Le Cocon Perché - Ambiance Pastel et [GEOGRAPHIC_DATA]" at bounding box center [1018, 232] width 138 height 11
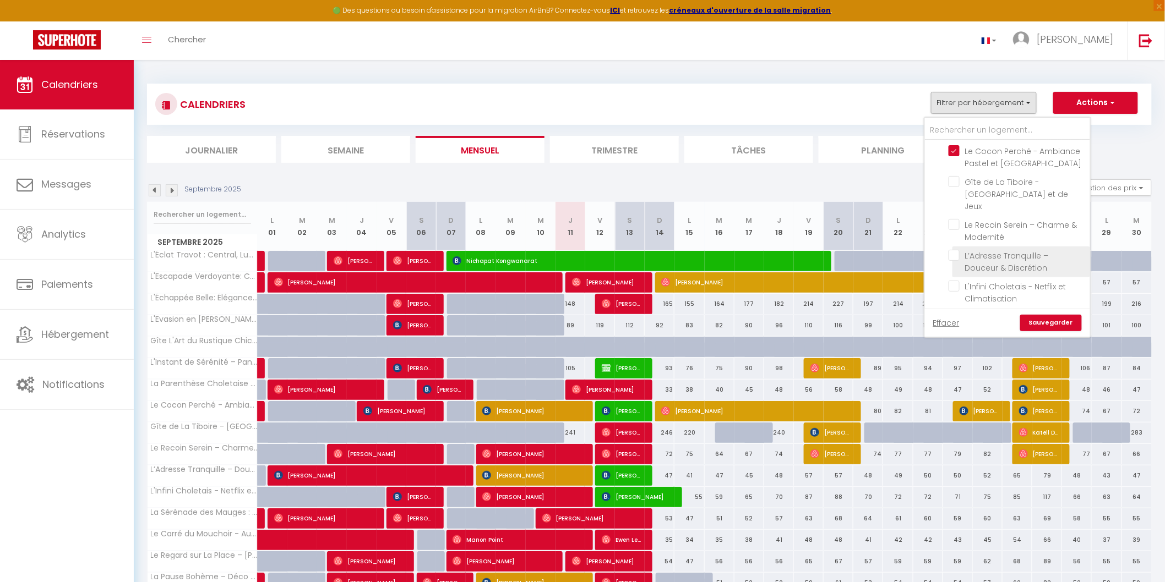
click at [956, 250] on input "L’Adresse Tranquille – Douceur & Discrétion" at bounding box center [1018, 255] width 138 height 11
click at [958, 296] on input "La Trilogie Choletaise- Netflix, Prime vidéo, Disney+" at bounding box center [1018, 301] width 138 height 11
click at [957, 259] on input "Le Carré du Mouchoir - Authentique et Fonctionnel" at bounding box center [1018, 264] width 138 height 11
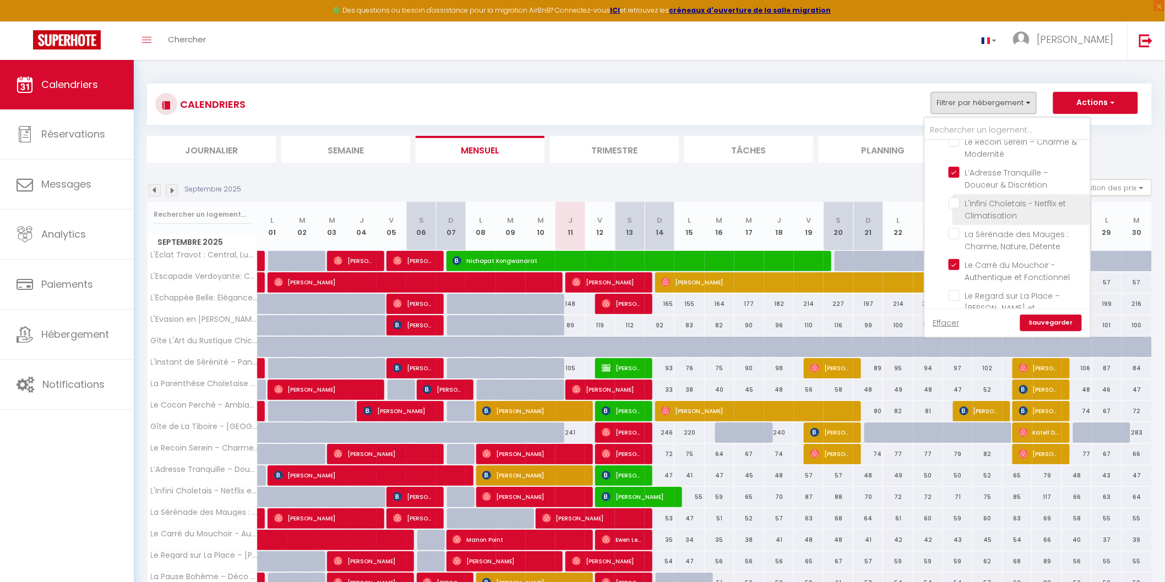
click at [958, 198] on input "L'Infini Choletais - Netflix et Climatisation" at bounding box center [1018, 203] width 138 height 11
click at [1042, 319] on link "Sauvegarder" at bounding box center [1051, 323] width 62 height 17
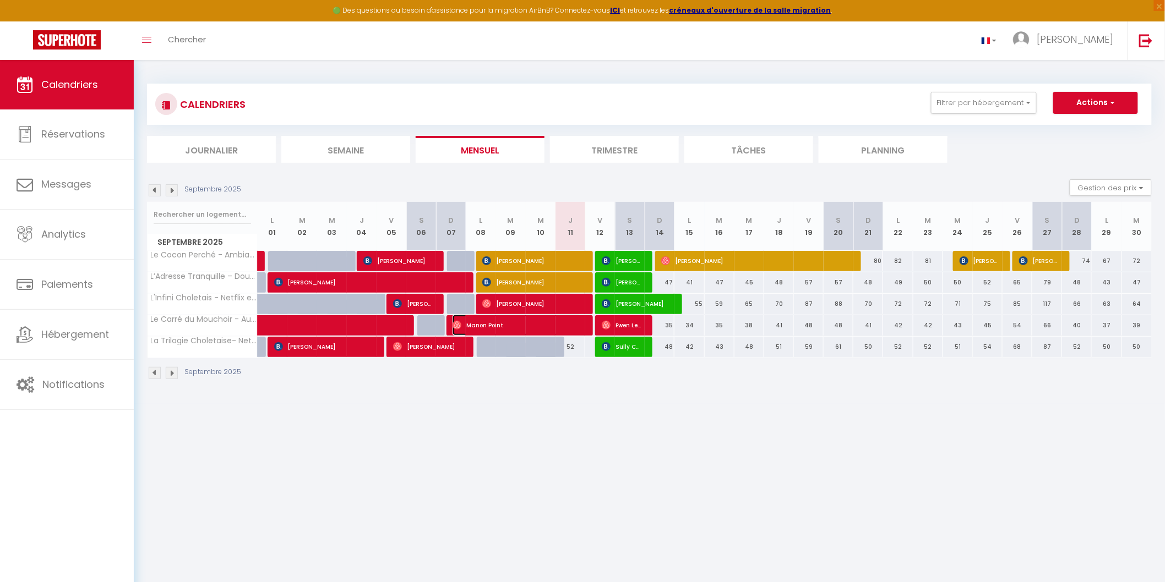
click at [463, 321] on span "Manon Point" at bounding box center [517, 325] width 129 height 21
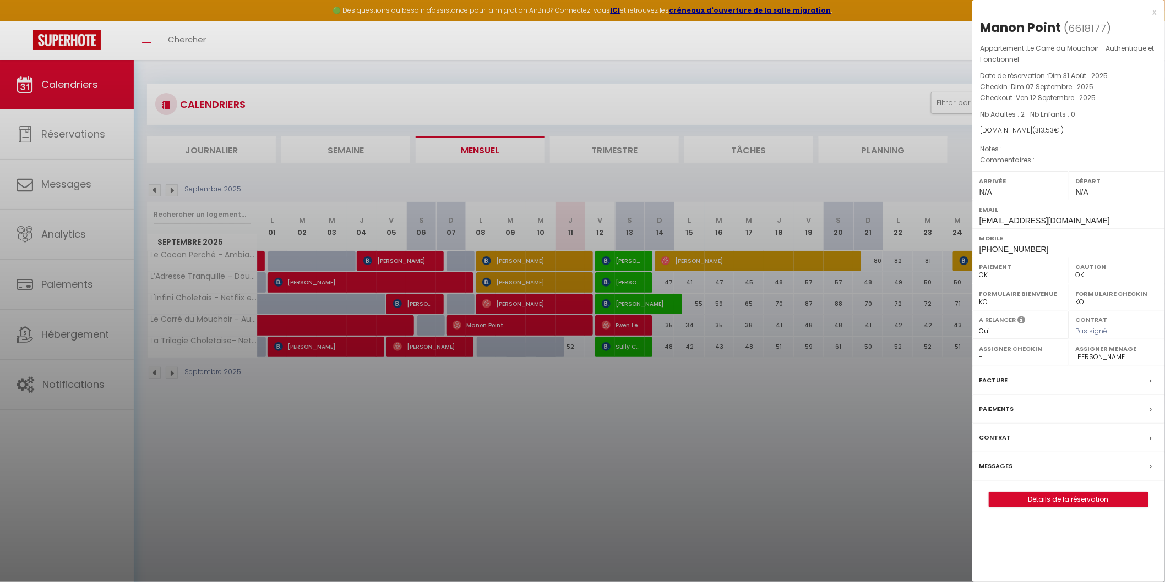
click at [606, 323] on div at bounding box center [582, 291] width 1165 height 582
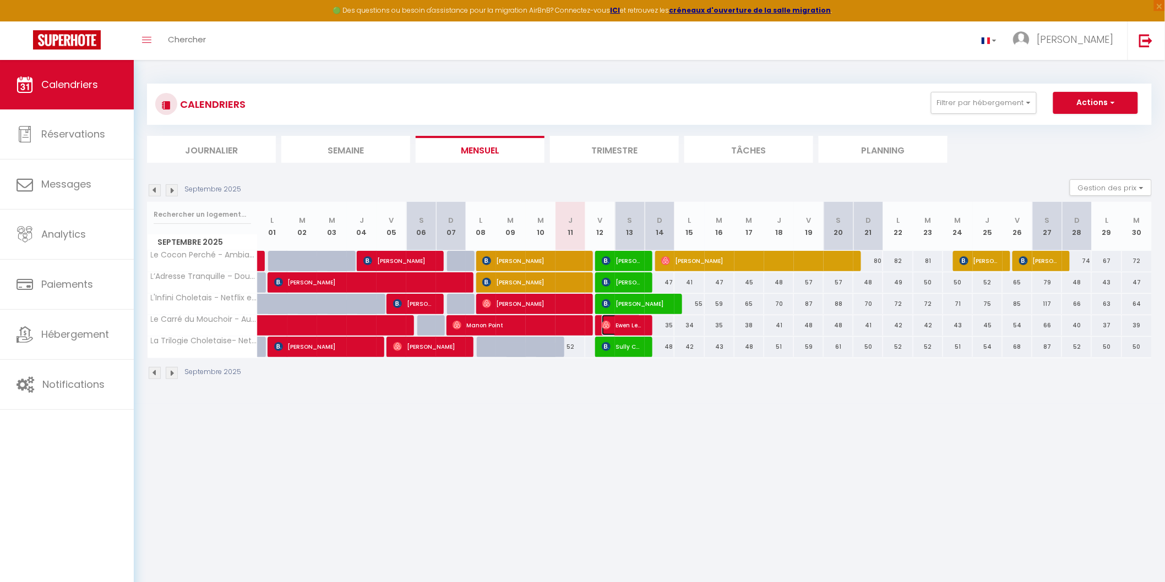
click at [606, 323] on img at bounding box center [606, 325] width 9 height 9
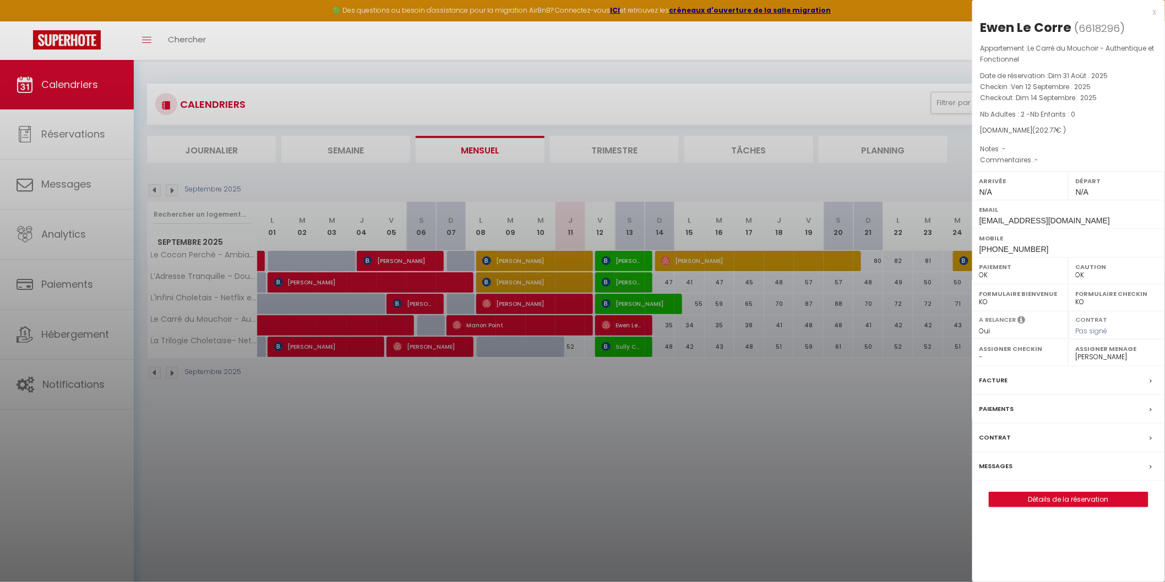
click at [606, 323] on div at bounding box center [582, 291] width 1165 height 582
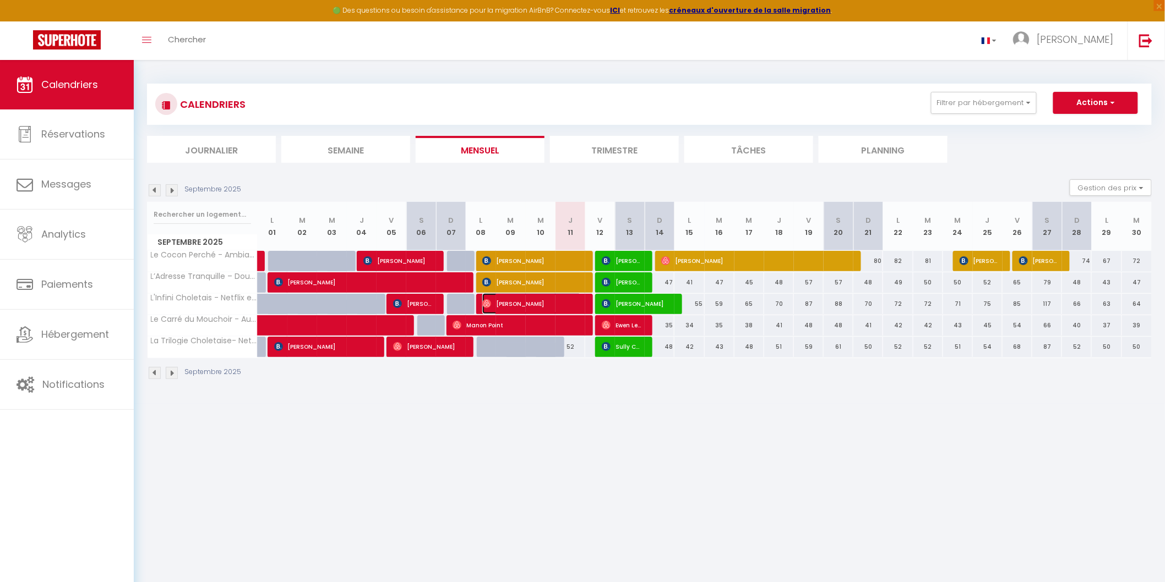
click at [487, 298] on span "[PERSON_NAME]" at bounding box center [531, 303] width 99 height 21
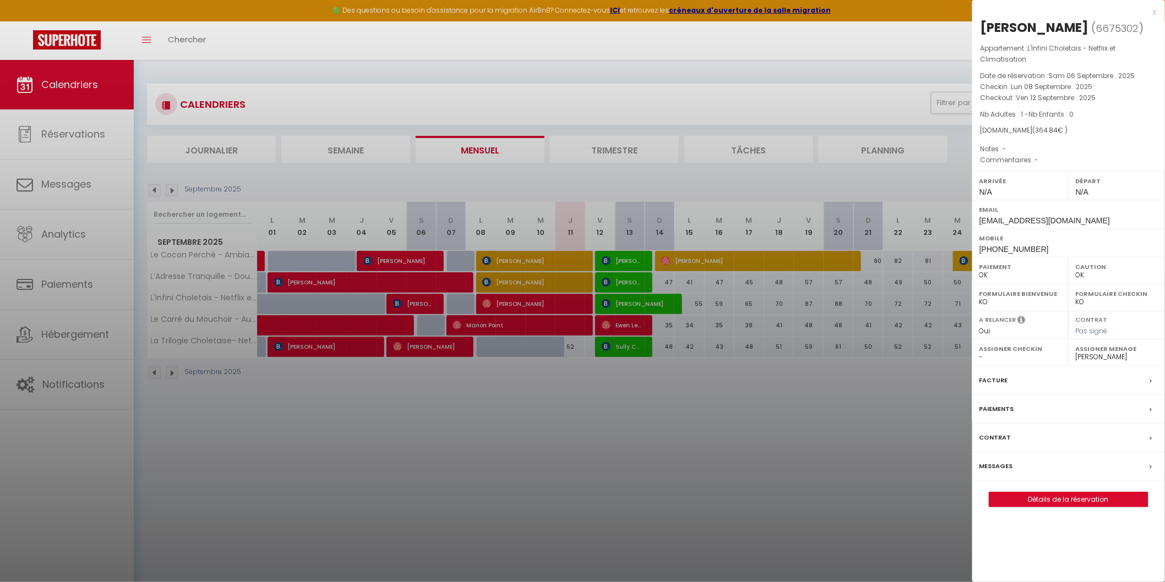
click at [487, 298] on div at bounding box center [582, 291] width 1165 height 582
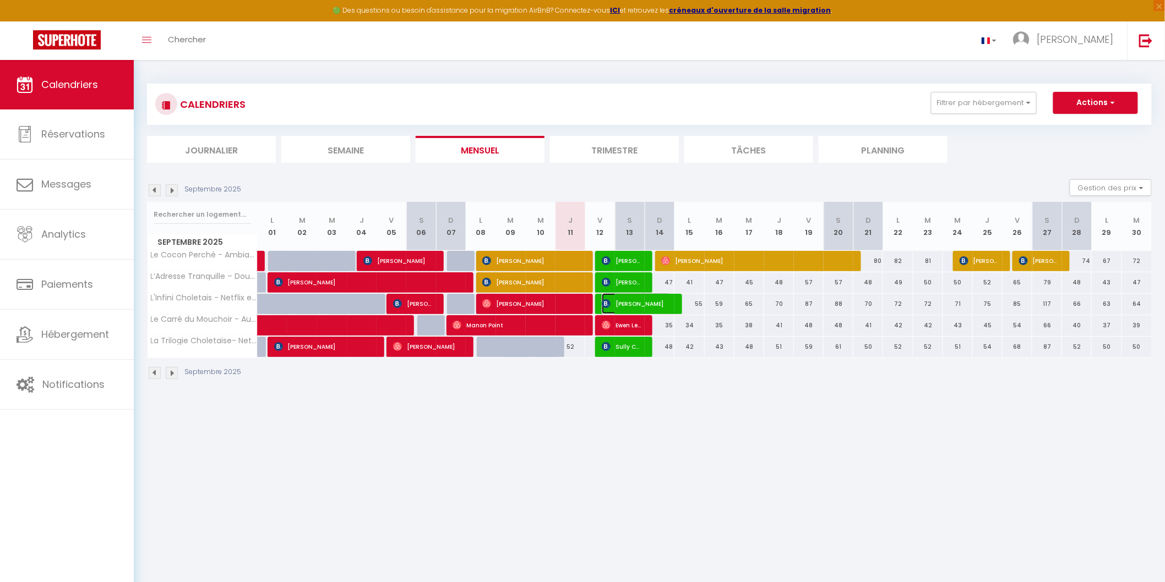
click at [603, 304] on img at bounding box center [606, 303] width 9 height 9
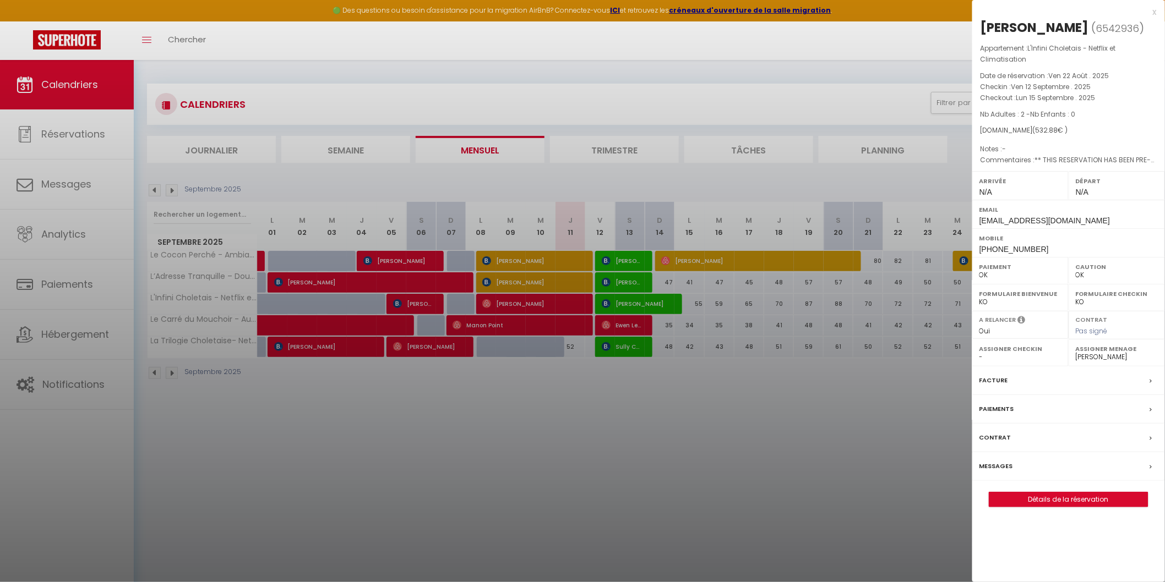
click at [603, 304] on div at bounding box center [582, 291] width 1165 height 582
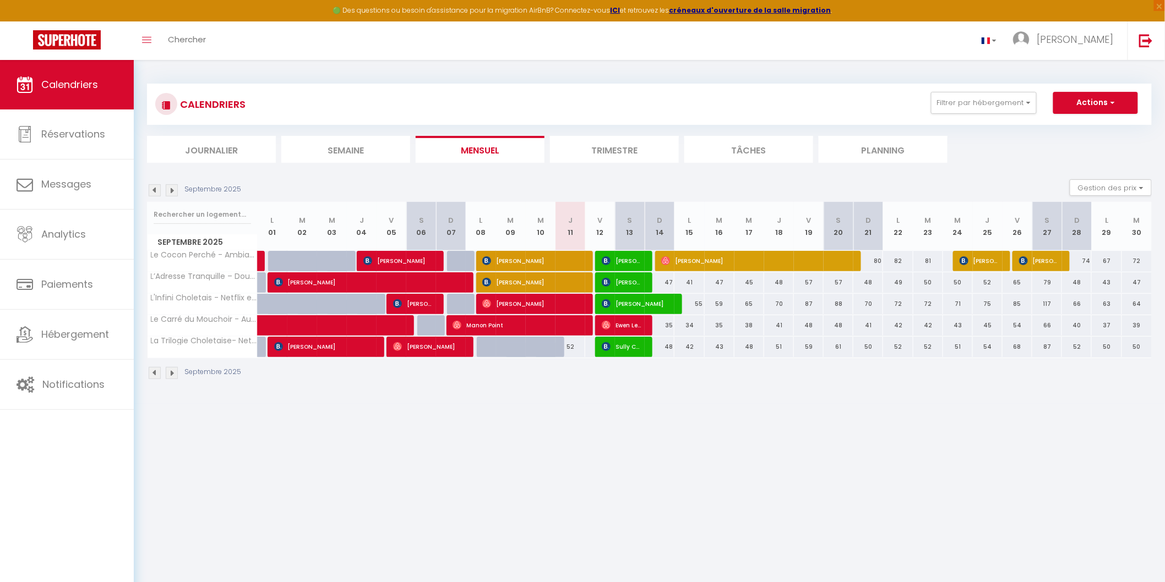
click at [797, 484] on body "🟢 Des questions ou besoin d'assistance pour la migration AirBnB? Connectez-vous…" at bounding box center [582, 351] width 1165 height 582
click at [862, 470] on body "🟢 Des questions ou besoin d'assistance pour la migration AirBnB? Connectez-vous…" at bounding box center [582, 351] width 1165 height 582
click at [1030, 101] on button "Filtrer par hébergement" at bounding box center [984, 103] width 106 height 22
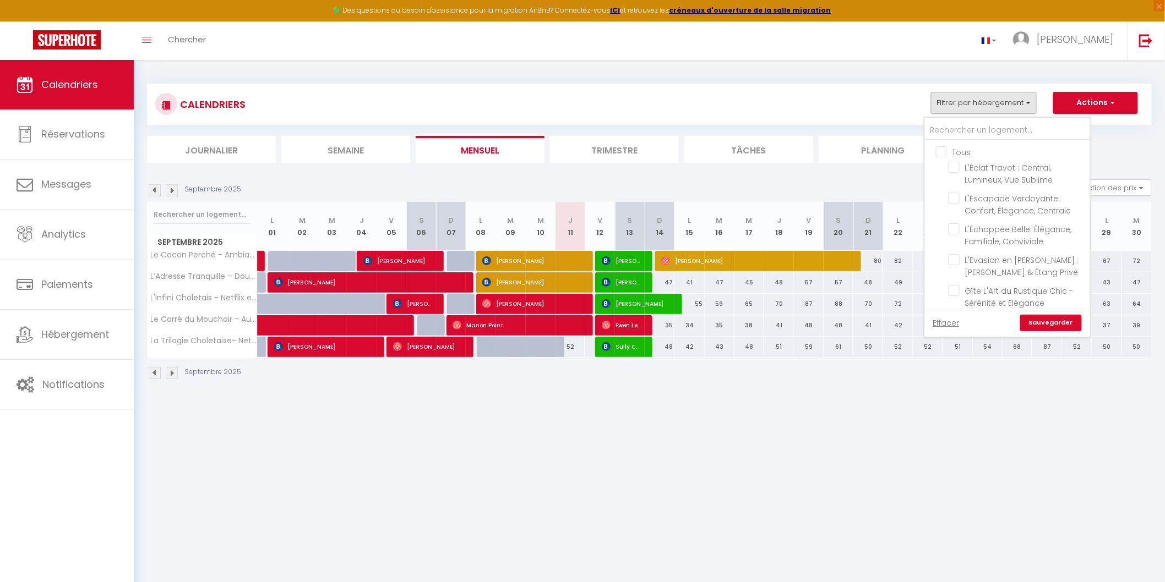
click at [944, 151] on input "Tous" at bounding box center [1018, 151] width 165 height 11
click at [1052, 322] on link "Sauvegarder" at bounding box center [1051, 323] width 62 height 17
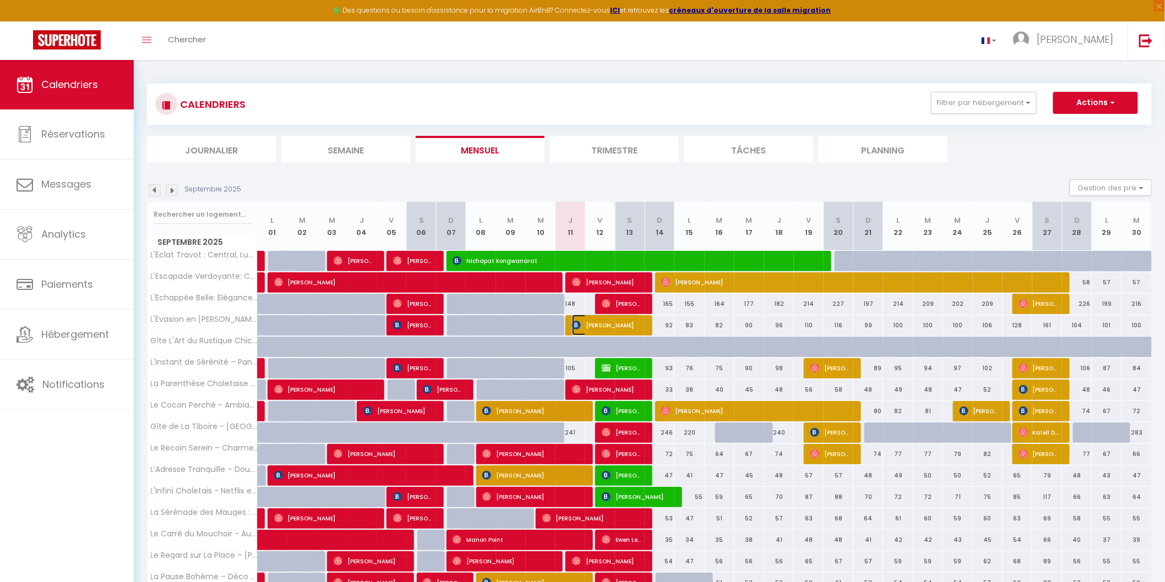
click at [578, 325] on img at bounding box center [576, 325] width 9 height 9
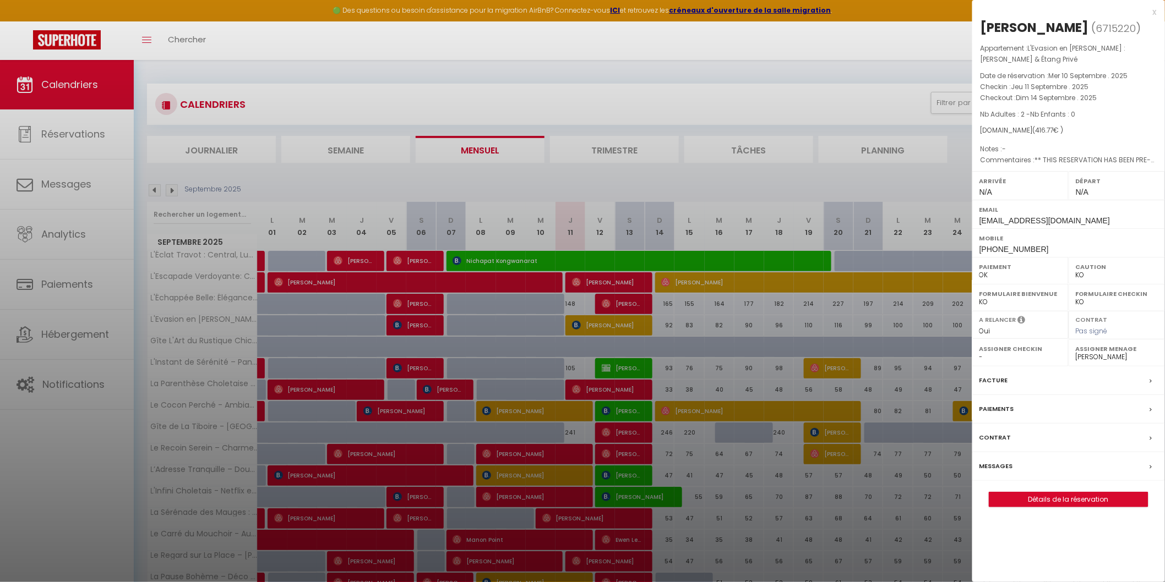
click at [999, 466] on label "Messages" at bounding box center [996, 467] width 34 height 12
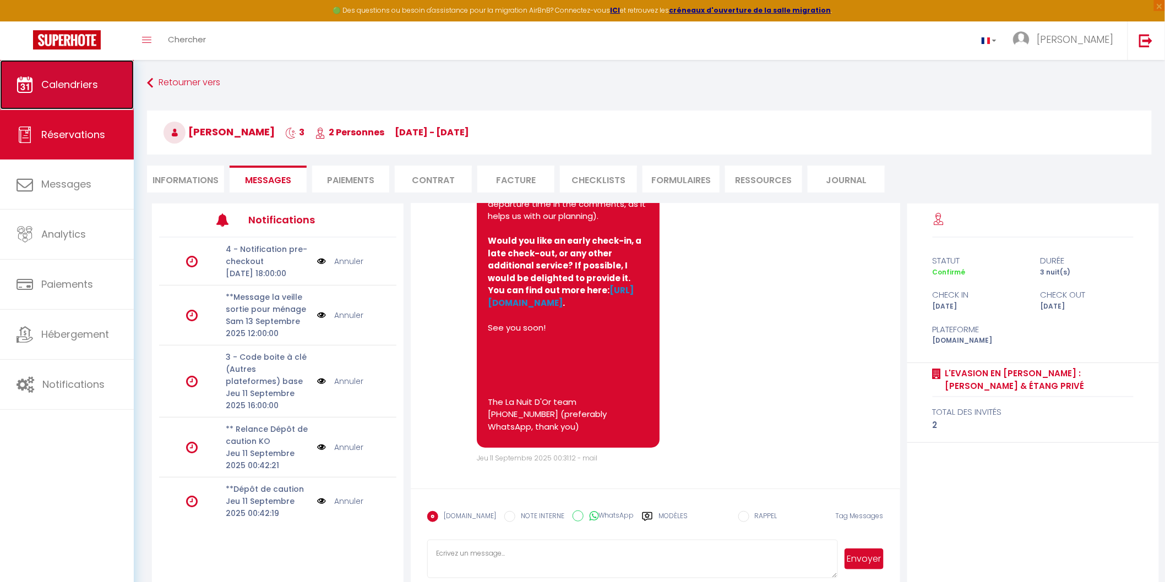
click at [55, 78] on span "Calendriers" at bounding box center [69, 85] width 57 height 14
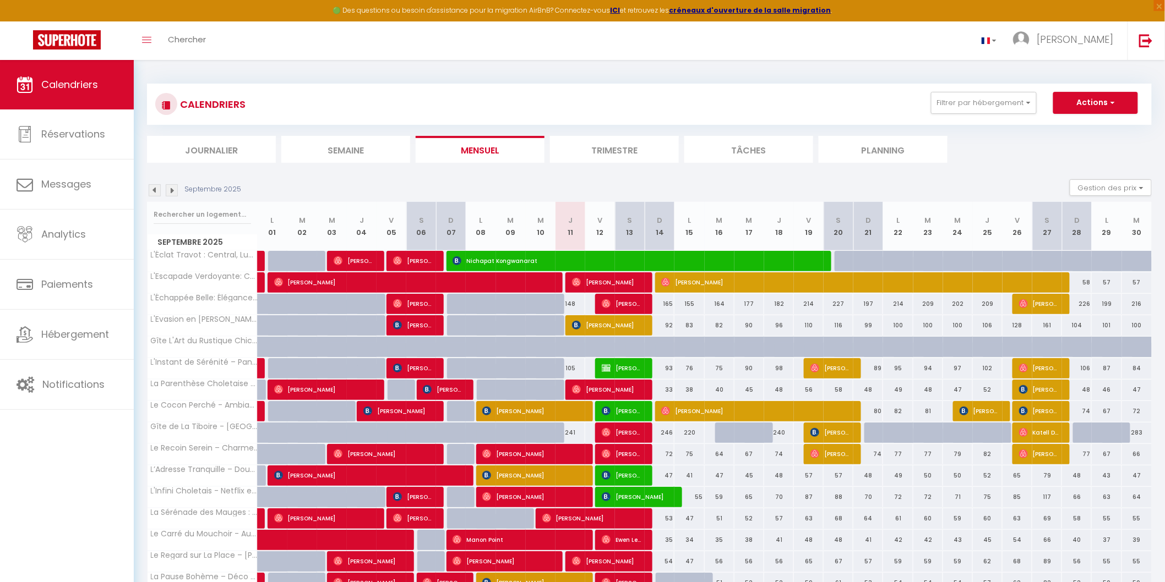
click at [876, 146] on li "Planning" at bounding box center [883, 149] width 129 height 27
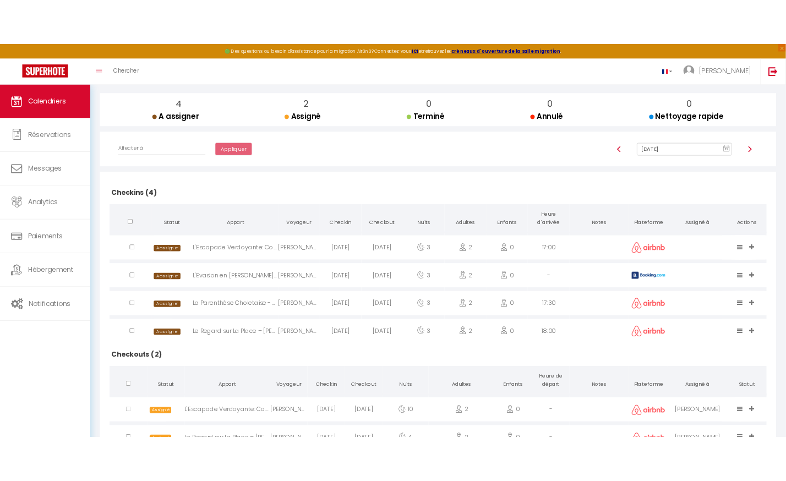
scroll to position [163, 0]
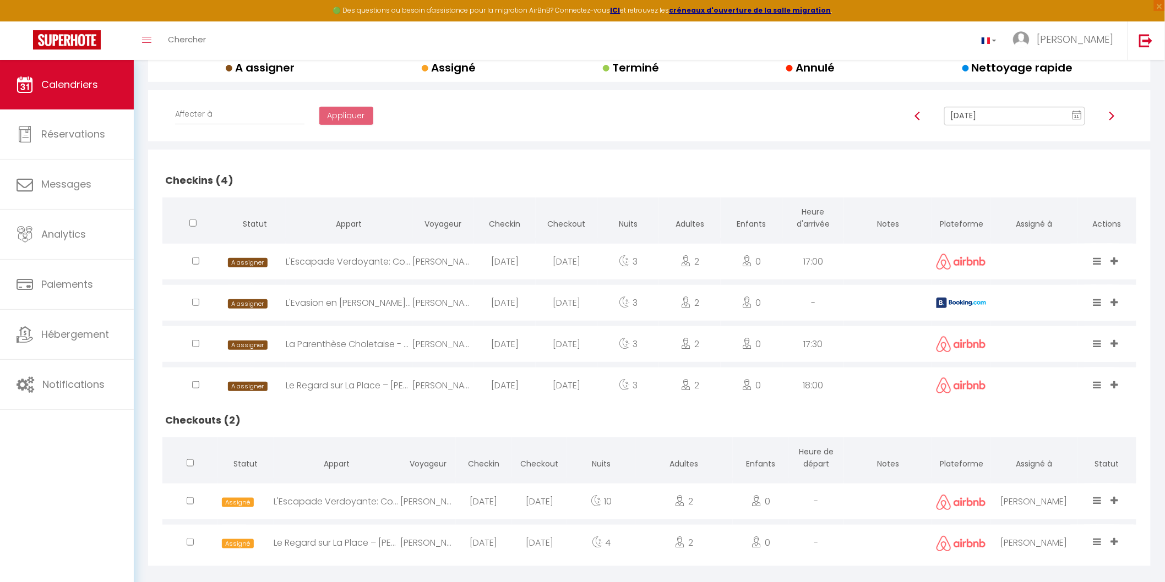
click at [943, 299] on img at bounding box center [961, 303] width 50 height 10
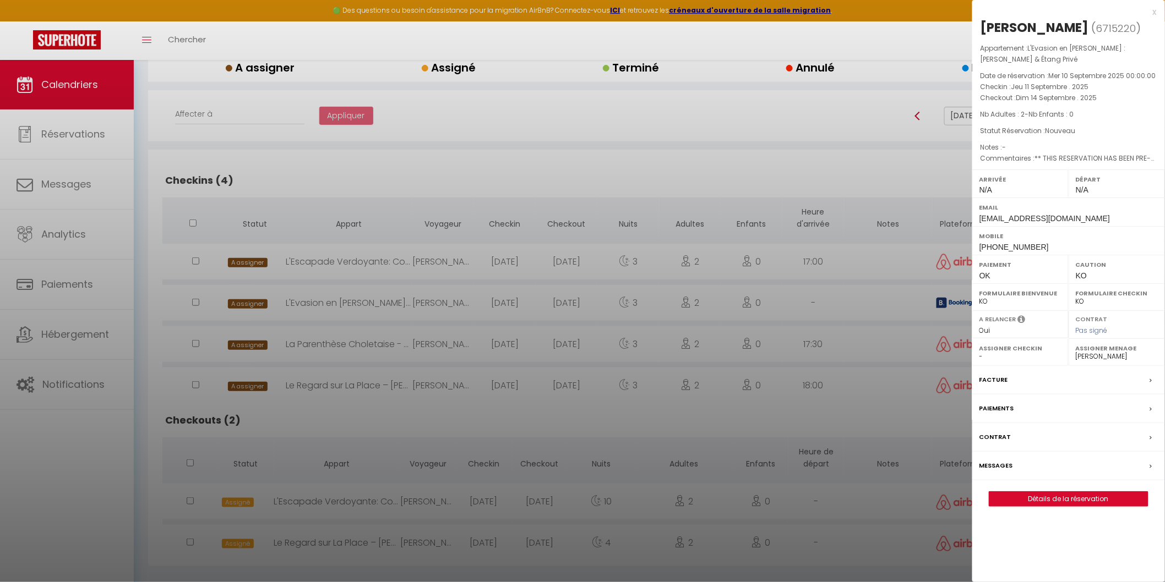
click at [943, 299] on div at bounding box center [582, 291] width 1165 height 582
